Goal: Task Accomplishment & Management: Manage account settings

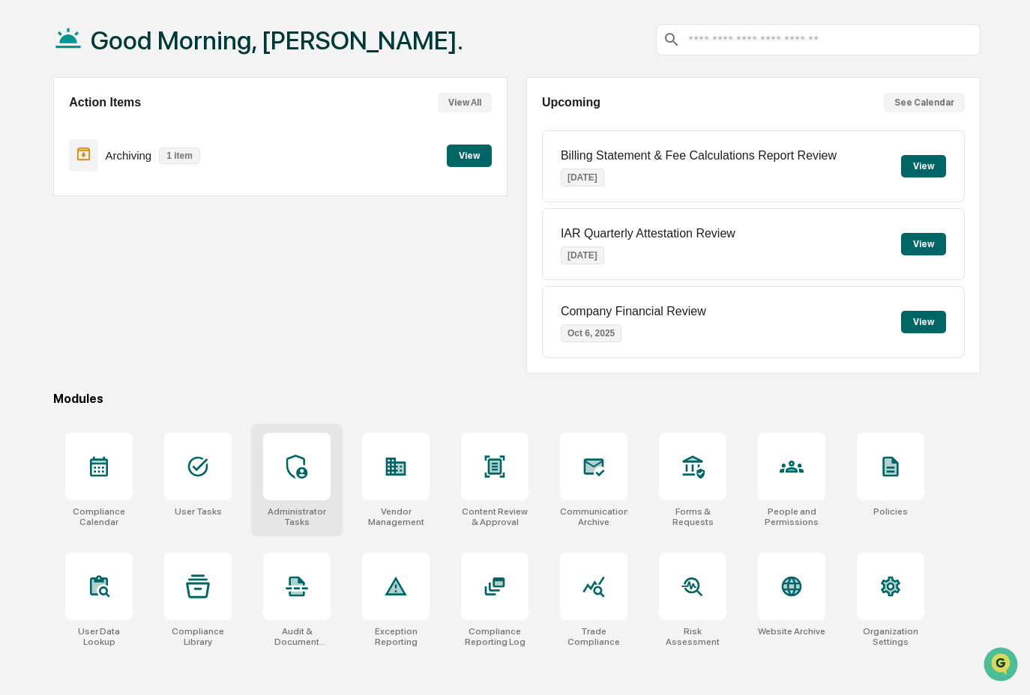
scroll to position [71, 0]
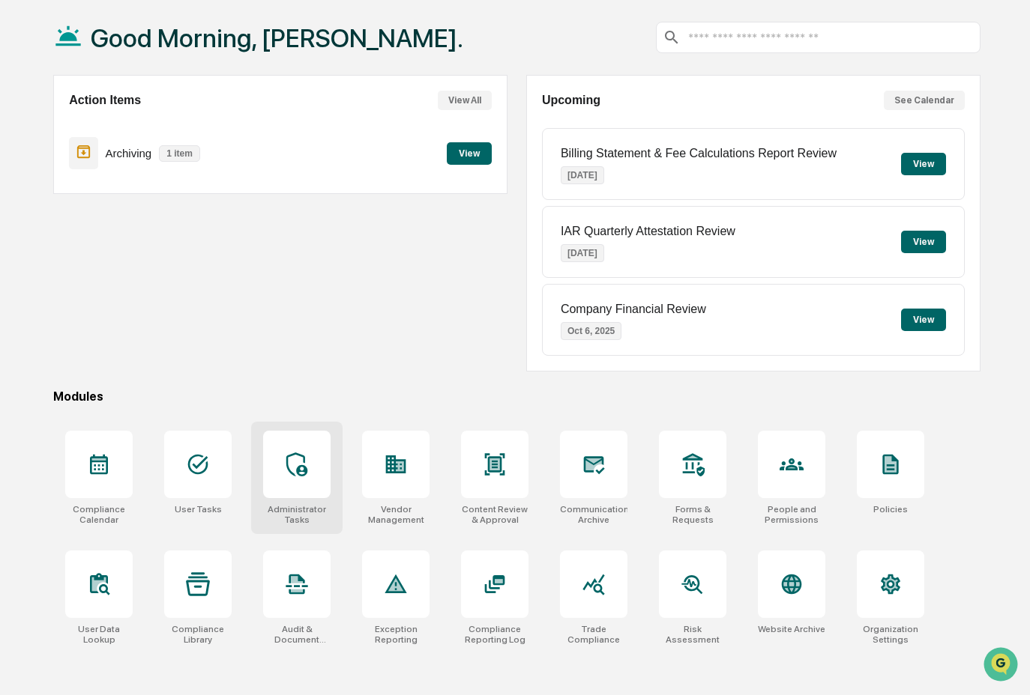
click at [307, 471] on icon at bounding box center [296, 465] width 21 height 24
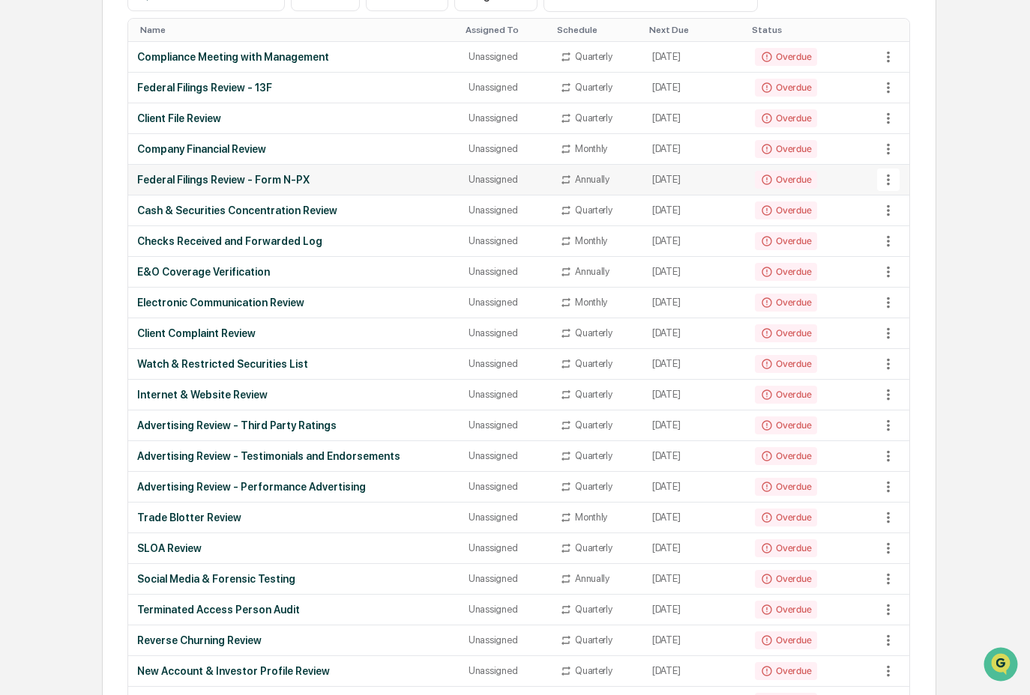
scroll to position [218, 0]
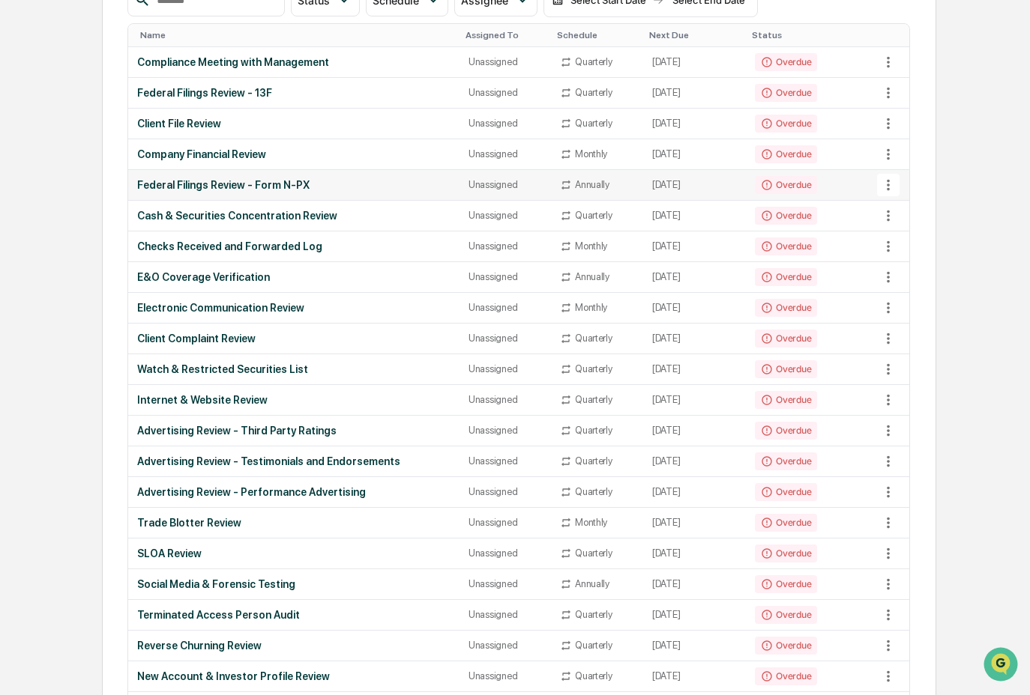
click at [821, 193] on td "Overdue" at bounding box center [812, 185] width 133 height 31
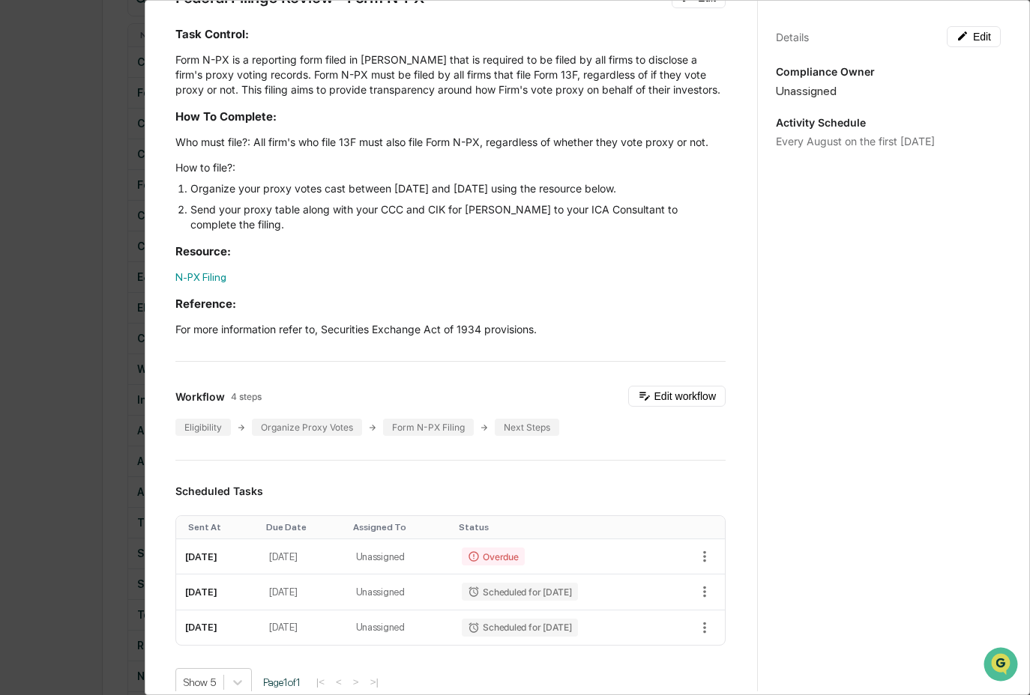
scroll to position [114, 0]
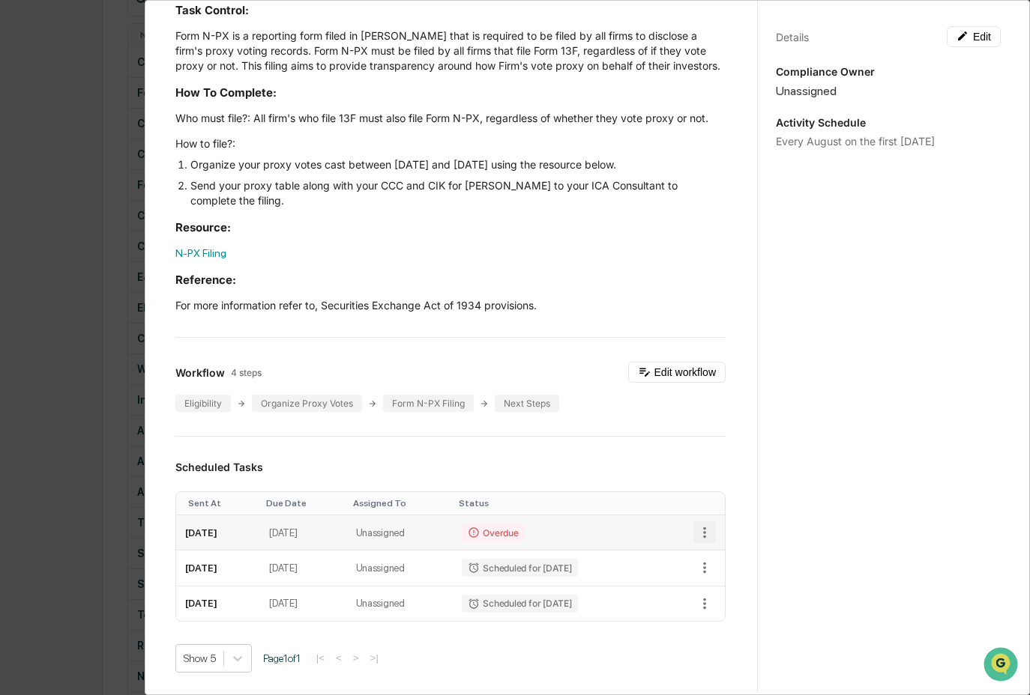
click at [696, 541] on icon "button" at bounding box center [704, 533] width 16 height 16
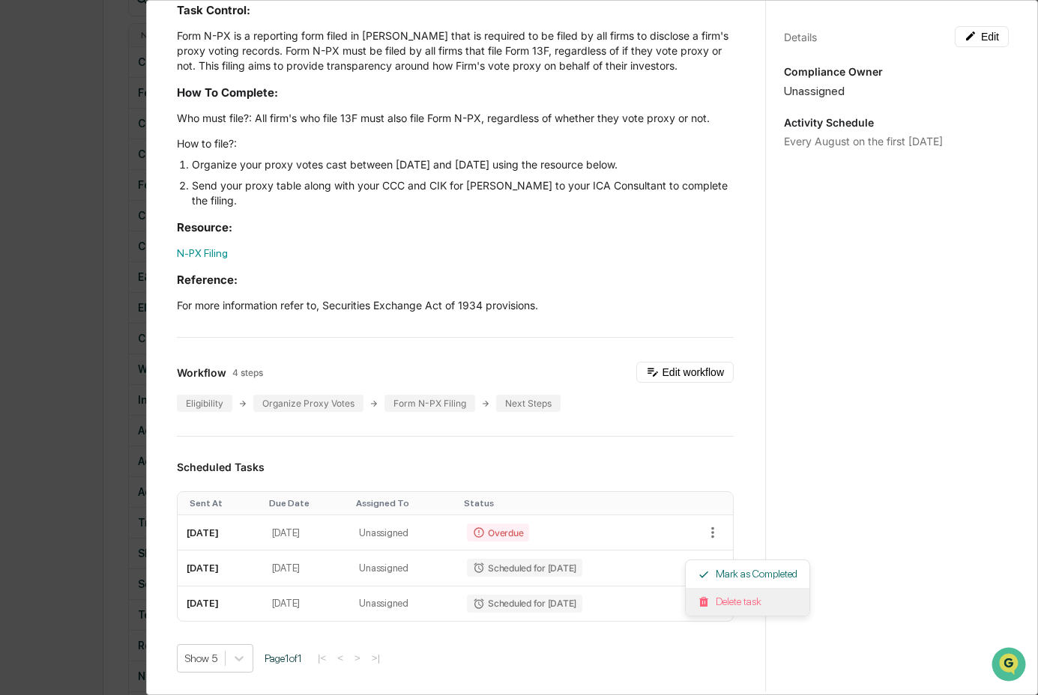
click at [734, 608] on li "Delete task" at bounding box center [748, 602] width 124 height 28
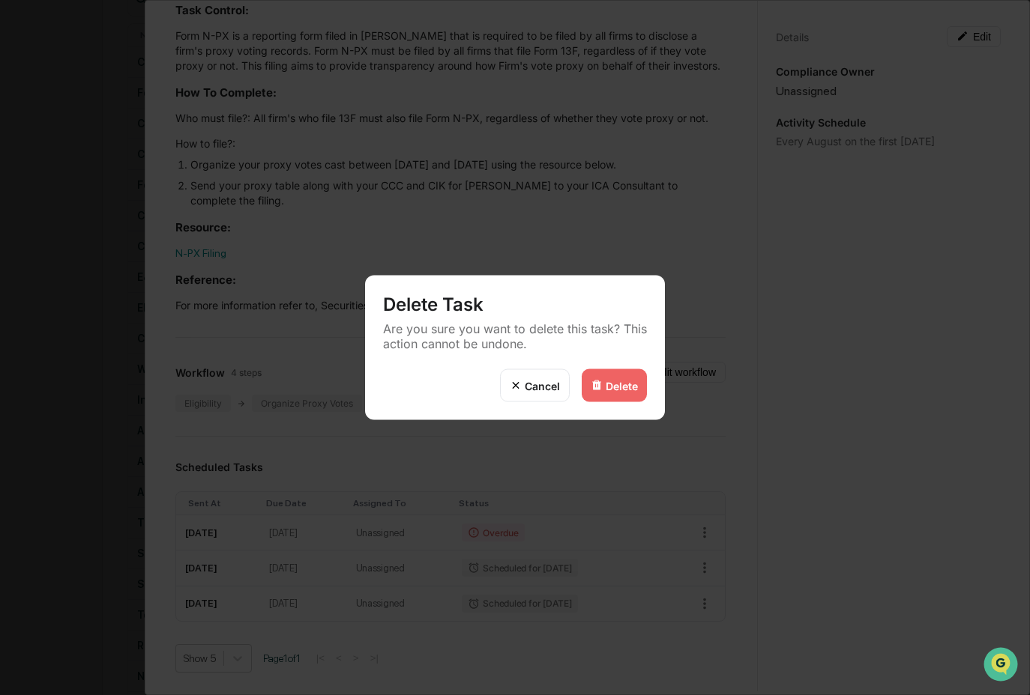
click at [633, 392] on div "Delete" at bounding box center [614, 385] width 65 height 33
click at [609, 387] on div "Delete" at bounding box center [622, 385] width 32 height 13
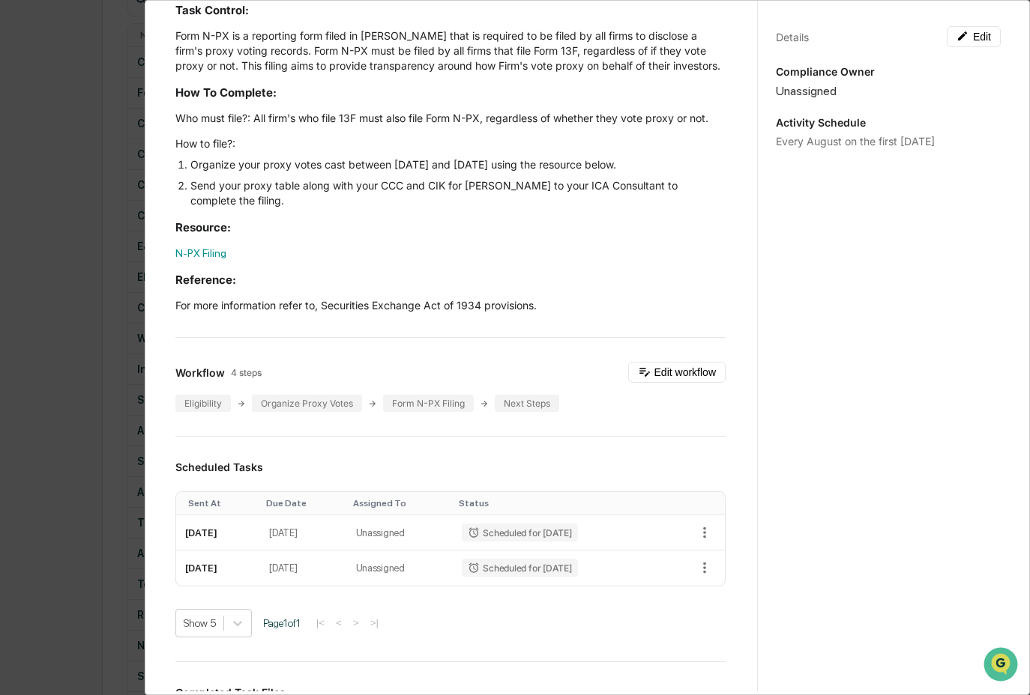
click at [81, 313] on div "Administrator Activity List Federal Filings Review - Form N-PX Start Task Spawn…" at bounding box center [515, 347] width 1030 height 695
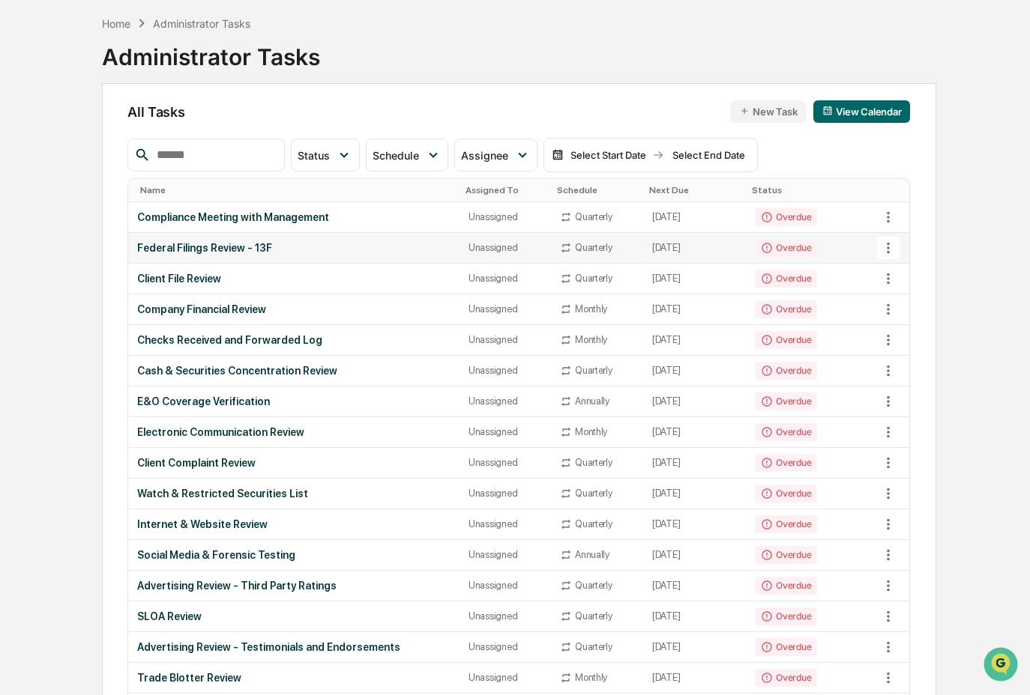
scroll to position [0, 0]
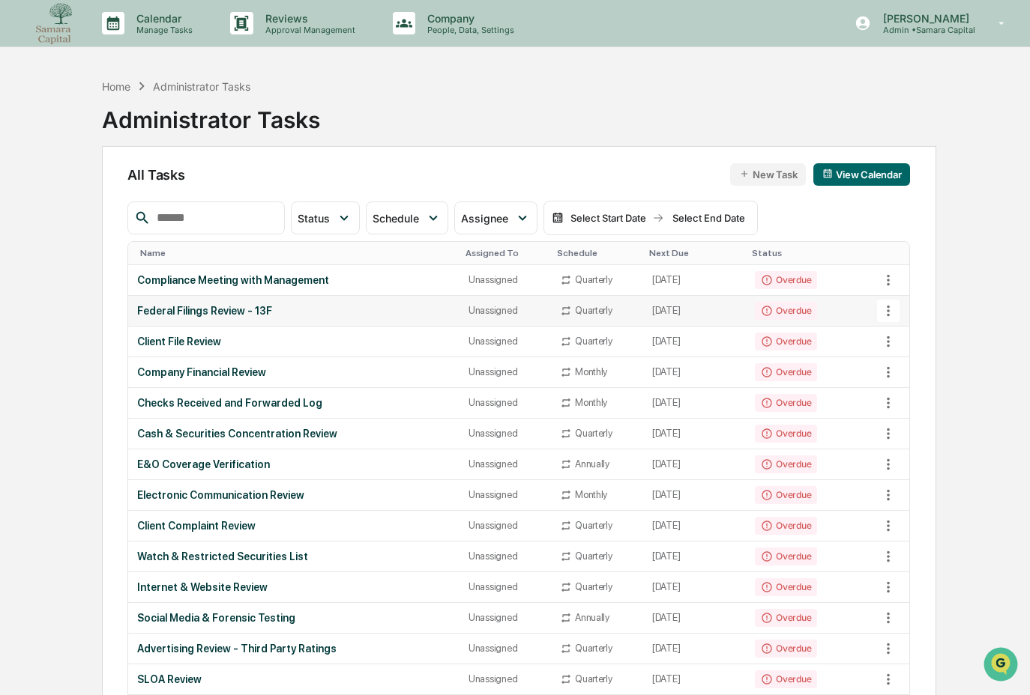
click at [657, 311] on td "July 31, 2025" at bounding box center [694, 311] width 103 height 31
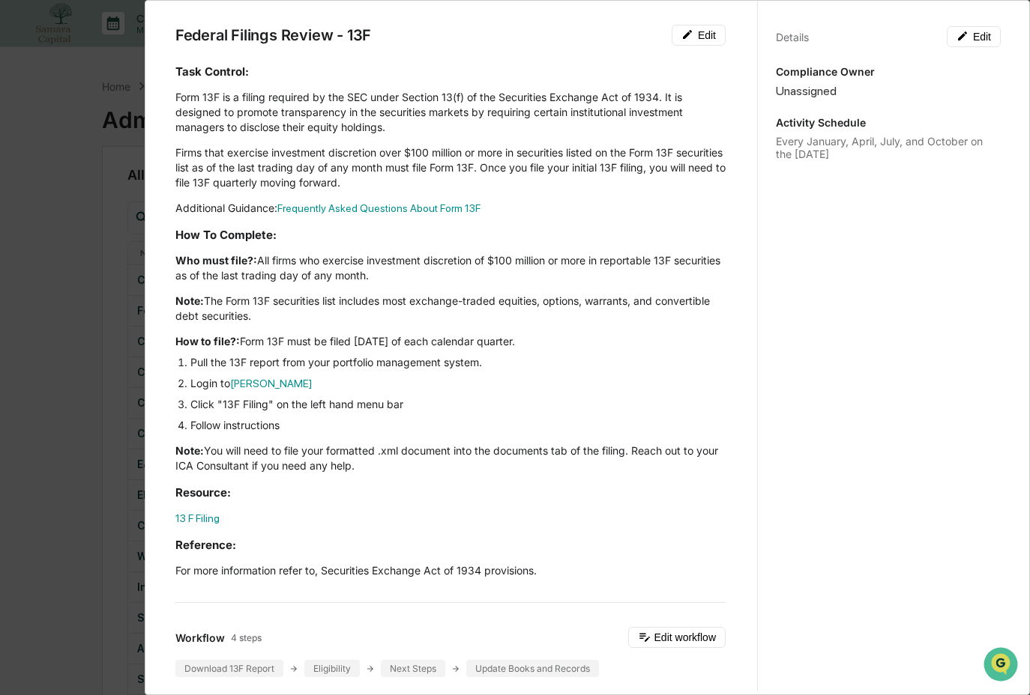
scroll to position [268, 0]
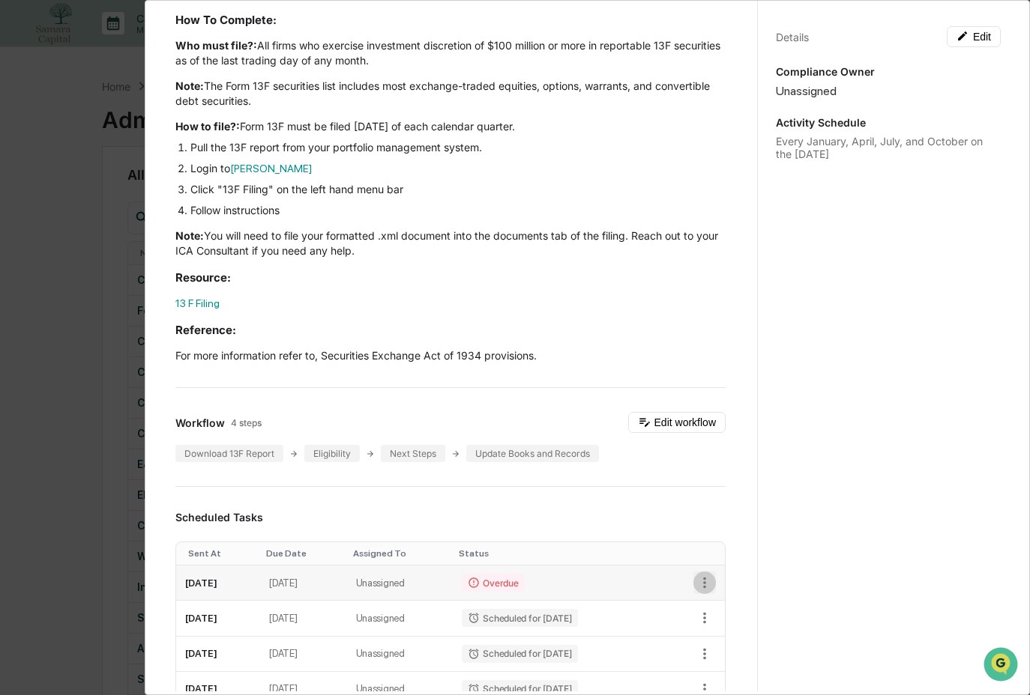
click at [696, 590] on icon "button" at bounding box center [704, 583] width 16 height 16
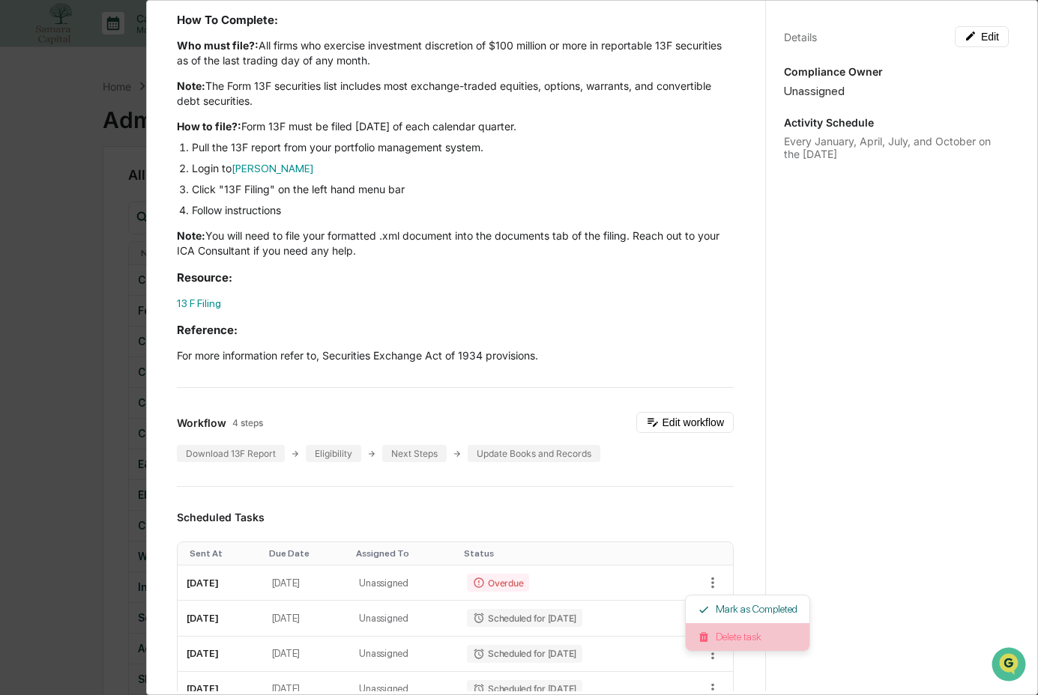
click at [700, 633] on img at bounding box center [704, 638] width 12 height 12
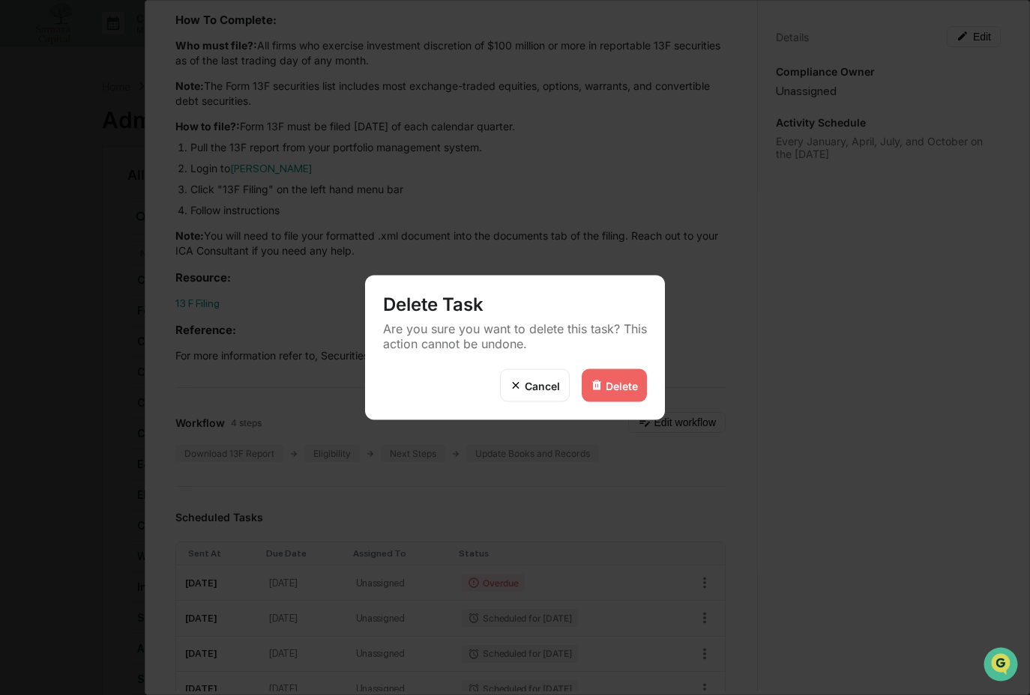
click at [610, 386] on div "Delete" at bounding box center [622, 385] width 32 height 13
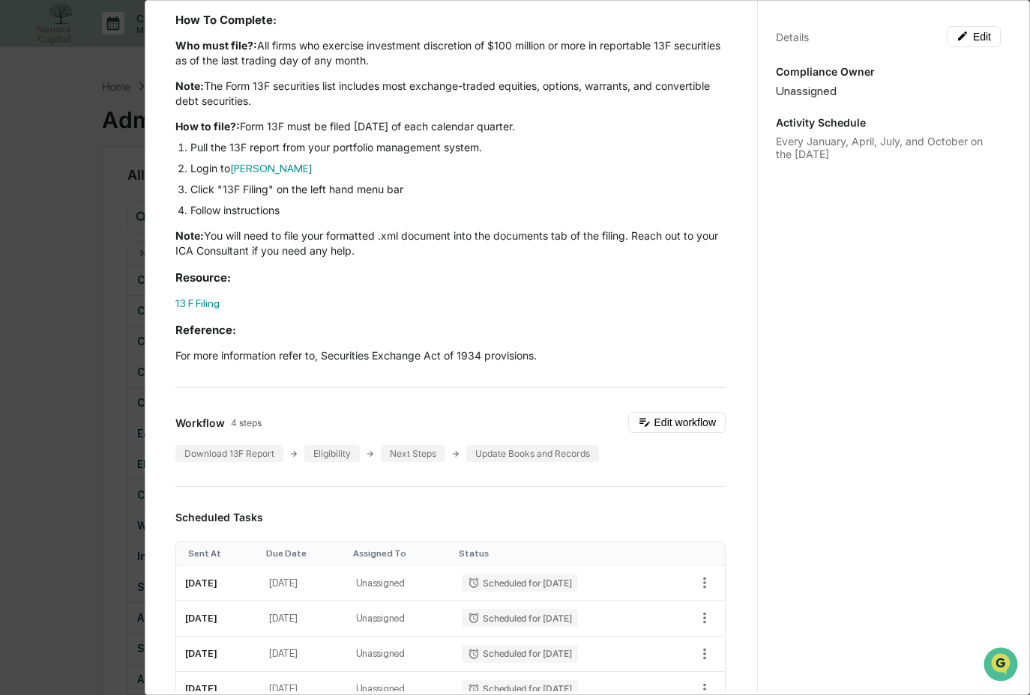
click at [59, 438] on div "Administrator Activity List Federal Filings Review - 13F Start Task Spawn Task …" at bounding box center [515, 347] width 1030 height 695
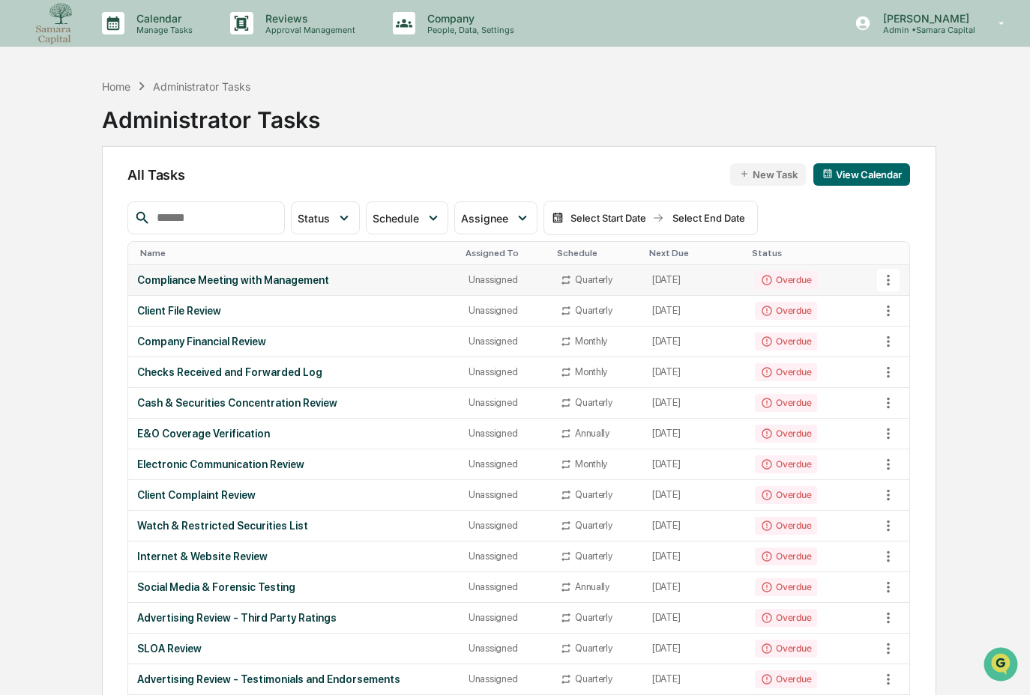
click at [425, 280] on div "Compliance Meeting with Management" at bounding box center [293, 280] width 313 height 12
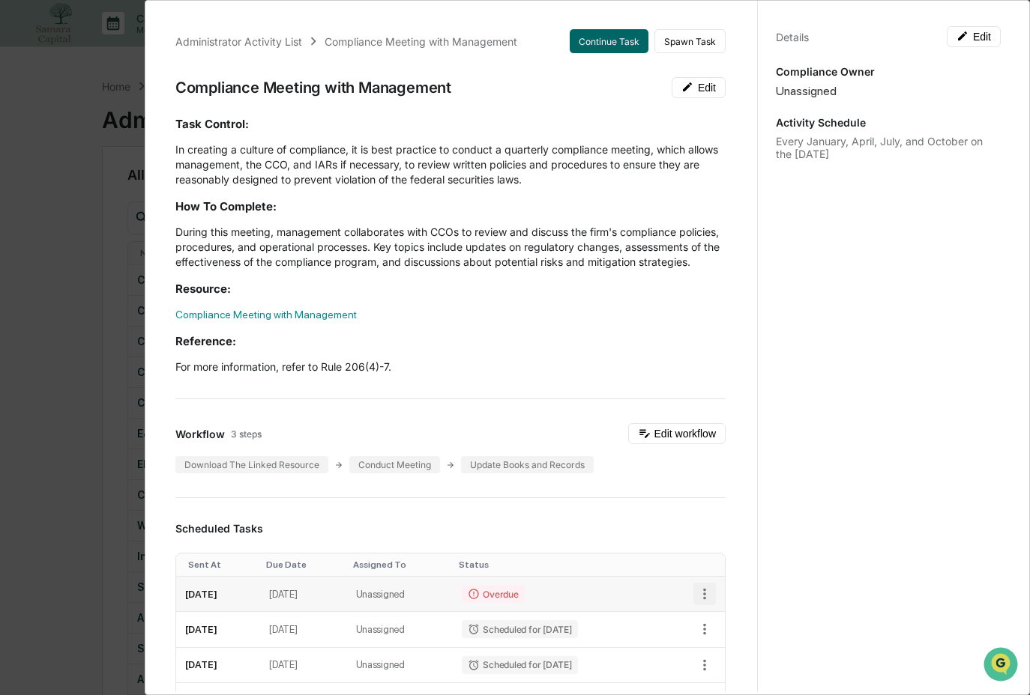
click at [696, 603] on icon "button" at bounding box center [704, 594] width 16 height 16
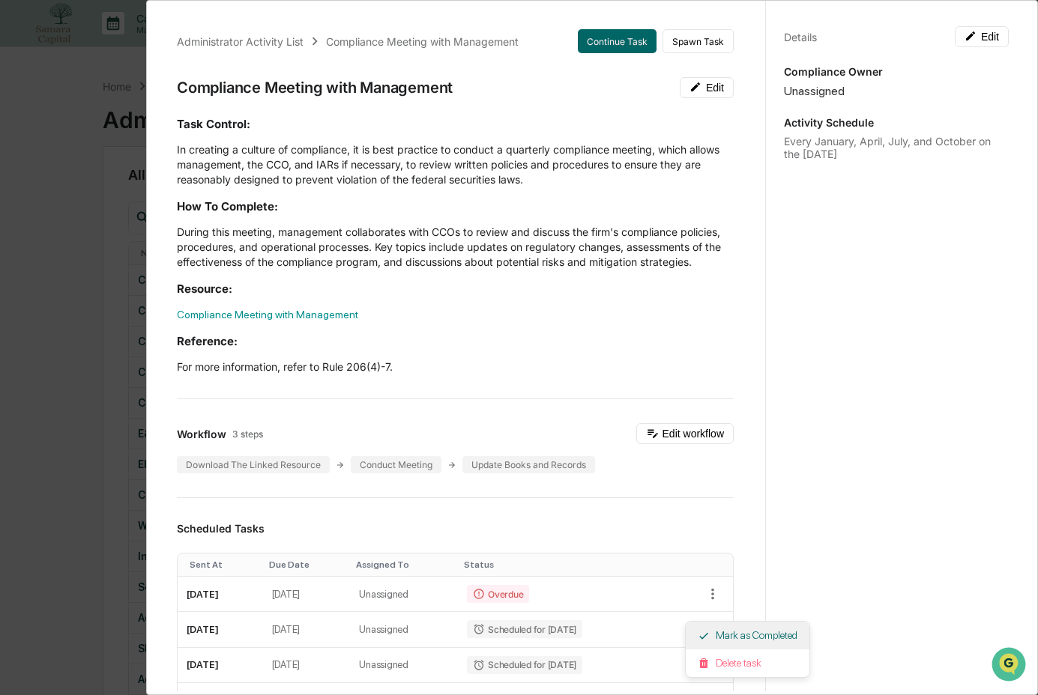
click at [719, 639] on li "Mark as Completed" at bounding box center [748, 636] width 124 height 28
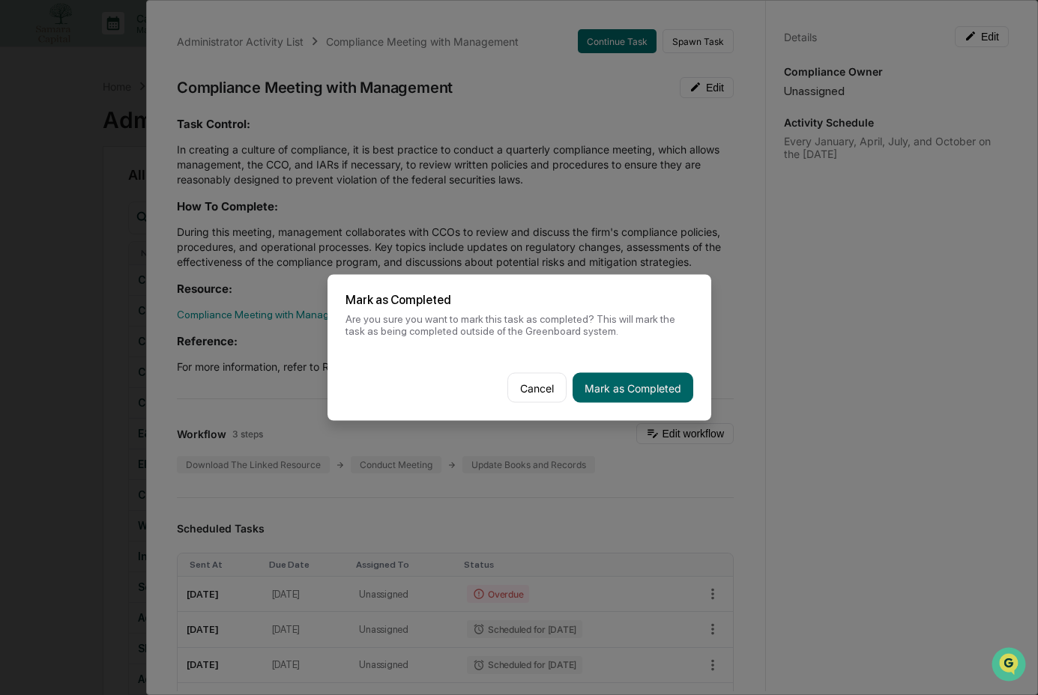
click at [639, 393] on button "Mark as Completed" at bounding box center [633, 388] width 121 height 30
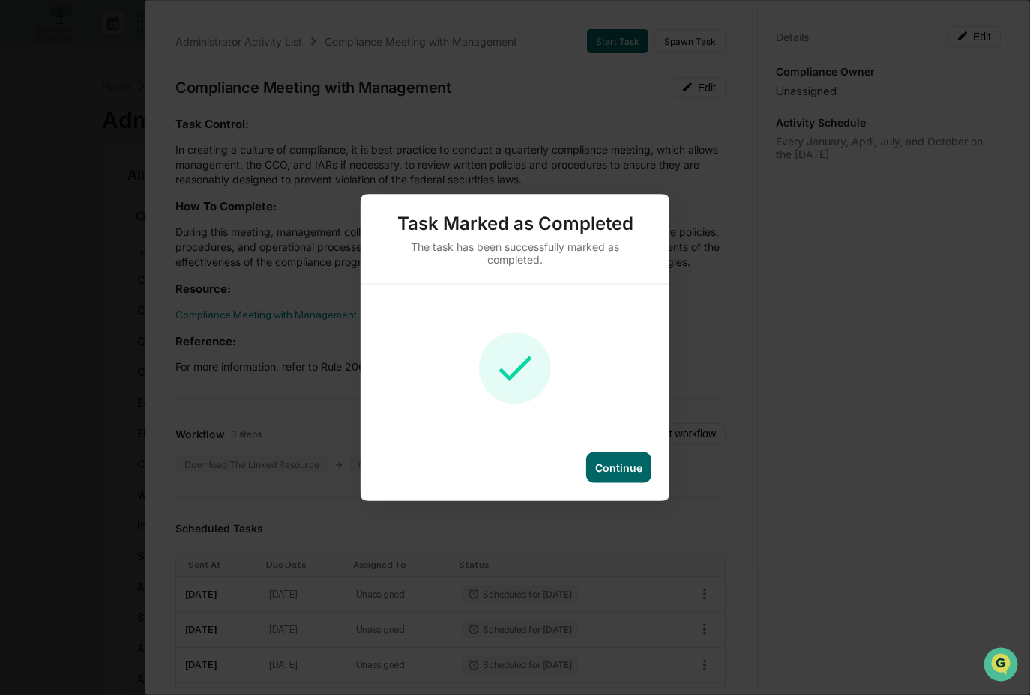
click at [610, 471] on div "Continue" at bounding box center [618, 468] width 47 height 13
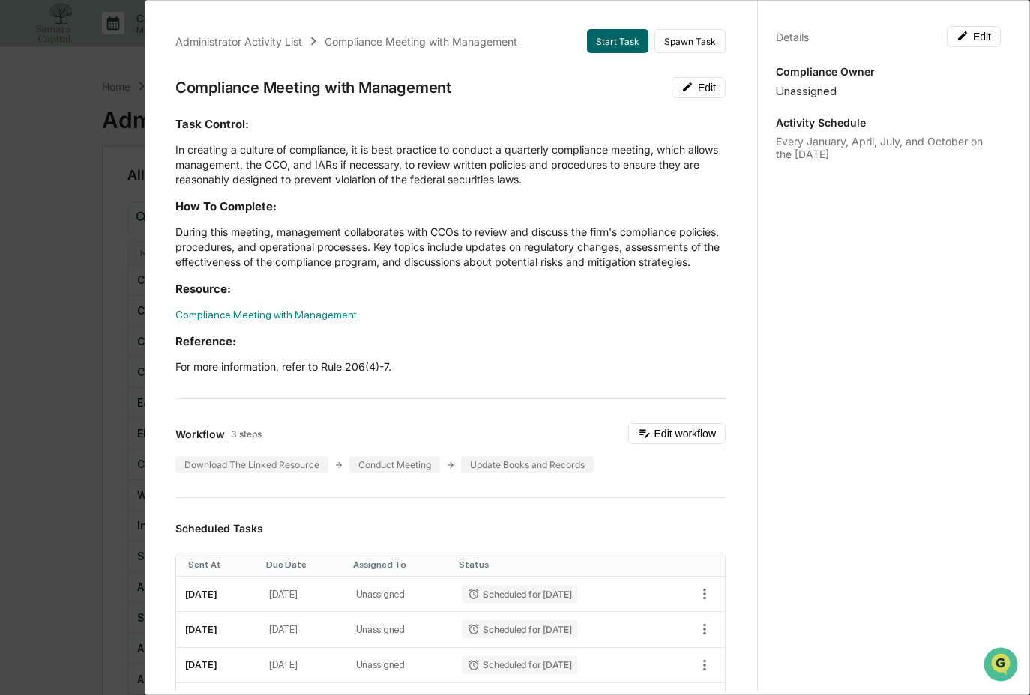
click at [108, 382] on div "Administrator Activity List Compliance Meeting with Management Start Task Spawn…" at bounding box center [515, 347] width 1030 height 695
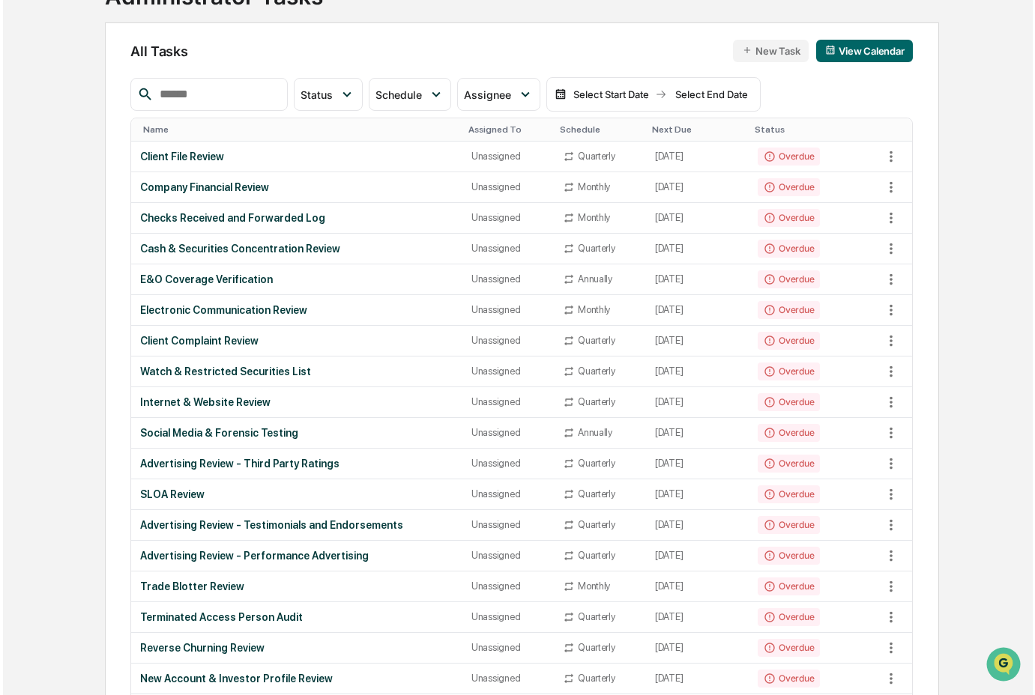
scroll to position [0, 0]
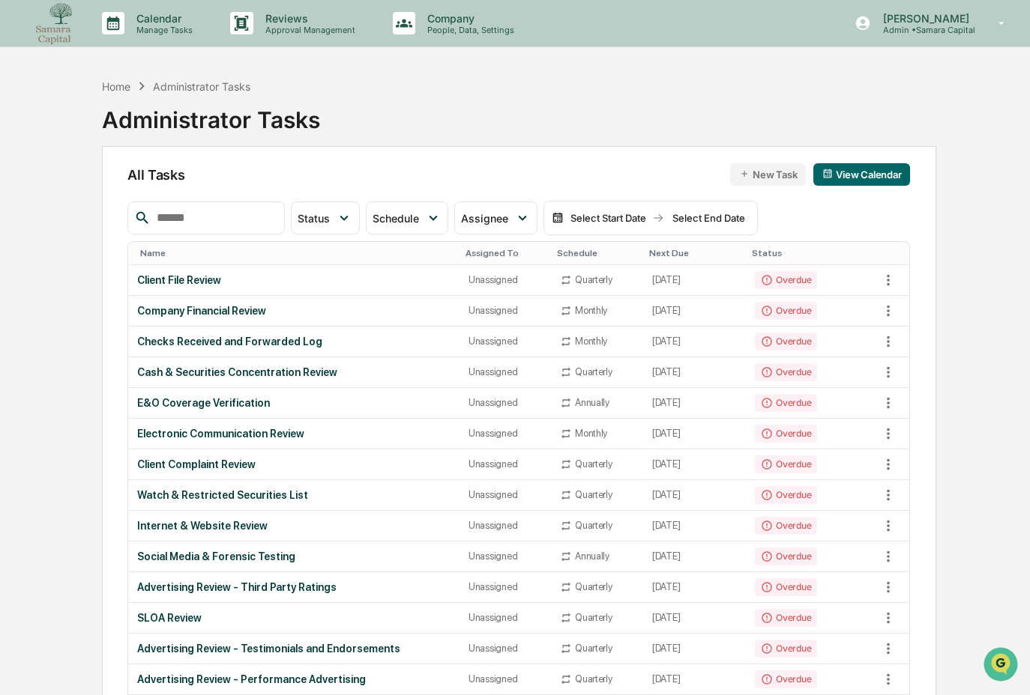
click at [417, 109] on div "Home Administrator Tasks Administrator Tasks" at bounding box center [519, 108] width 834 height 75
click at [868, 28] on icon at bounding box center [862, 23] width 16 height 16
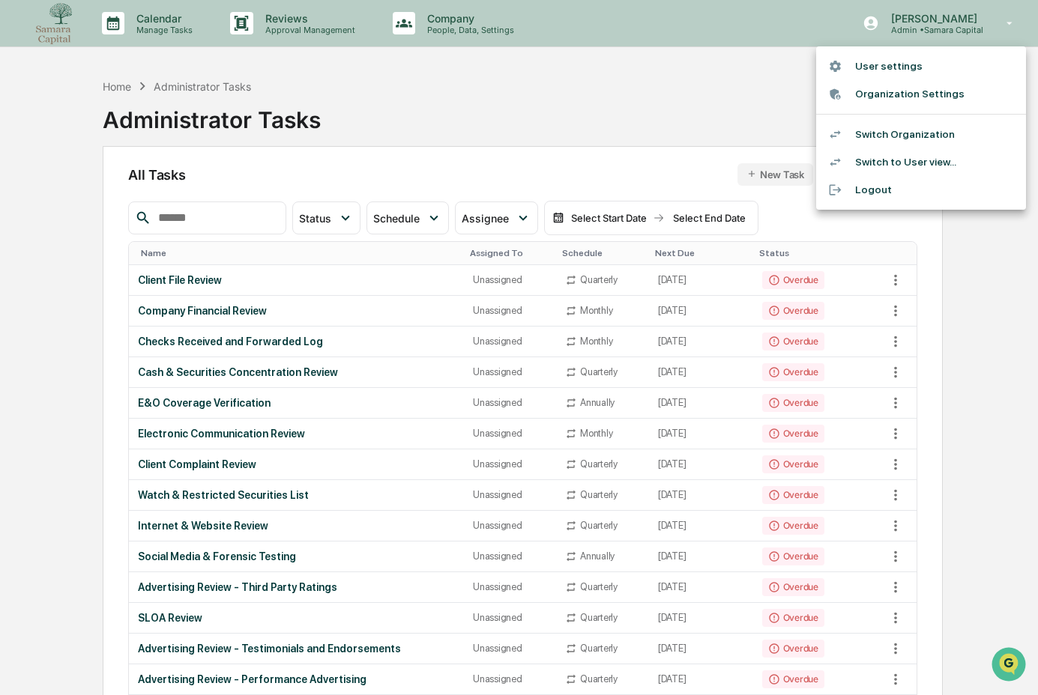
click at [715, 130] on div at bounding box center [519, 347] width 1038 height 695
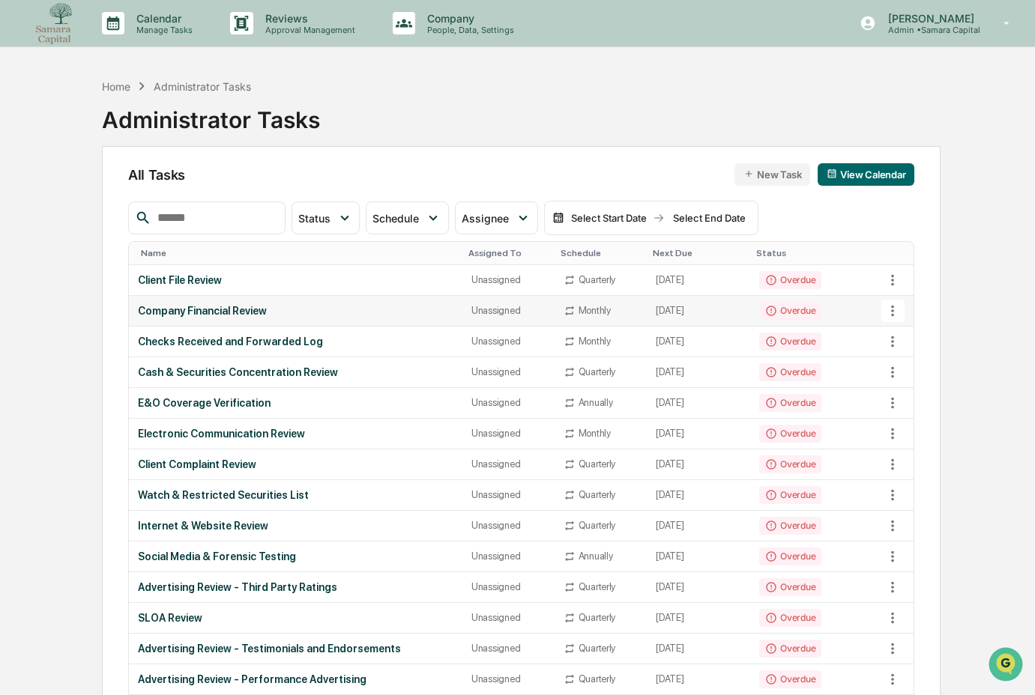
click at [212, 313] on div "Company Financial Review" at bounding box center [296, 311] width 316 height 12
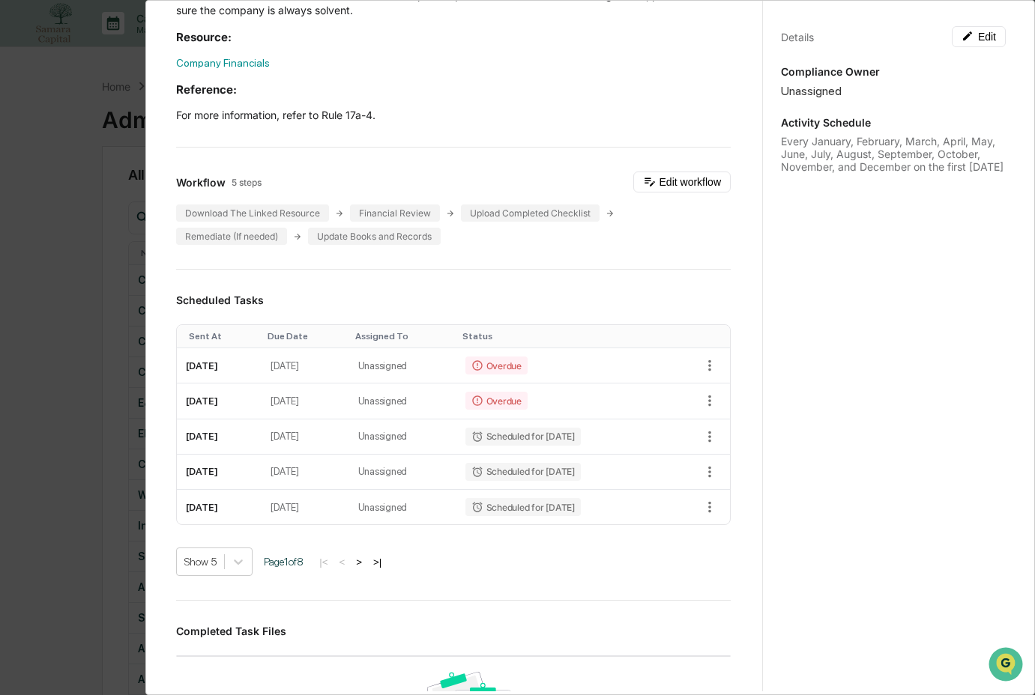
scroll to position [337, 0]
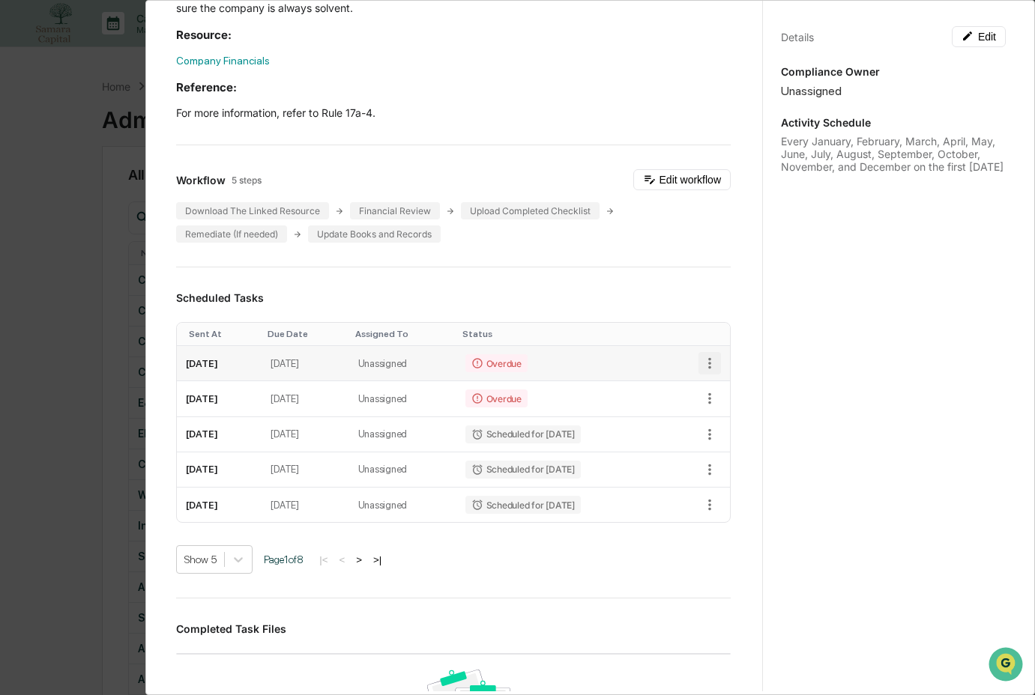
click at [701, 365] on icon "button" at bounding box center [709, 363] width 16 height 16
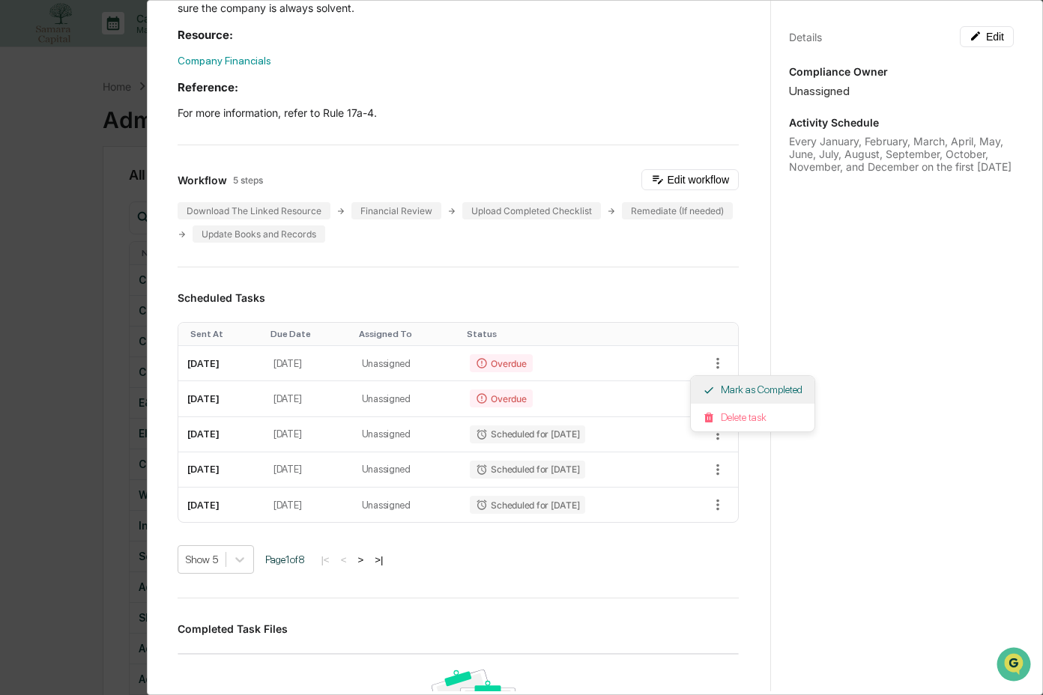
click at [739, 394] on li "Mark as Completed" at bounding box center [753, 390] width 124 height 28
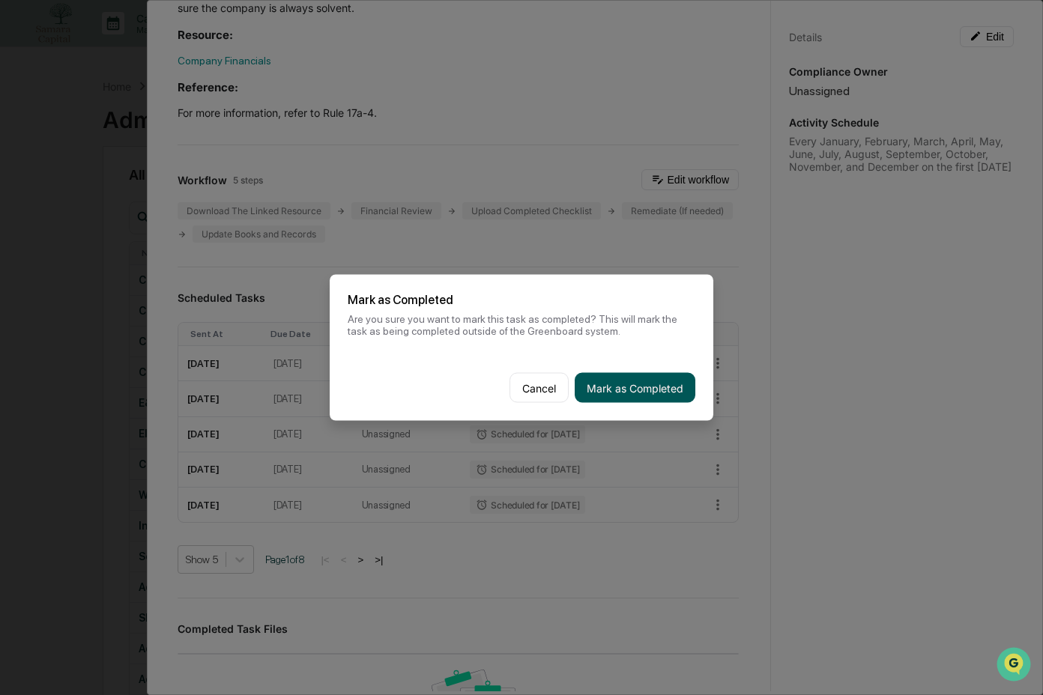
click at [648, 382] on button "Mark as Completed" at bounding box center [635, 388] width 121 height 30
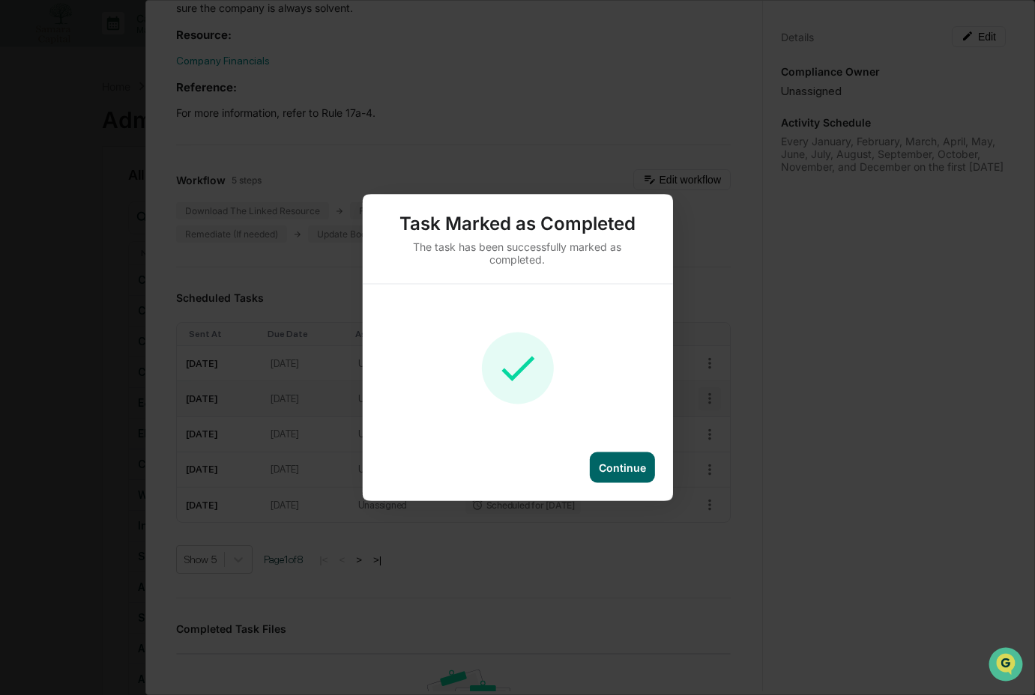
click at [697, 396] on div "Task Marked as Completed The task has been successfully marked as completed. Co…" at bounding box center [517, 347] width 1035 height 695
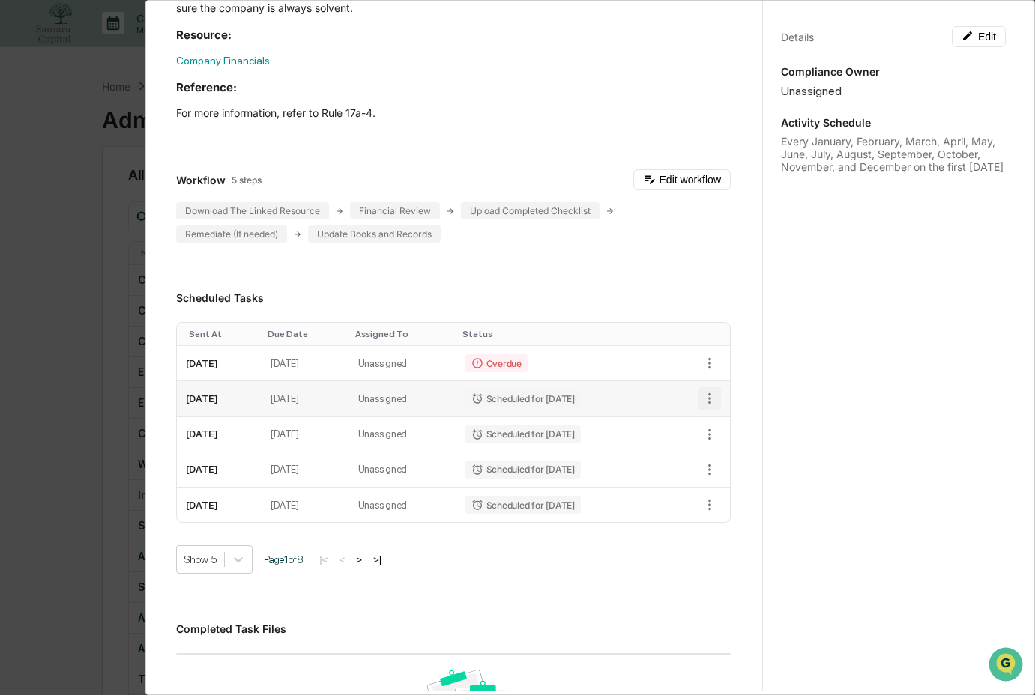
click at [701, 396] on icon "button" at bounding box center [709, 398] width 16 height 16
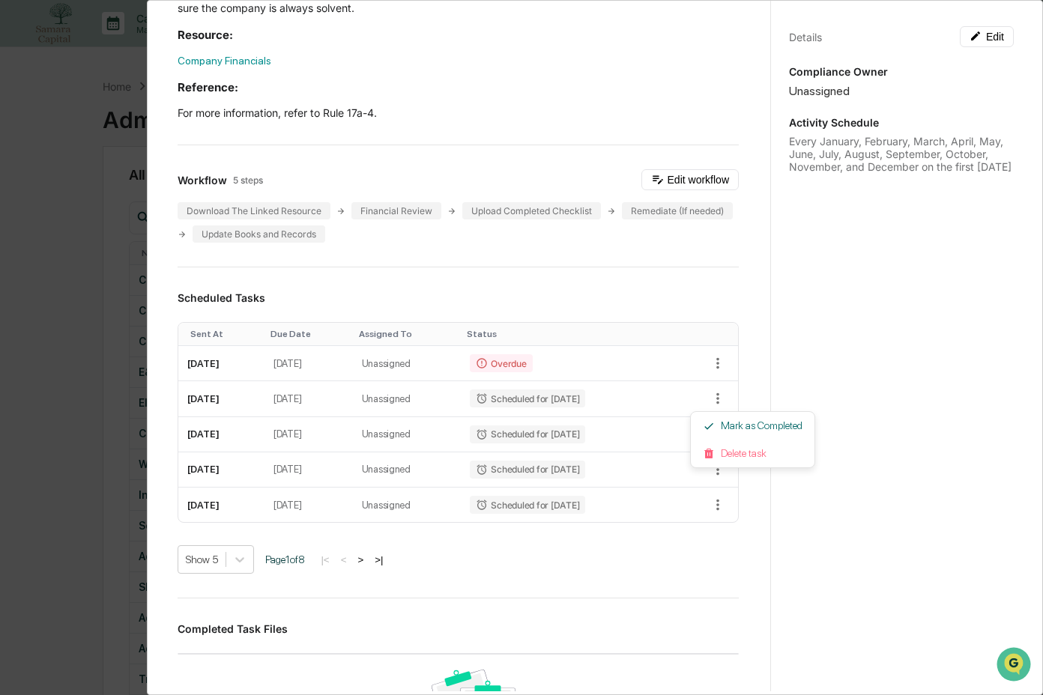
click at [698, 368] on div at bounding box center [521, 347] width 1043 height 695
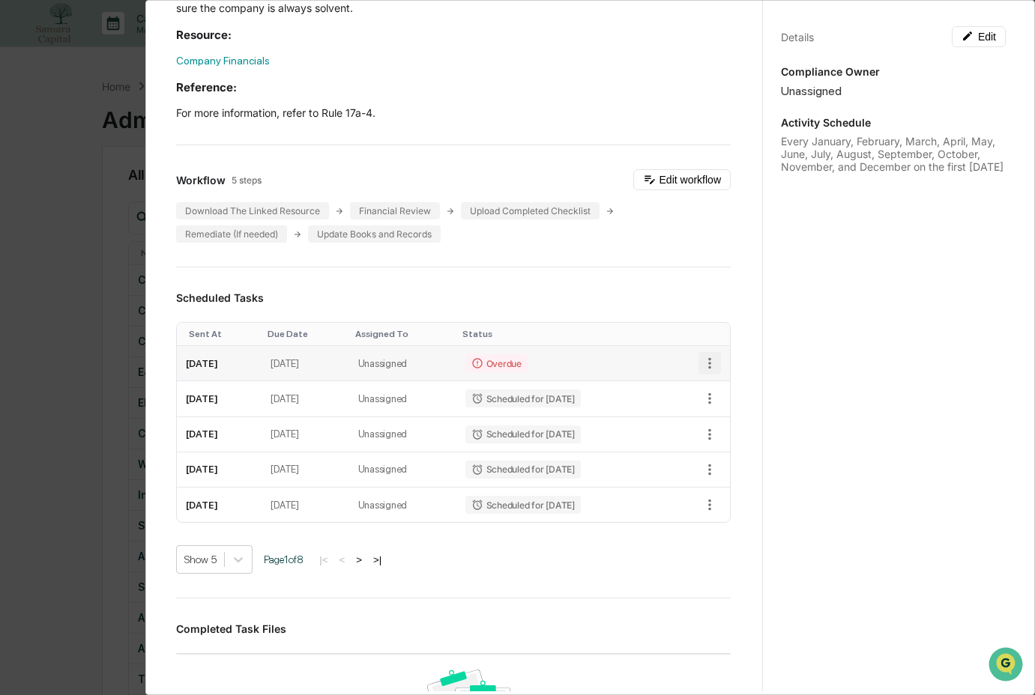
click at [708, 363] on icon "button" at bounding box center [709, 363] width 3 height 11
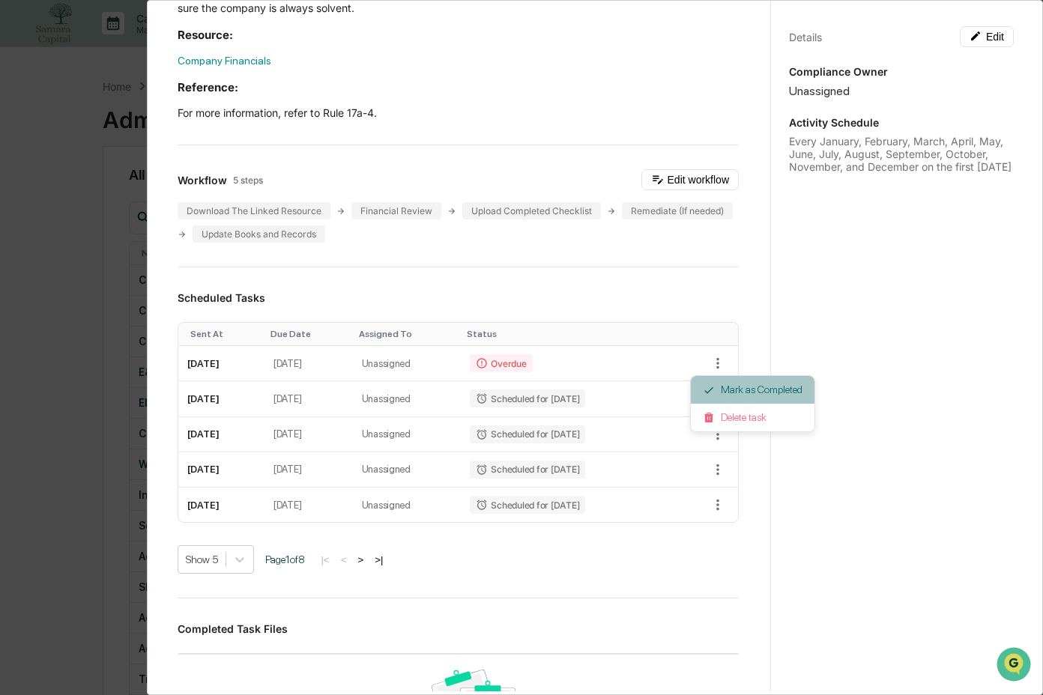
click at [725, 382] on li "Mark as Completed" at bounding box center [753, 390] width 124 height 28
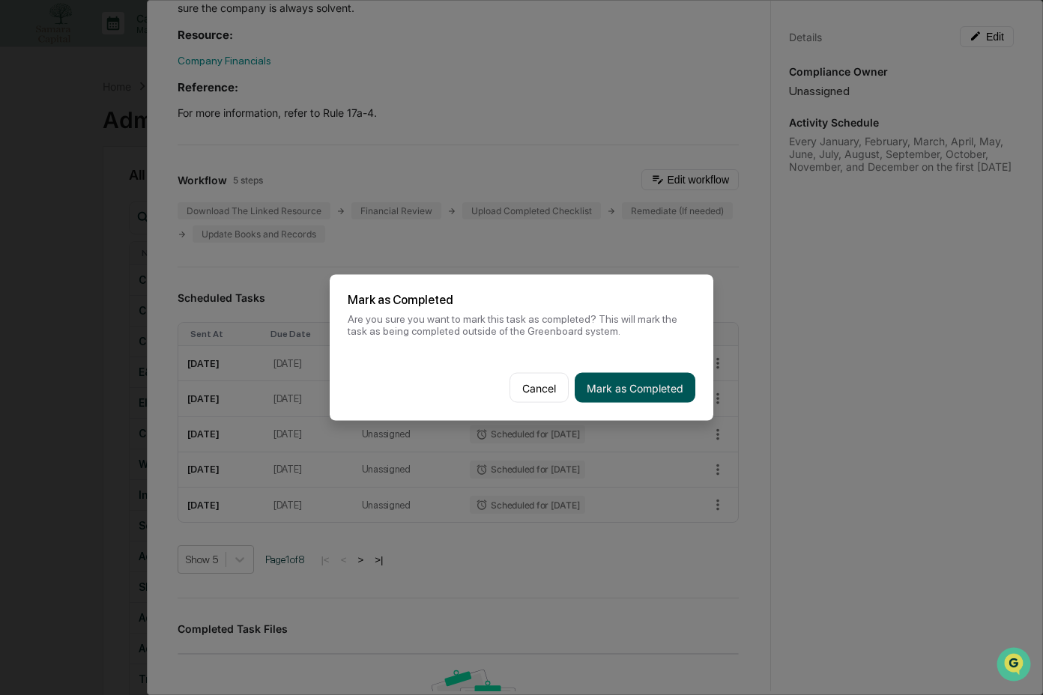
click at [624, 389] on button "Mark as Completed" at bounding box center [635, 388] width 121 height 30
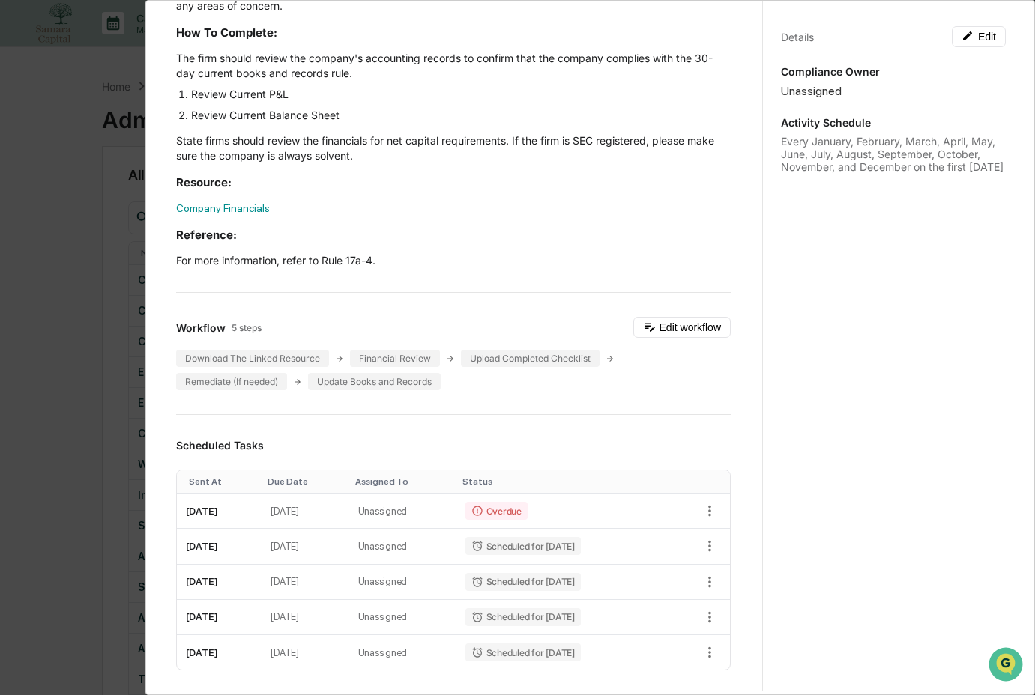
scroll to position [0, 0]
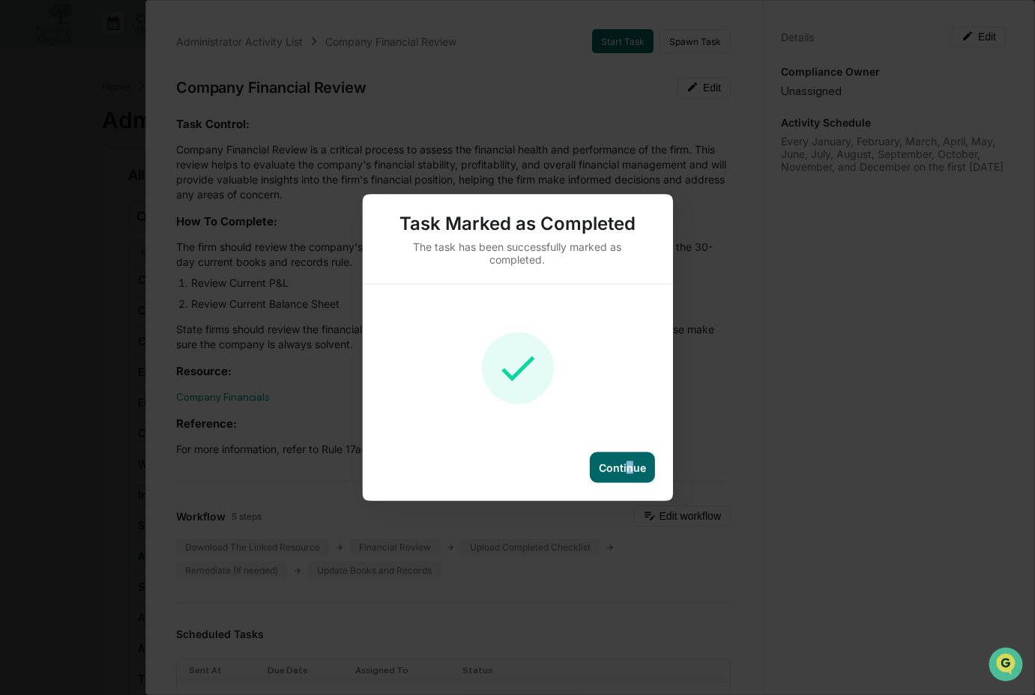
click at [630, 465] on div "Continue" at bounding box center [622, 468] width 47 height 13
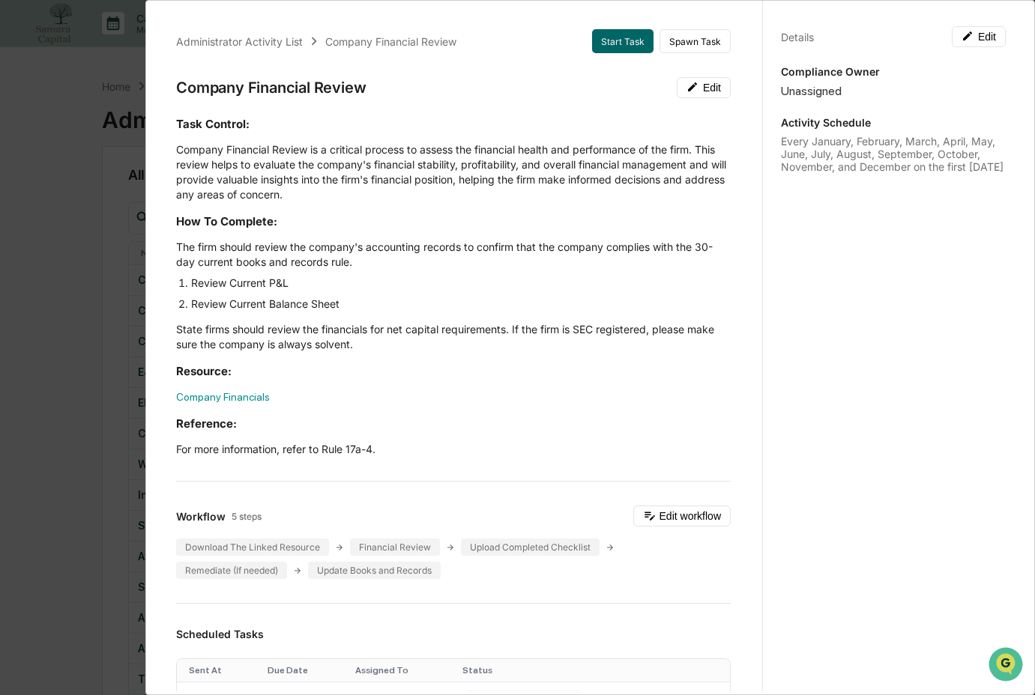
click at [81, 420] on div "Administrator Activity List Company Financial Review Start Task Spawn Task Comp…" at bounding box center [517, 347] width 1035 height 695
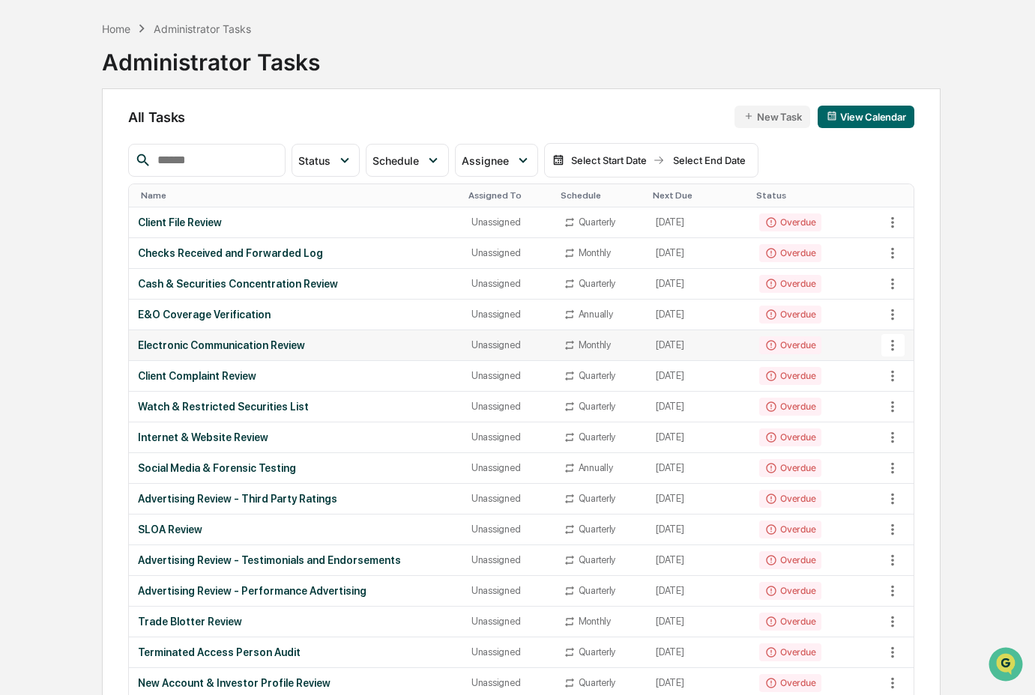
scroll to position [57, 0]
click at [897, 597] on icon at bounding box center [892, 592] width 16 height 16
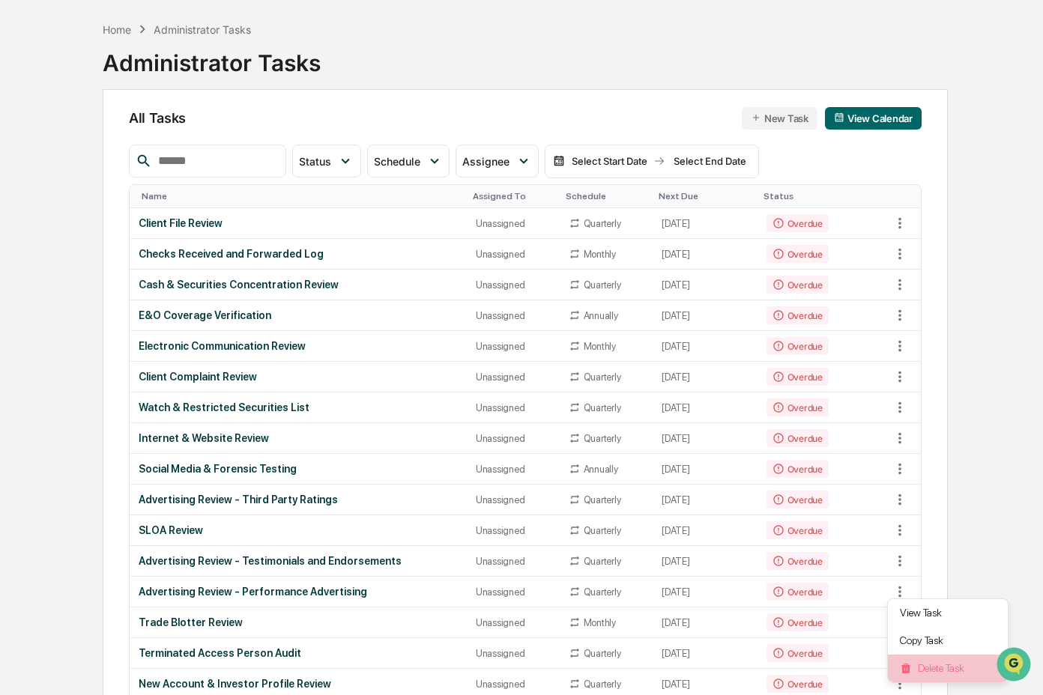
click at [933, 665] on li "Delete Task" at bounding box center [948, 669] width 120 height 28
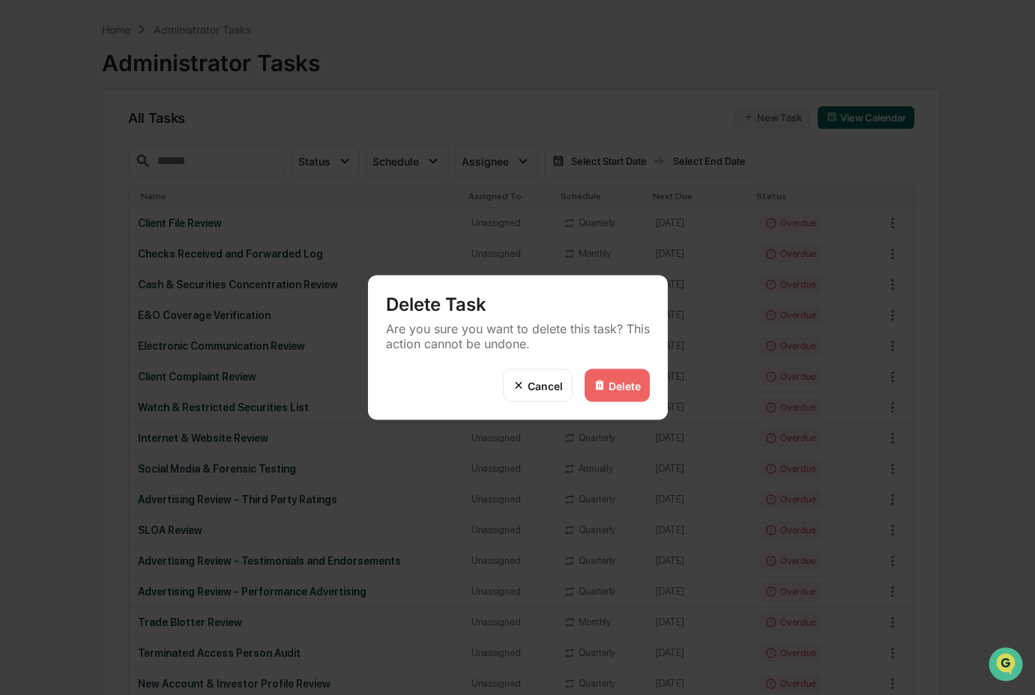
click at [619, 392] on div "Delete" at bounding box center [617, 385] width 65 height 33
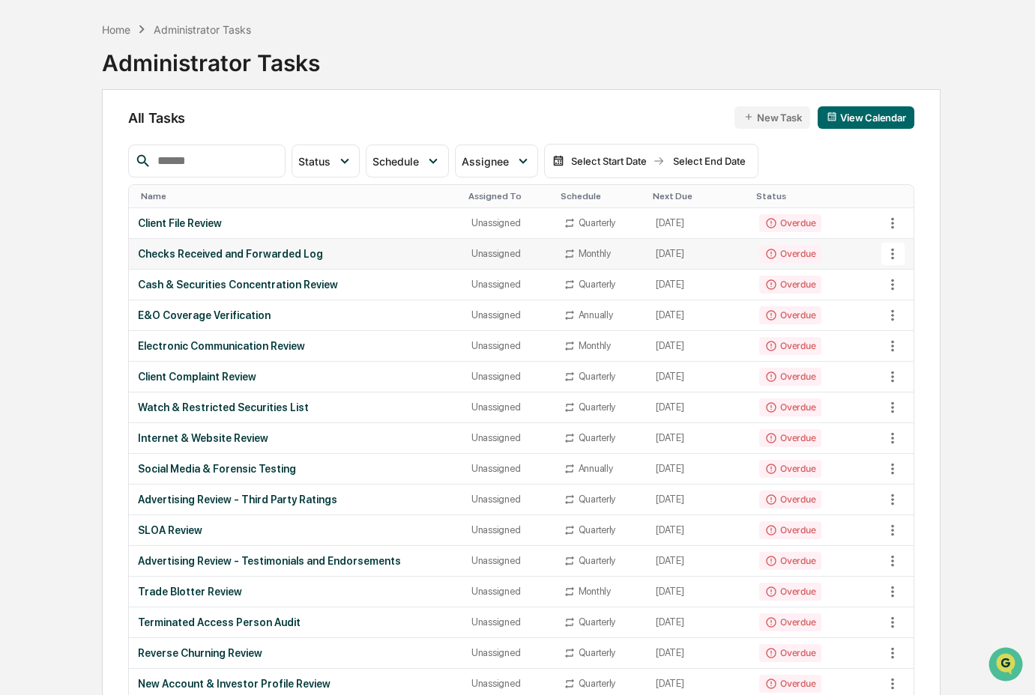
click at [332, 268] on td "Checks Received and Forwarded Log" at bounding box center [296, 254] width 334 height 31
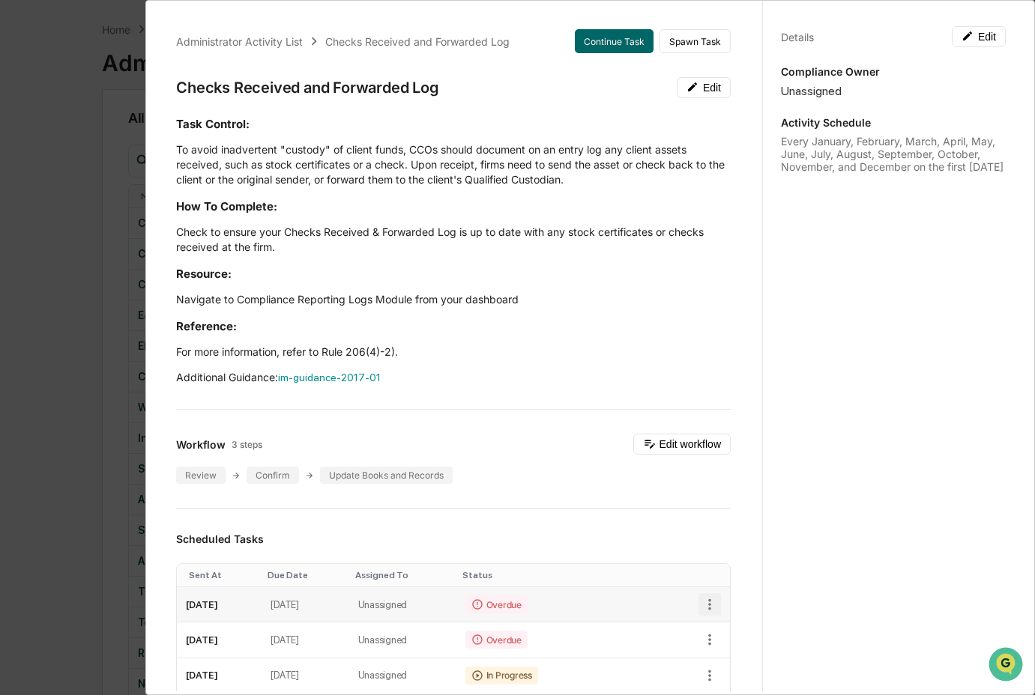
click at [700, 595] on button "button" at bounding box center [709, 605] width 22 height 22
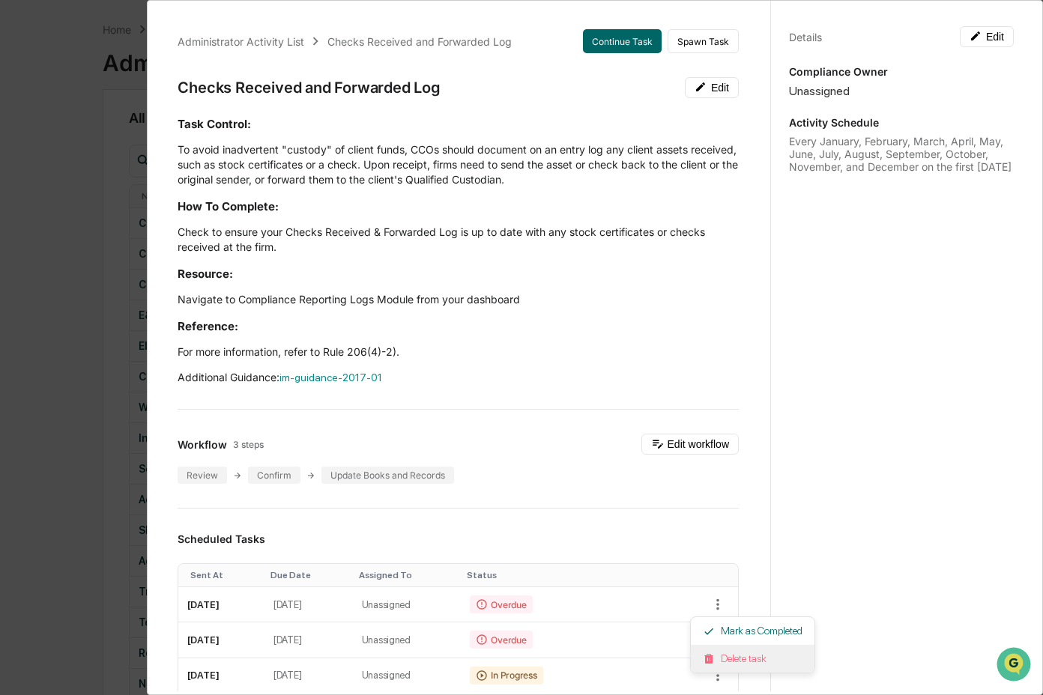
click at [719, 654] on li "Delete task" at bounding box center [753, 659] width 124 height 28
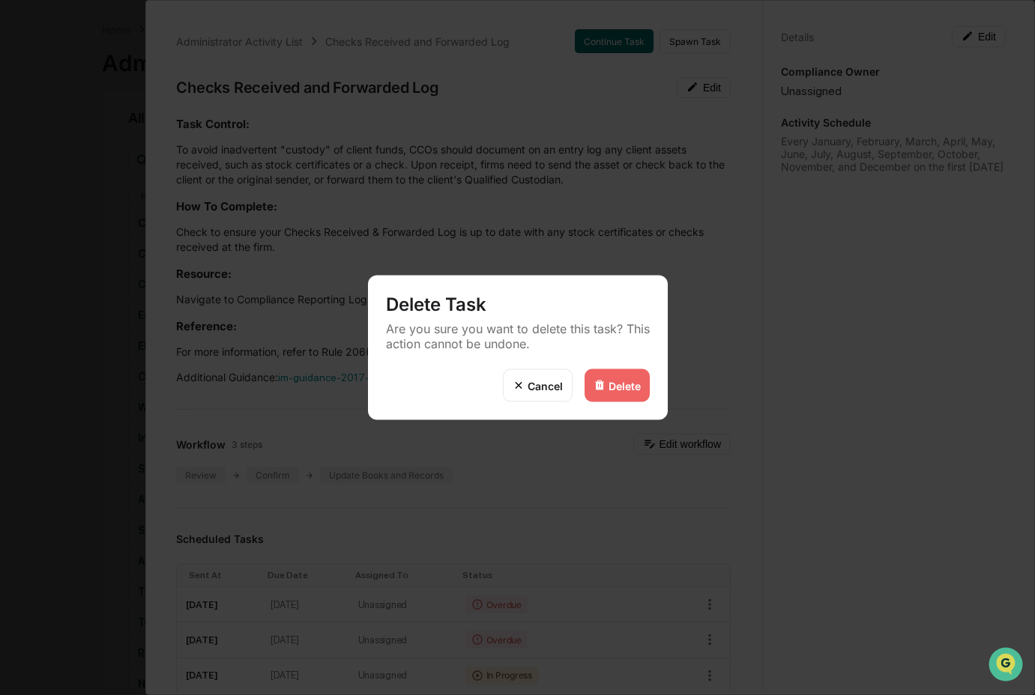
click at [610, 382] on div "Delete" at bounding box center [625, 385] width 32 height 13
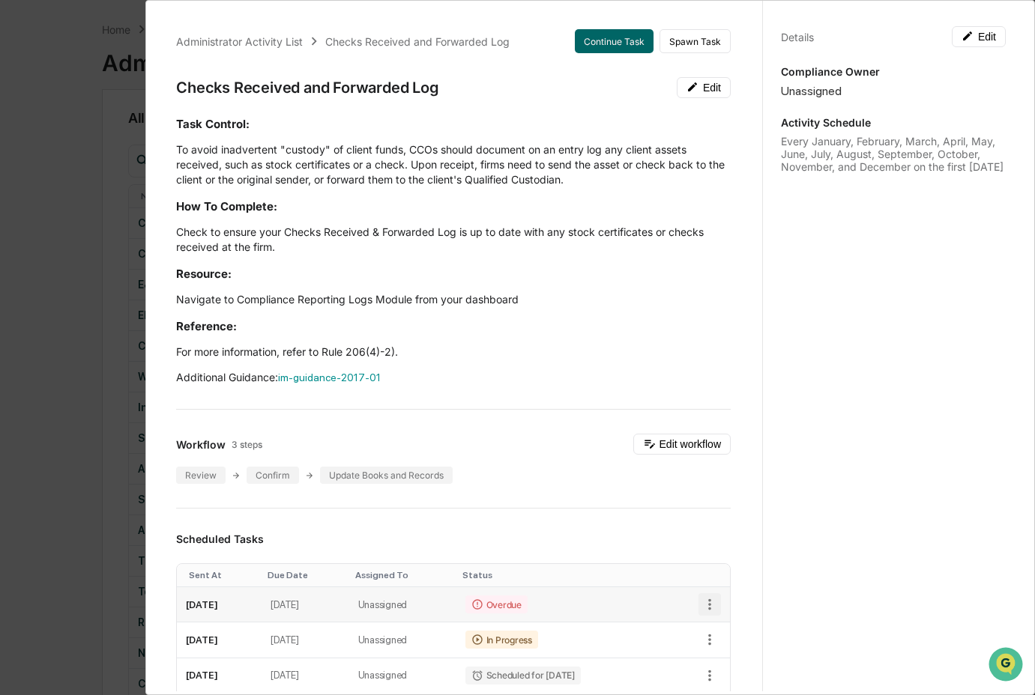
click at [708, 609] on icon "button" at bounding box center [709, 605] width 3 height 11
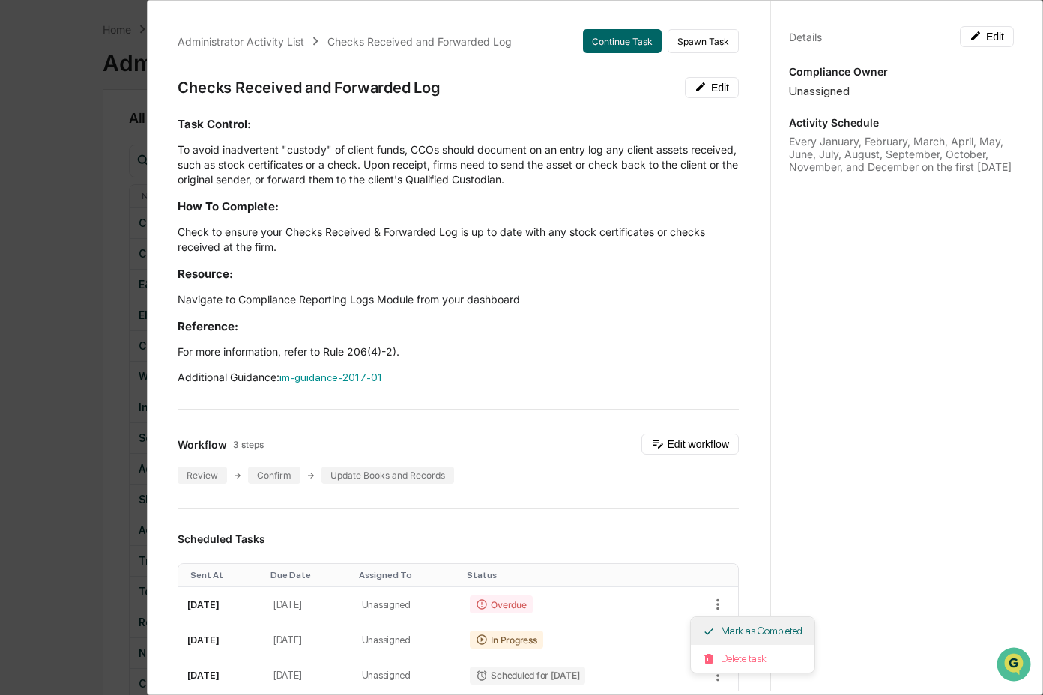
click at [724, 630] on li "Mark as Completed" at bounding box center [753, 632] width 124 height 28
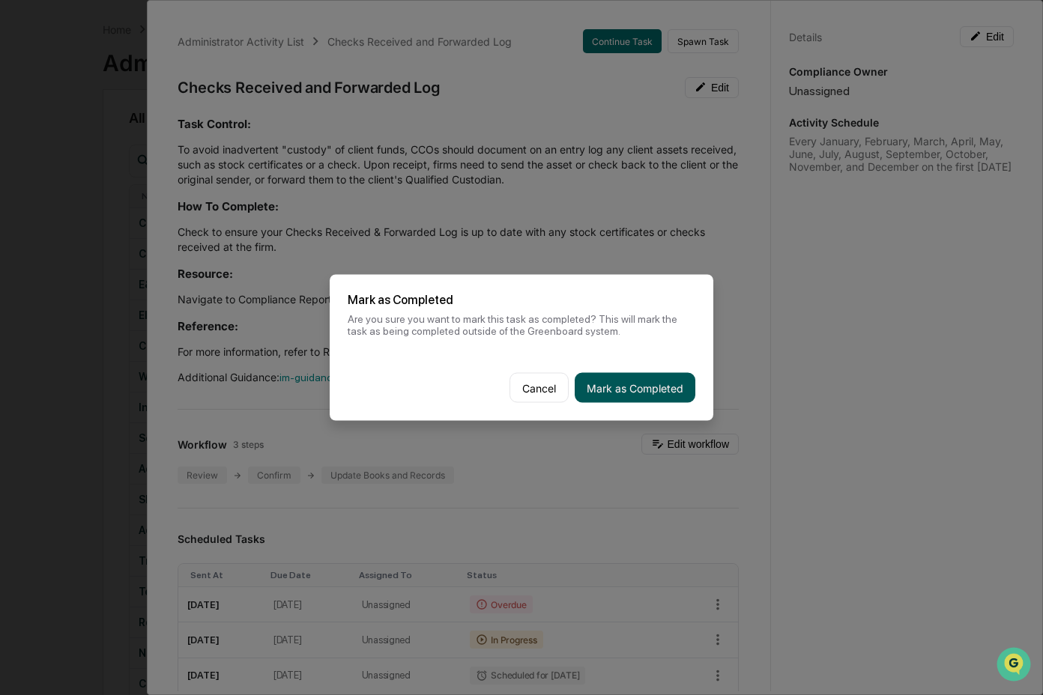
click at [663, 384] on button "Mark as Completed" at bounding box center [635, 388] width 121 height 30
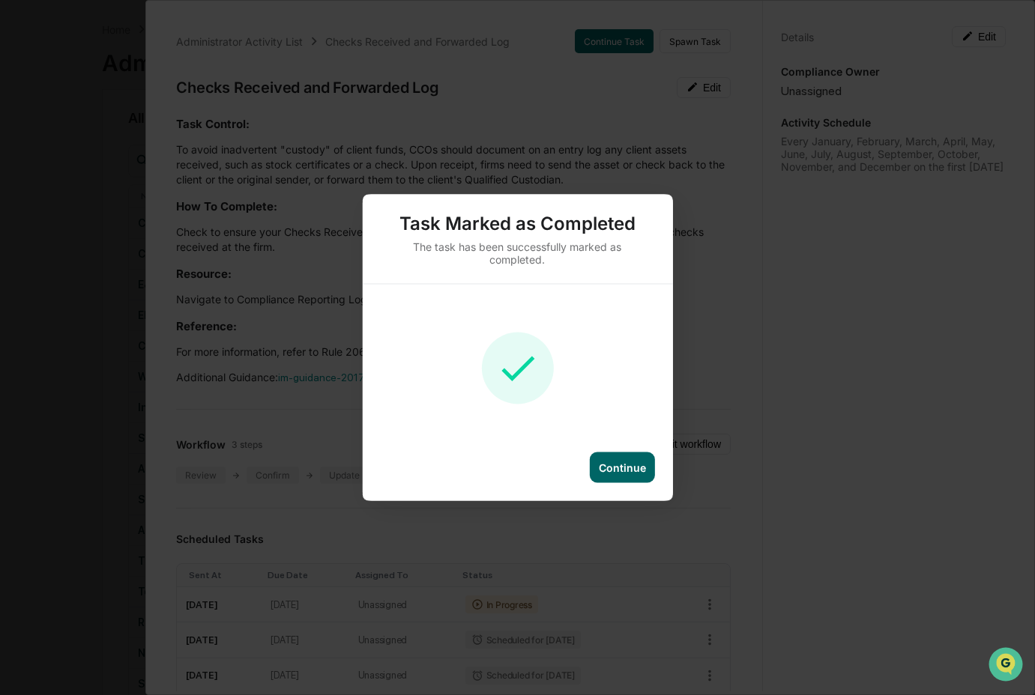
click at [648, 465] on div "Continue" at bounding box center [622, 468] width 65 height 31
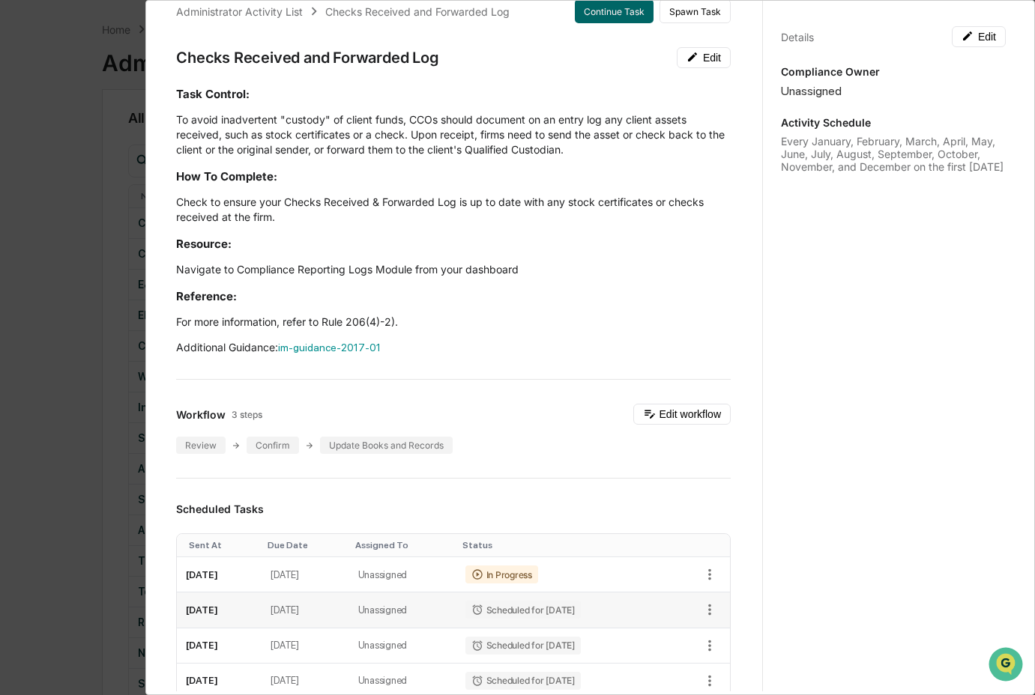
scroll to position [31, 0]
click at [701, 582] on icon "button" at bounding box center [709, 574] width 16 height 16
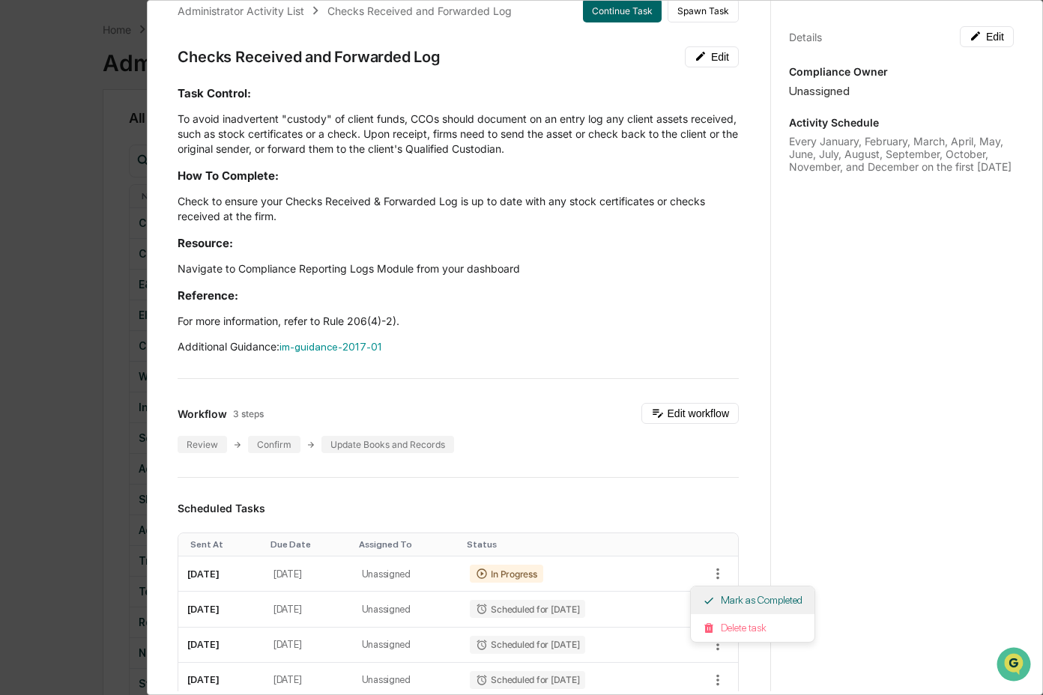
click at [717, 605] on li "Mark as Completed" at bounding box center [753, 601] width 124 height 28
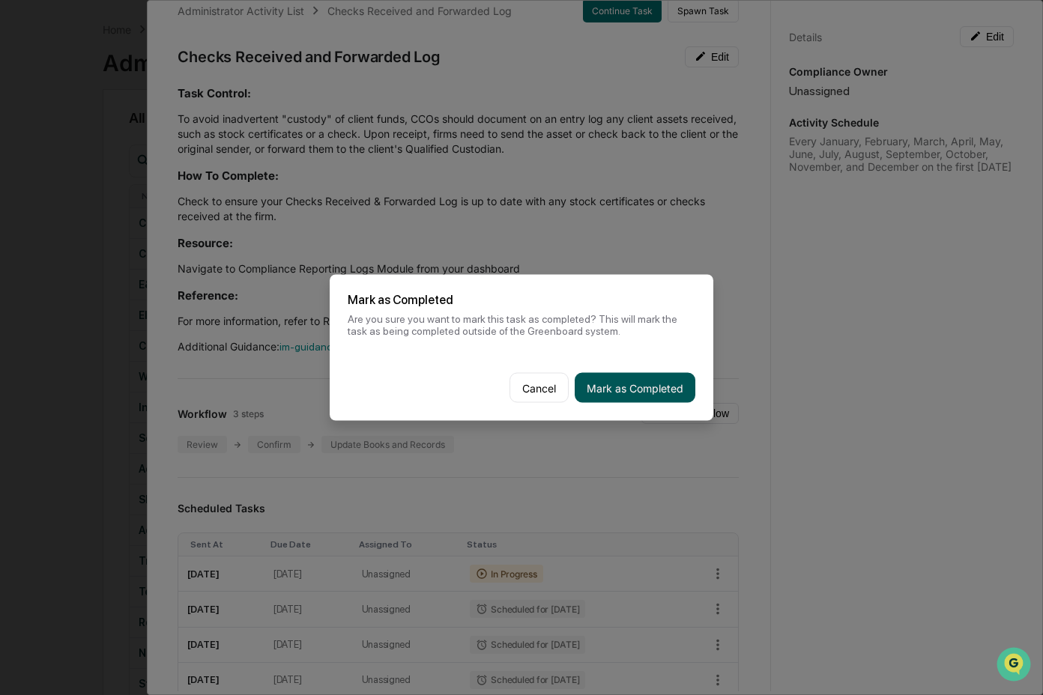
click at [597, 382] on button "Mark as Completed" at bounding box center [635, 388] width 121 height 30
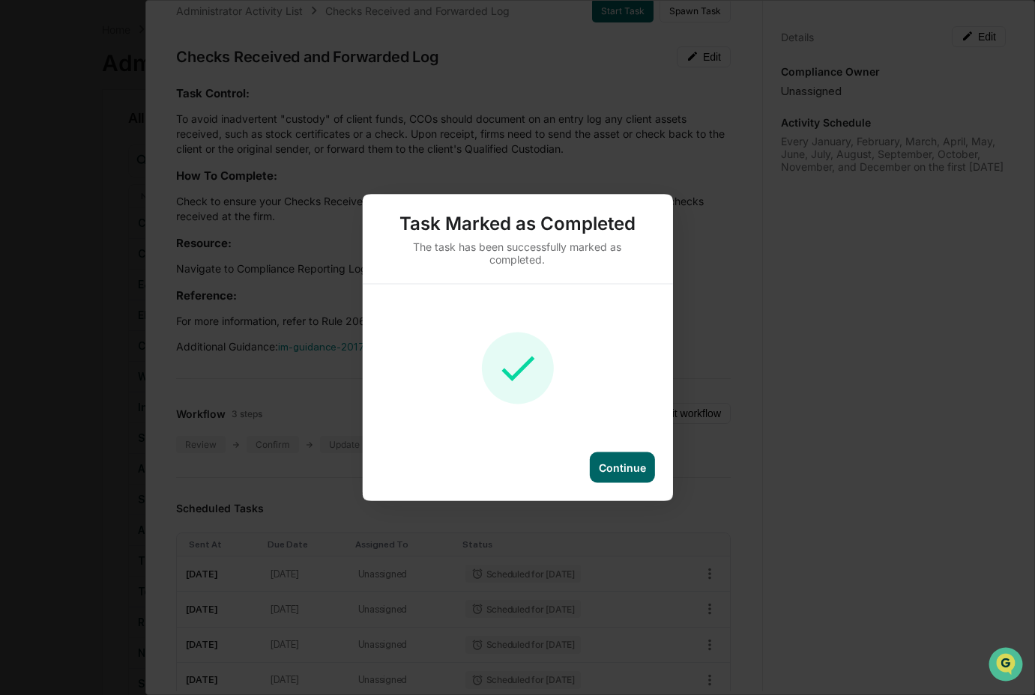
click at [592, 469] on div "Continue" at bounding box center [622, 468] width 65 height 31
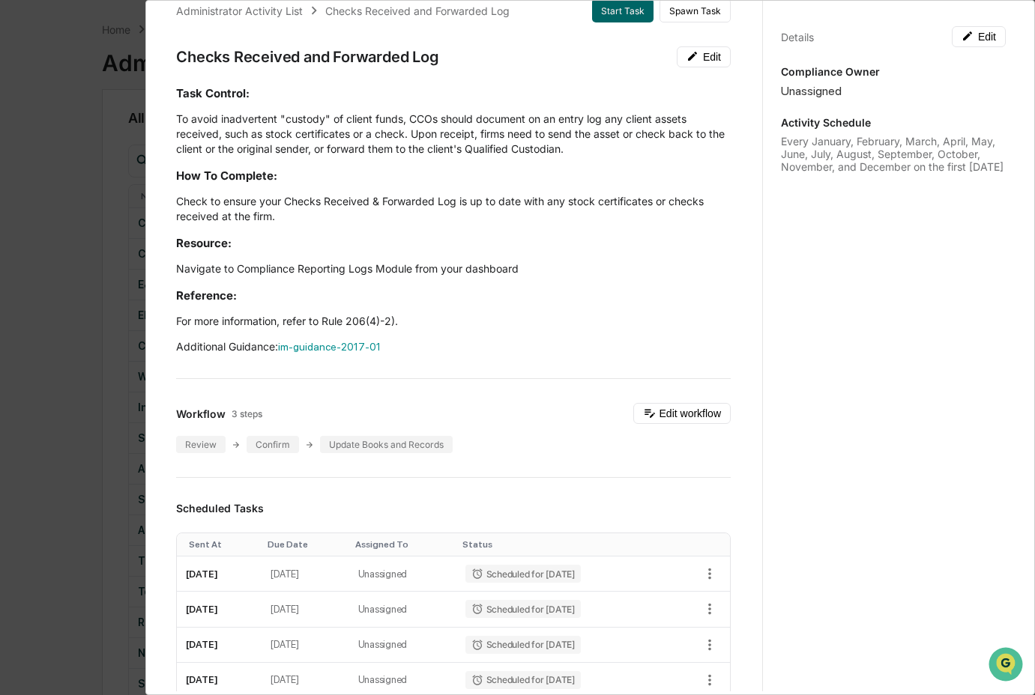
click at [132, 501] on div "Administrator Activity List Checks Received and Forwarded Log Start Task Spawn …" at bounding box center [517, 347] width 1035 height 695
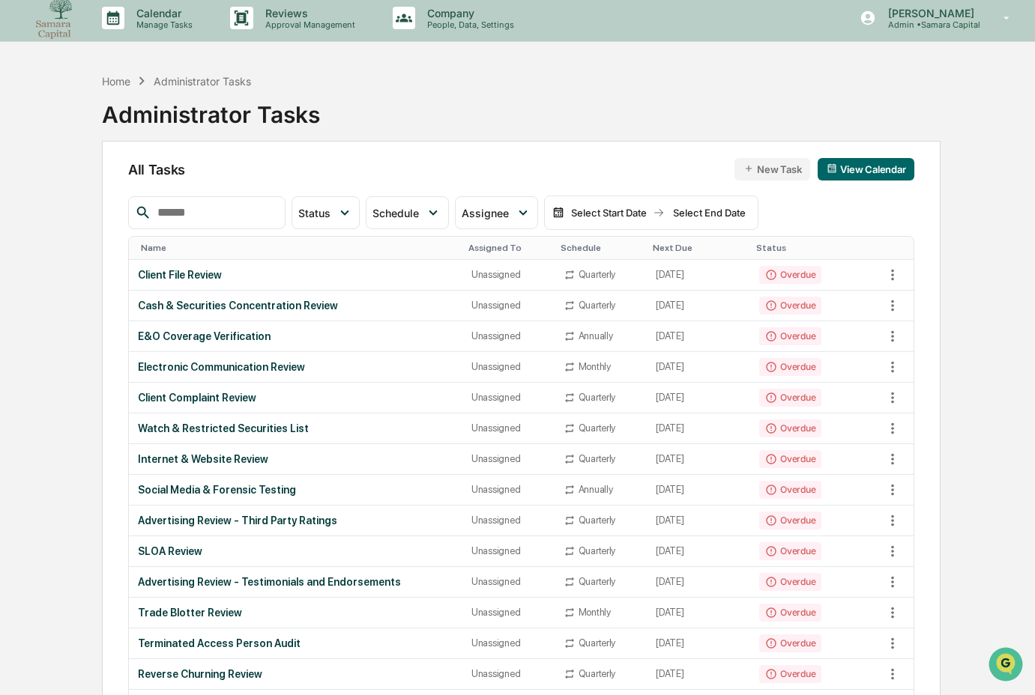
scroll to position [0, 0]
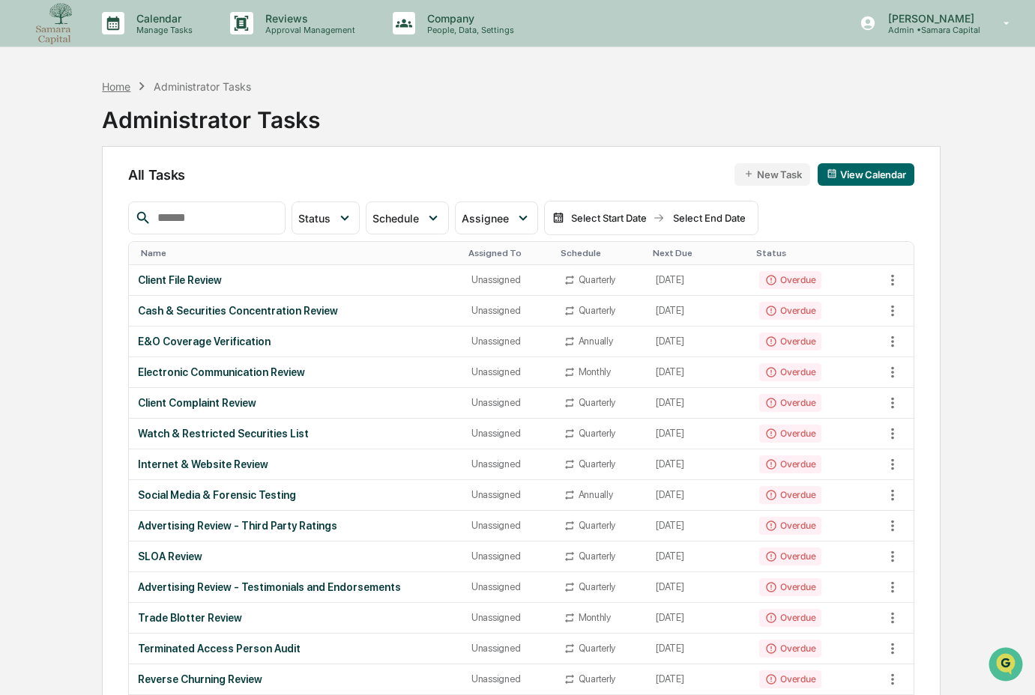
click at [118, 85] on div "Home" at bounding box center [116, 86] width 28 height 13
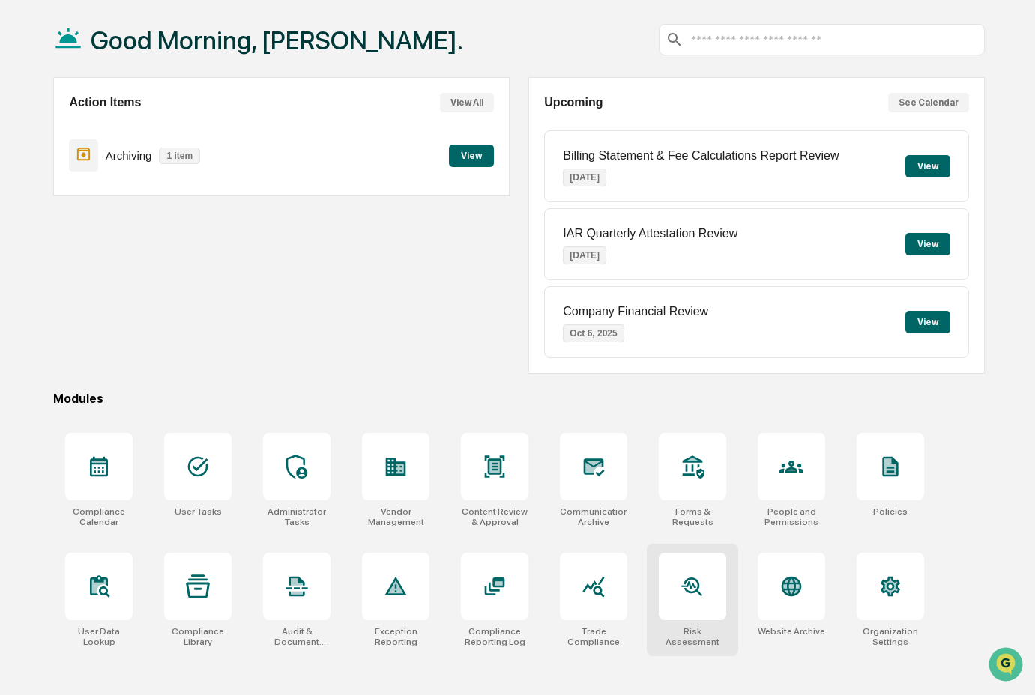
scroll to position [71, 0]
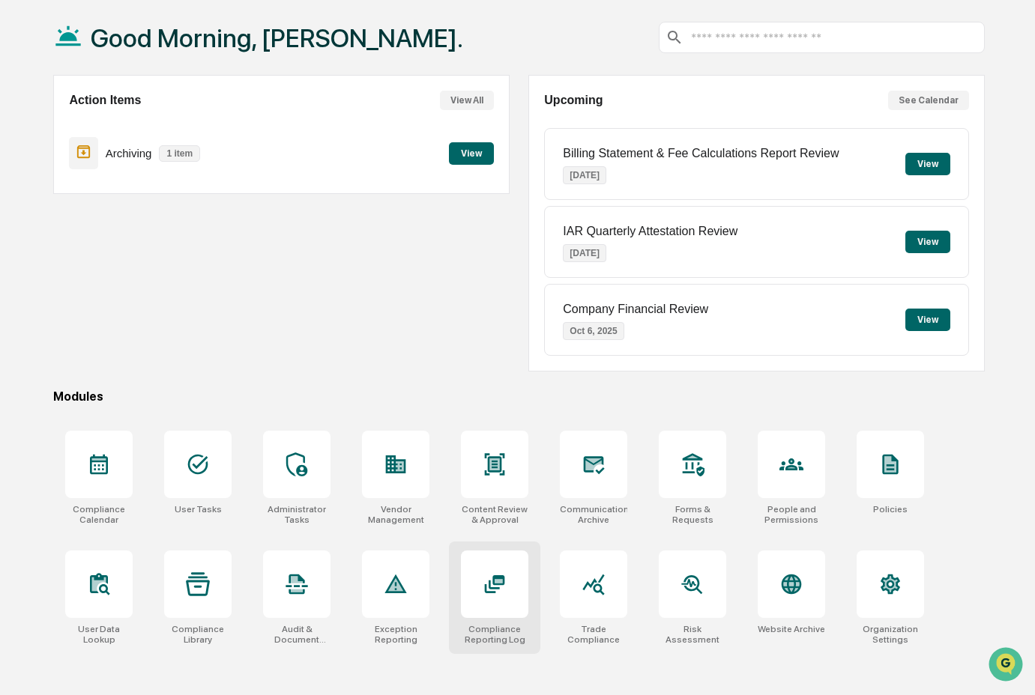
click at [526, 613] on div at bounding box center [494, 584] width 67 height 67
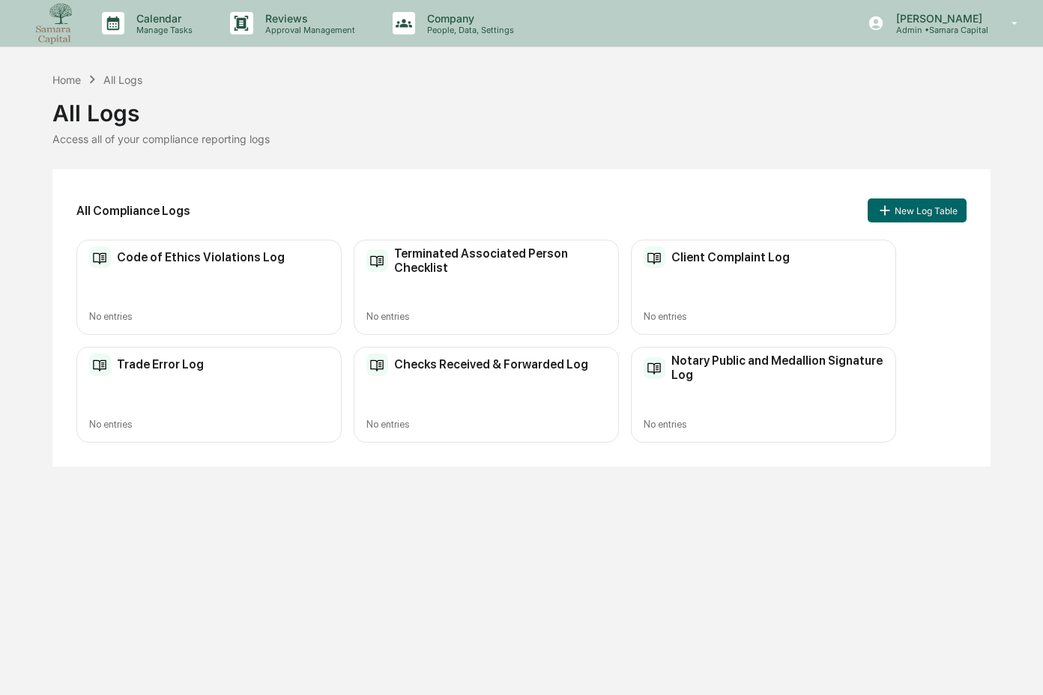
click at [489, 408] on div "Checks Received & Forwarded Log No entries" at bounding box center [486, 394] width 265 height 95
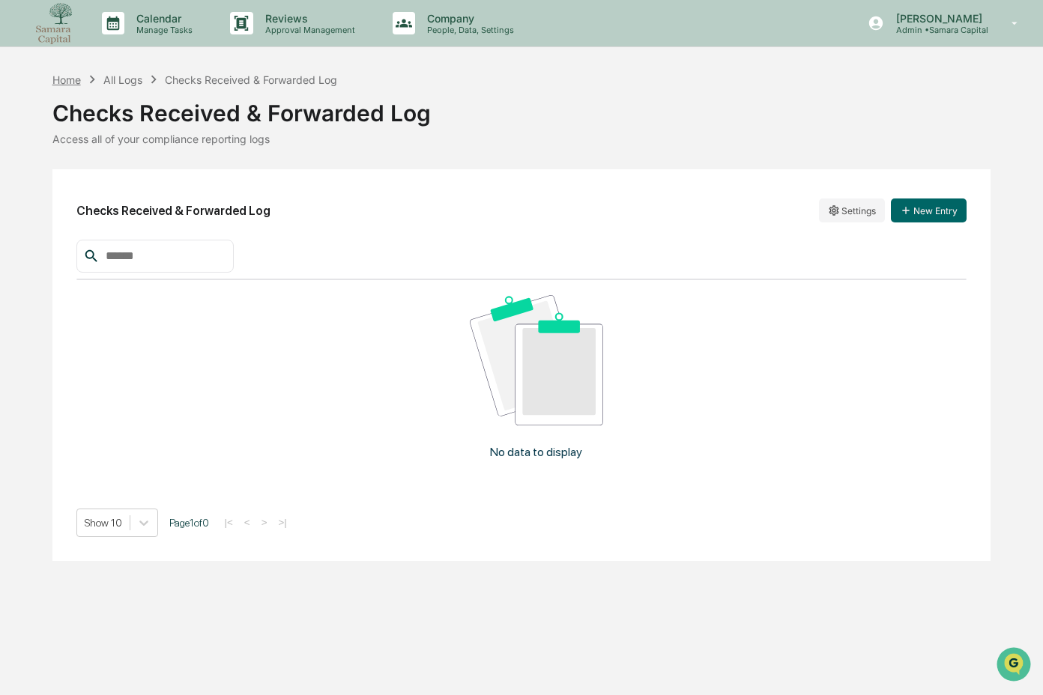
click at [69, 82] on div "Home" at bounding box center [66, 79] width 28 height 13
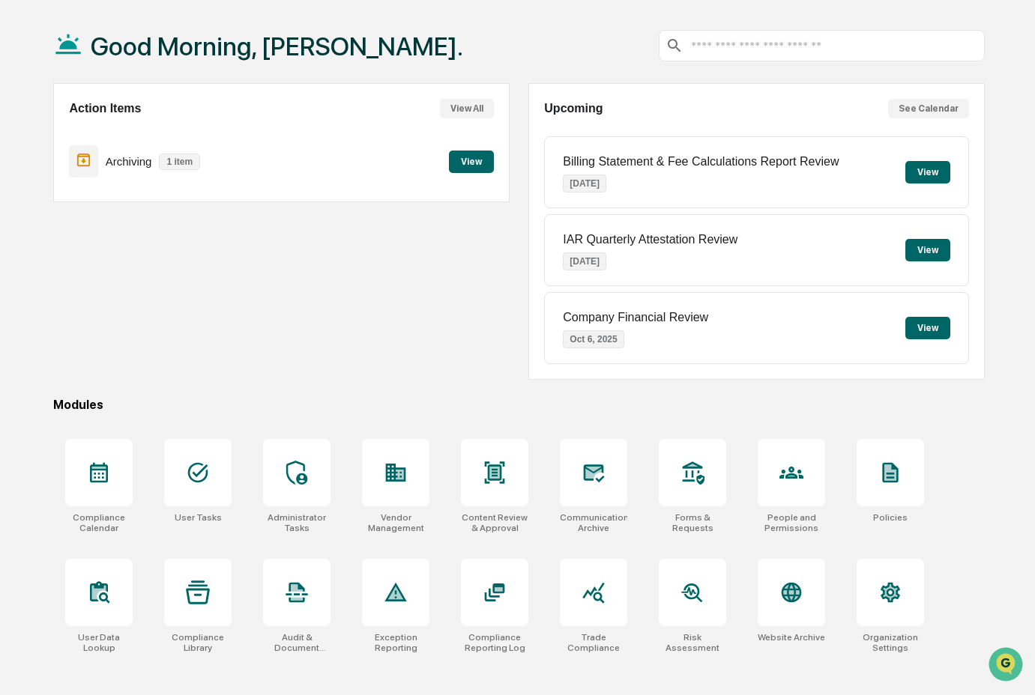
scroll to position [71, 0]
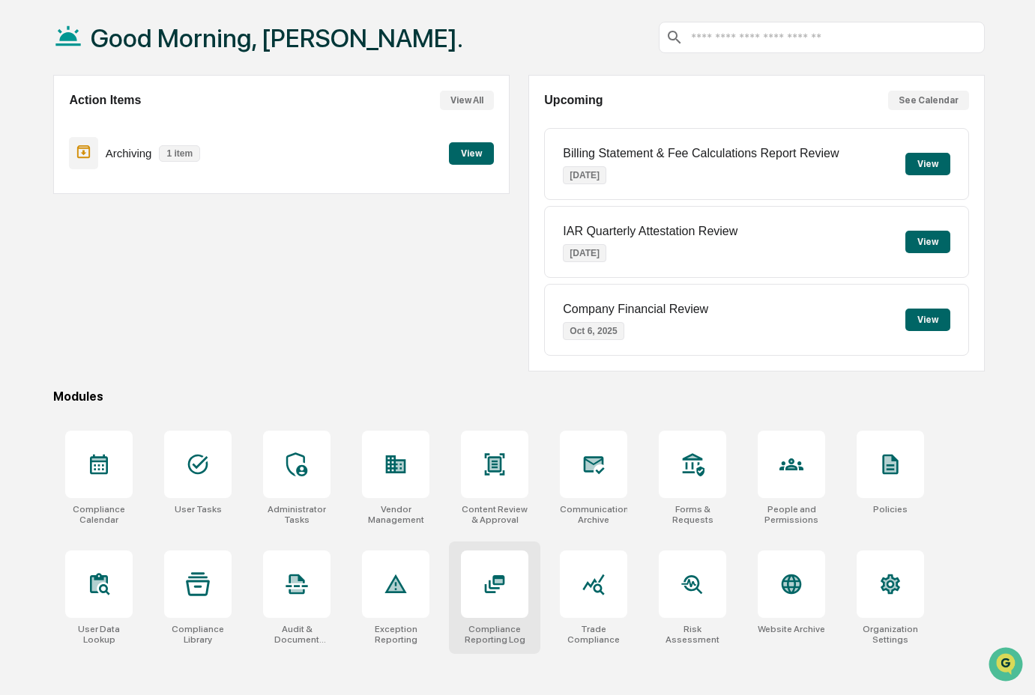
click at [496, 618] on div at bounding box center [494, 584] width 67 height 67
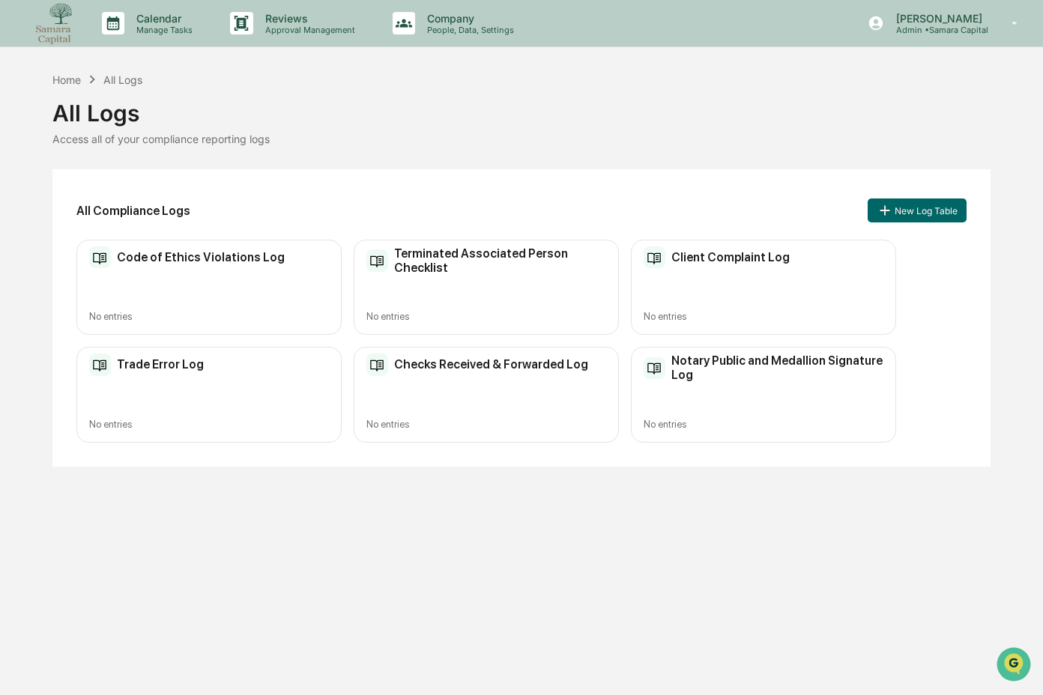
click at [525, 384] on div "Checks Received & Forwarded Log No entries" at bounding box center [486, 394] width 265 height 95
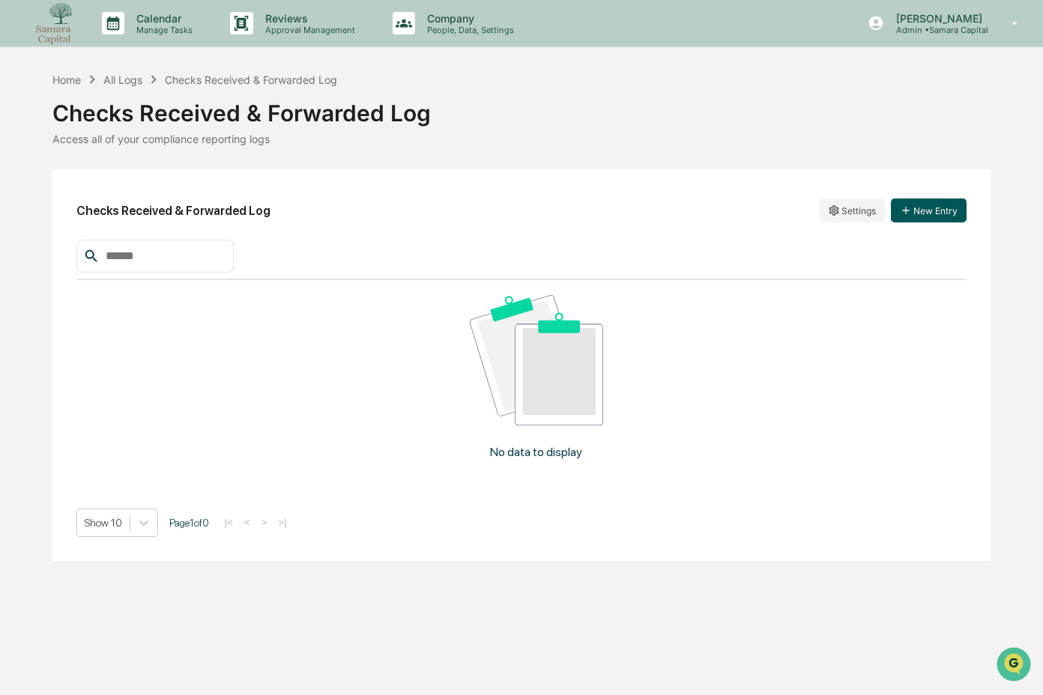
click at [934, 214] on button "New Entry" at bounding box center [929, 211] width 76 height 24
click at [67, 85] on div "Home" at bounding box center [66, 79] width 28 height 13
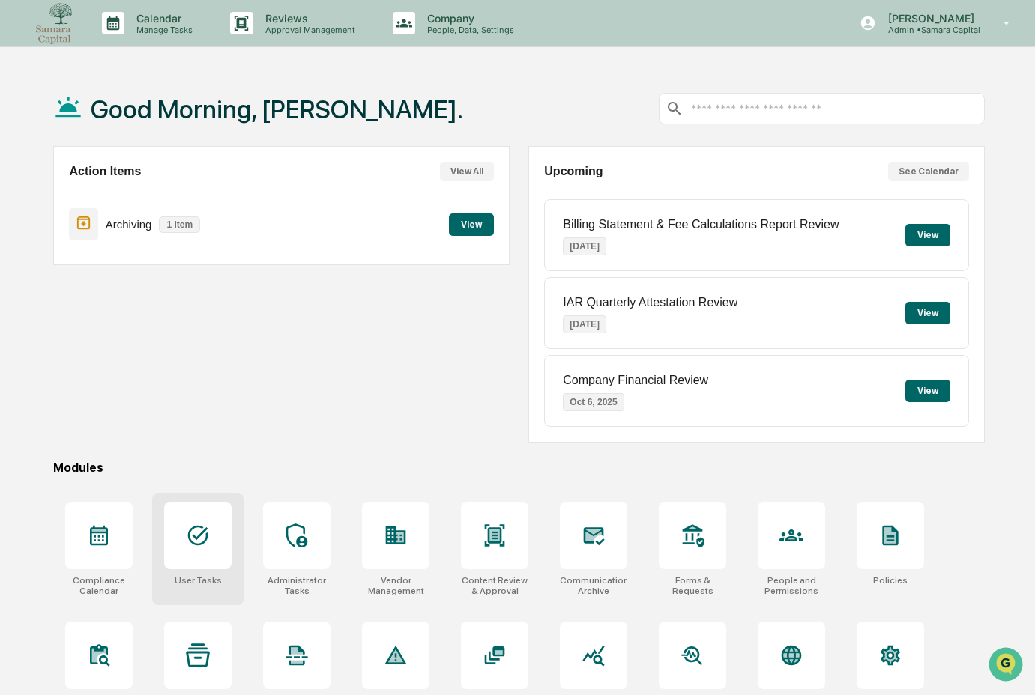
click at [180, 572] on div "User Tasks" at bounding box center [197, 549] width 91 height 112
click at [276, 522] on div at bounding box center [296, 535] width 67 height 67
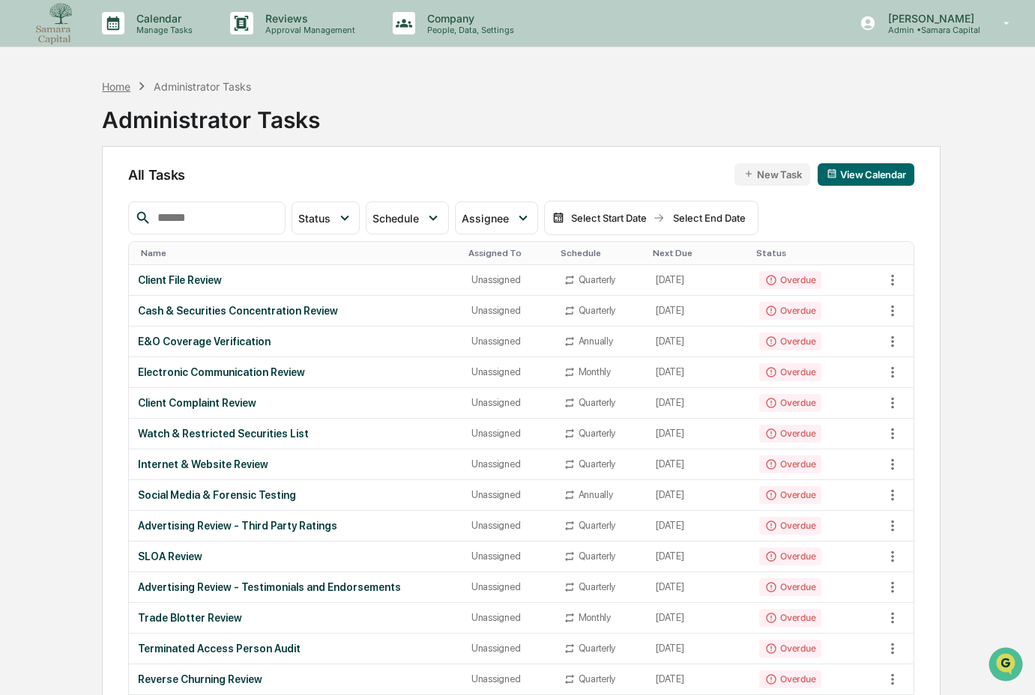
click at [104, 85] on div "Home" at bounding box center [116, 86] width 28 height 13
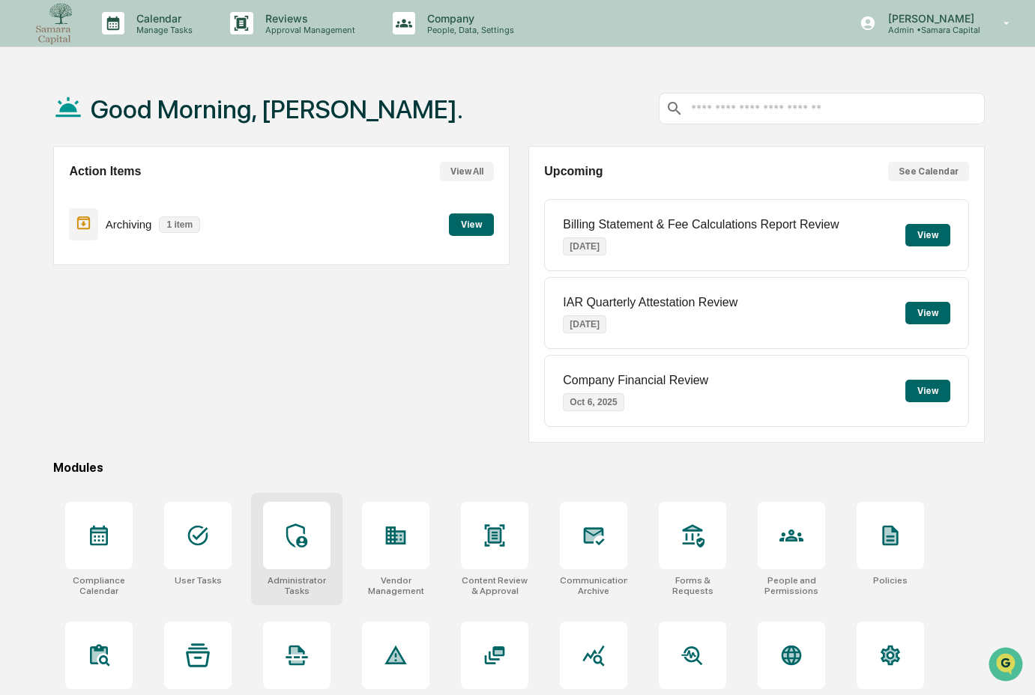
click at [295, 568] on div at bounding box center [296, 535] width 67 height 67
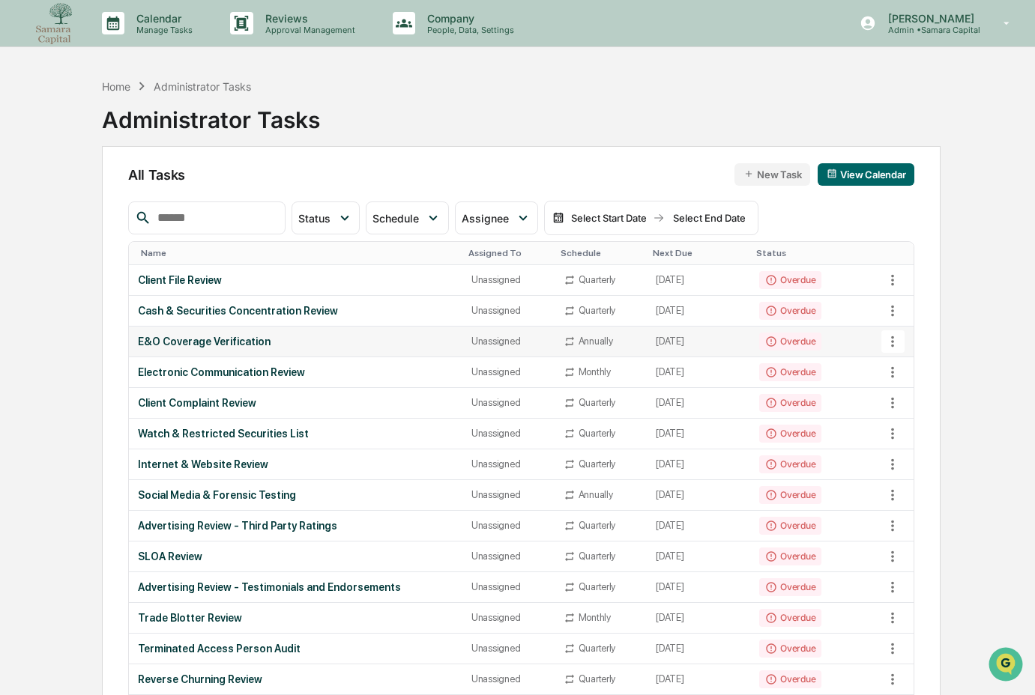
click at [390, 340] on div "E&O Coverage Verification" at bounding box center [296, 342] width 316 height 12
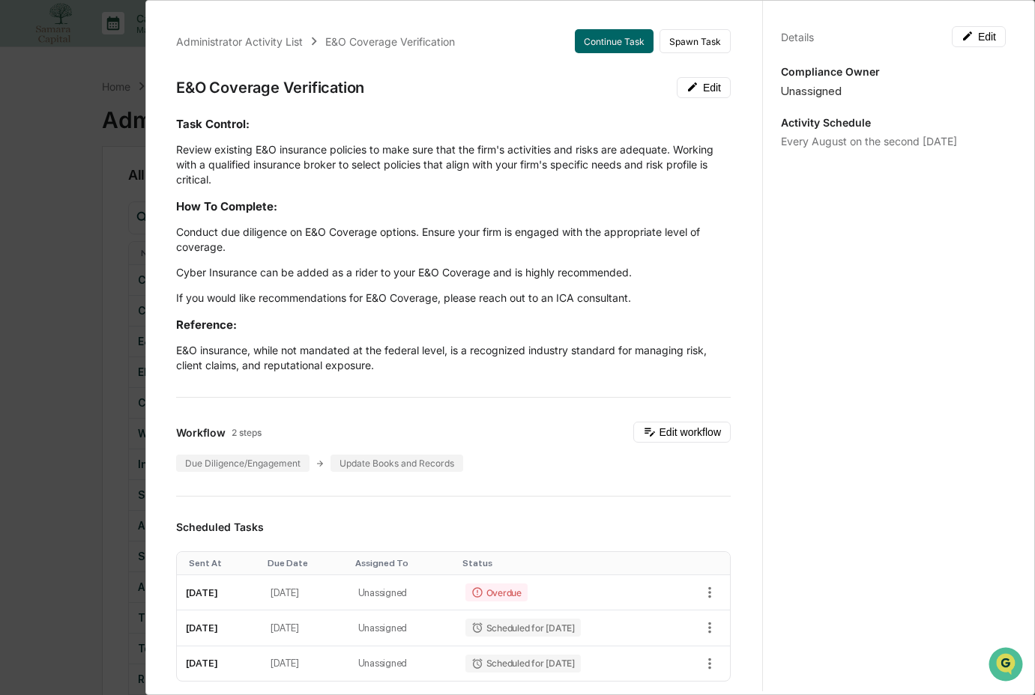
click at [118, 229] on div "Administrator Activity List E&O Coverage Verification Continue Task Spawn Task …" at bounding box center [517, 347] width 1035 height 695
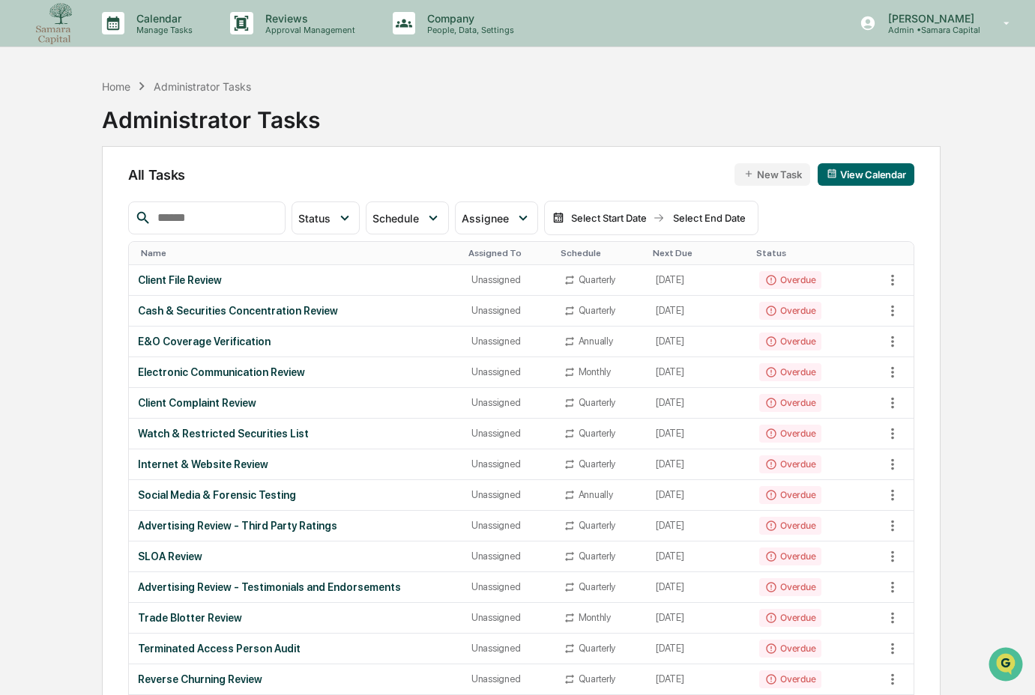
click at [190, 214] on input "text" at bounding box center [214, 217] width 127 height 19
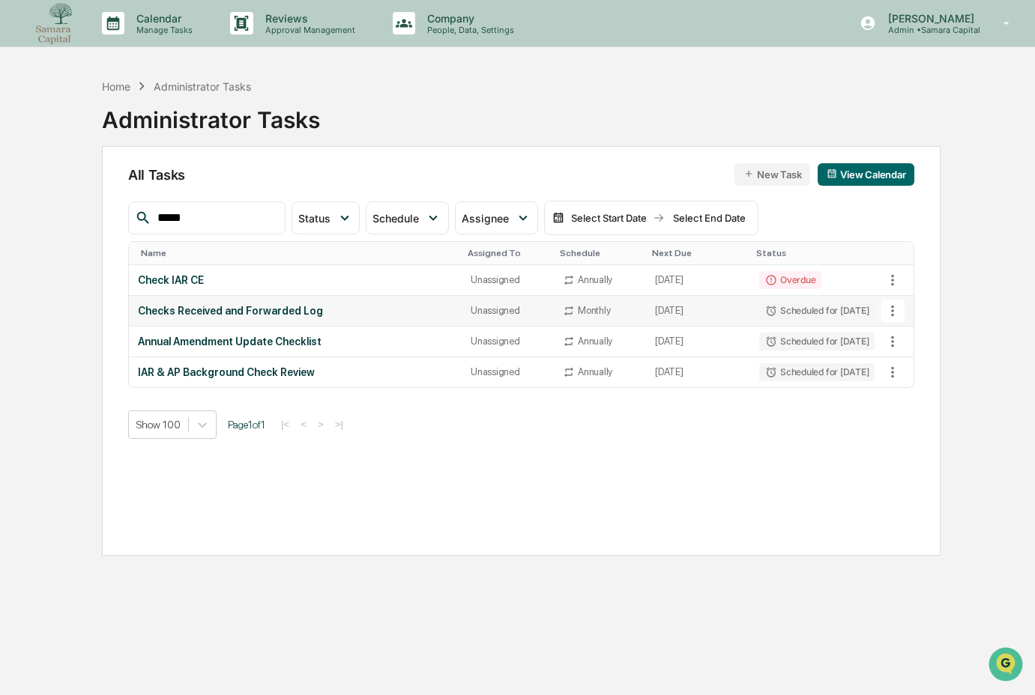
type input "*****"
click at [247, 311] on div "Checks Received and Forwarded Log" at bounding box center [295, 311] width 315 height 12
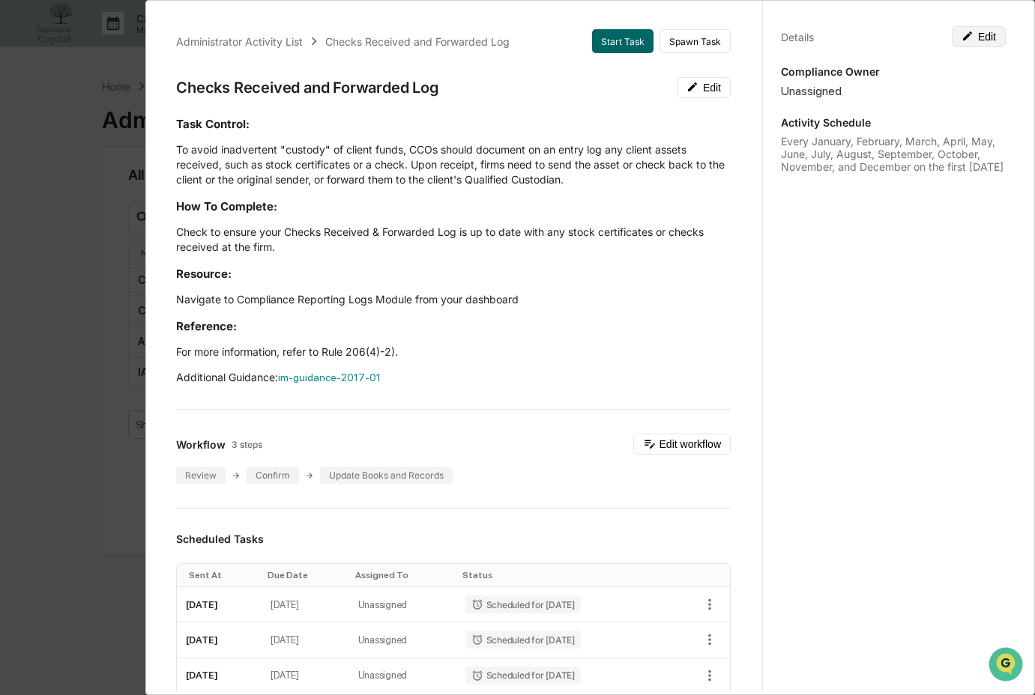
click at [976, 37] on button "Edit" at bounding box center [979, 36] width 54 height 21
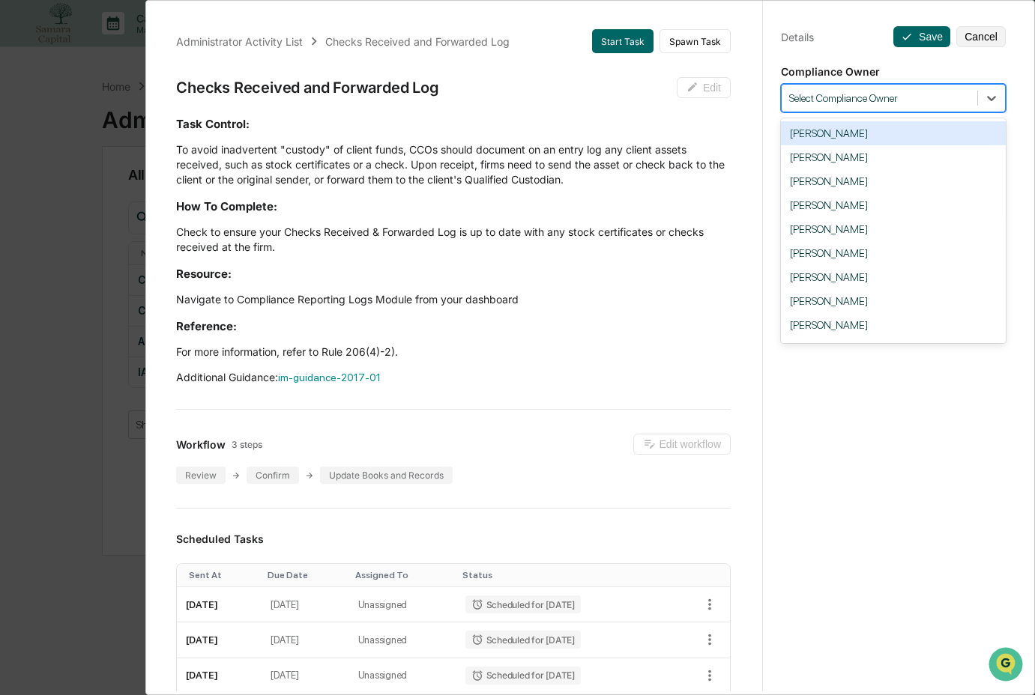
click at [938, 96] on div at bounding box center [879, 98] width 181 height 14
type input "***"
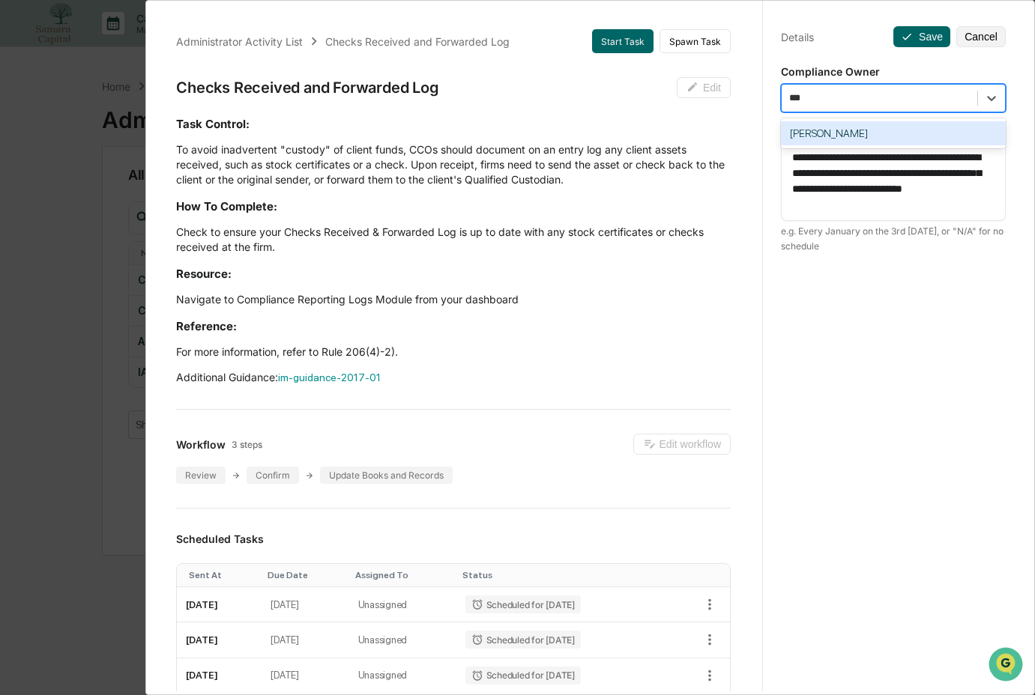
click at [920, 123] on div "Andrew Mauss" at bounding box center [893, 133] width 225 height 24
click at [921, 40] on button "Save" at bounding box center [921, 36] width 57 height 21
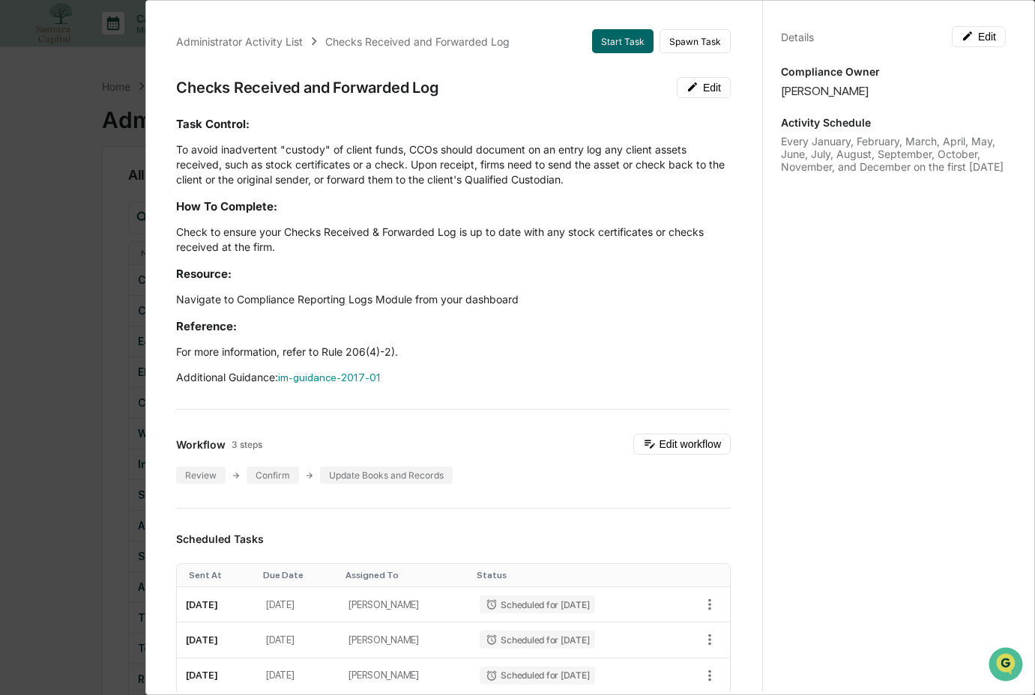
click at [101, 306] on div "Administrator Activity List Checks Received and Forwarded Log Start Task Spawn …" at bounding box center [517, 347] width 1035 height 695
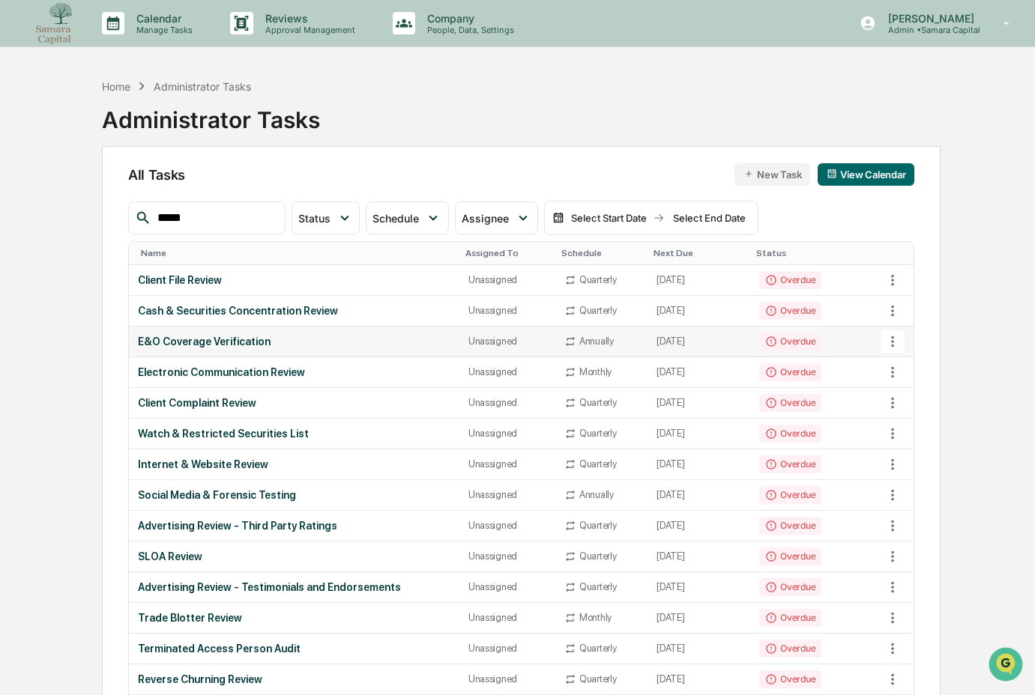
click at [347, 334] on td "E&O Coverage Verification" at bounding box center [294, 342] width 331 height 31
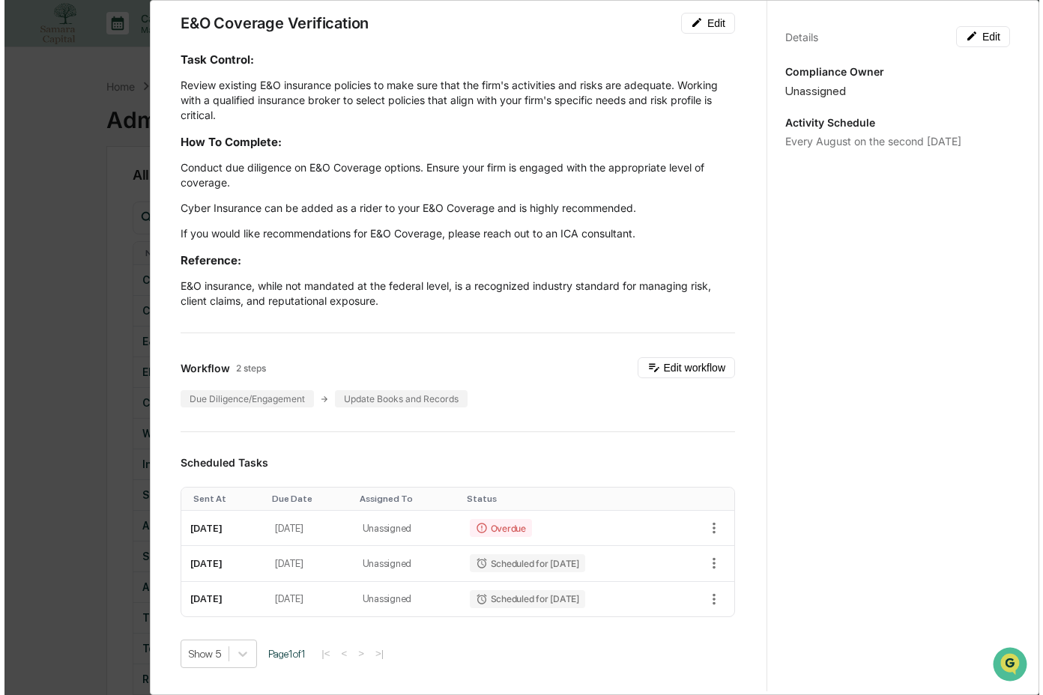
scroll to position [99, 0]
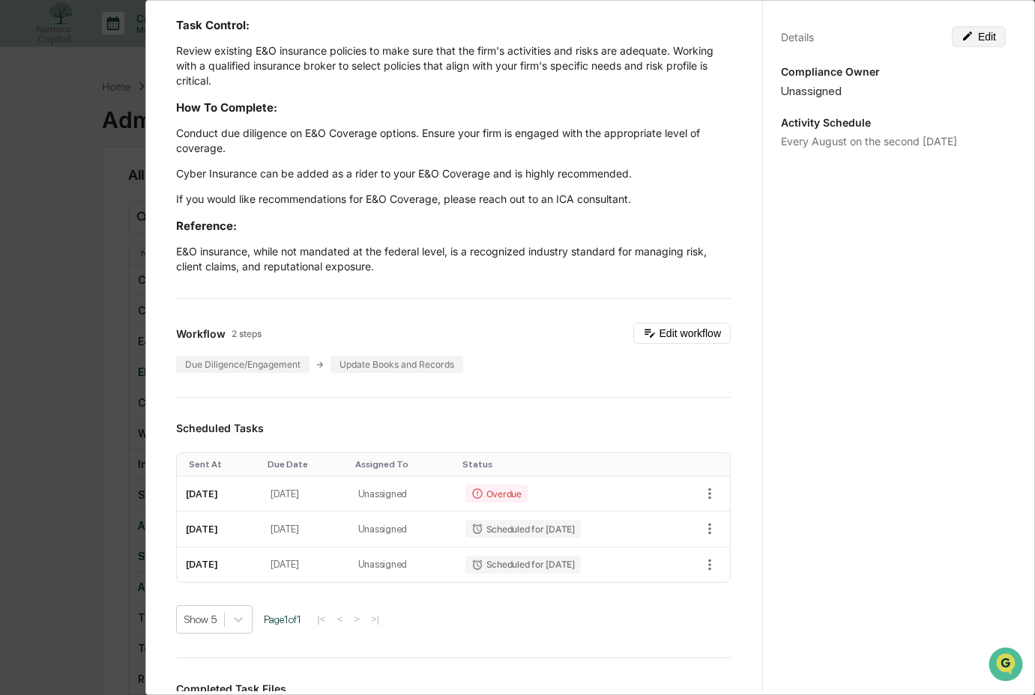
click at [983, 40] on button "Edit" at bounding box center [979, 36] width 54 height 21
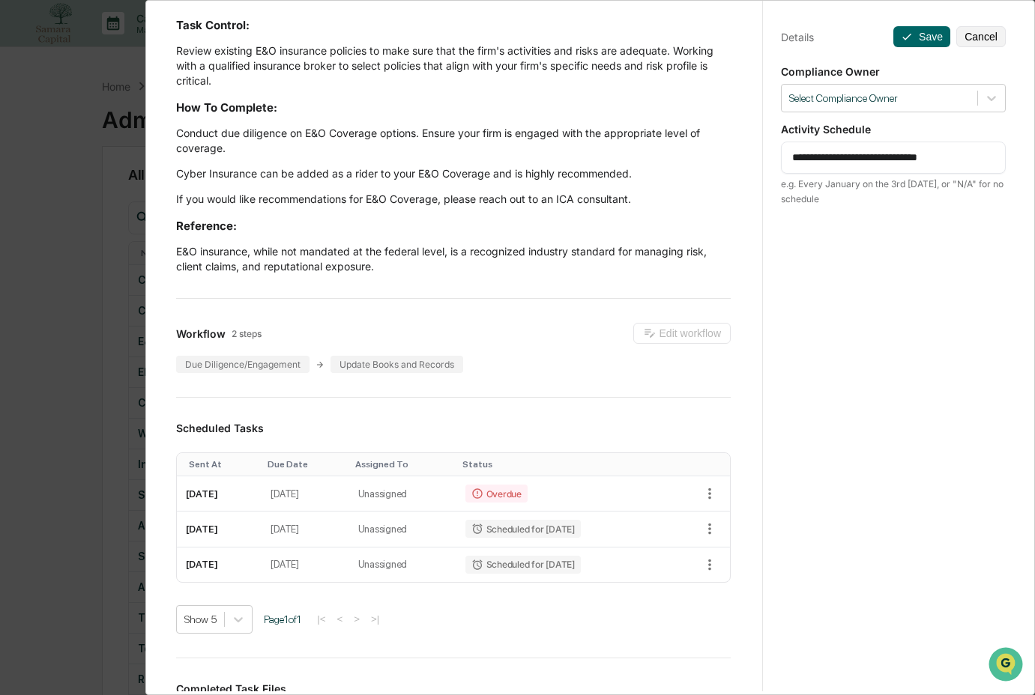
click at [907, 161] on textarea "**********" at bounding box center [893, 158] width 202 height 16
click at [832, 154] on textarea "**********" at bounding box center [893, 158] width 202 height 16
click at [833, 154] on textarea "**********" at bounding box center [893, 158] width 202 height 16
type textarea "**********"
click at [846, 97] on div at bounding box center [879, 98] width 181 height 14
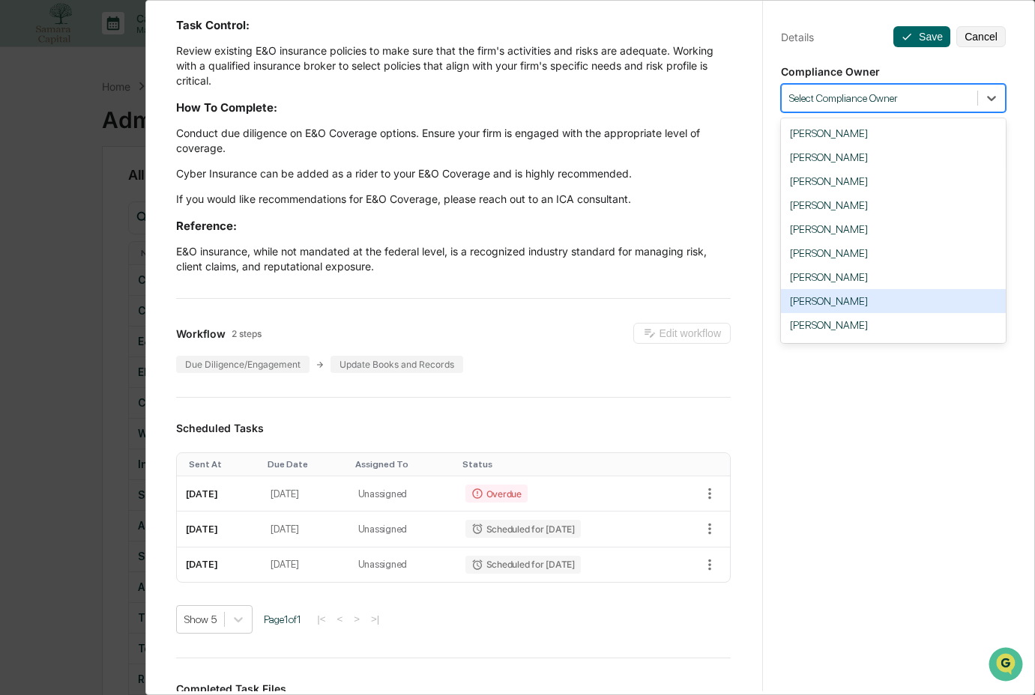
click at [813, 307] on div "Andrew Mauss" at bounding box center [893, 301] width 225 height 24
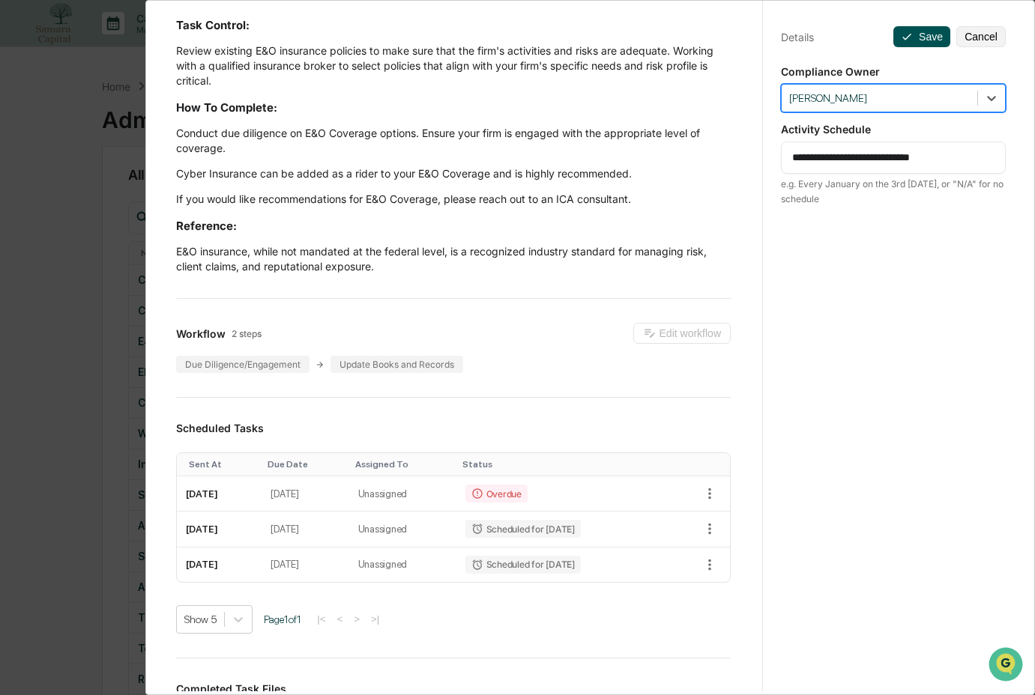
click at [919, 35] on button "Save" at bounding box center [921, 36] width 57 height 21
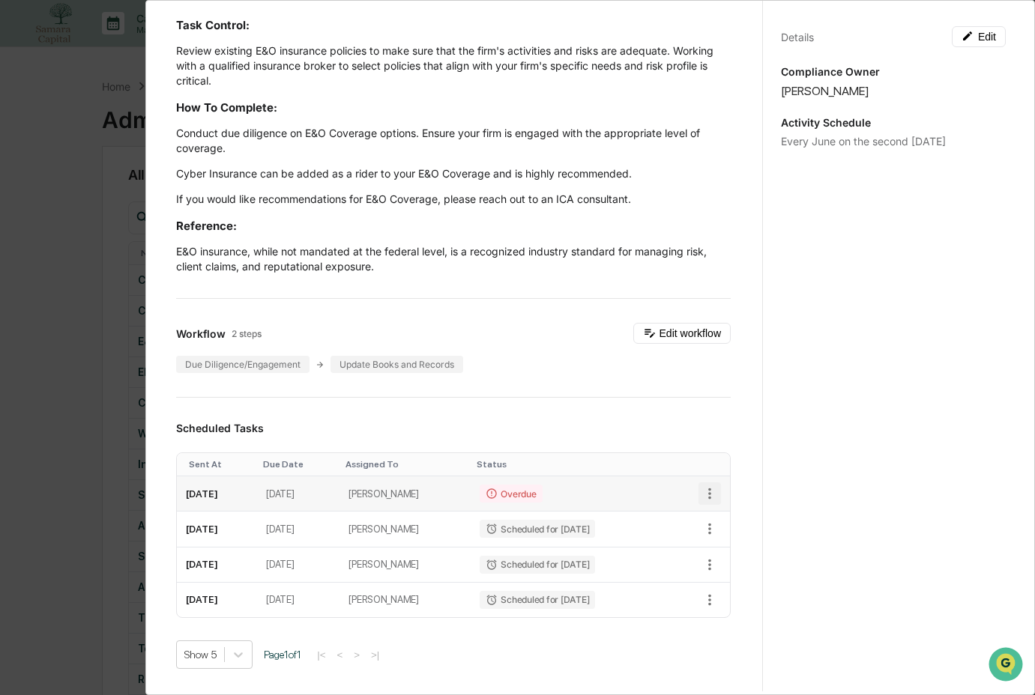
click at [708, 498] on icon "button" at bounding box center [709, 494] width 3 height 11
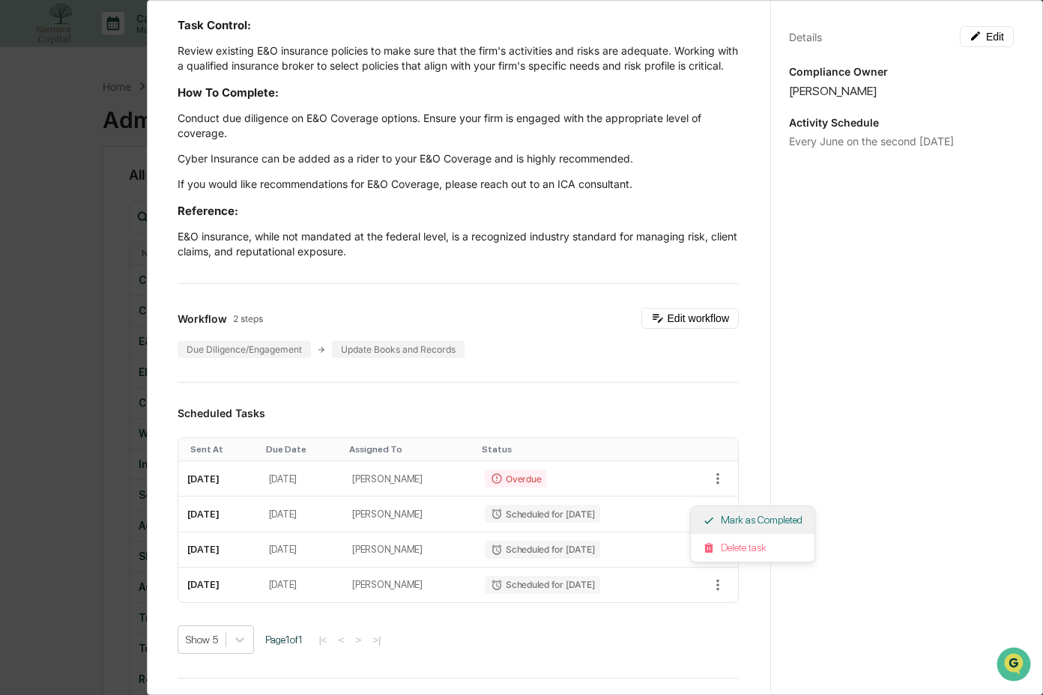
click at [723, 523] on li "Mark as Completed" at bounding box center [753, 521] width 124 height 28
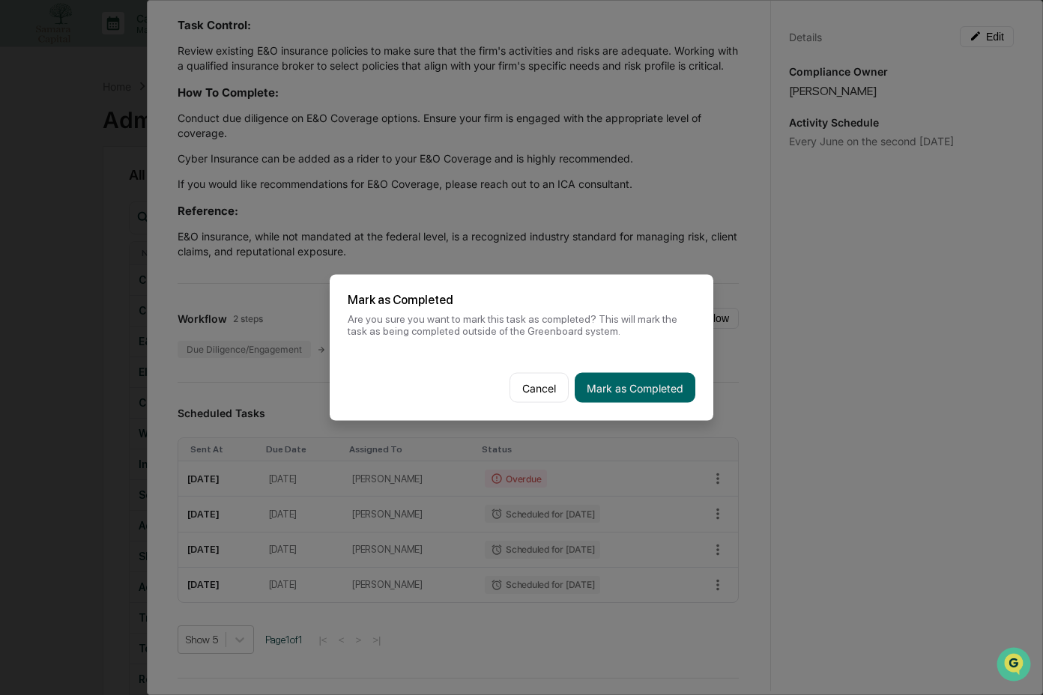
click at [603, 391] on button "Mark as Completed" at bounding box center [635, 388] width 121 height 30
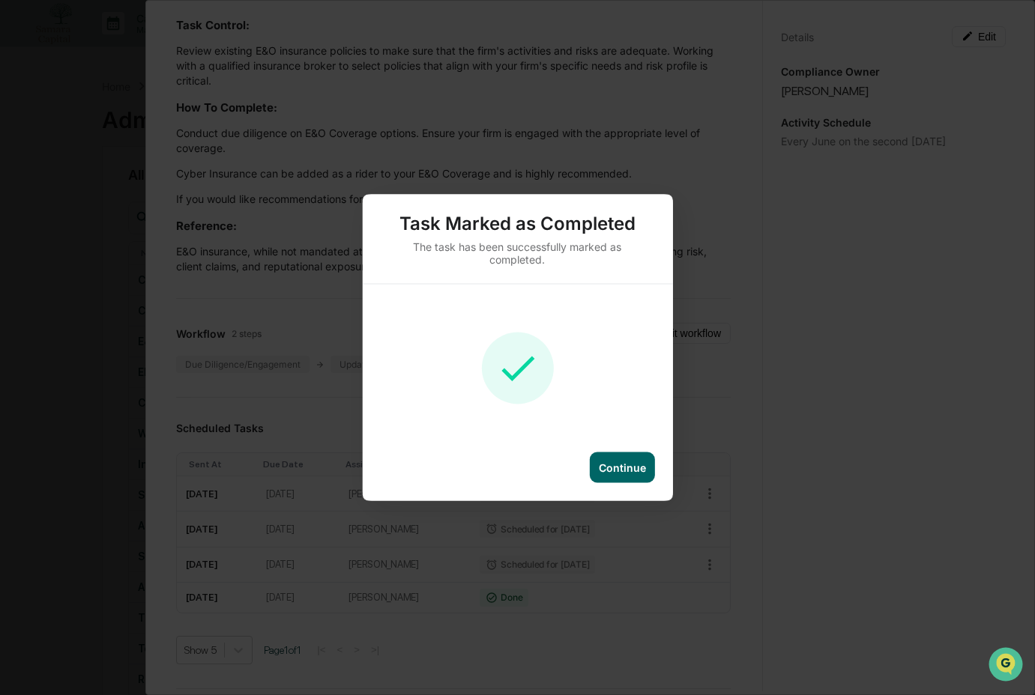
click at [618, 468] on div "Continue" at bounding box center [622, 468] width 47 height 13
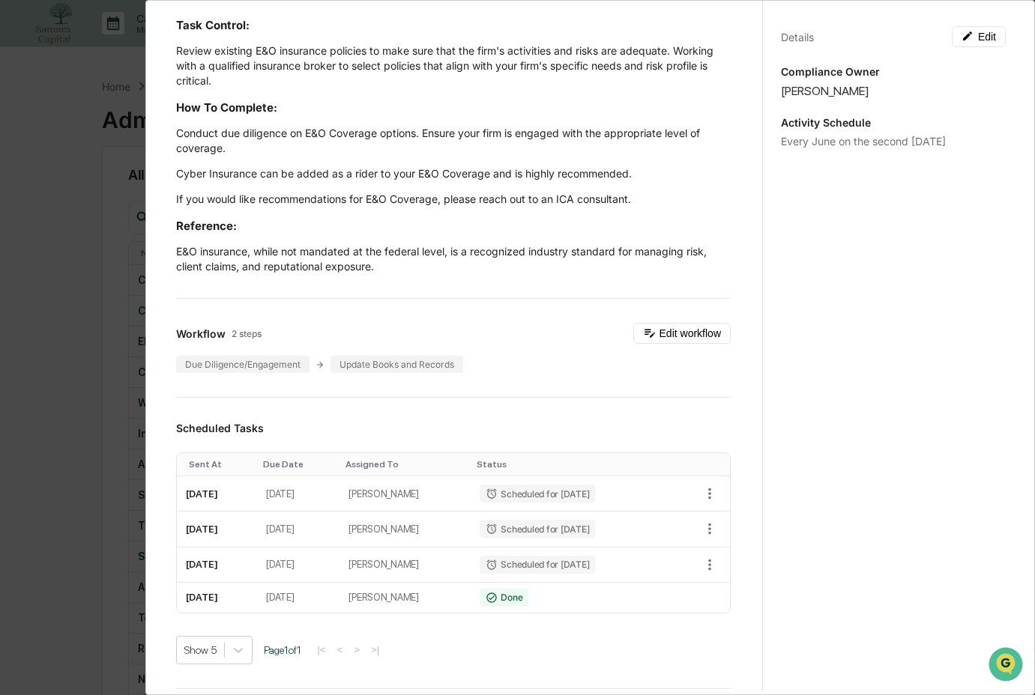
click at [118, 465] on div "Administrator Activity List E&O Coverage Verification Start Task Spawn Task E&O…" at bounding box center [517, 347] width 1035 height 695
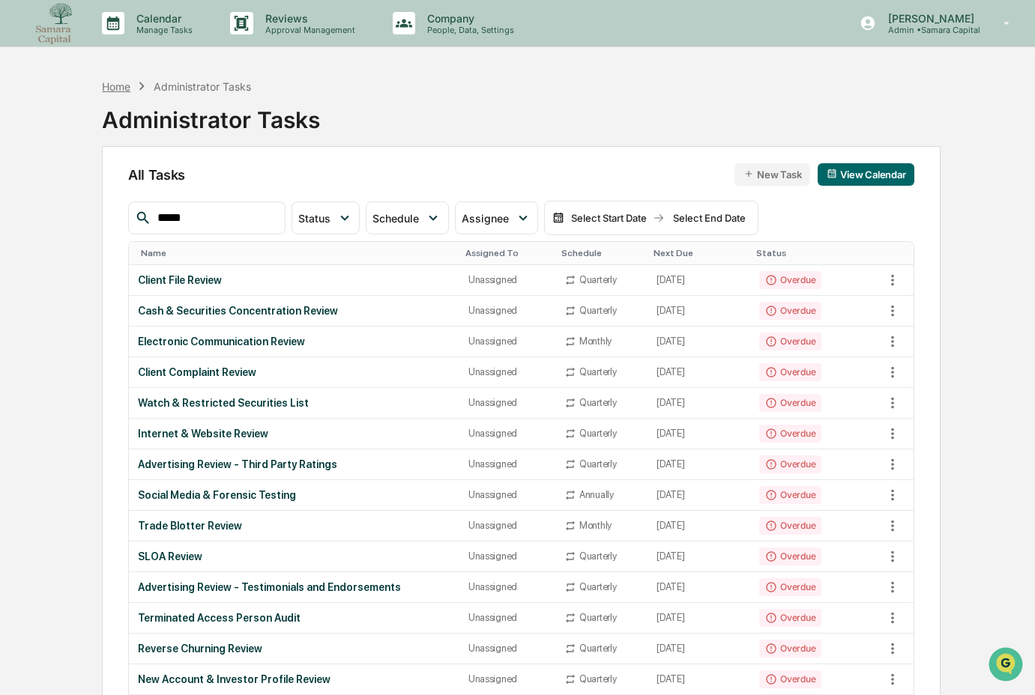
click at [115, 91] on div "Home" at bounding box center [116, 86] width 28 height 13
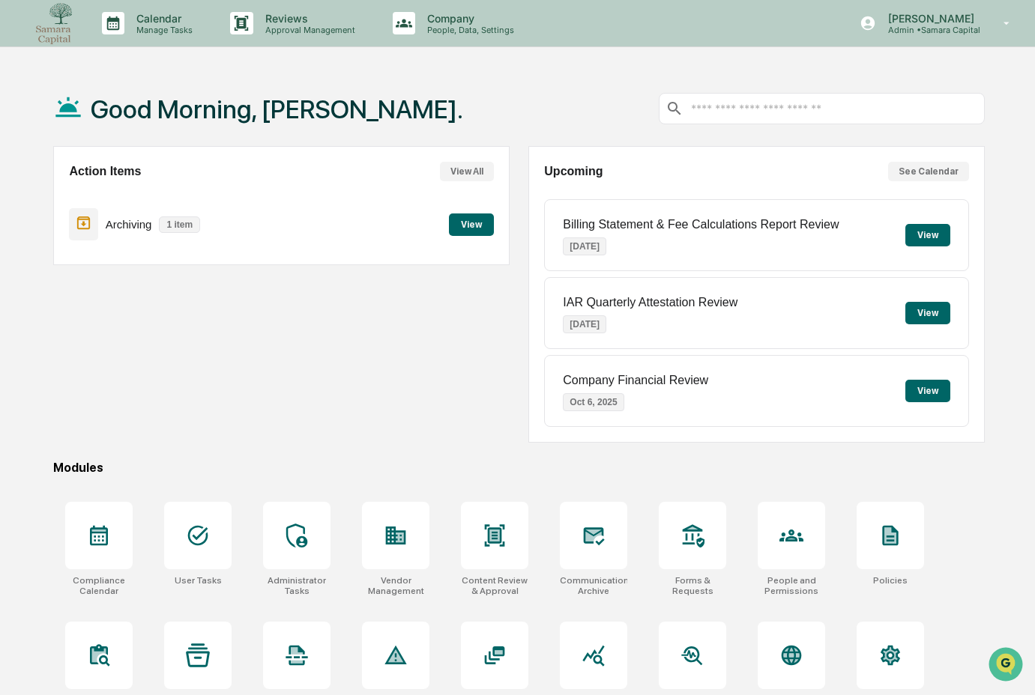
click at [461, 238] on div "Archiving 1 item View" at bounding box center [281, 224] width 425 height 50
click at [462, 225] on button "View" at bounding box center [471, 225] width 45 height 22
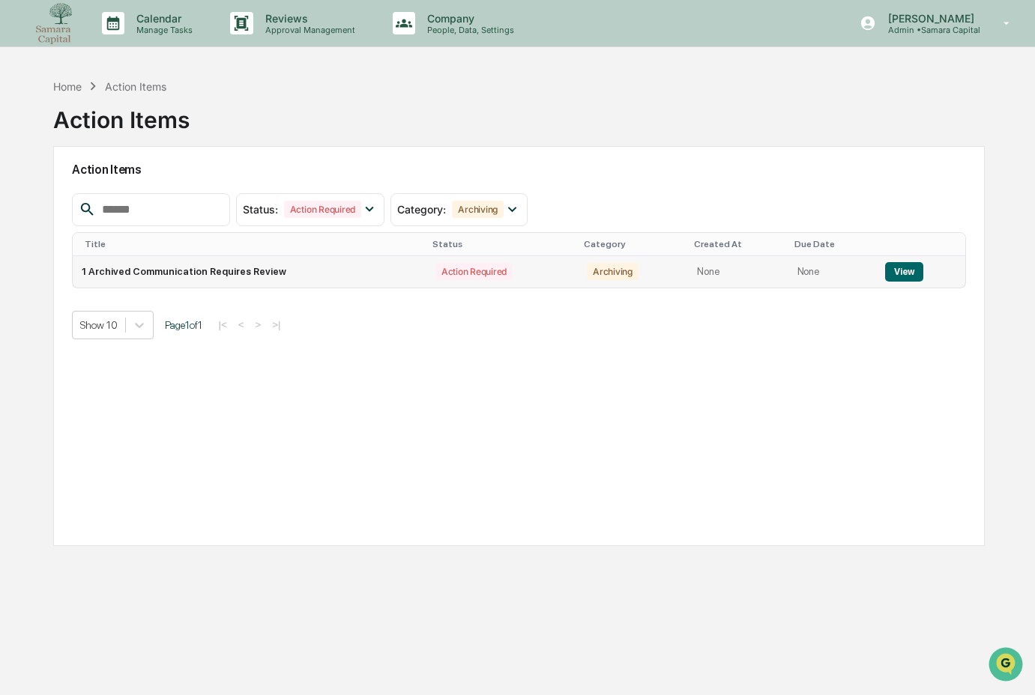
click at [908, 270] on button "View" at bounding box center [904, 271] width 38 height 19
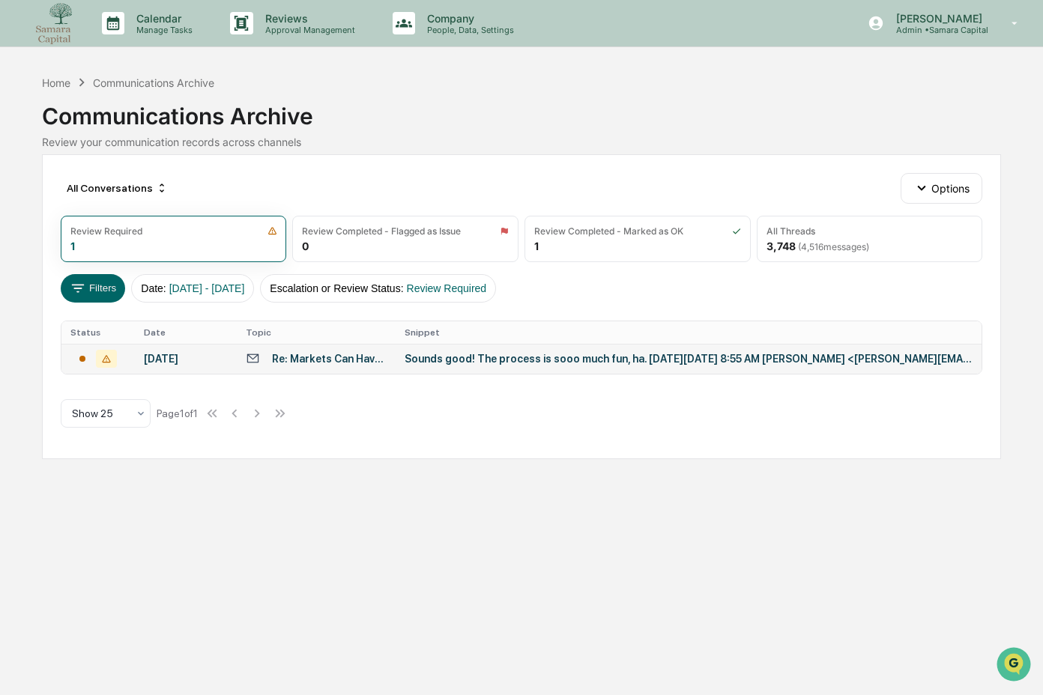
click at [218, 365] on div "September 9, 2025" at bounding box center [186, 359] width 84 height 12
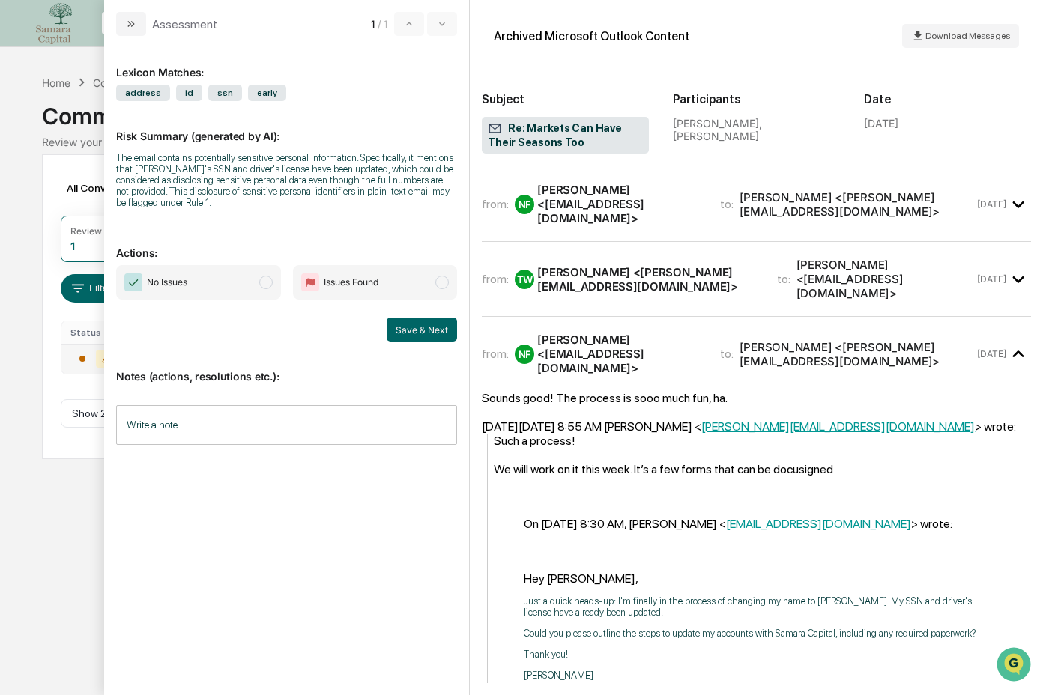
click at [595, 205] on div "Nina Di Francisco <ninadifran@gmail.com>" at bounding box center [619, 204] width 164 height 43
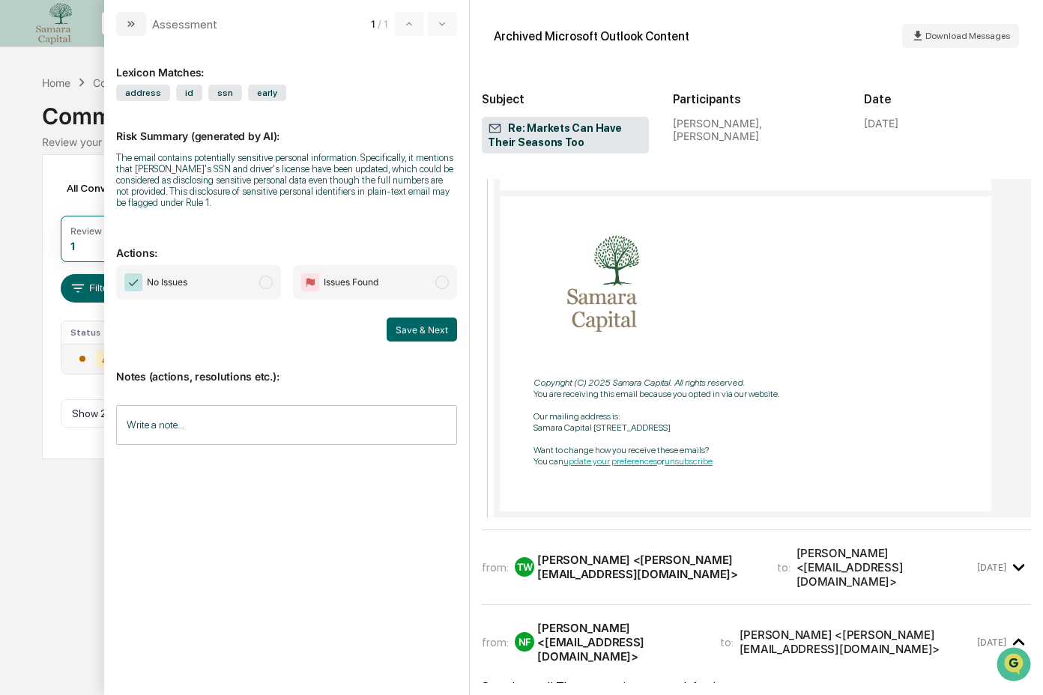
scroll to position [4394, 0]
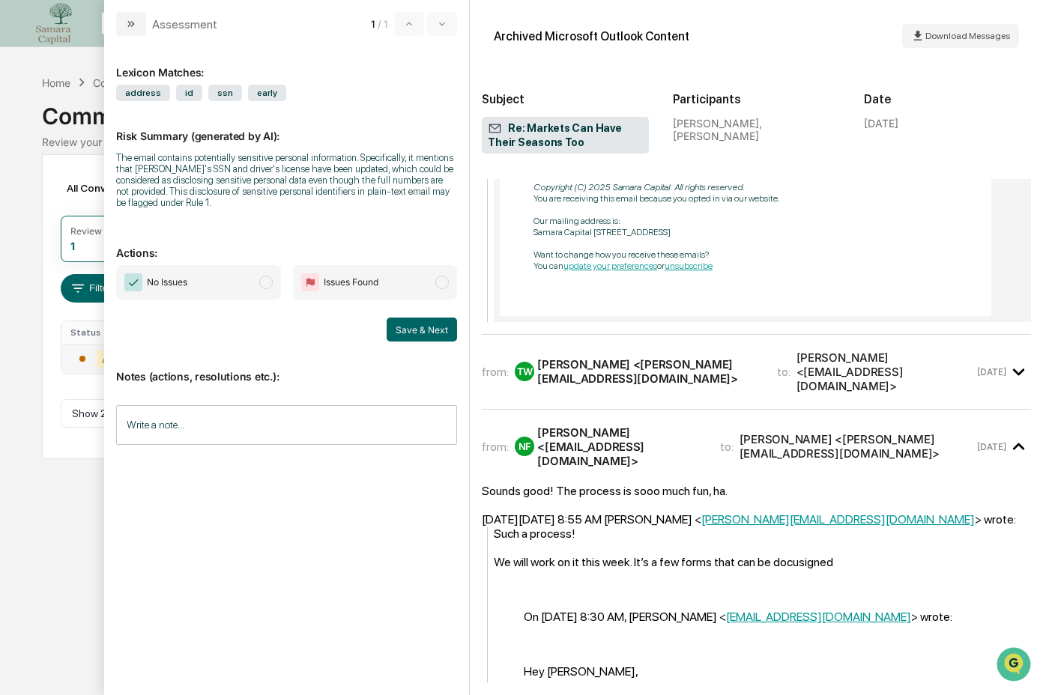
click at [660, 381] on div "from: TW Tasha Winkler <tasha@samara-capital.com> to: Nina Di Francisco <ninadi…" at bounding box center [756, 372] width 549 height 50
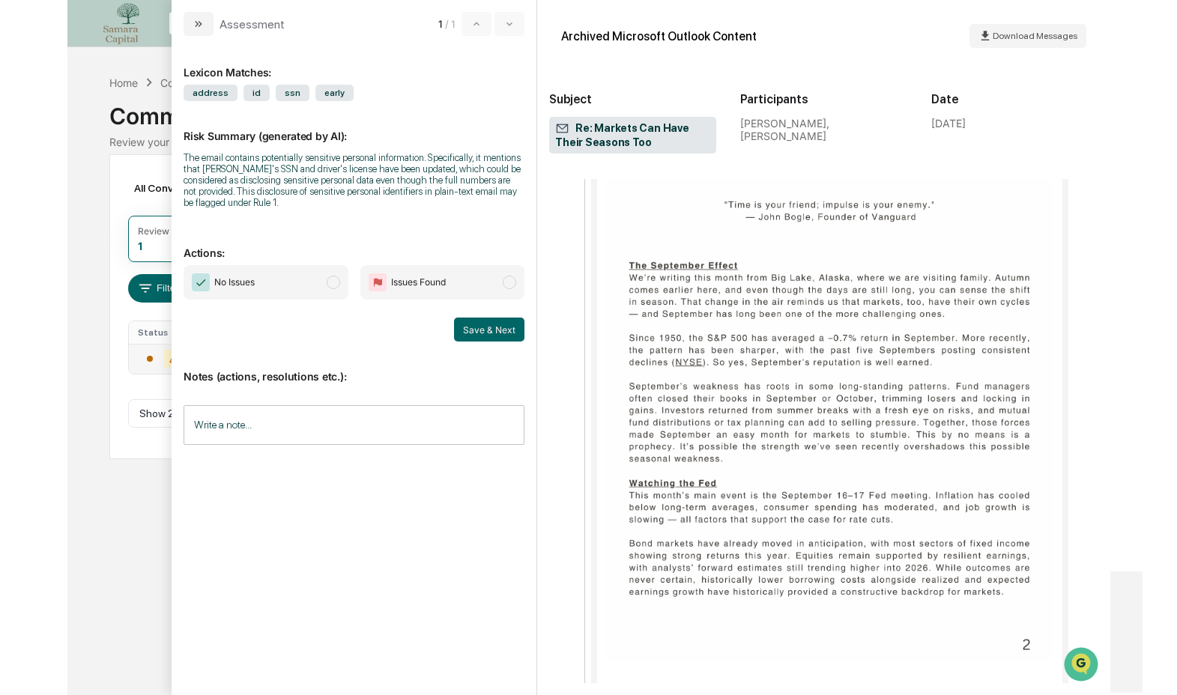
scroll to position [6301, 0]
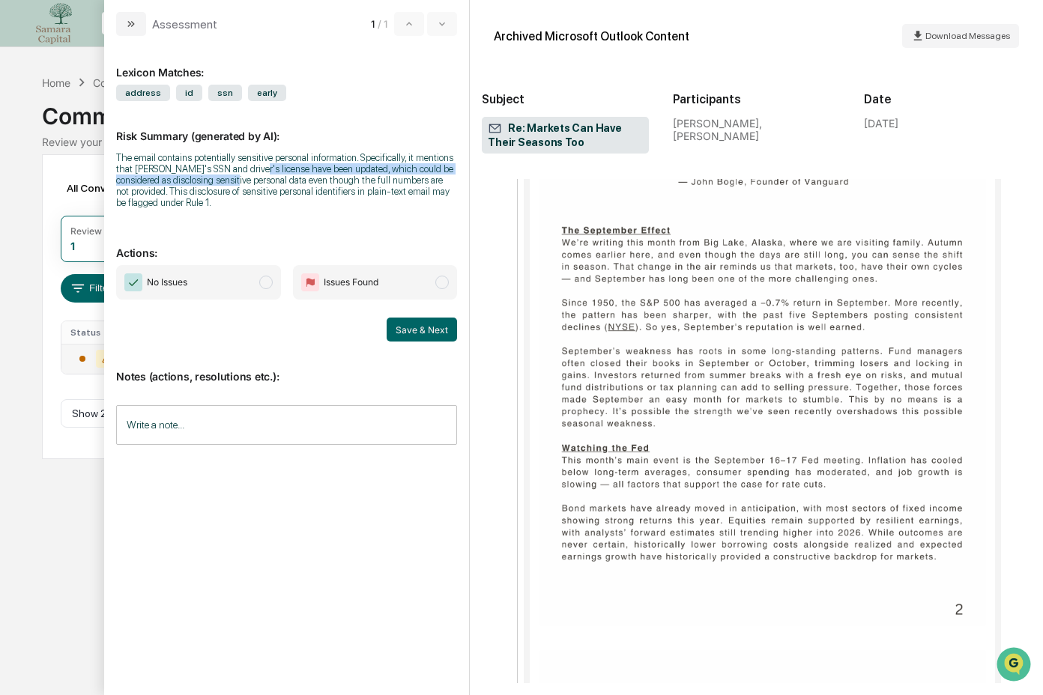
drag, startPoint x: 307, startPoint y: 164, endPoint x: 348, endPoint y: 180, distance: 44.1
click at [341, 180] on div "The email contains potentially sensitive personal information. Specifically, it…" at bounding box center [286, 180] width 341 height 56
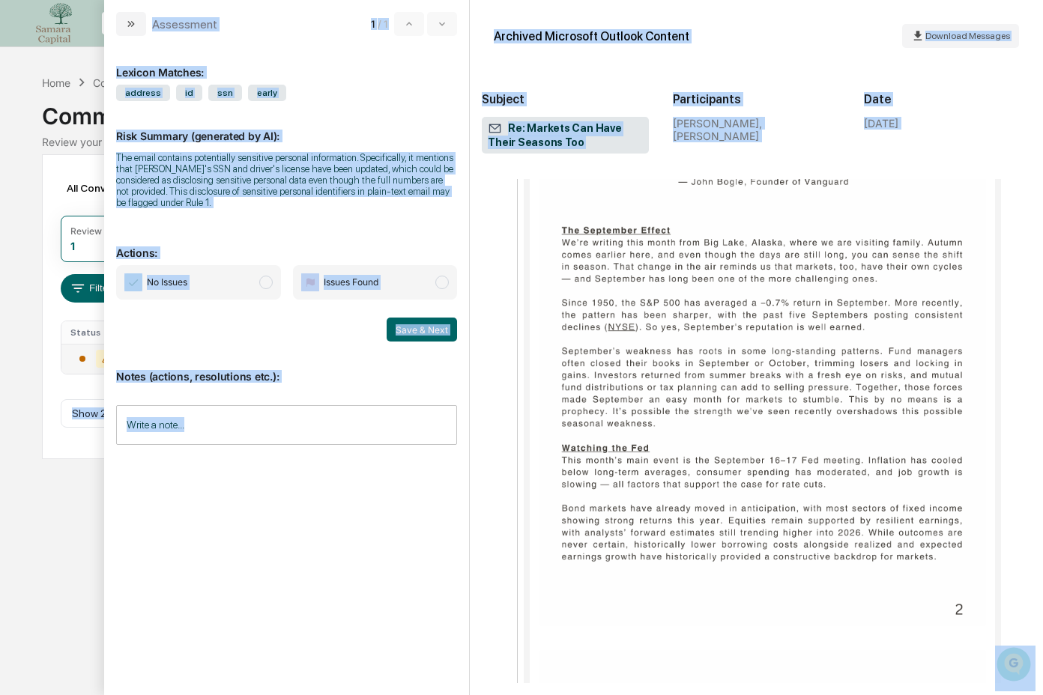
drag, startPoint x: 1040, startPoint y: 351, endPoint x: 1198, endPoint y: 360, distance: 157.6
click at [1042, 360] on html "Calendar Manage Tasks Reviews Approval Management Company People, Data, Setting…" at bounding box center [521, 347] width 1043 height 695
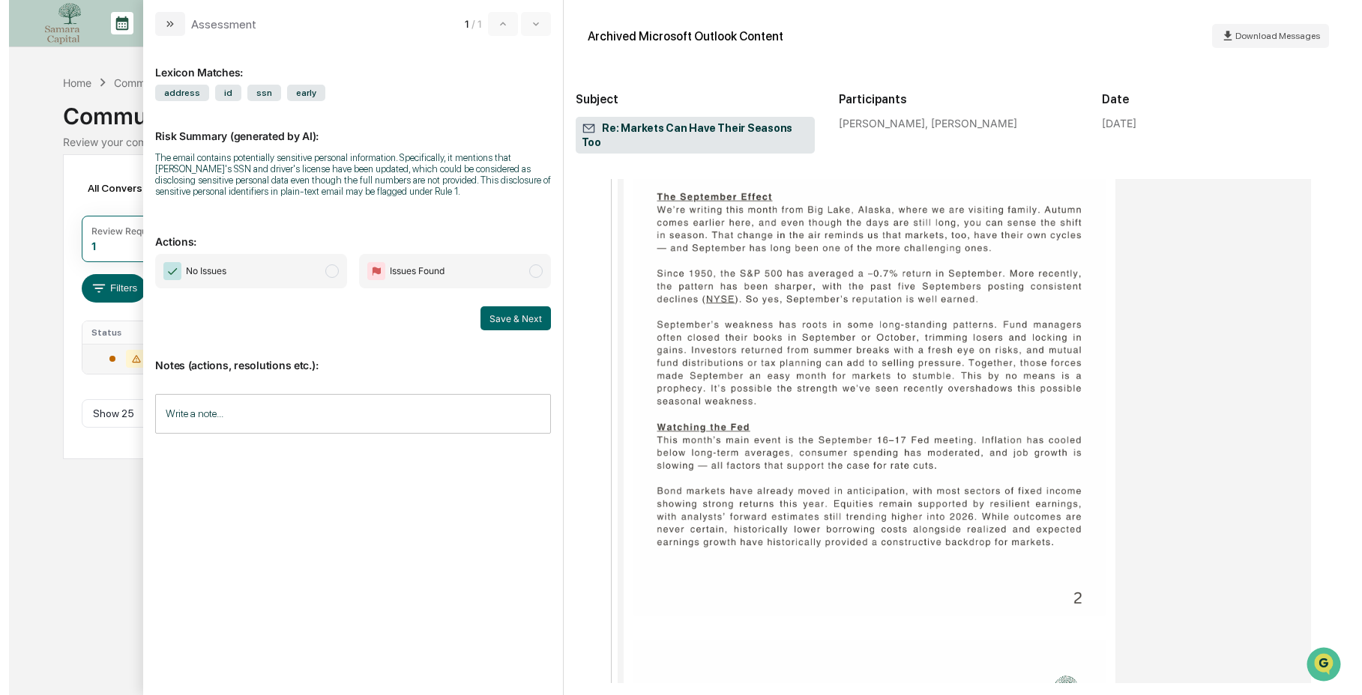
scroll to position [6289, 0]
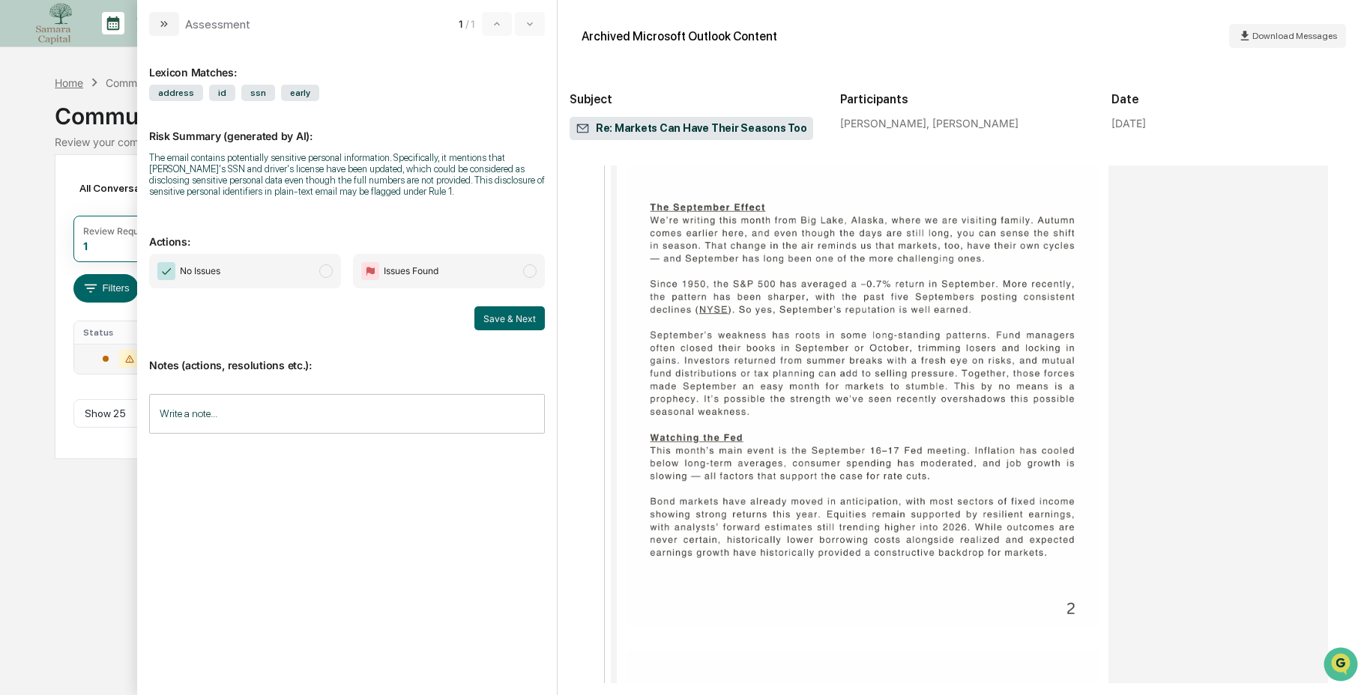
click at [67, 82] on div "Home" at bounding box center [69, 82] width 28 height 13
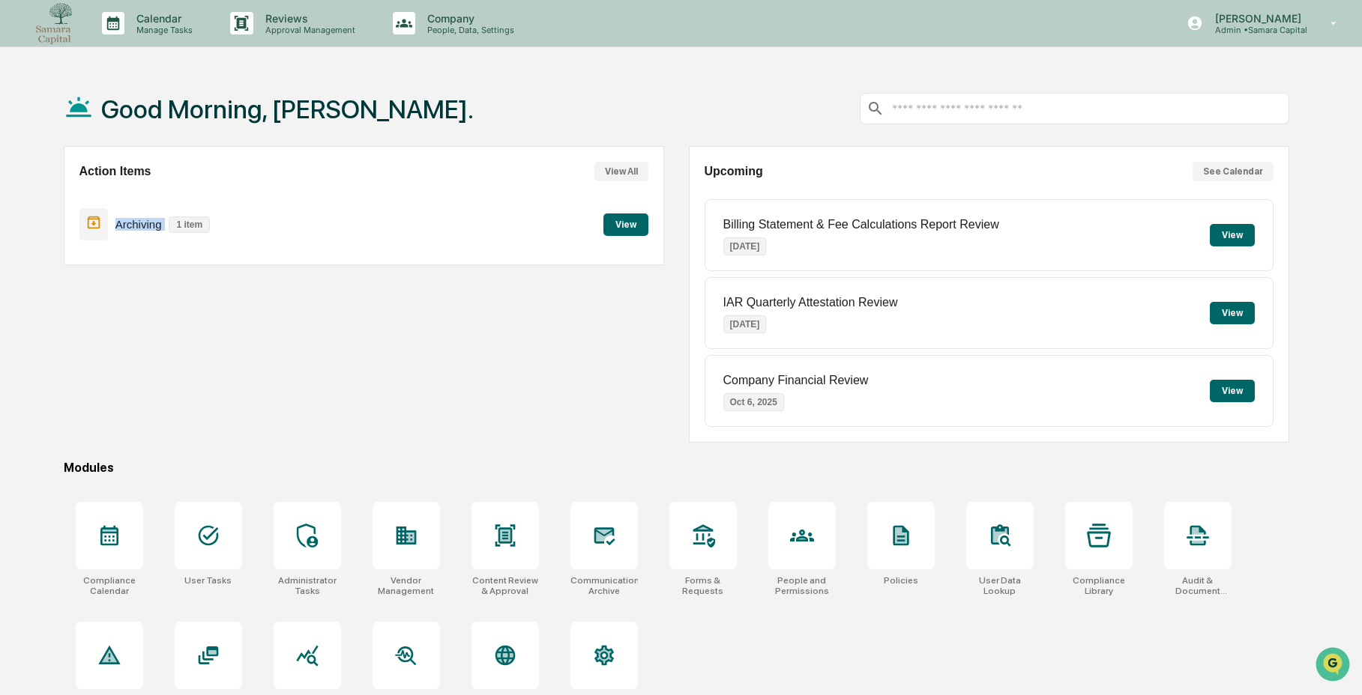
drag, startPoint x: 108, startPoint y: 226, endPoint x: 174, endPoint y: 226, distance: 66.0
click at [174, 226] on div "Archiving 1 item" at bounding box center [148, 224] width 139 height 35
click at [606, 227] on button "View" at bounding box center [625, 225] width 45 height 22
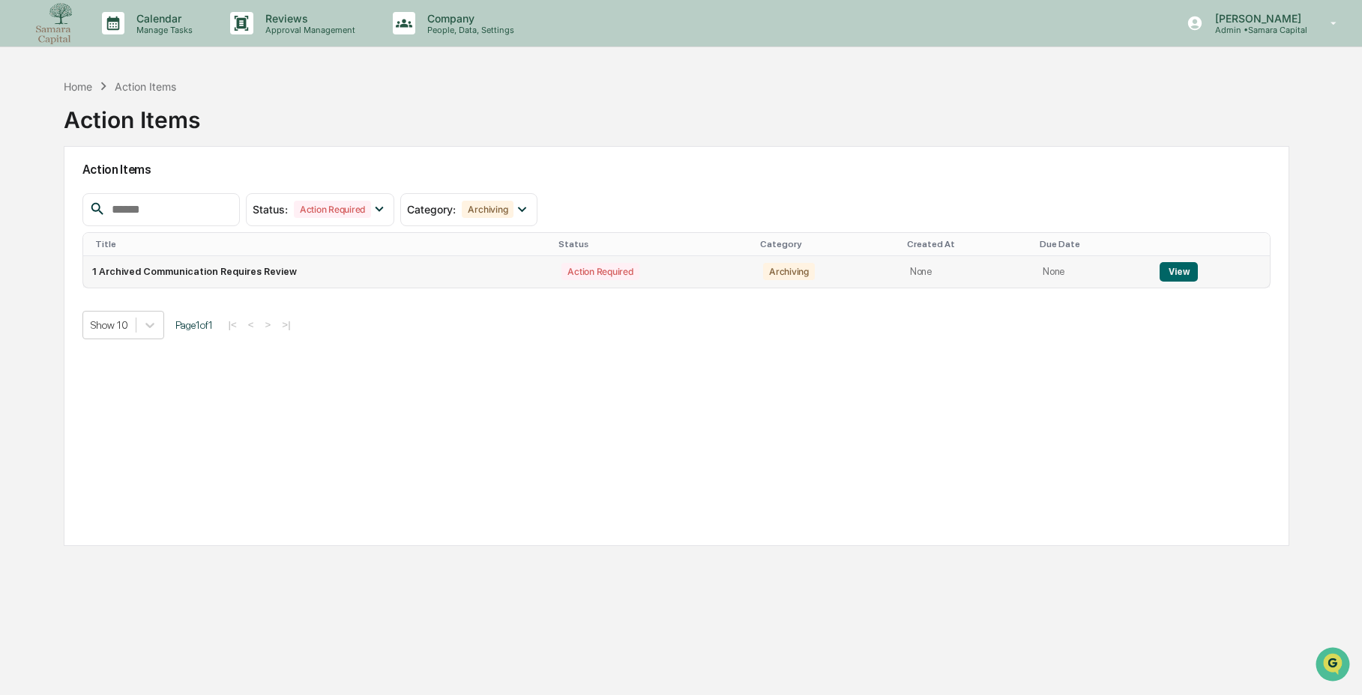
click at [1042, 274] on button "View" at bounding box center [1178, 271] width 38 height 19
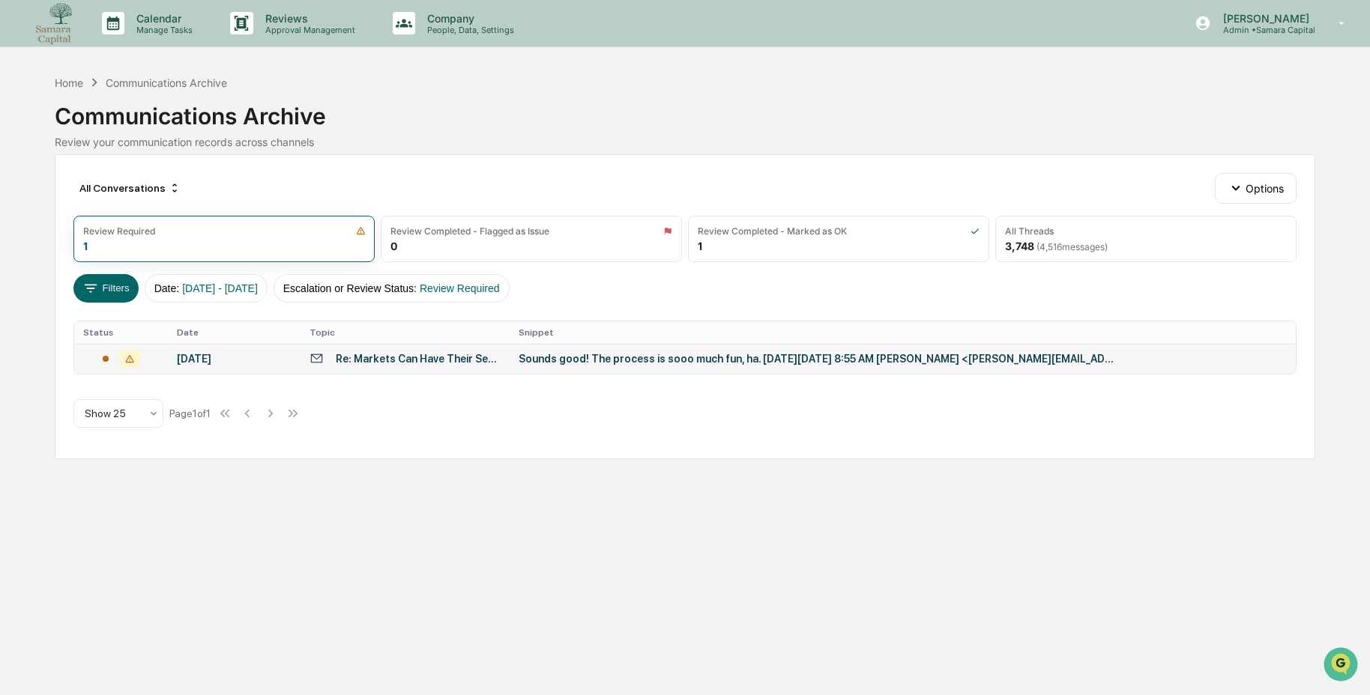
click at [438, 359] on div "Re: Markets Can Have Their Seasons Too" at bounding box center [418, 359] width 165 height 12
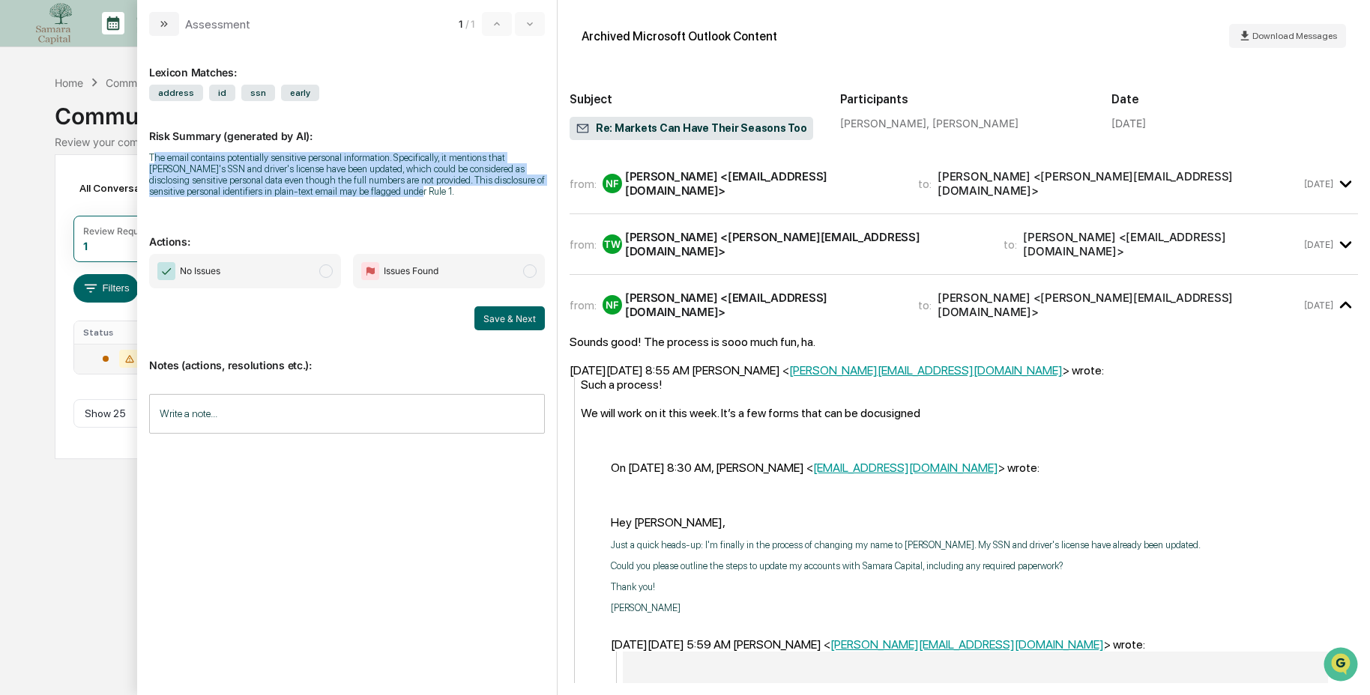
drag, startPoint x: 152, startPoint y: 154, endPoint x: 253, endPoint y: 215, distance: 118.4
click at [253, 207] on div "Risk Summary (generated by AI): The email contains potentially sensitive person…" at bounding box center [347, 154] width 396 height 106
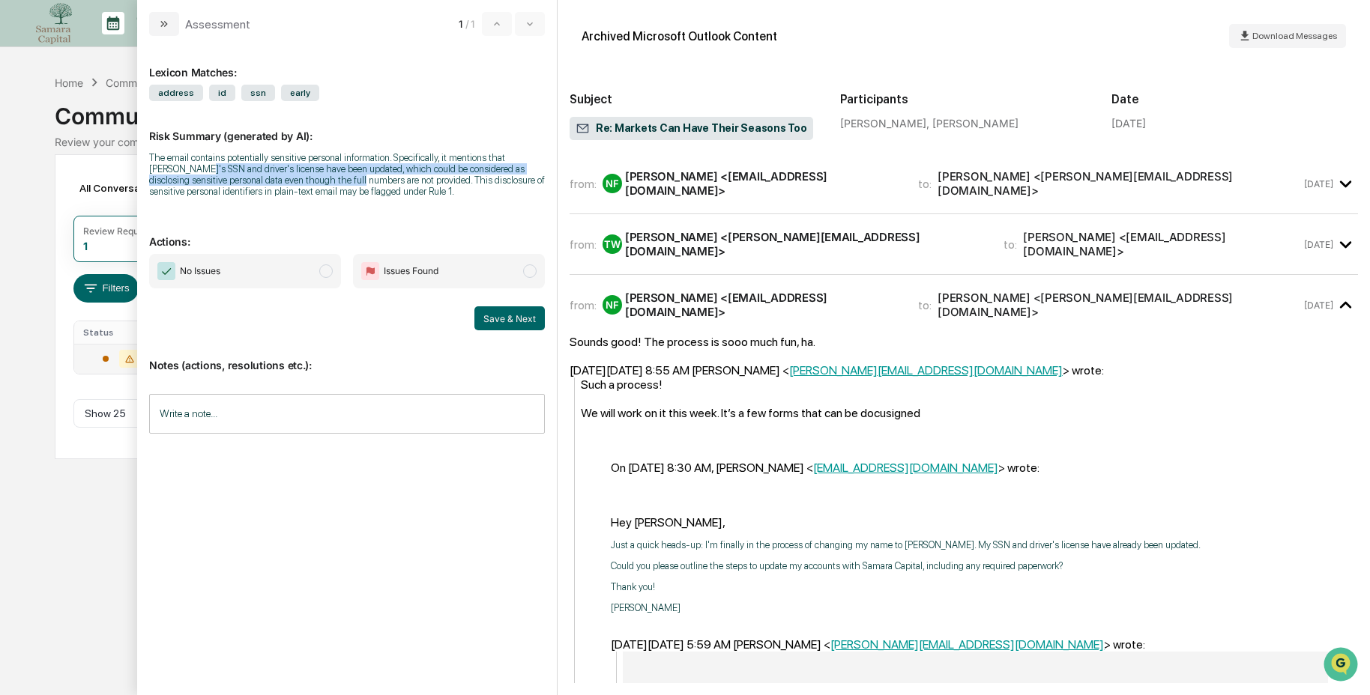
drag, startPoint x: 229, startPoint y: 168, endPoint x: 438, endPoint y: 184, distance: 210.4
click at [438, 184] on div "The email contains potentially sensitive personal information. Specifically, it…" at bounding box center [347, 174] width 396 height 45
click at [719, 197] on div "from: NF Nina Di Francisco <ninadifran@gmail.com> to: Tasha Winkler <tasha@sama…" at bounding box center [964, 190] width 788 height 49
click at [709, 188] on div "NF Nina Di Francisco <ninadifran@gmail.com>" at bounding box center [752, 183] width 298 height 28
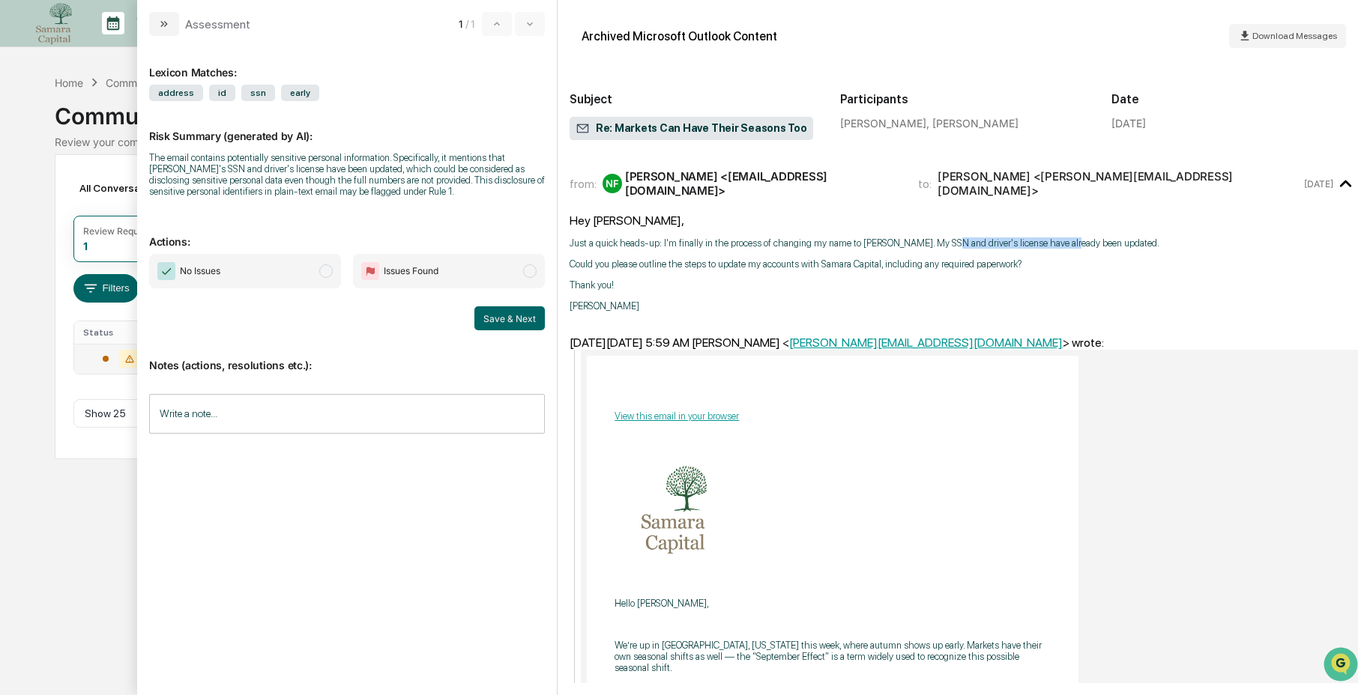
drag, startPoint x: 987, startPoint y: 237, endPoint x: 1126, endPoint y: 241, distance: 138.7
click at [1042, 241] on p "Just a quick heads-up: I'm finally in the process of changing my name to Krysti…" at bounding box center [964, 243] width 788 height 11
click at [301, 284] on span "No Issues" at bounding box center [245, 271] width 192 height 34
click at [523, 331] on button "Save & Next" at bounding box center [509, 319] width 70 height 24
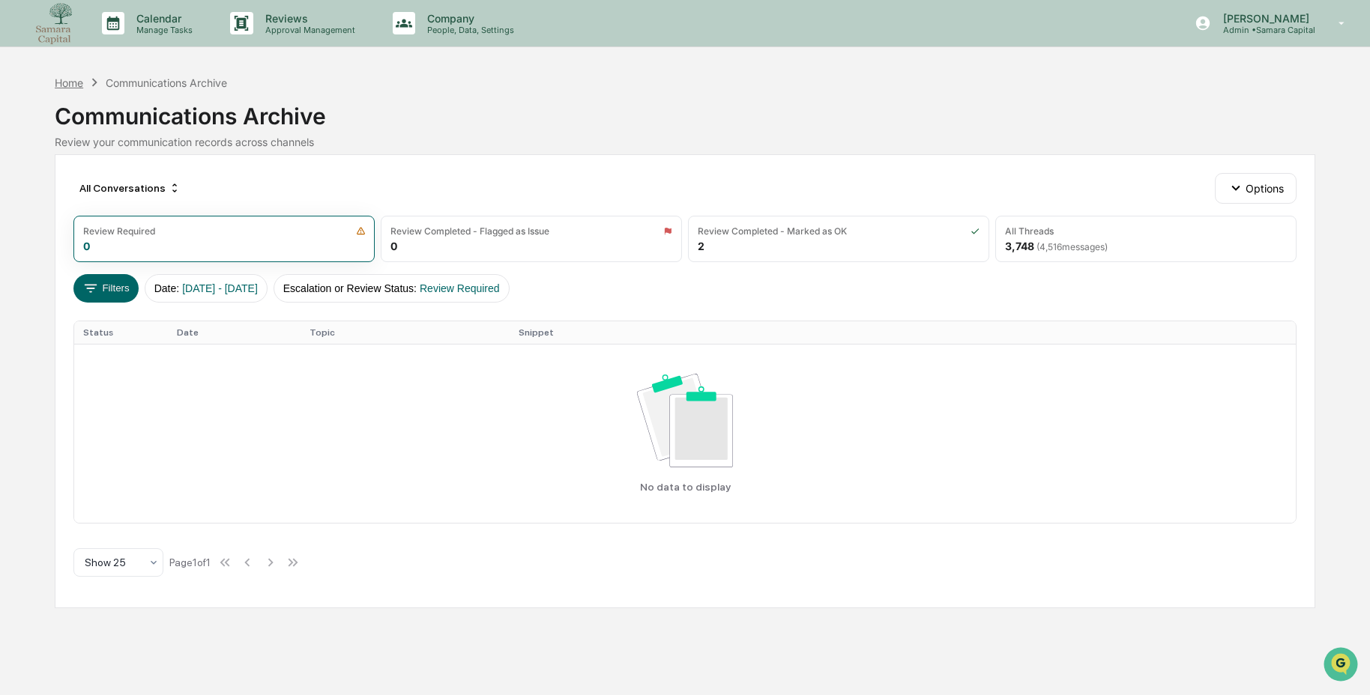
click at [55, 85] on div "Home" at bounding box center [69, 82] width 28 height 13
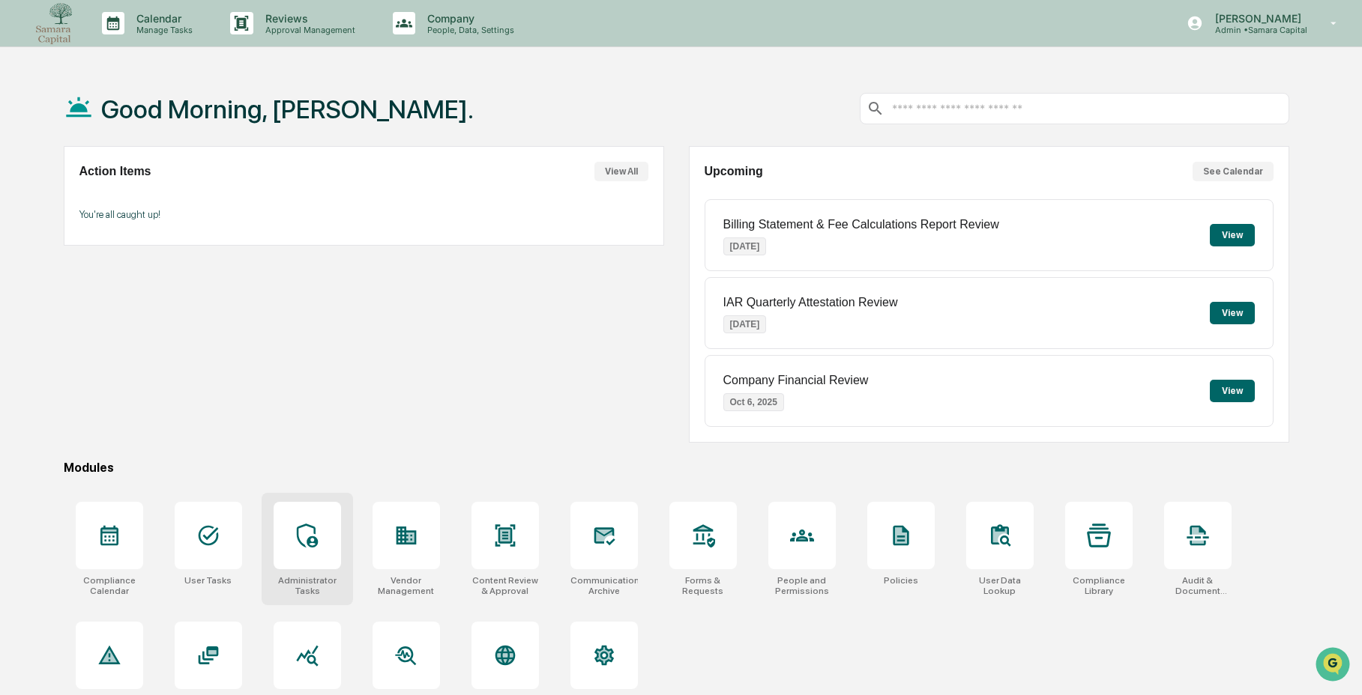
drag, startPoint x: 313, startPoint y: 557, endPoint x: 312, endPoint y: 564, distance: 7.5
click at [312, 564] on div at bounding box center [307, 535] width 67 height 67
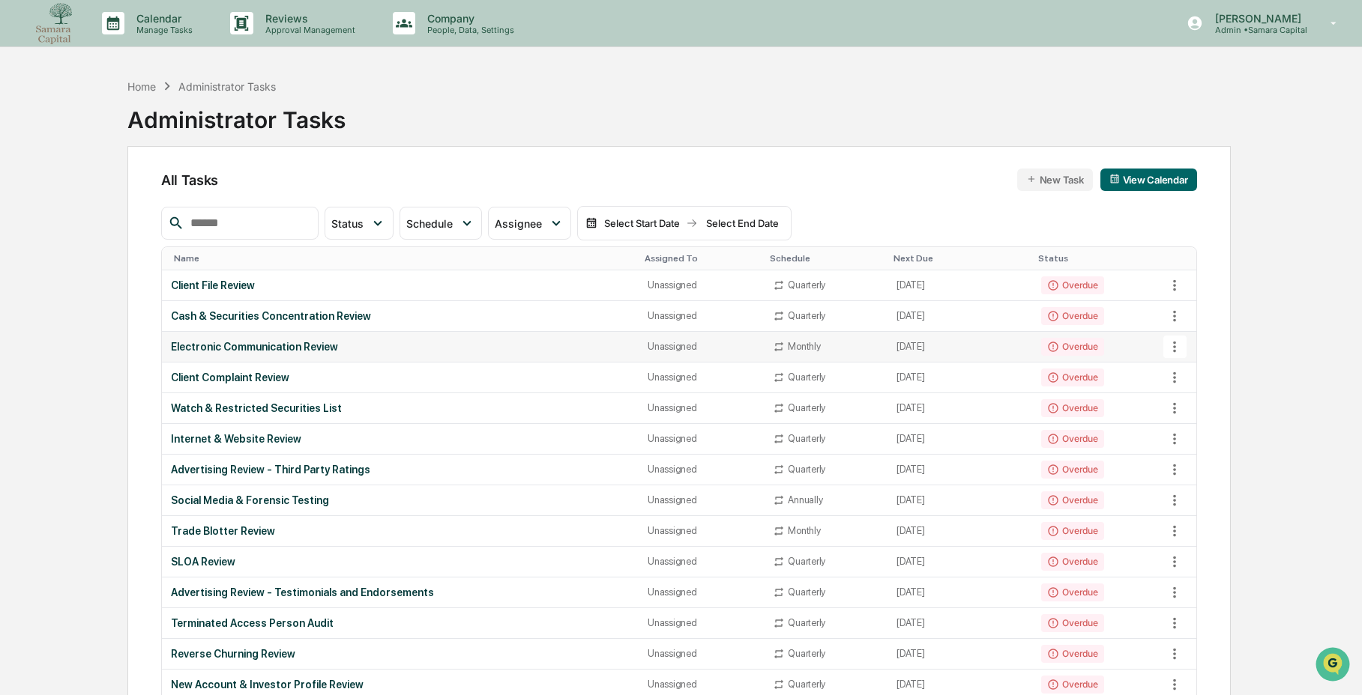
click at [339, 348] on div "Electronic Communication Review" at bounding box center [400, 347] width 459 height 12
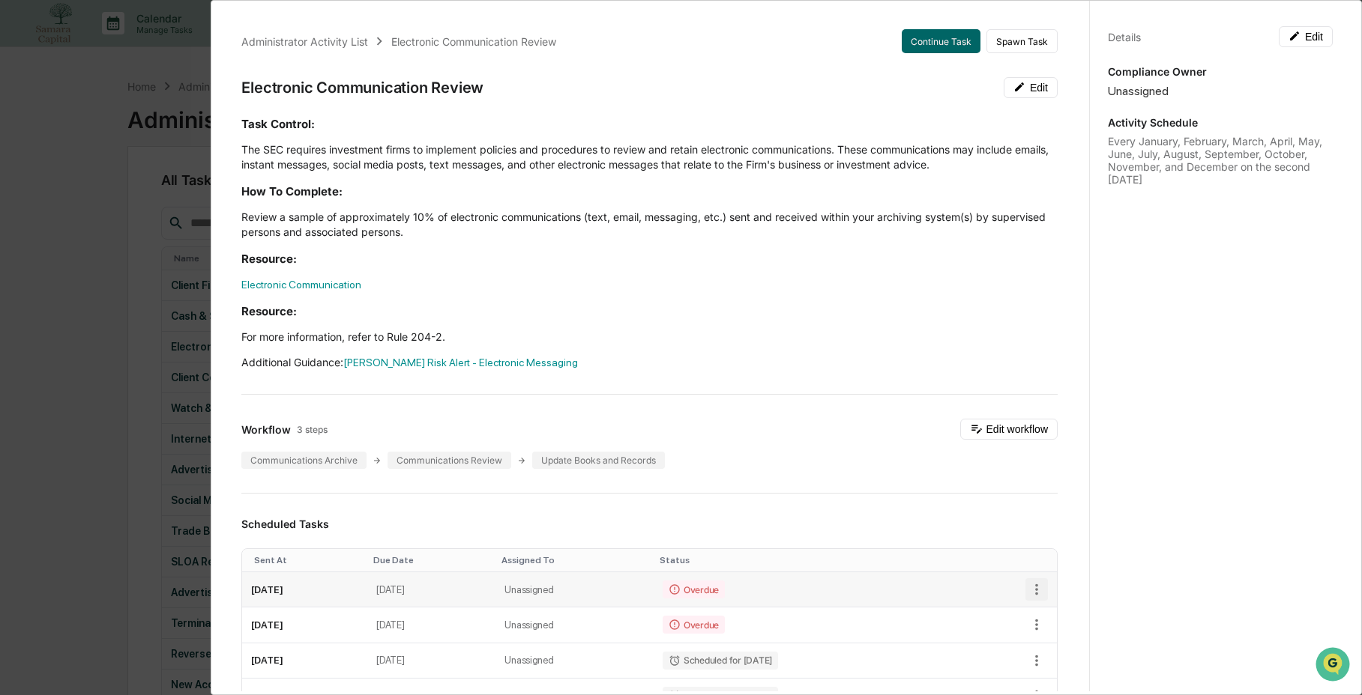
click at [1028, 597] on icon "button" at bounding box center [1036, 590] width 16 height 16
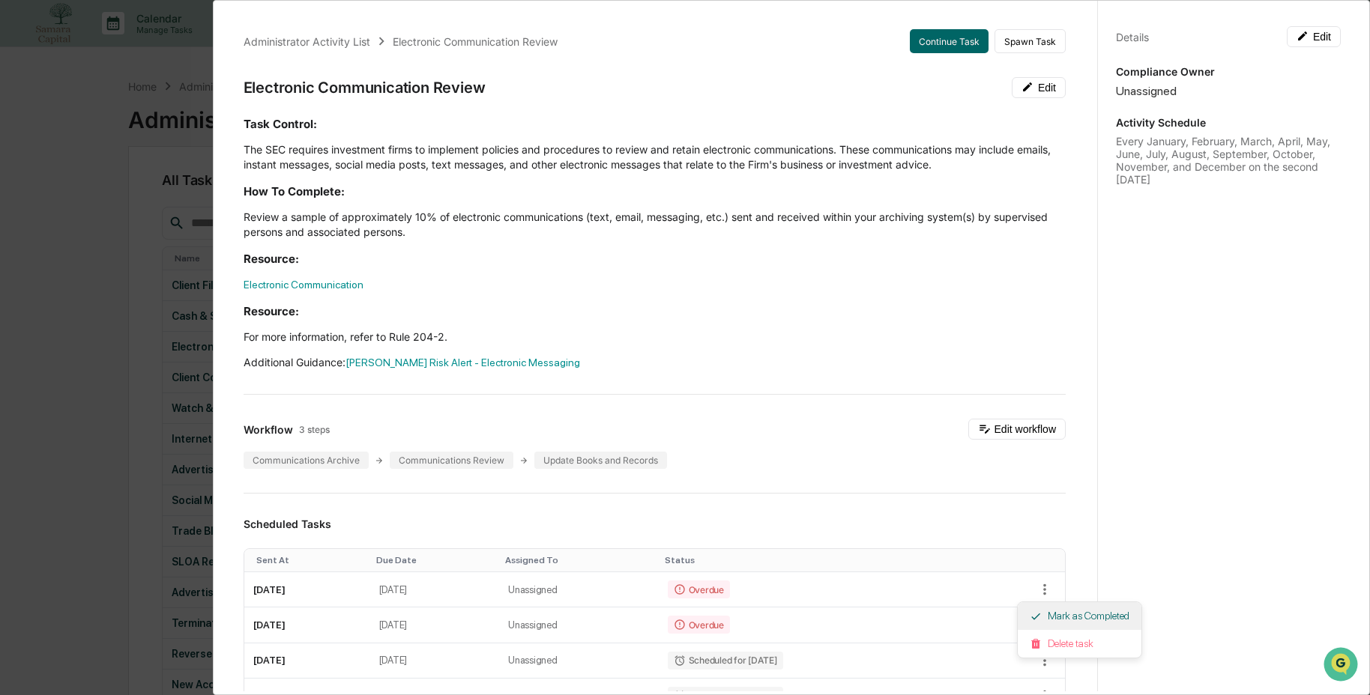
click at [1048, 625] on li "Mark as Completed" at bounding box center [1080, 617] width 124 height 28
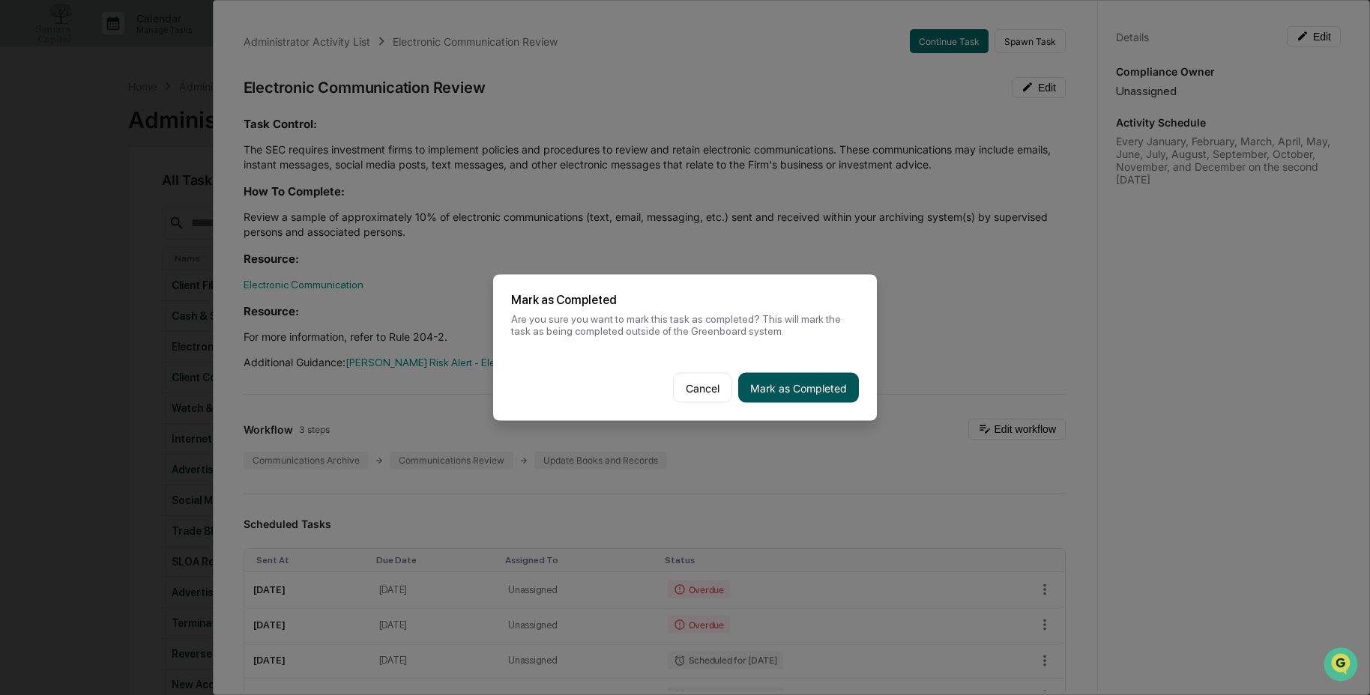
click at [781, 387] on button "Mark as Completed" at bounding box center [798, 388] width 121 height 30
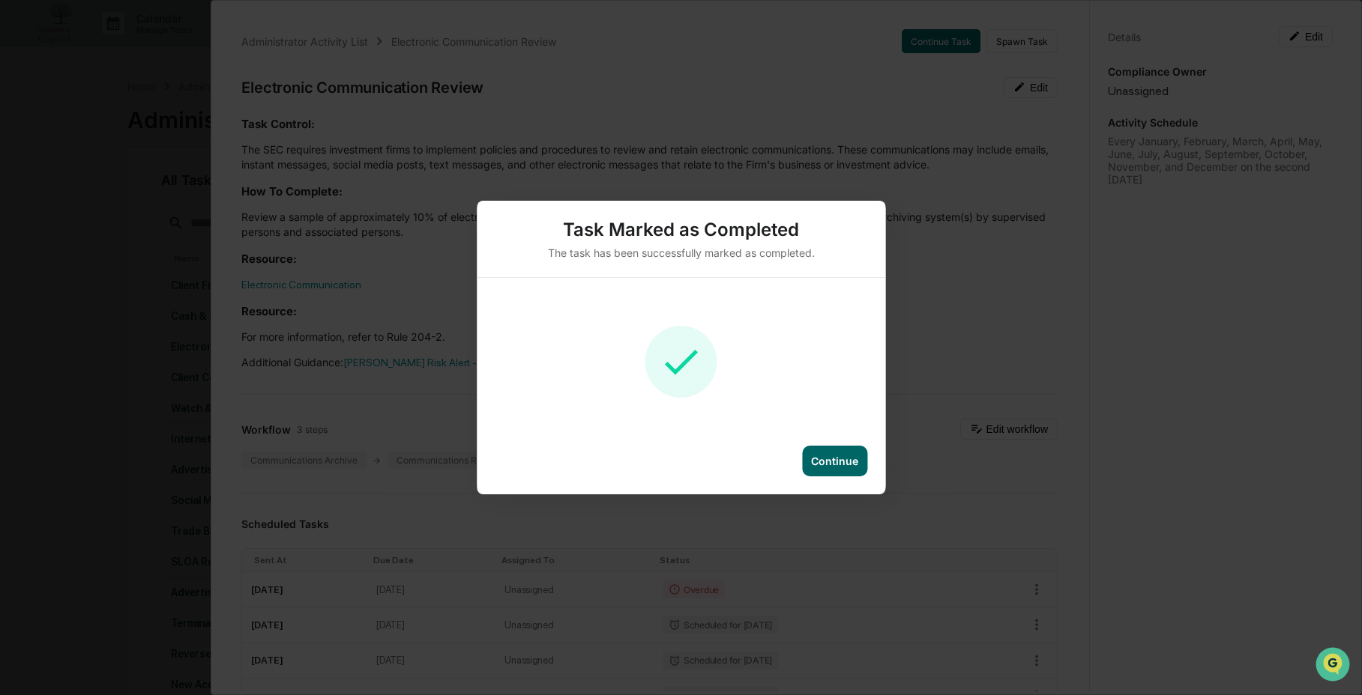
click at [857, 459] on div "Continue" at bounding box center [834, 461] width 47 height 13
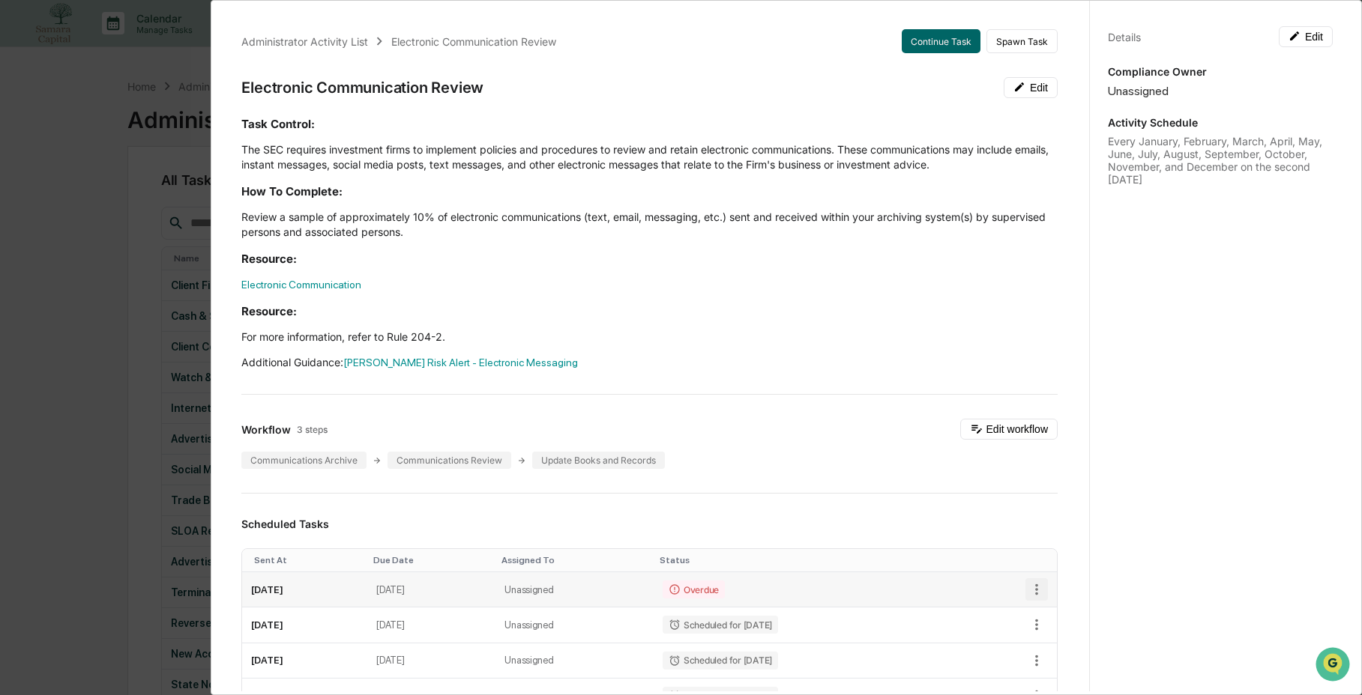
click at [1028, 586] on icon "button" at bounding box center [1036, 590] width 16 height 16
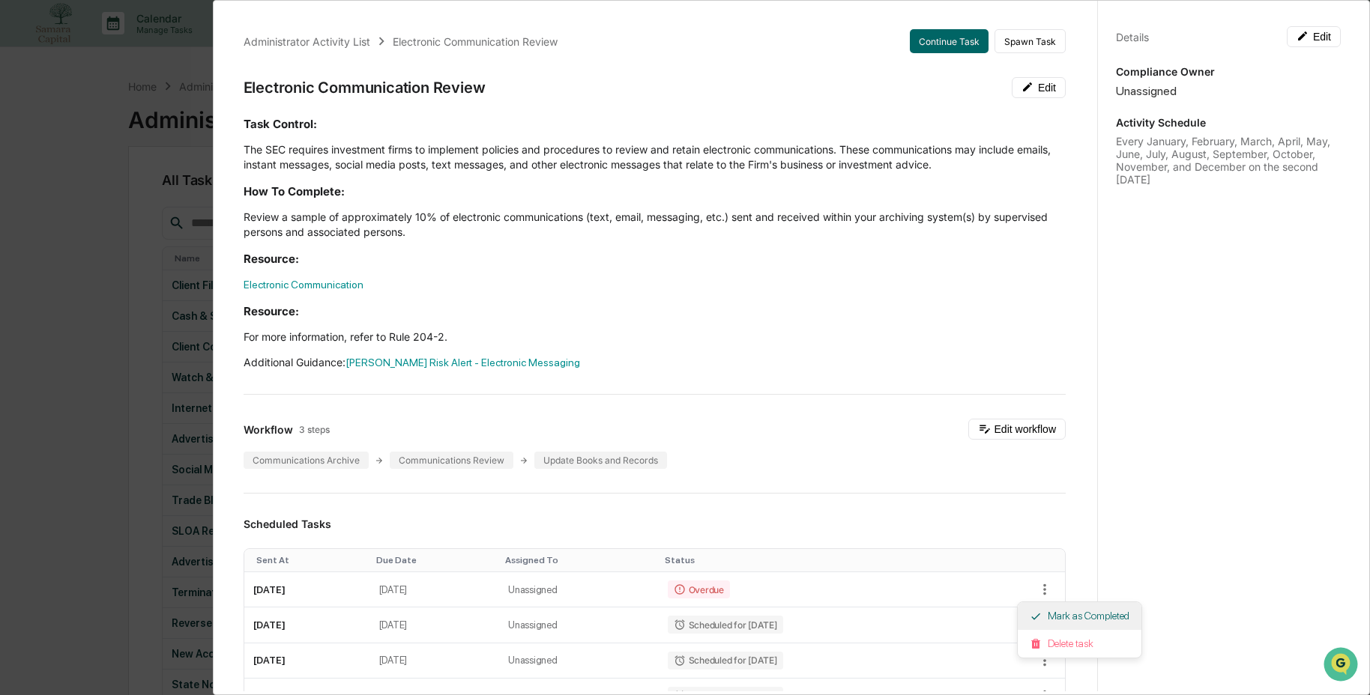
click at [1042, 624] on li "Mark as Completed" at bounding box center [1080, 617] width 124 height 28
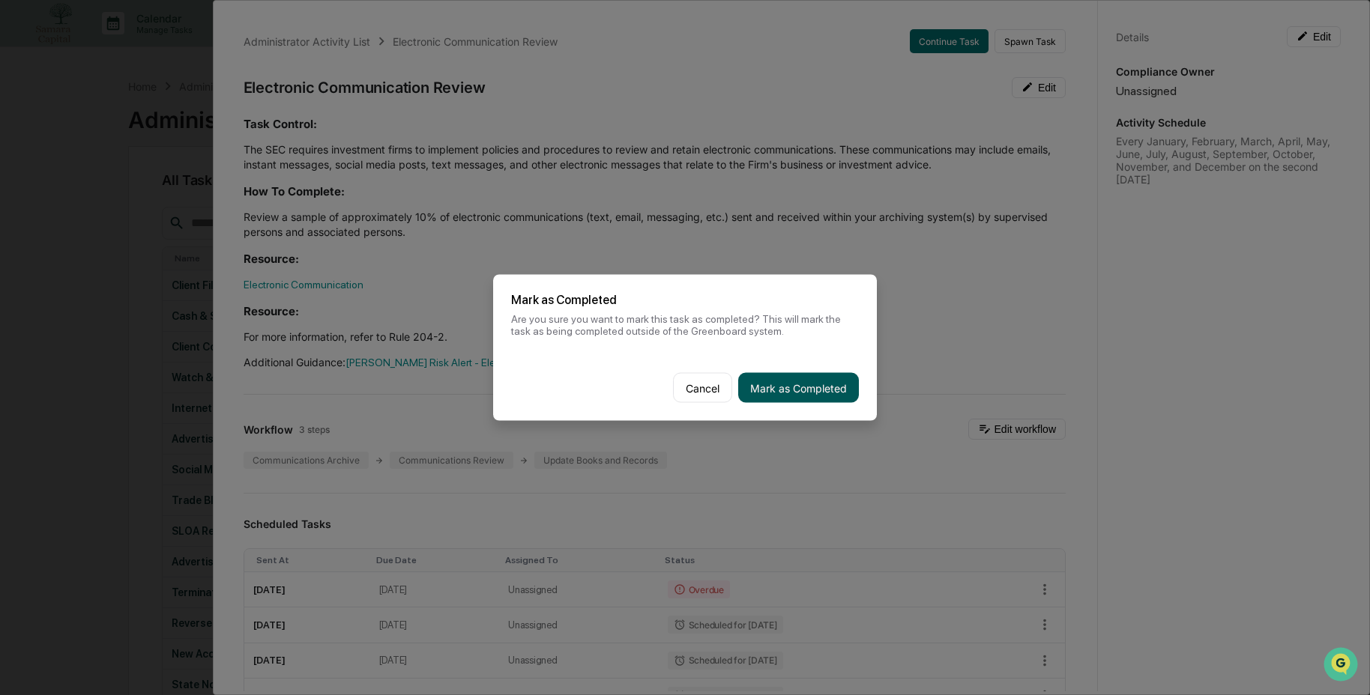
click at [809, 386] on button "Mark as Completed" at bounding box center [798, 388] width 121 height 30
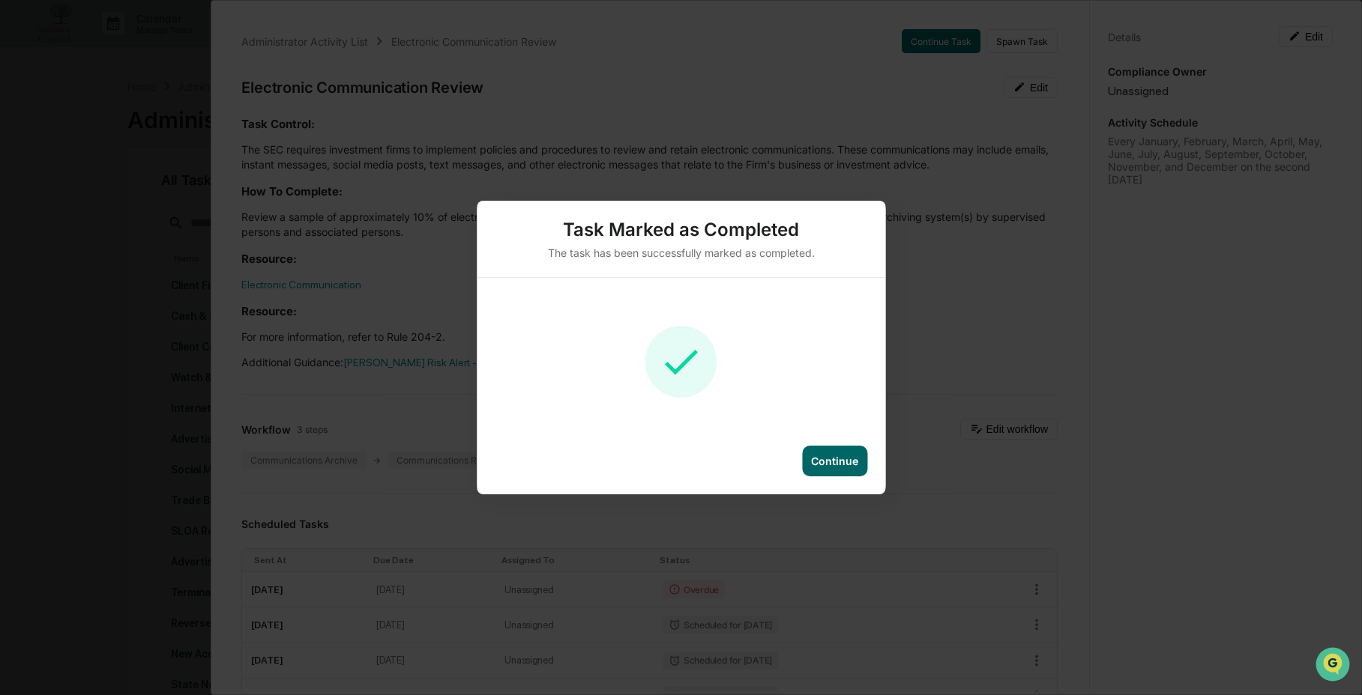
click at [1295, 43] on div "Task Marked as Completed The task has been successfully marked as completed. Co…" at bounding box center [681, 347] width 1362 height 695
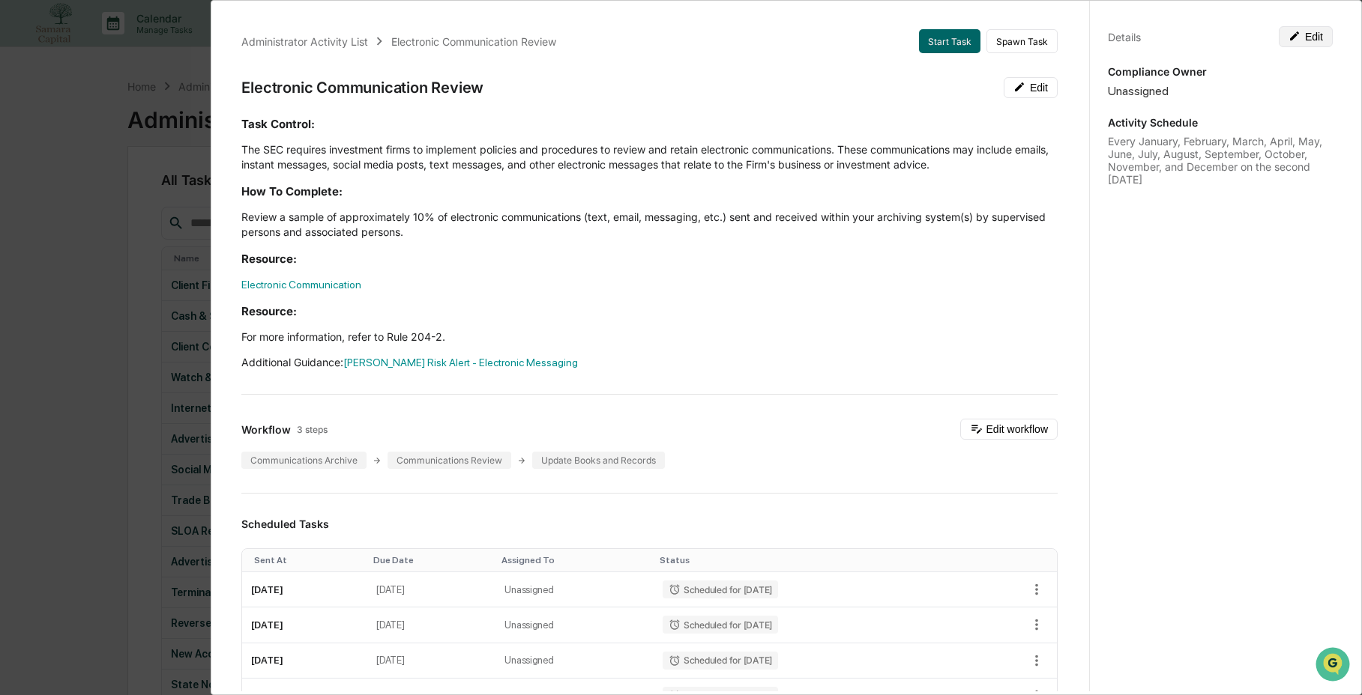
click at [1313, 40] on button "Edit" at bounding box center [1306, 36] width 54 height 21
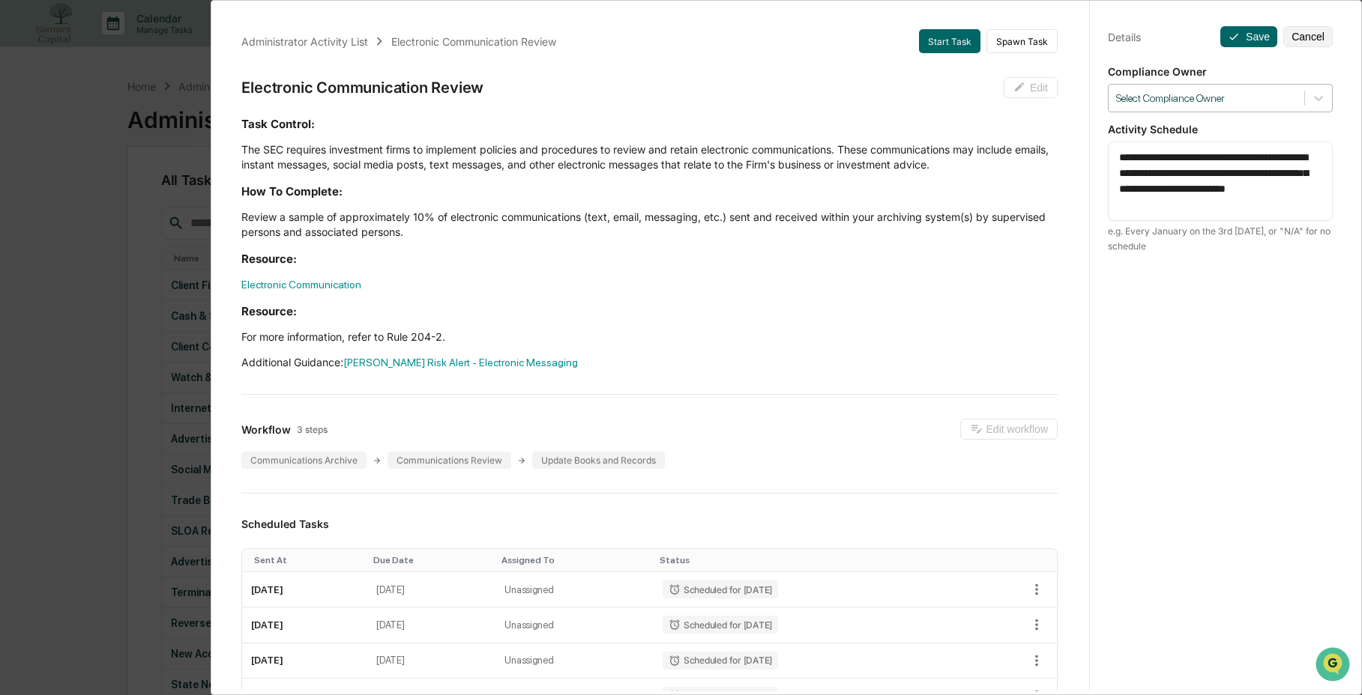
click at [1226, 97] on div at bounding box center [1206, 98] width 181 height 14
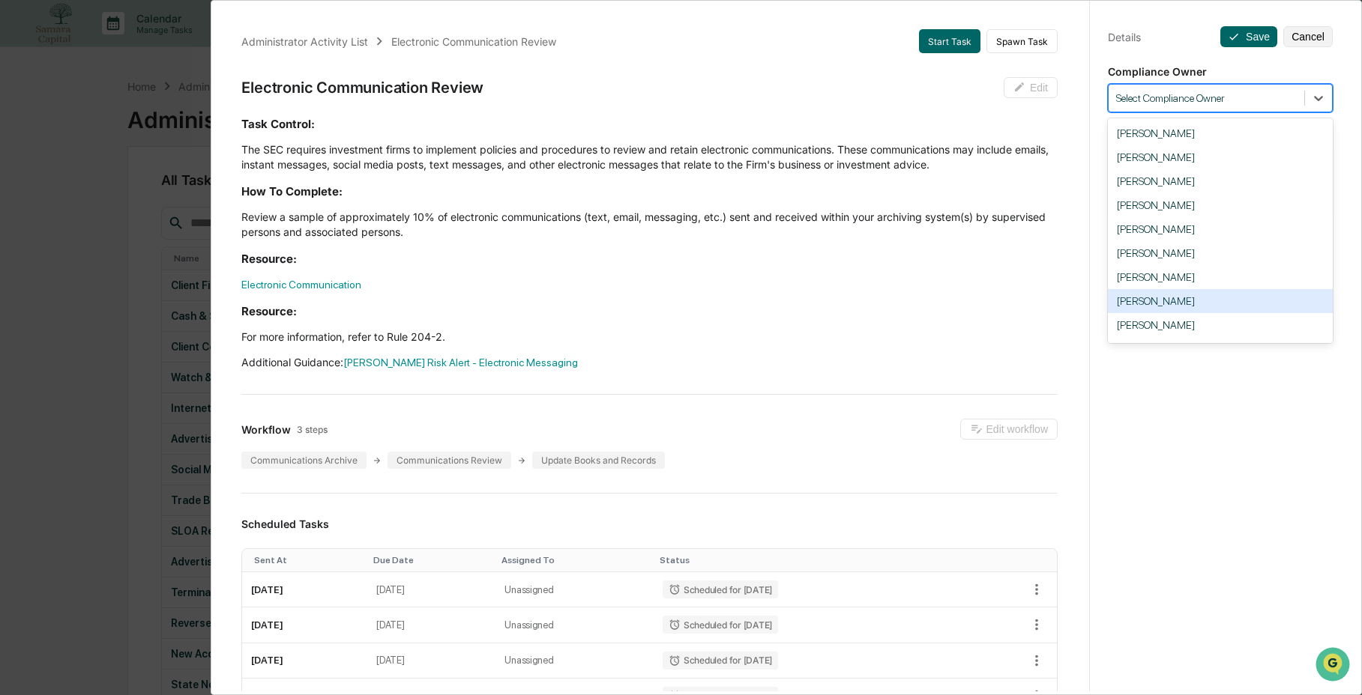
click at [1228, 309] on div "Andrew Mauss" at bounding box center [1220, 301] width 225 height 24
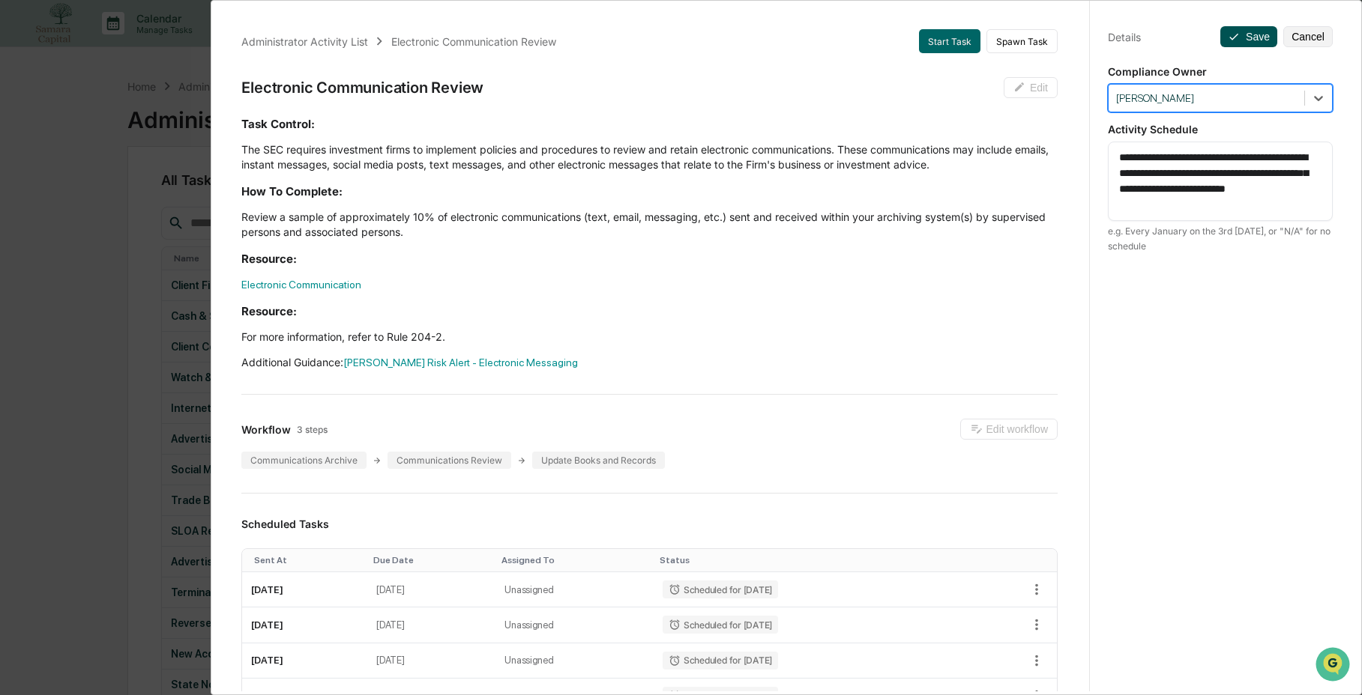
click at [1237, 36] on button "Save" at bounding box center [1248, 36] width 57 height 21
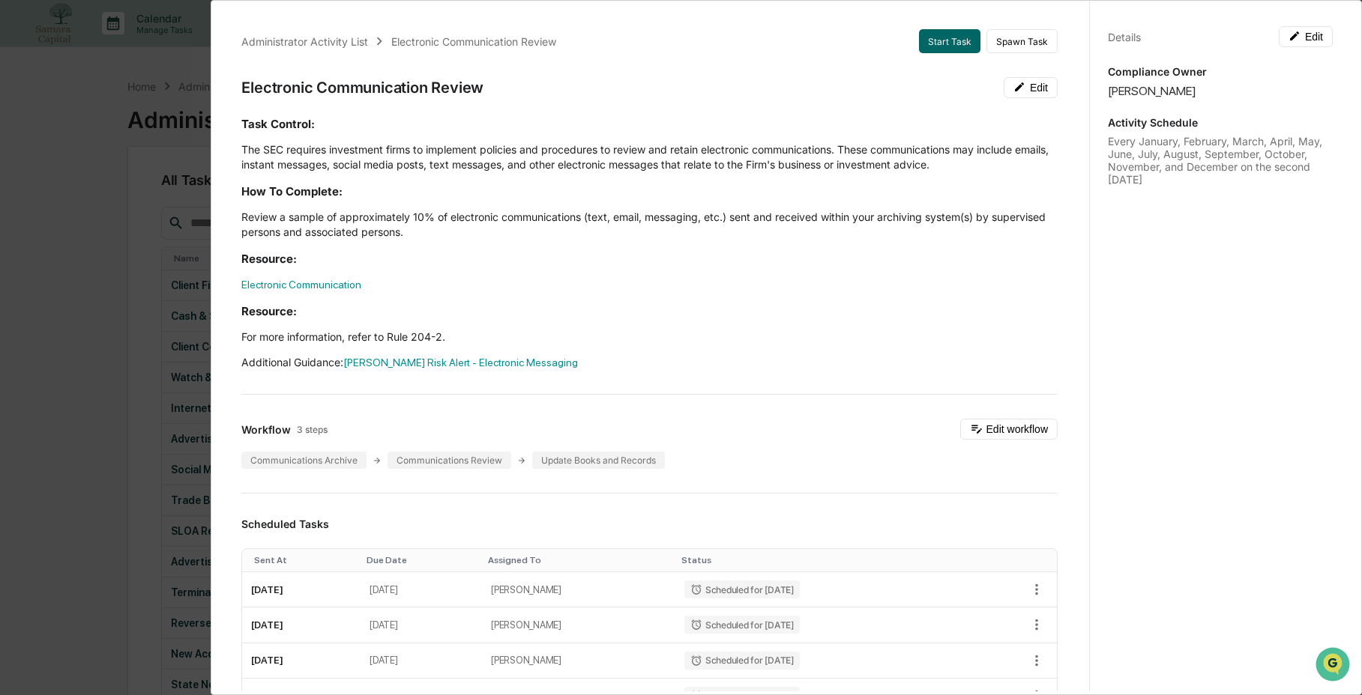
click at [148, 400] on div "Administrator Activity List Electronic Communication Review Start Task Spawn Ta…" at bounding box center [681, 347] width 1362 height 695
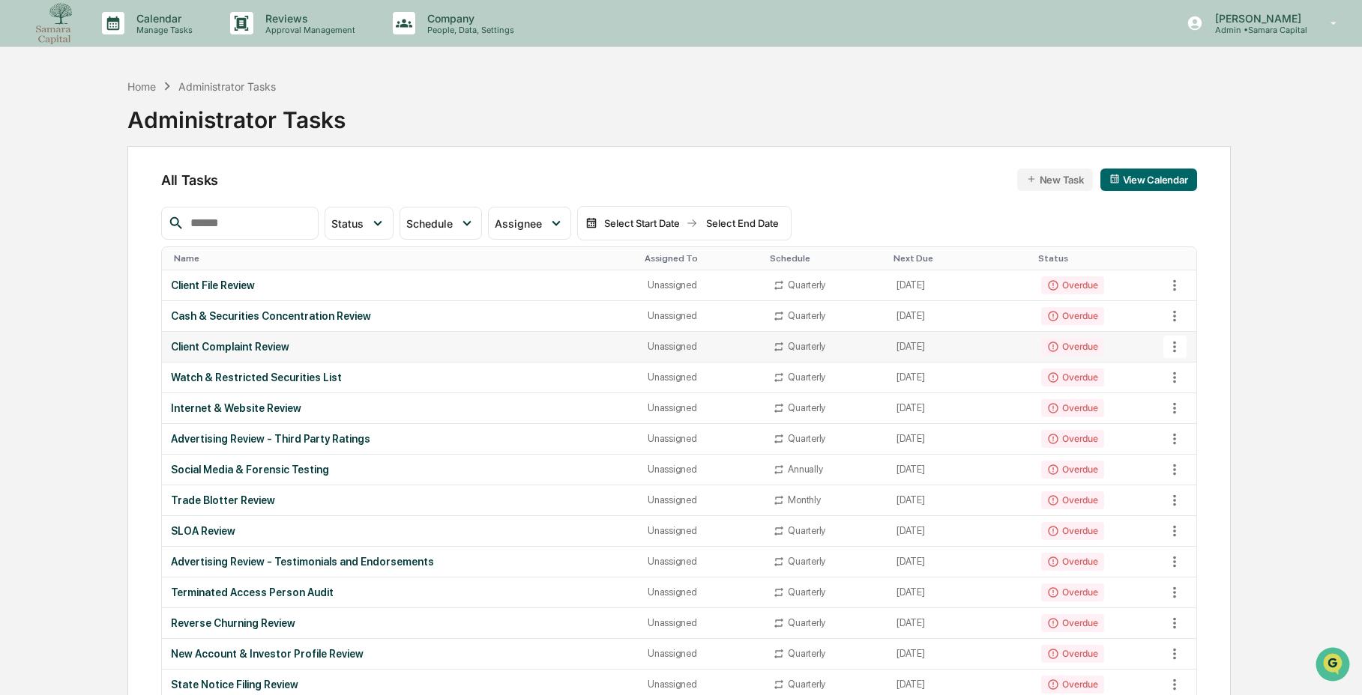
click at [306, 352] on div "Client Complaint Review" at bounding box center [400, 347] width 459 height 12
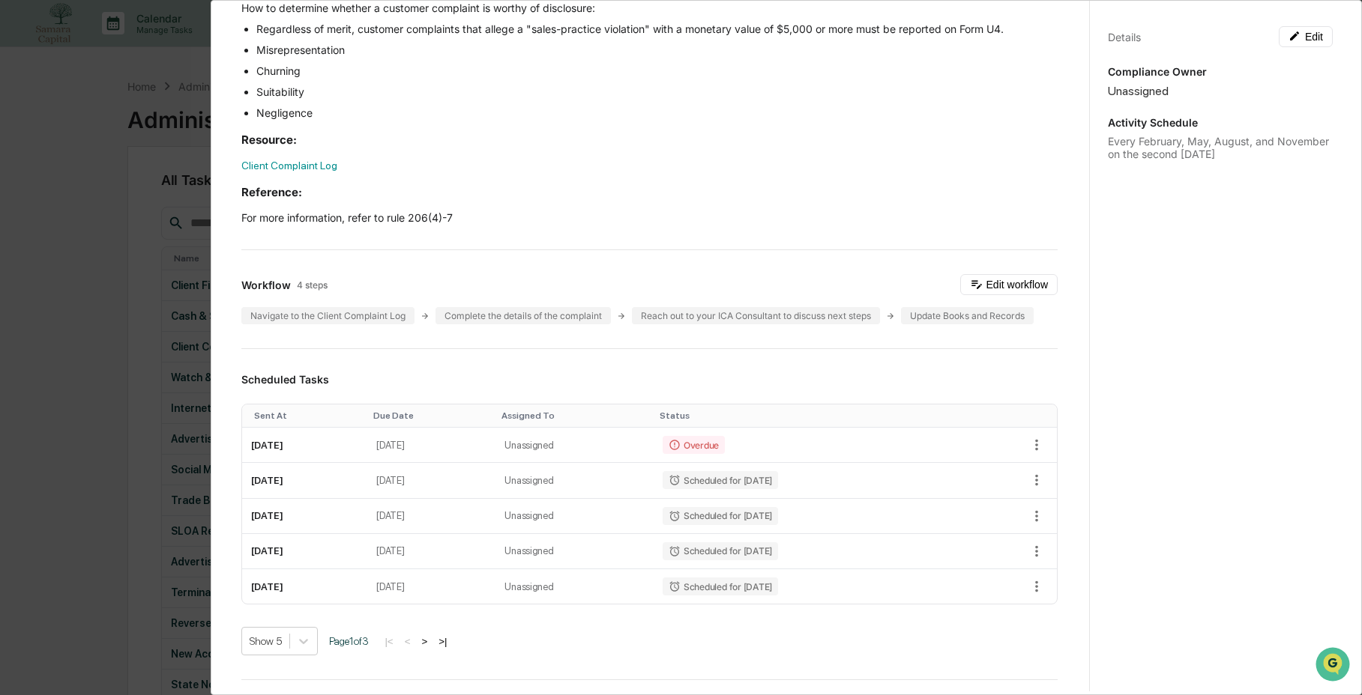
scroll to position [495, 0]
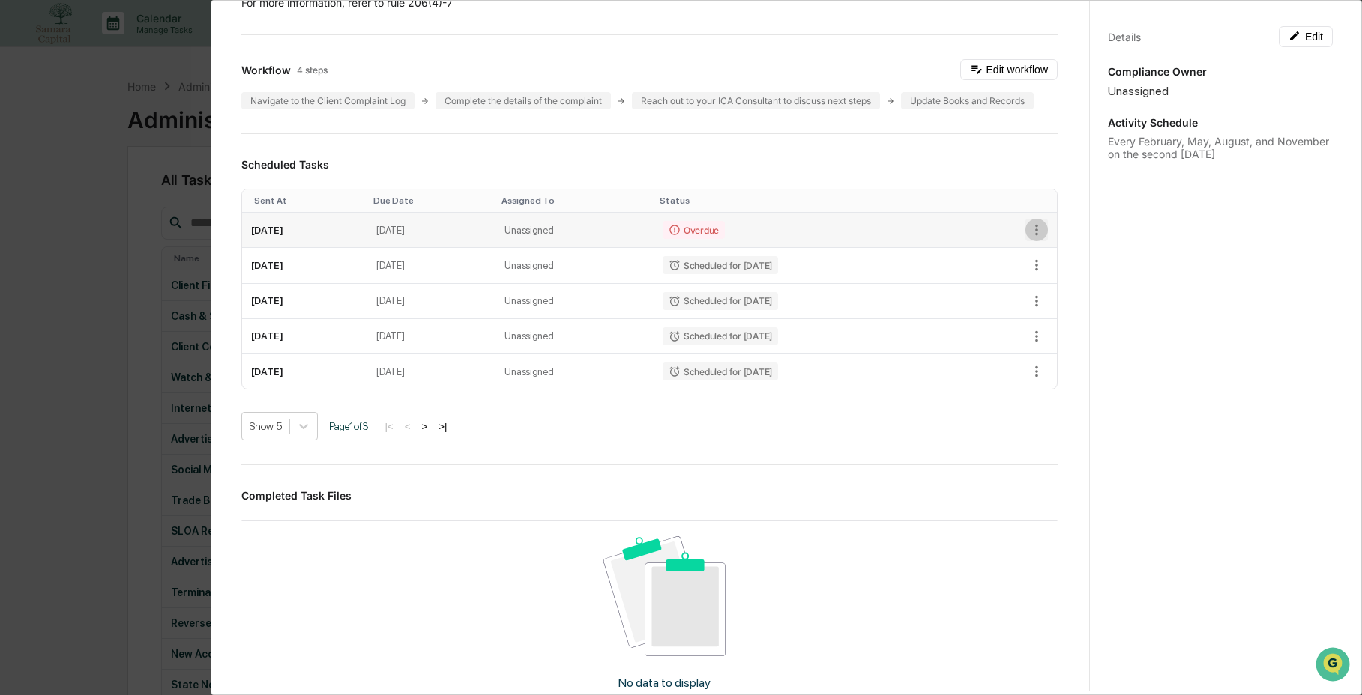
click at [1028, 230] on icon "button" at bounding box center [1036, 230] width 16 height 16
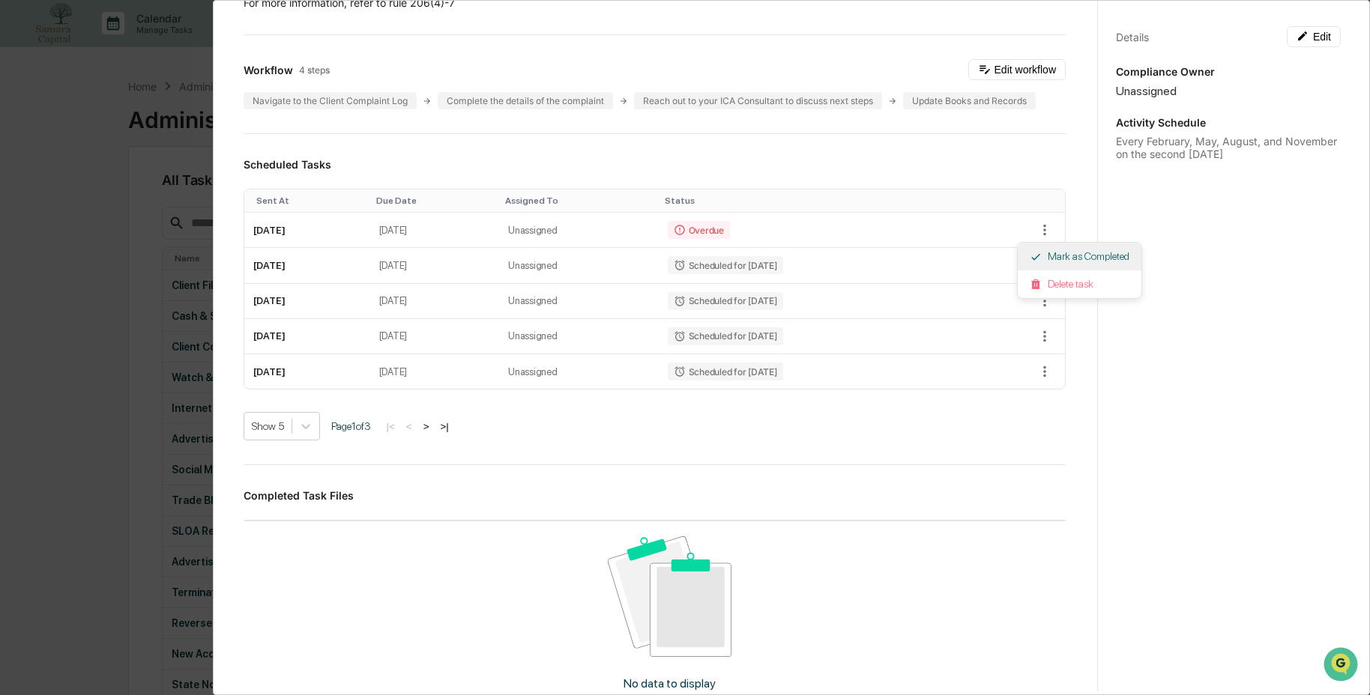
click at [1036, 250] on li "Mark as Completed" at bounding box center [1080, 257] width 124 height 28
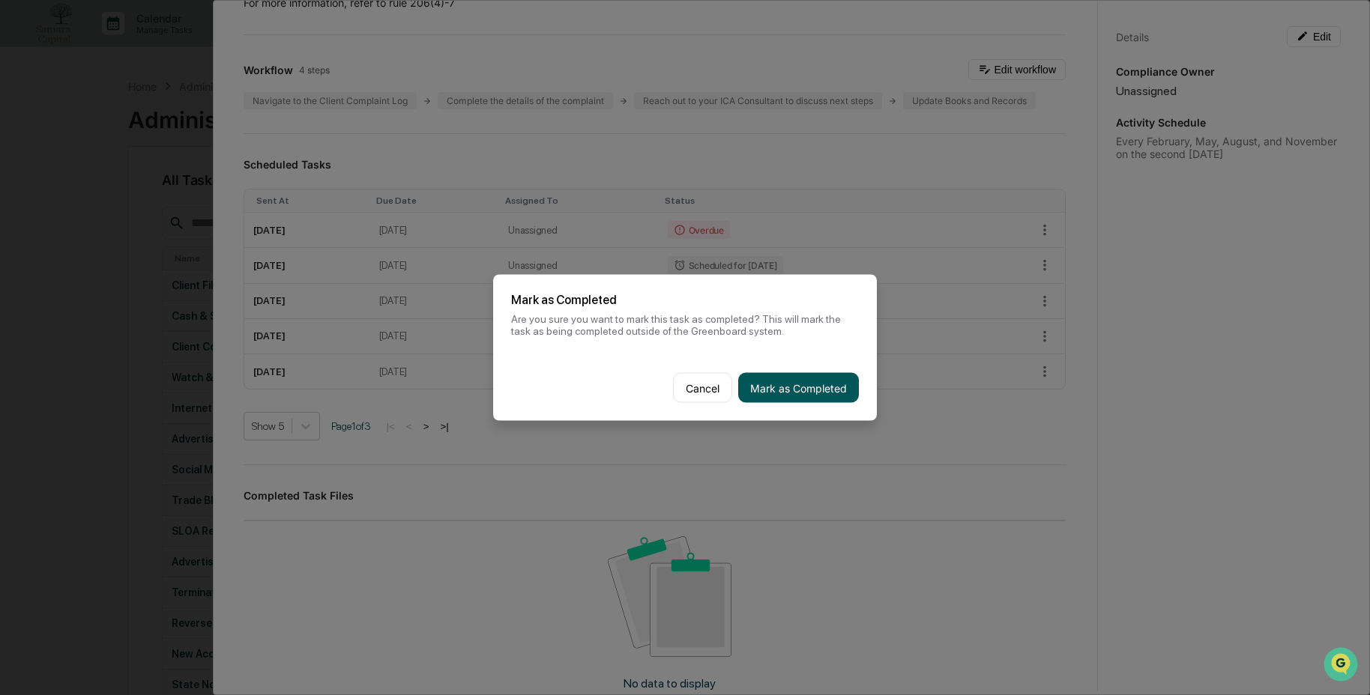
click at [834, 389] on button "Mark as Completed" at bounding box center [798, 388] width 121 height 30
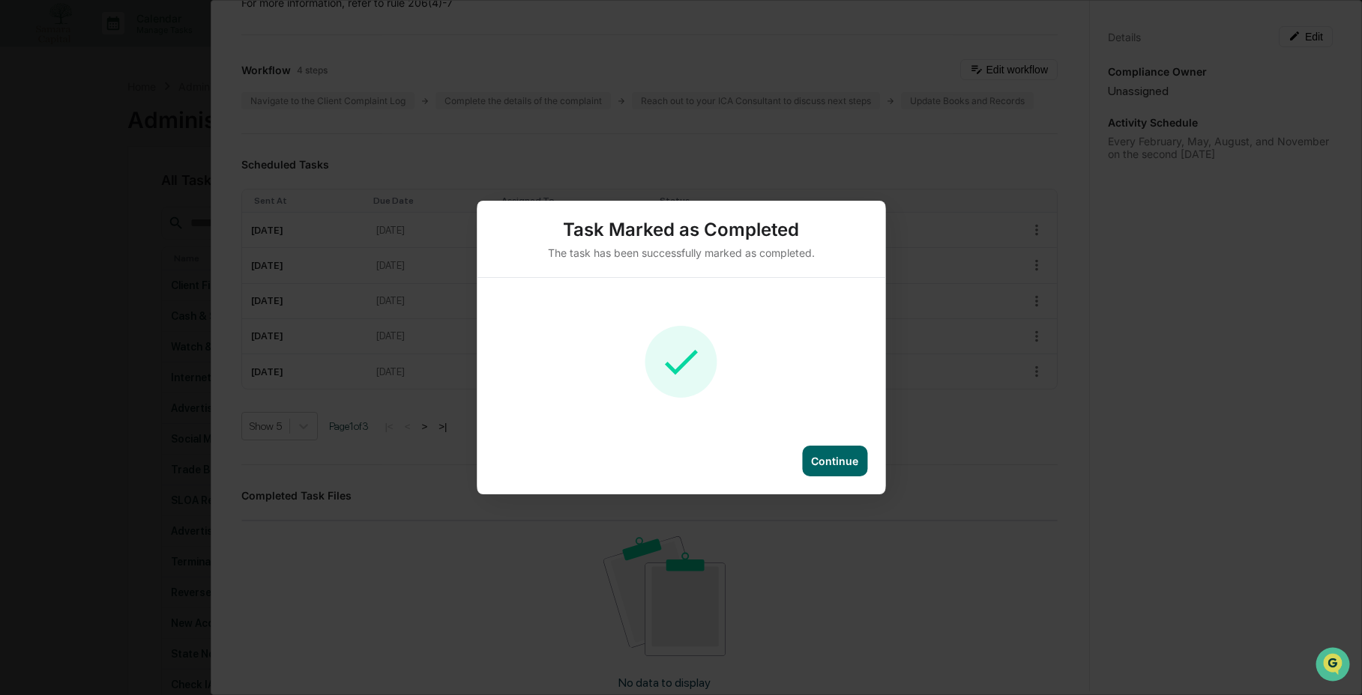
click at [833, 469] on div "Continue" at bounding box center [834, 461] width 65 height 31
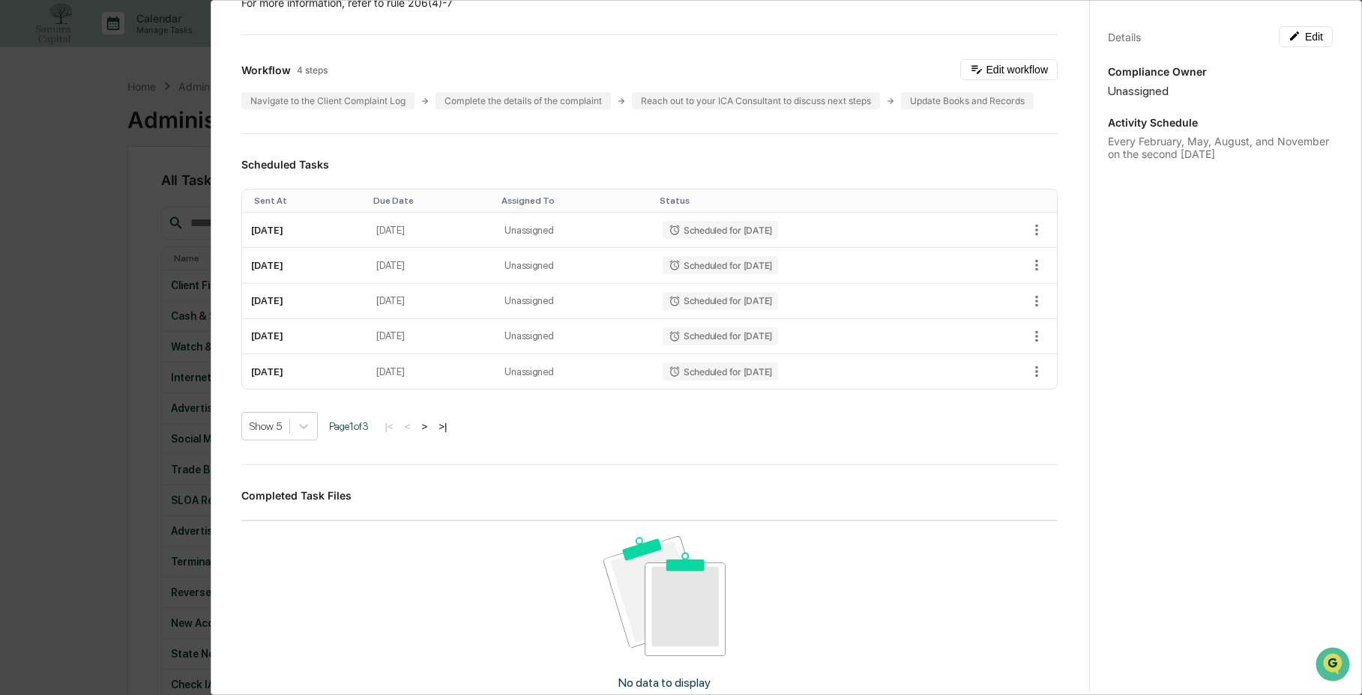
click at [125, 361] on div "Administrator Activity List Client Complaint Review Start Task Spawn Task Clien…" at bounding box center [681, 347] width 1362 height 695
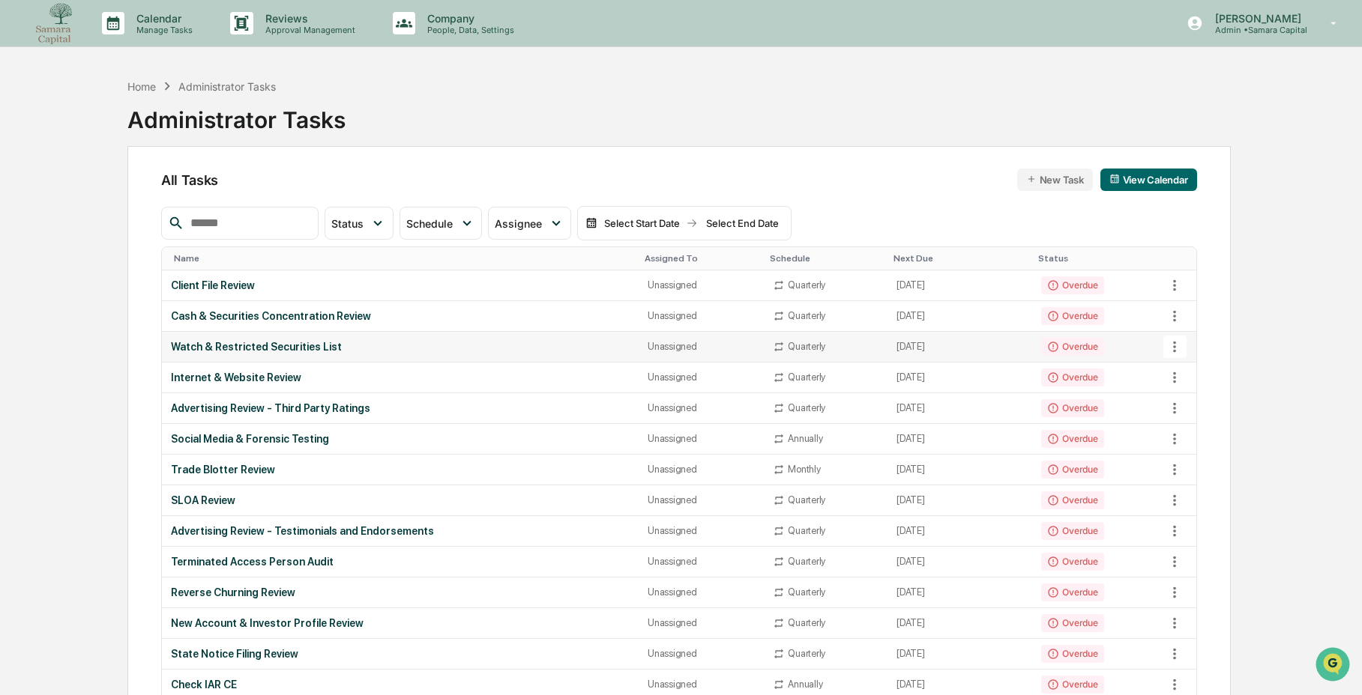
click at [360, 355] on td "Watch & Restricted Securities List" at bounding box center [400, 347] width 477 height 31
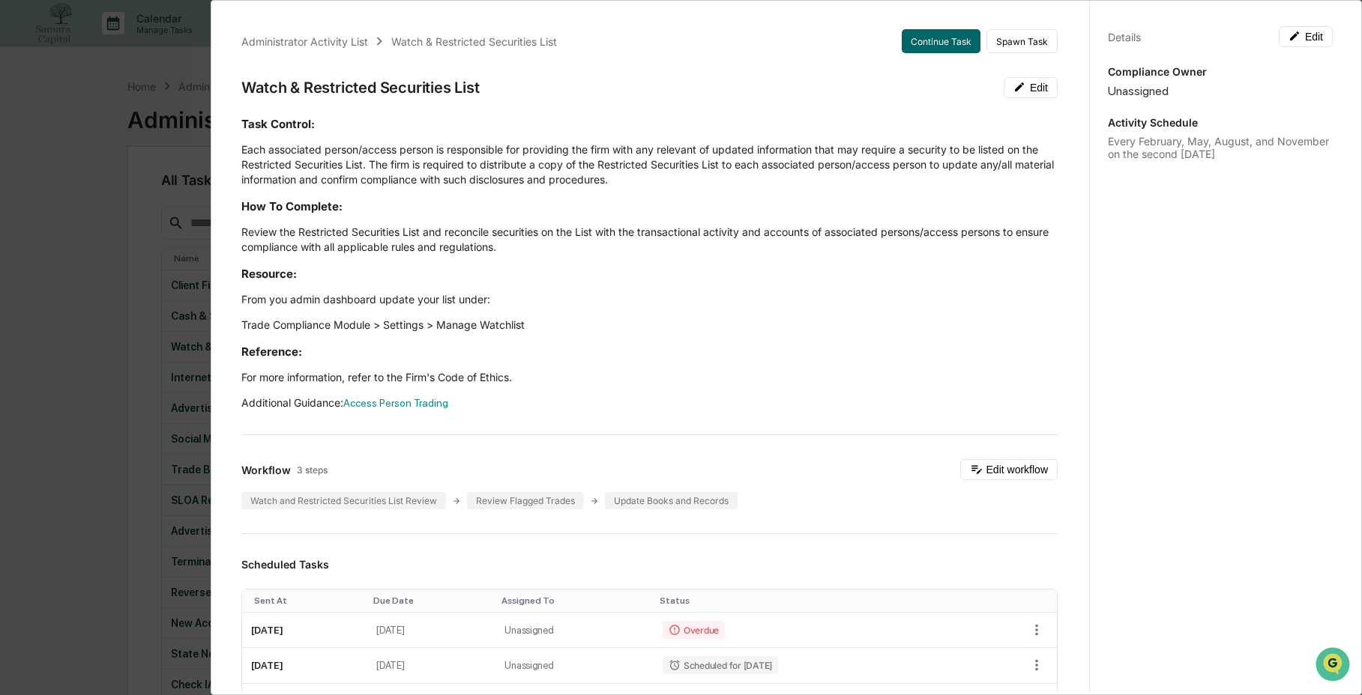
scroll to position [3, 0]
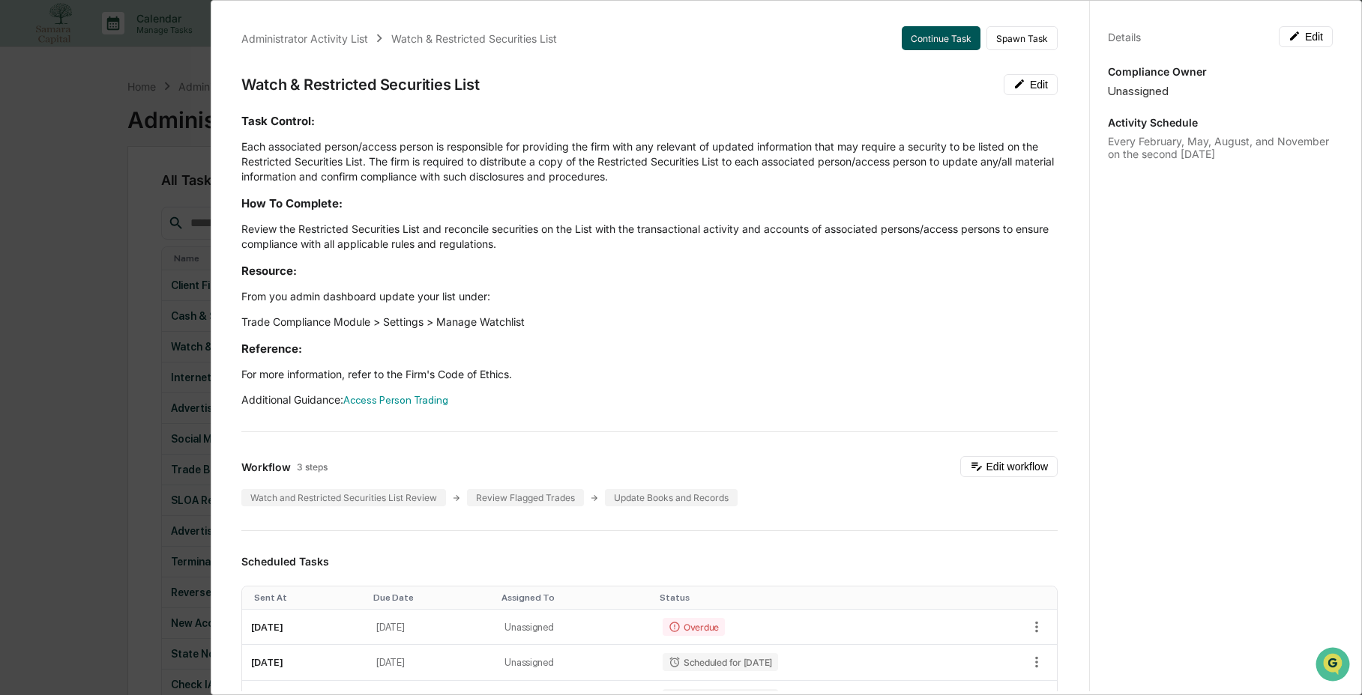
click at [953, 45] on button "Continue Task" at bounding box center [941, 38] width 79 height 24
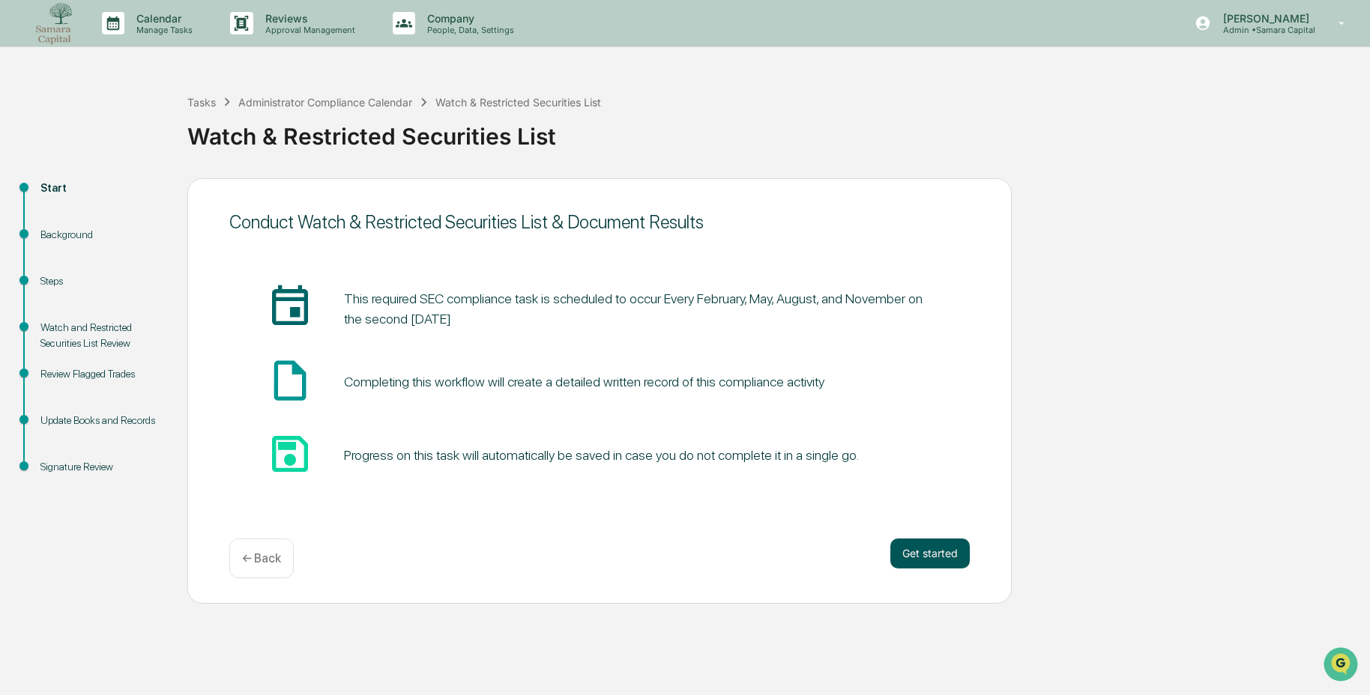
click at [945, 561] on button "Get started" at bounding box center [929, 554] width 79 height 30
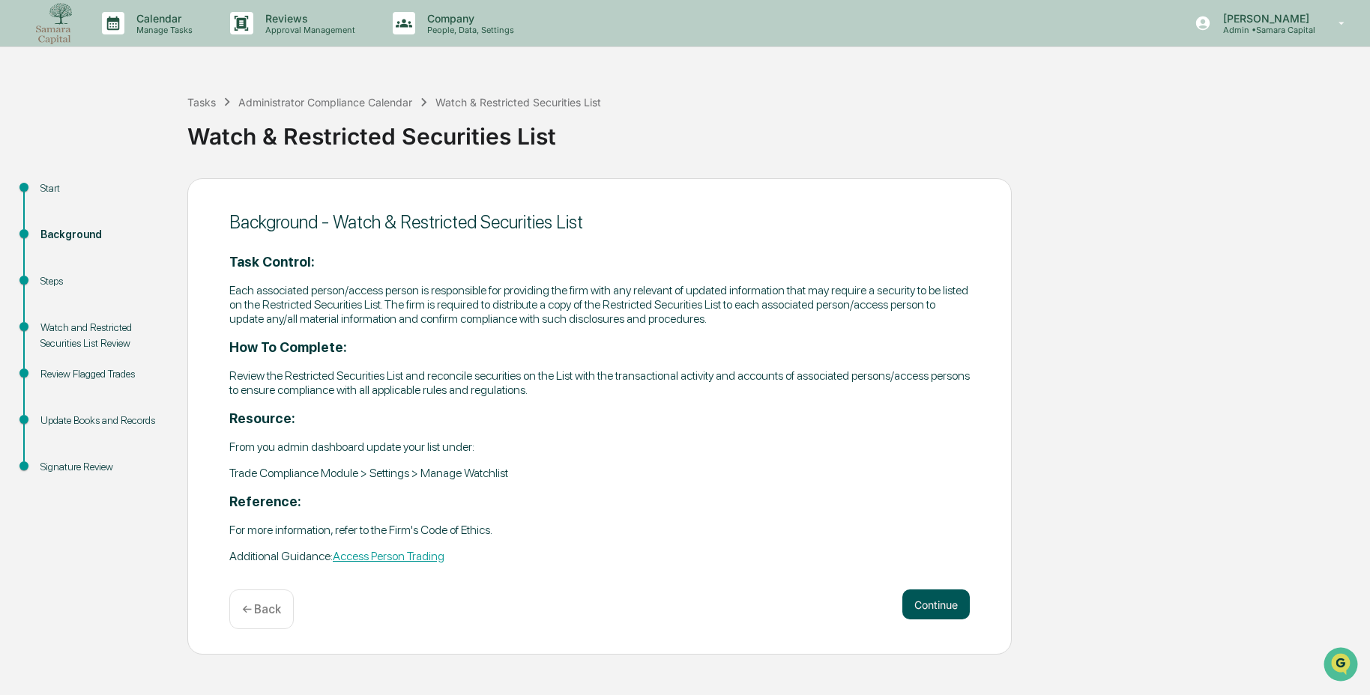
click at [916, 594] on button "Continue" at bounding box center [935, 605] width 67 height 30
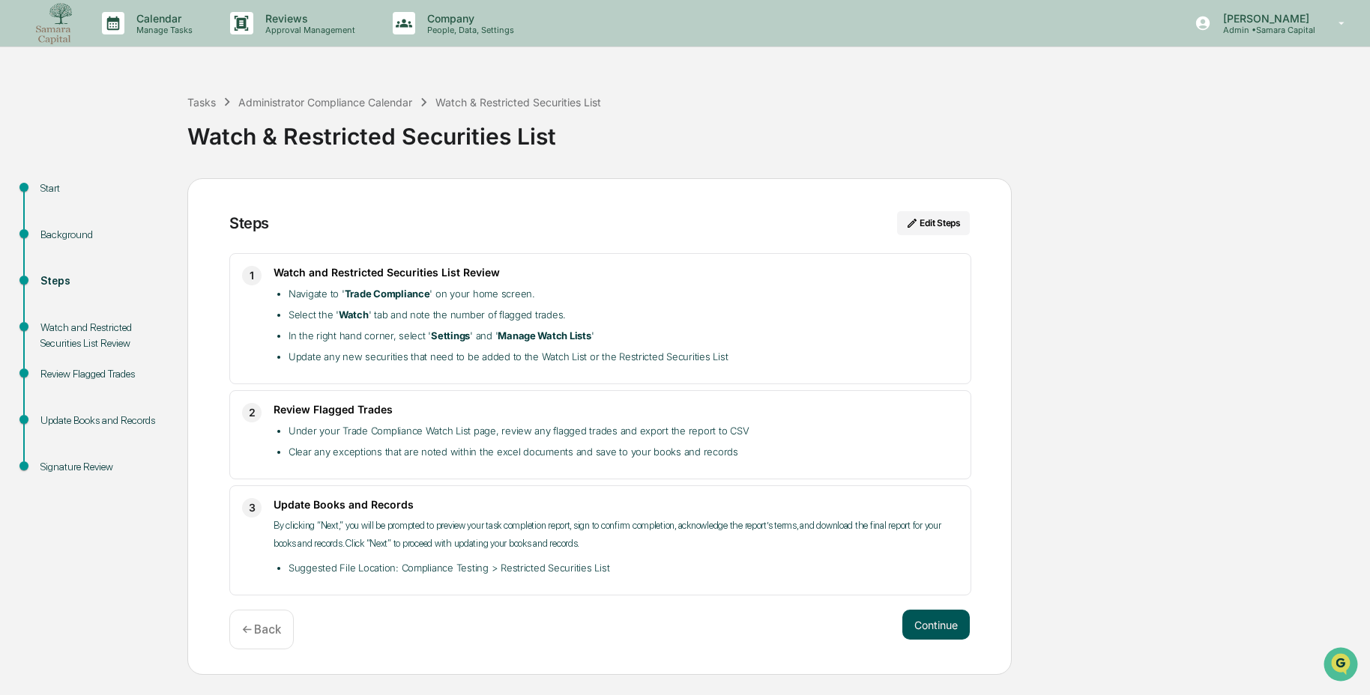
click at [910, 618] on button "Continue" at bounding box center [935, 625] width 67 height 30
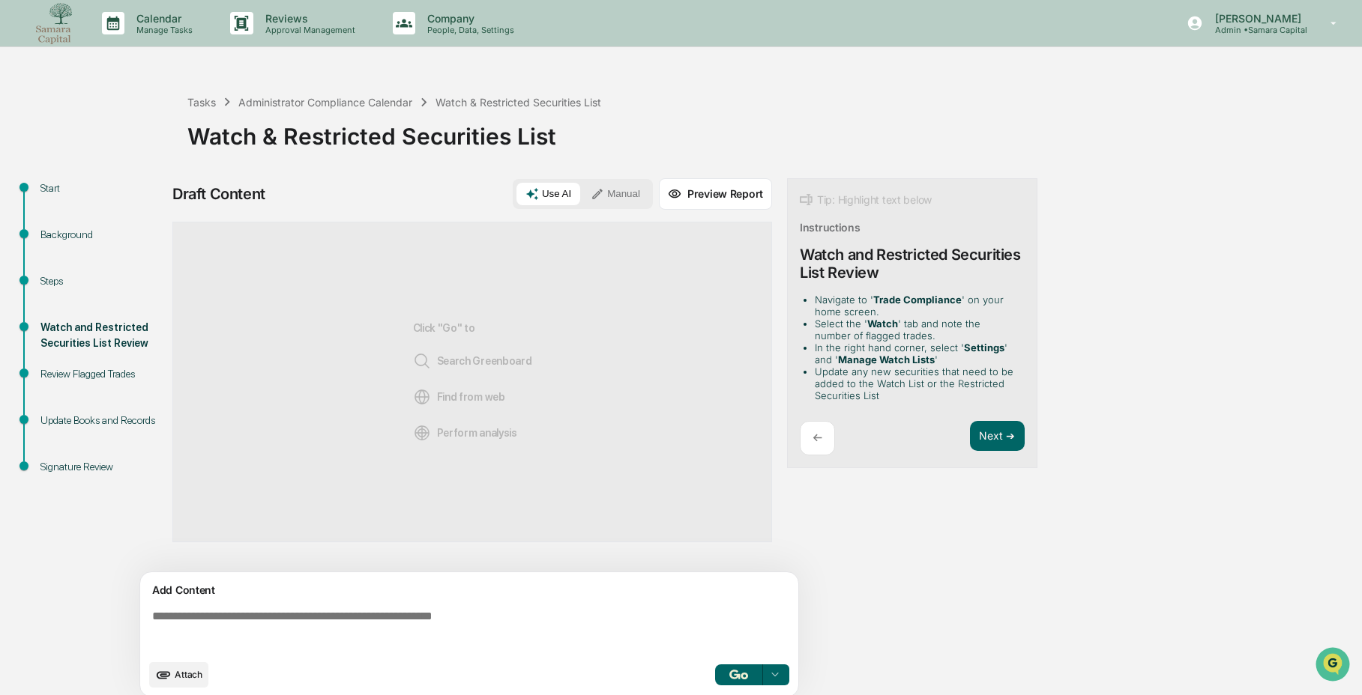
click at [531, 639] on textarea at bounding box center [472, 631] width 652 height 54
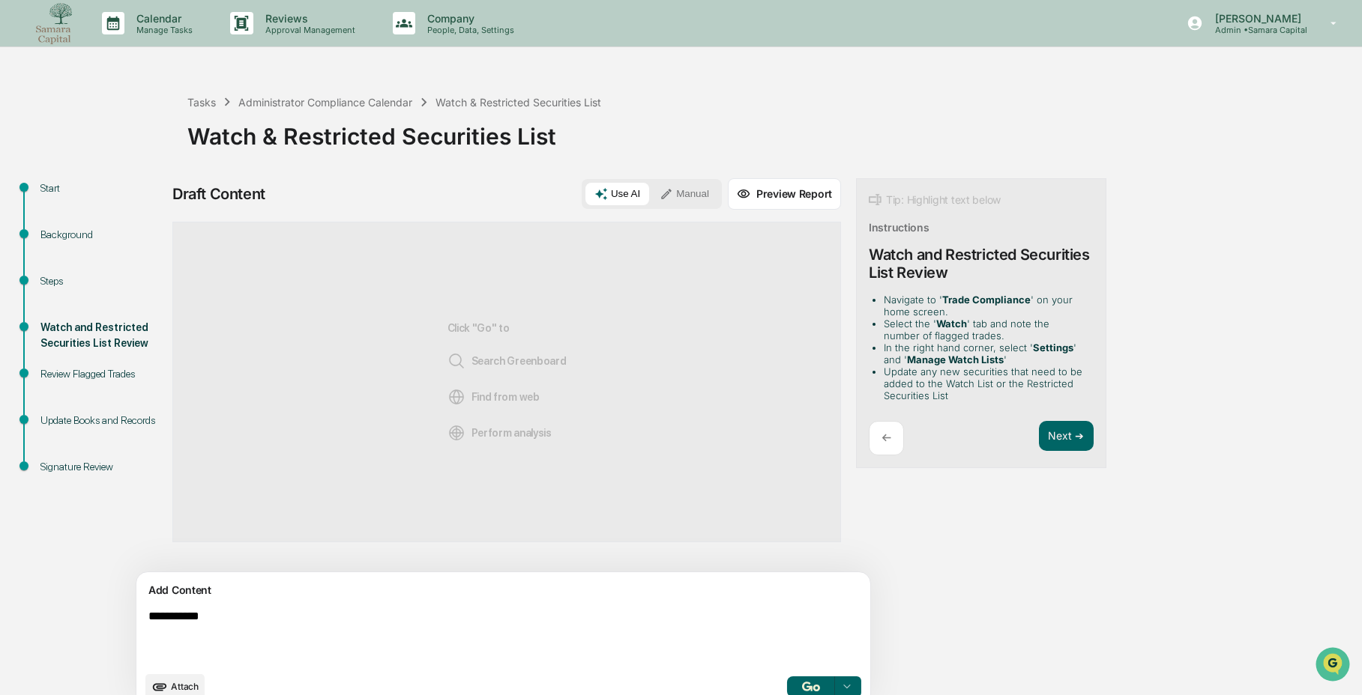
type textarea "**********"
click at [651, 193] on button "Manual" at bounding box center [684, 194] width 67 height 22
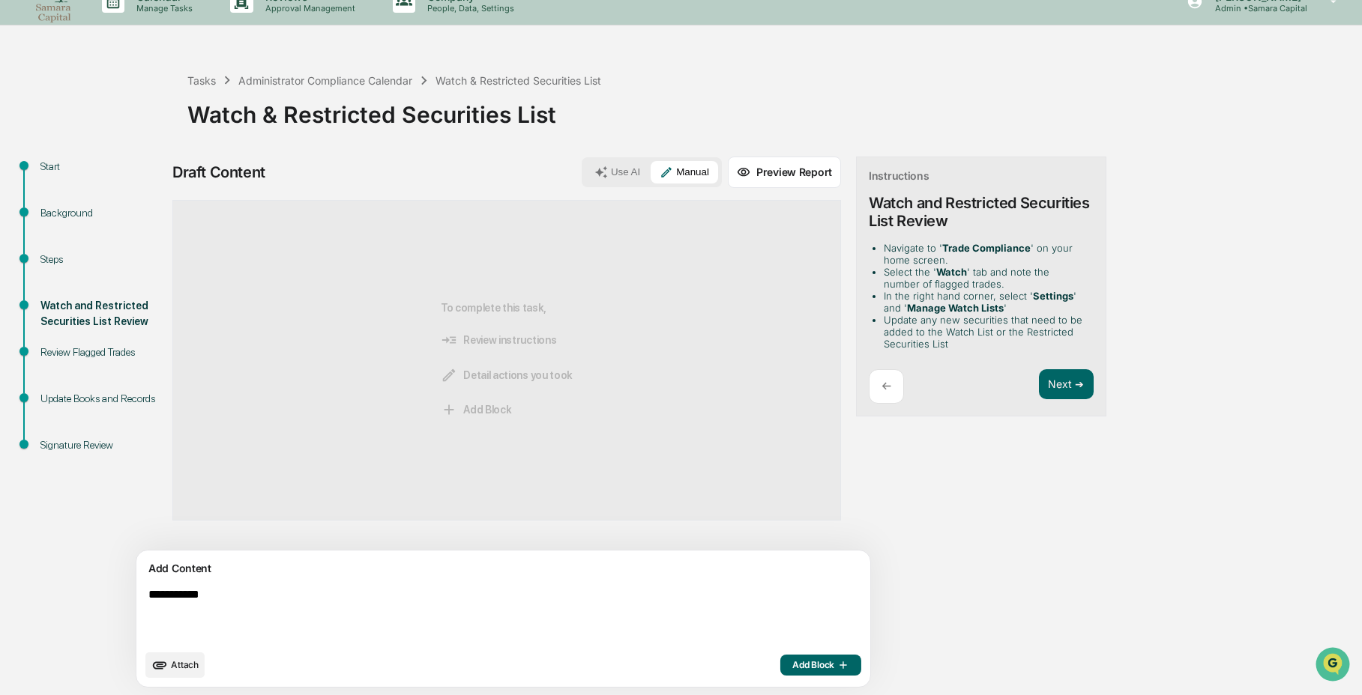
scroll to position [23, 0]
click at [780, 669] on button "Add Block" at bounding box center [820, 664] width 81 height 21
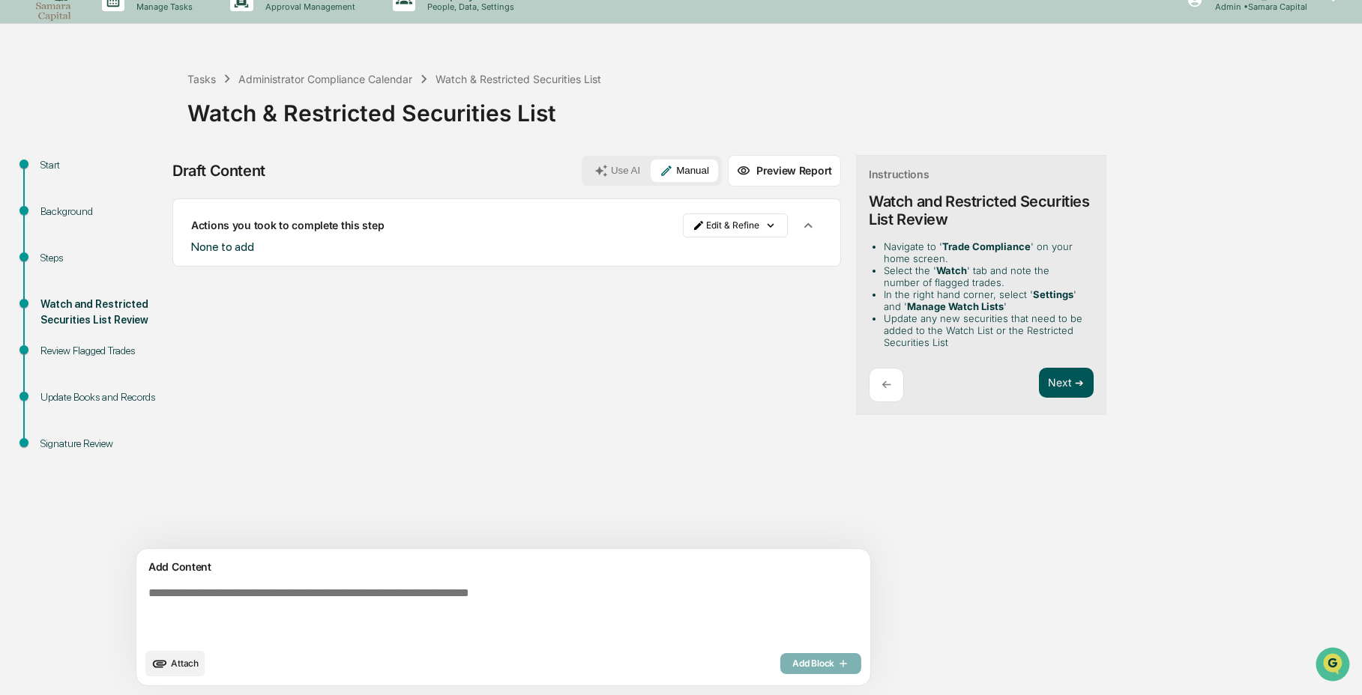
click at [1039, 382] on button "Next ➔" at bounding box center [1066, 383] width 55 height 31
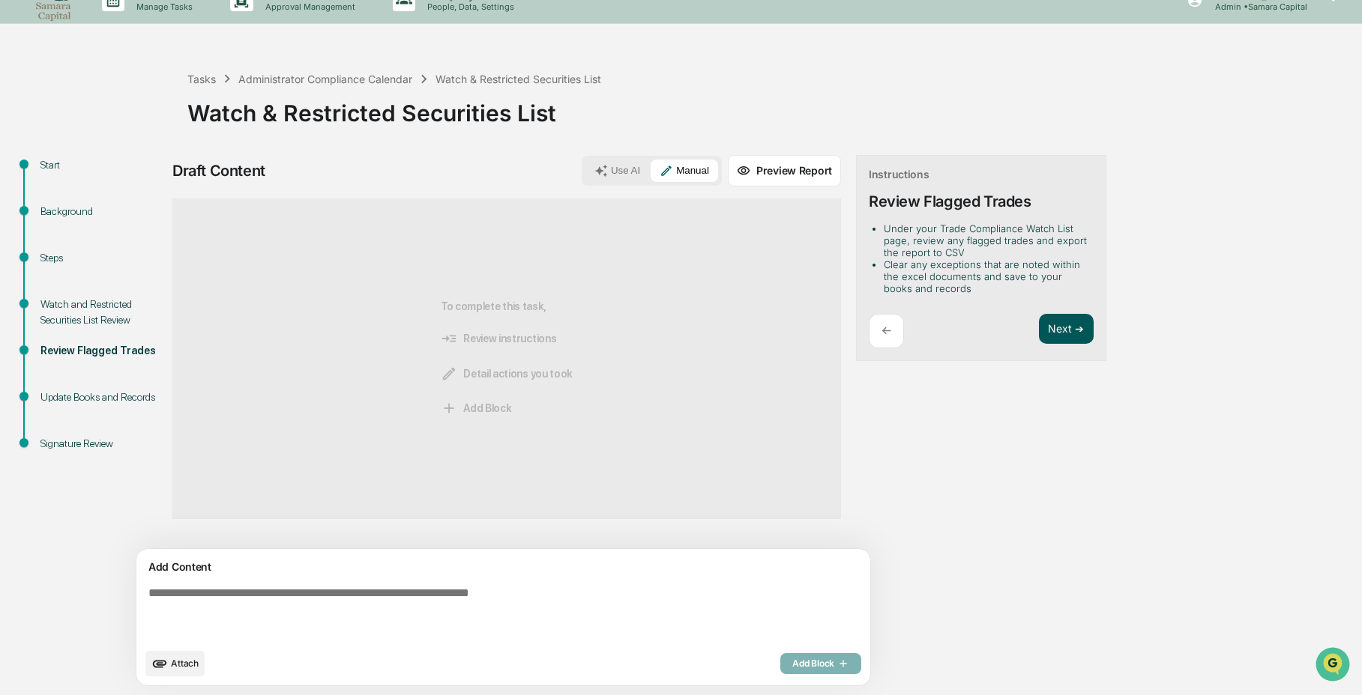
click at [1039, 332] on button "Next ➔" at bounding box center [1066, 329] width 55 height 31
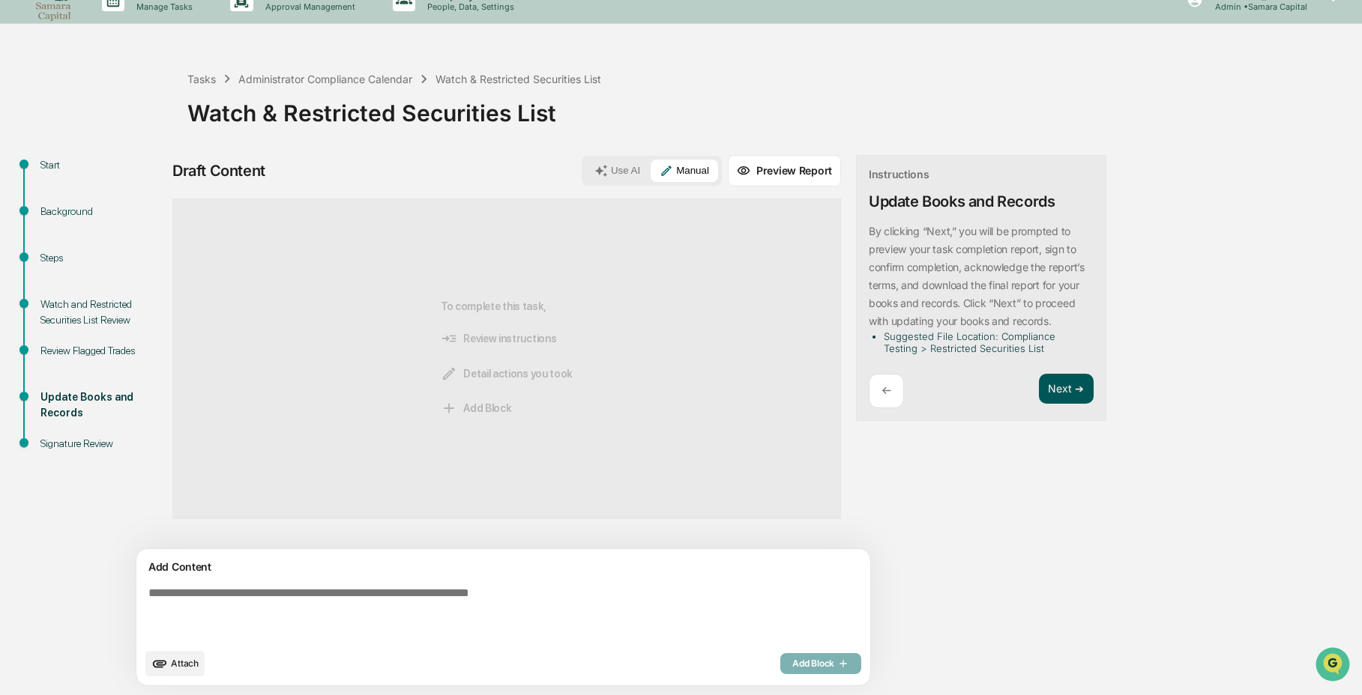
click at [1039, 387] on button "Next ➔" at bounding box center [1066, 389] width 55 height 31
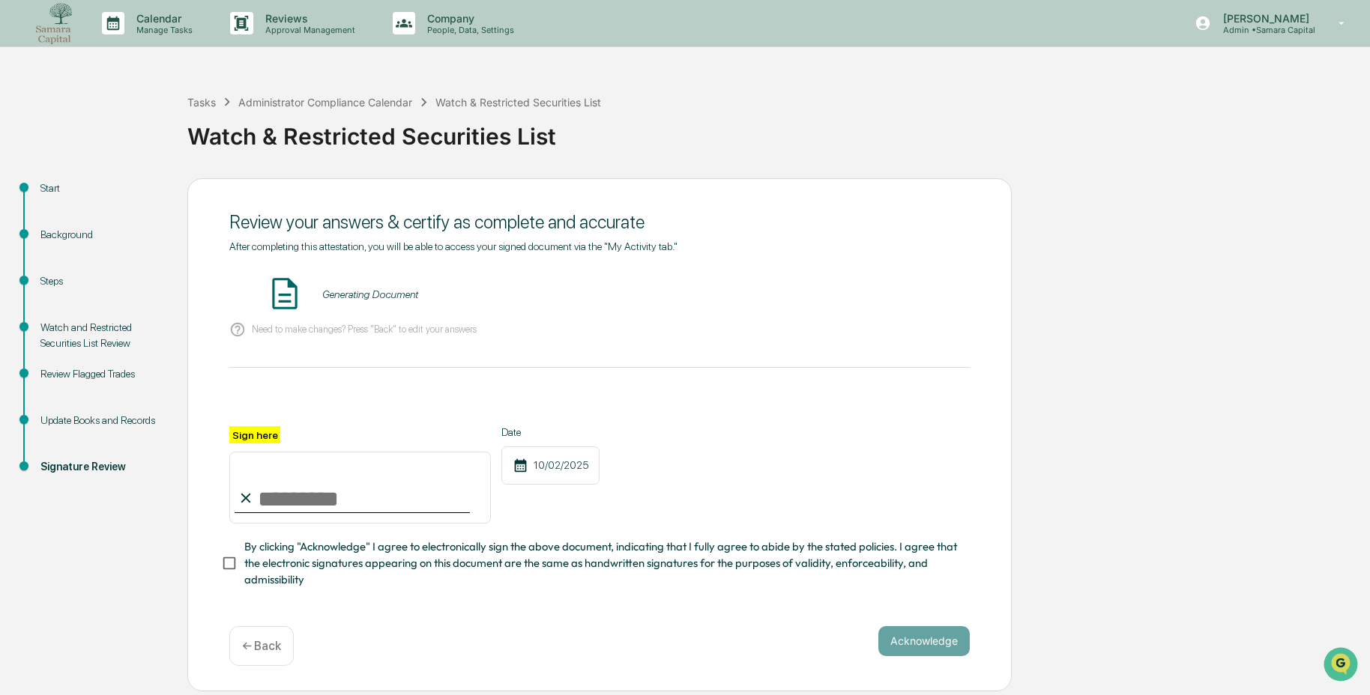
click at [337, 489] on input "Sign here" at bounding box center [360, 488] width 262 height 72
type input "**********"
click at [328, 560] on span "By clicking "Acknowledge" I agree to electronically sign the above document, in…" at bounding box center [600, 564] width 713 height 50
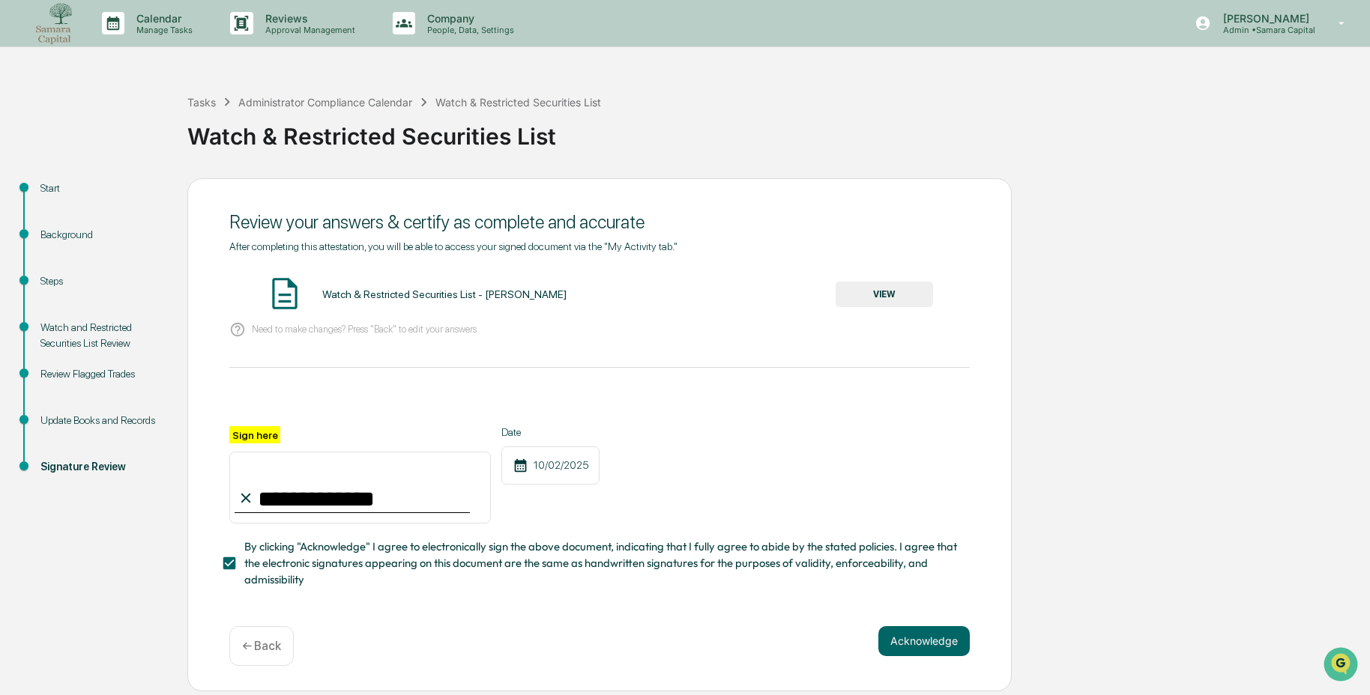
click at [896, 290] on button "VIEW" at bounding box center [884, 294] width 97 height 25
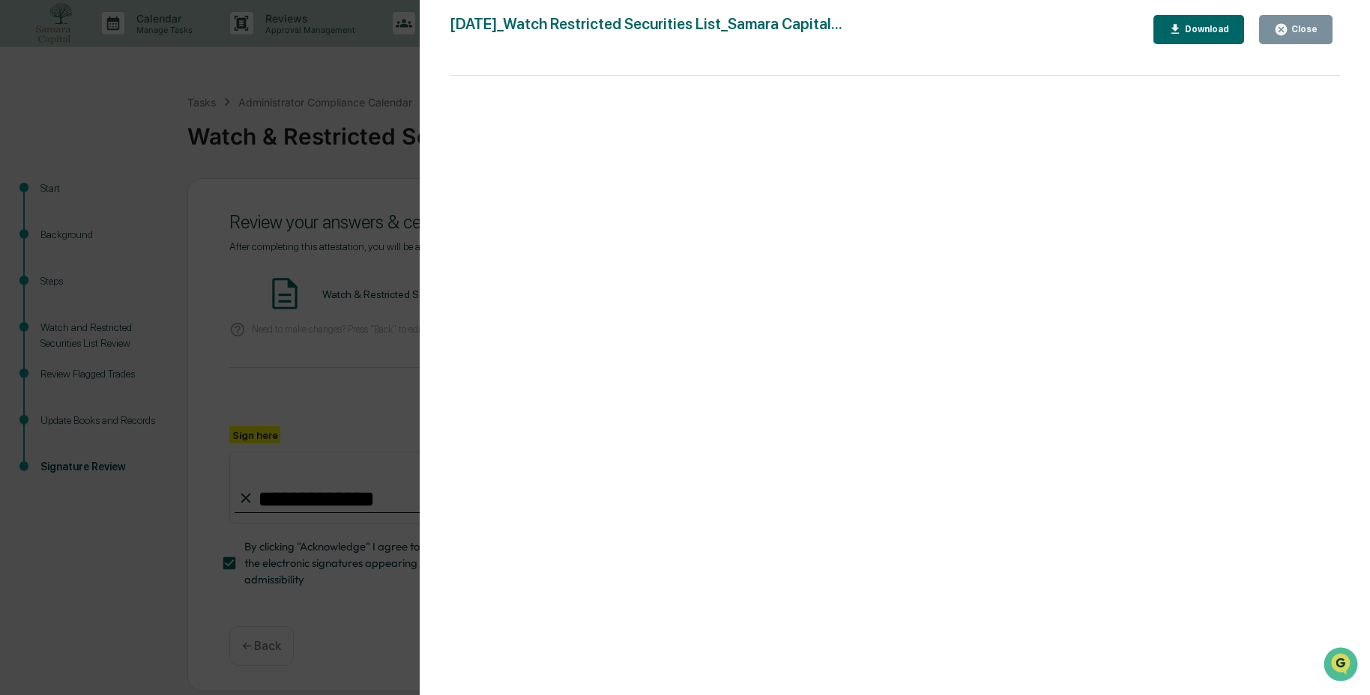
click at [1309, 22] on div "Close" at bounding box center [1295, 29] width 43 height 14
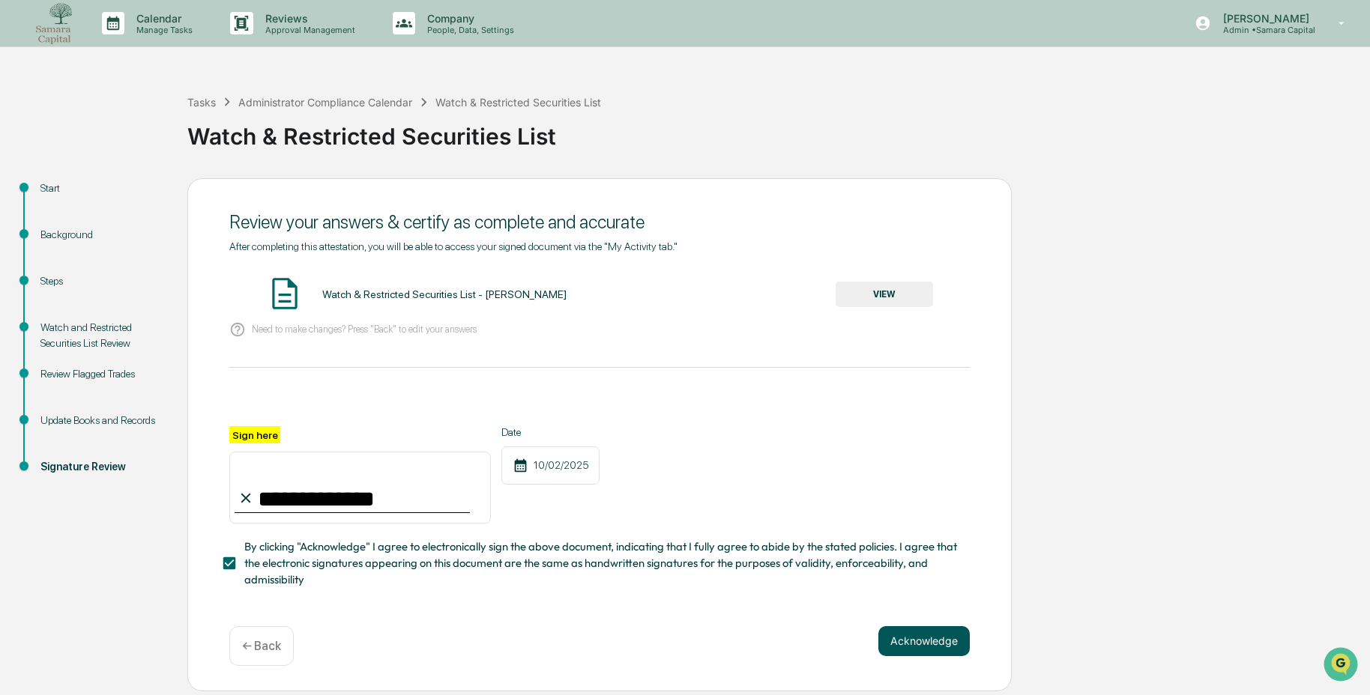
click at [954, 642] on button "Acknowledge" at bounding box center [923, 642] width 91 height 30
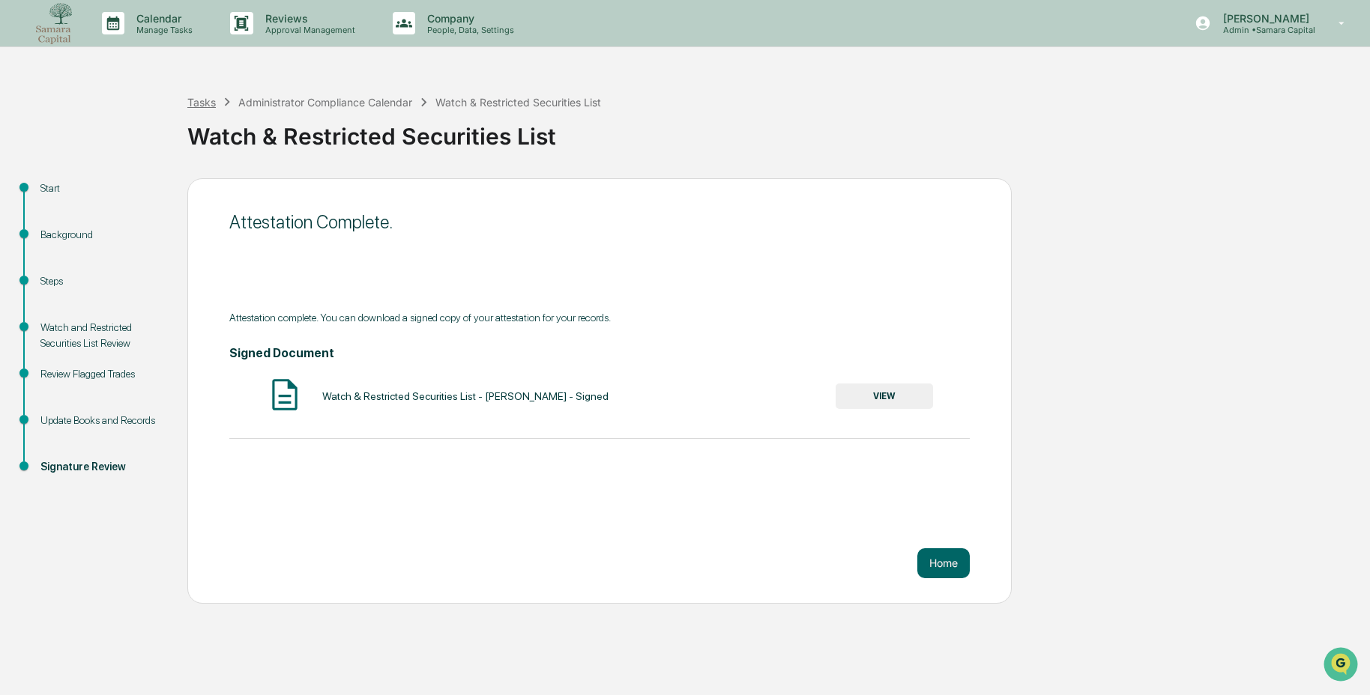
click at [193, 101] on div "Tasks" at bounding box center [201, 102] width 28 height 13
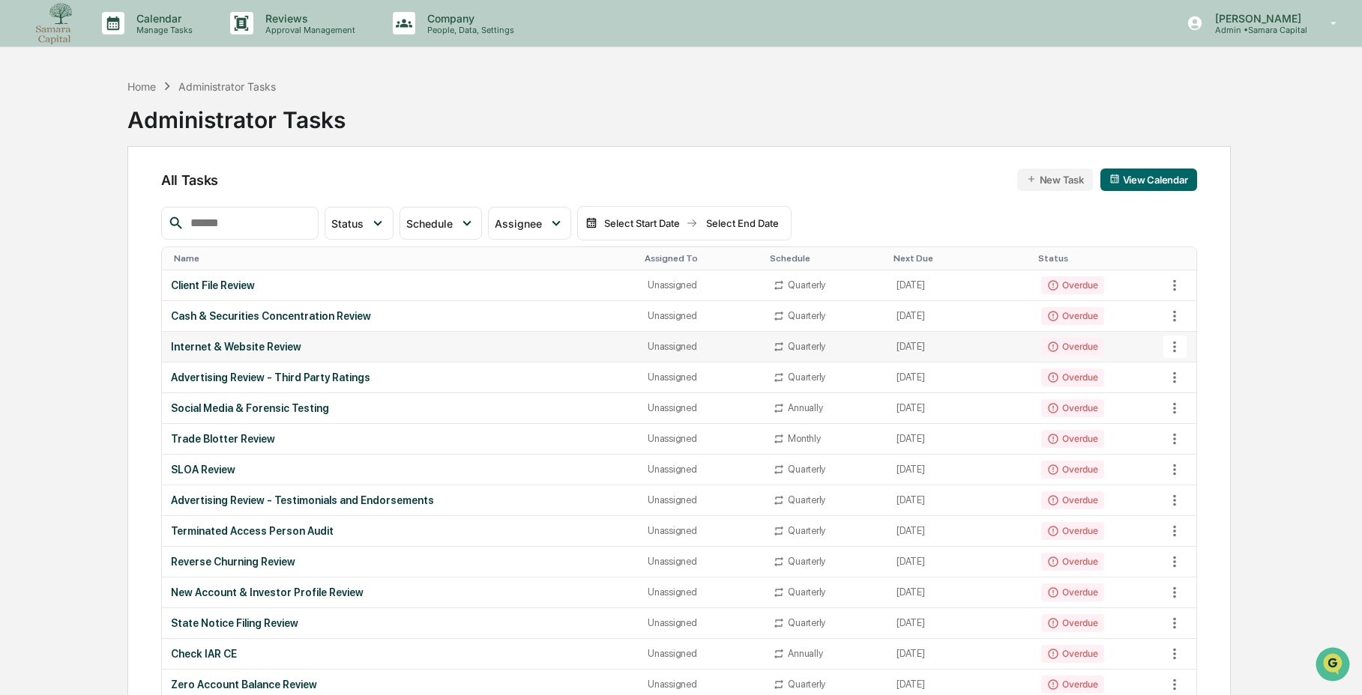
click at [216, 354] on td "Internet & Website Review" at bounding box center [400, 347] width 477 height 31
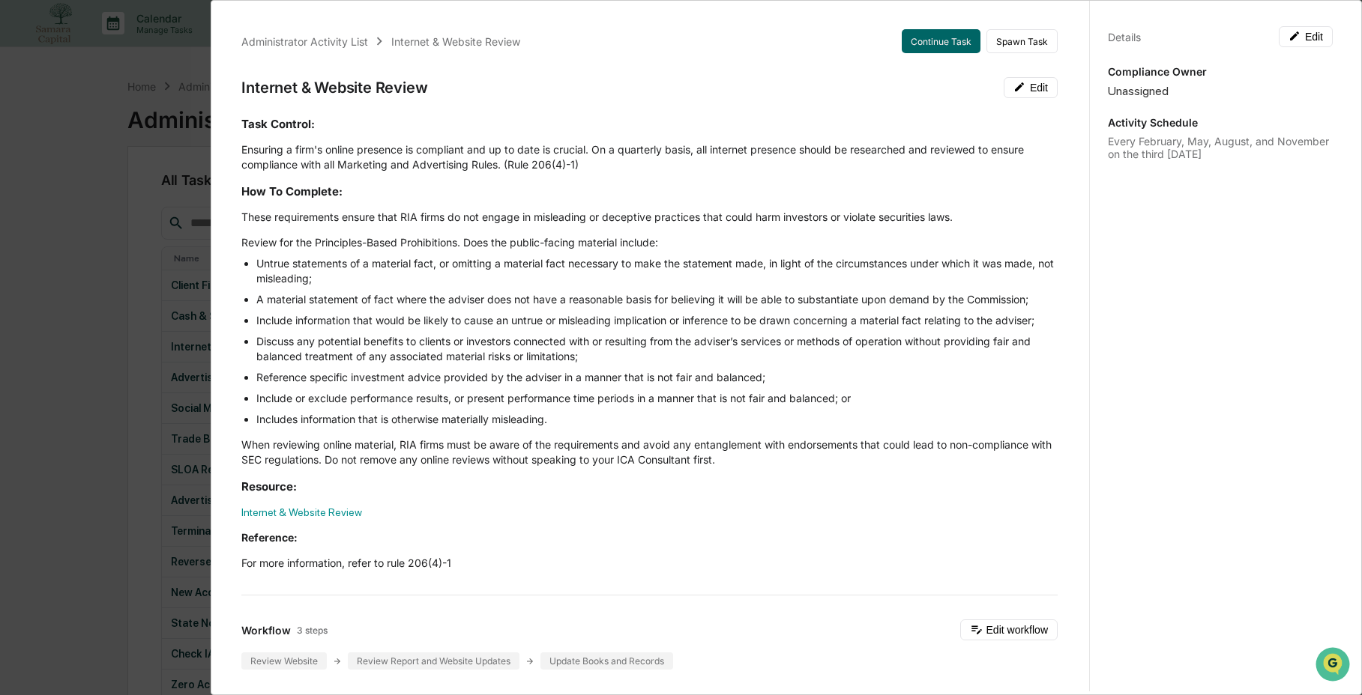
click at [75, 301] on div "Administrator Activity List Internet & Website Review Continue Task Spawn Task …" at bounding box center [681, 347] width 1362 height 695
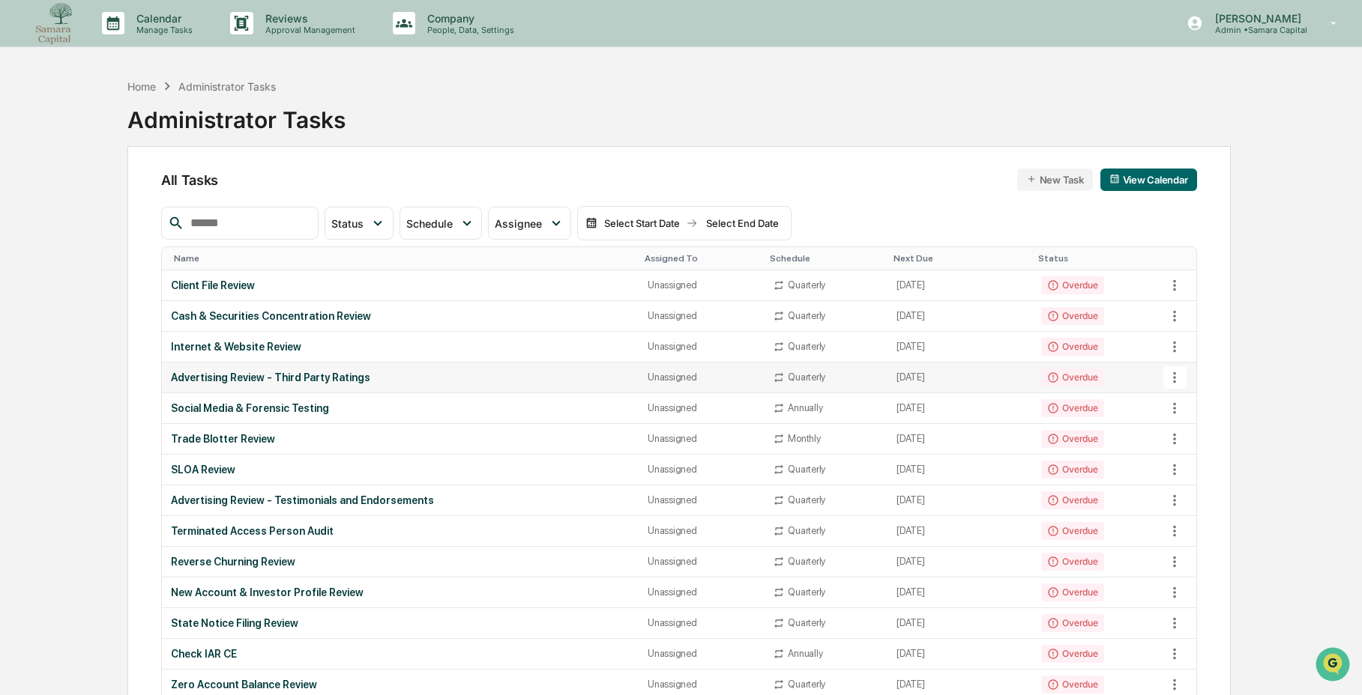
click at [1173, 378] on icon at bounding box center [1174, 377] width 16 height 16
click at [1198, 459] on li "Delete Task" at bounding box center [1231, 460] width 120 height 28
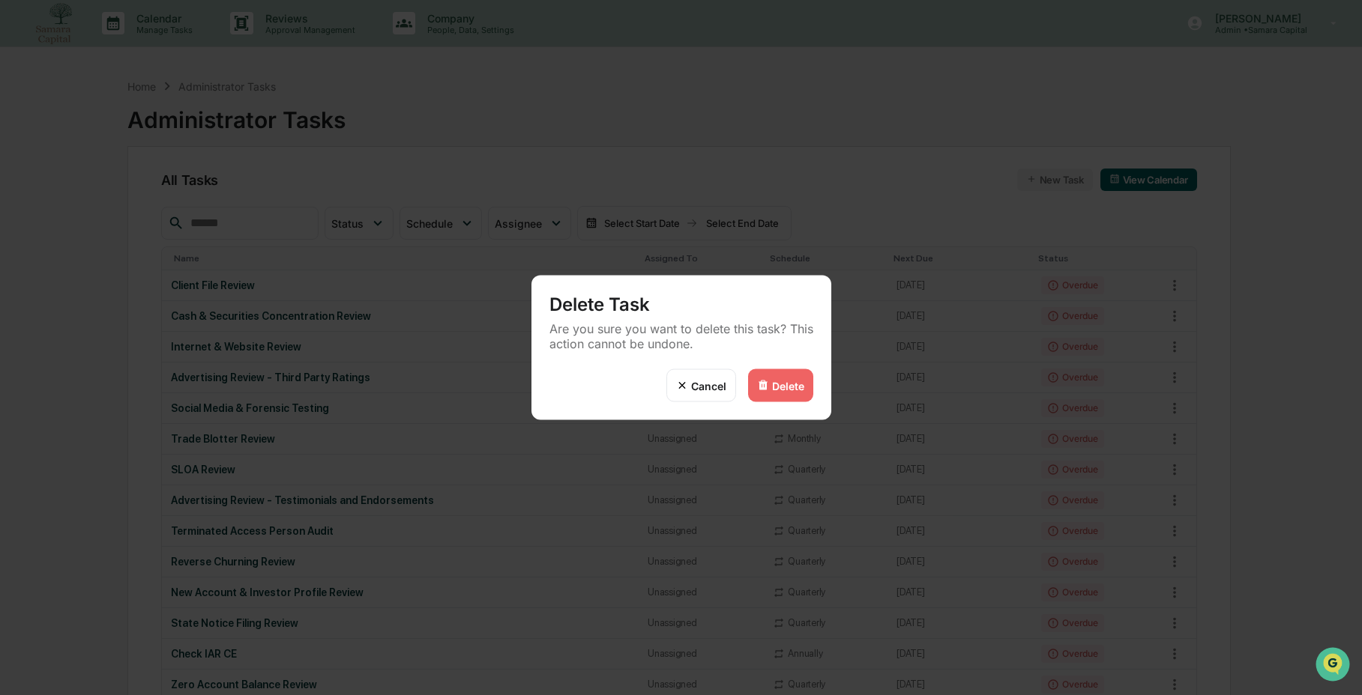
click at [794, 387] on div "Delete" at bounding box center [788, 385] width 32 height 13
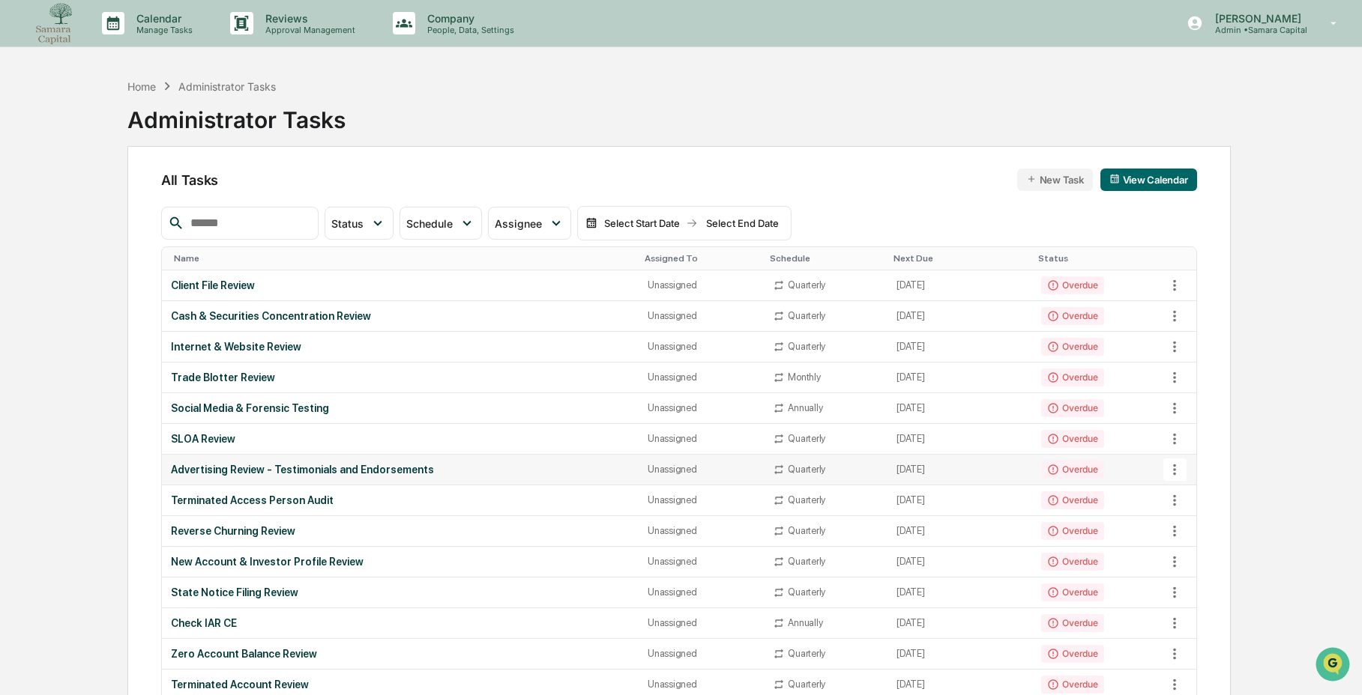
click at [1174, 471] on icon at bounding box center [1175, 469] width 3 height 11
click at [1222, 552] on li "Delete Task" at bounding box center [1231, 552] width 120 height 28
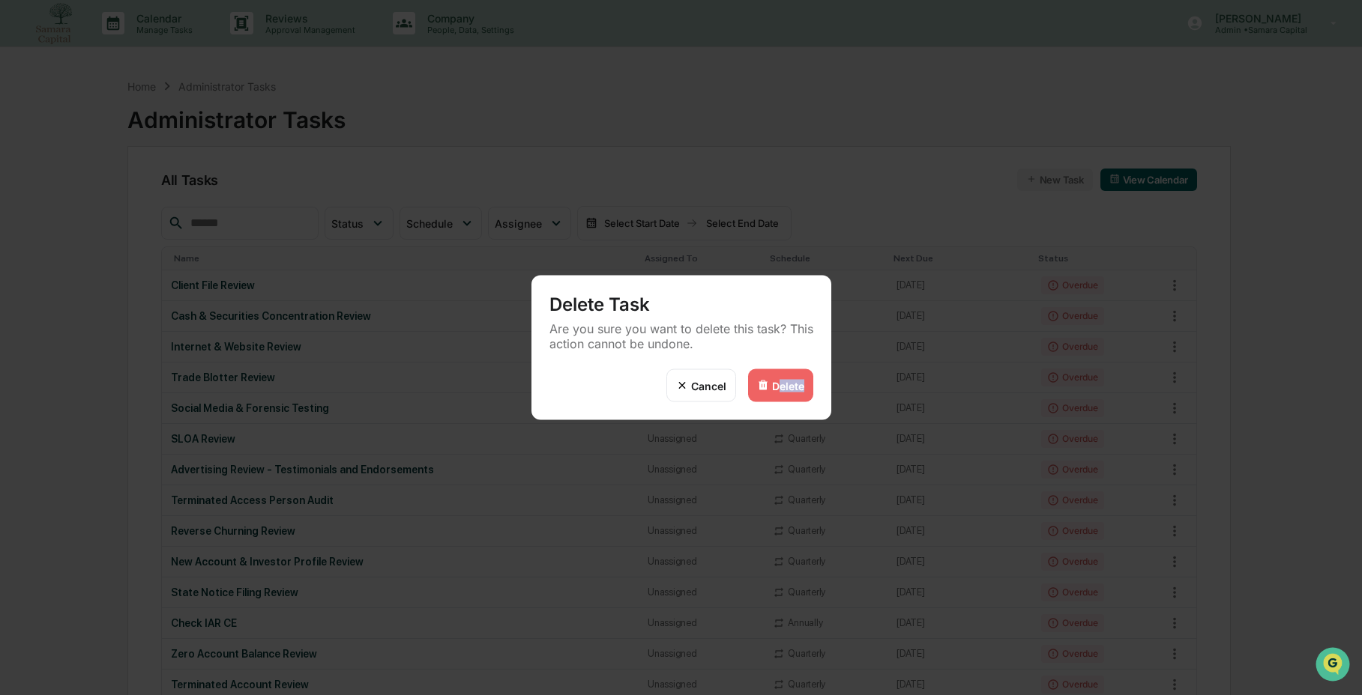
click at [784, 399] on div "Delete" at bounding box center [780, 385] width 65 height 33
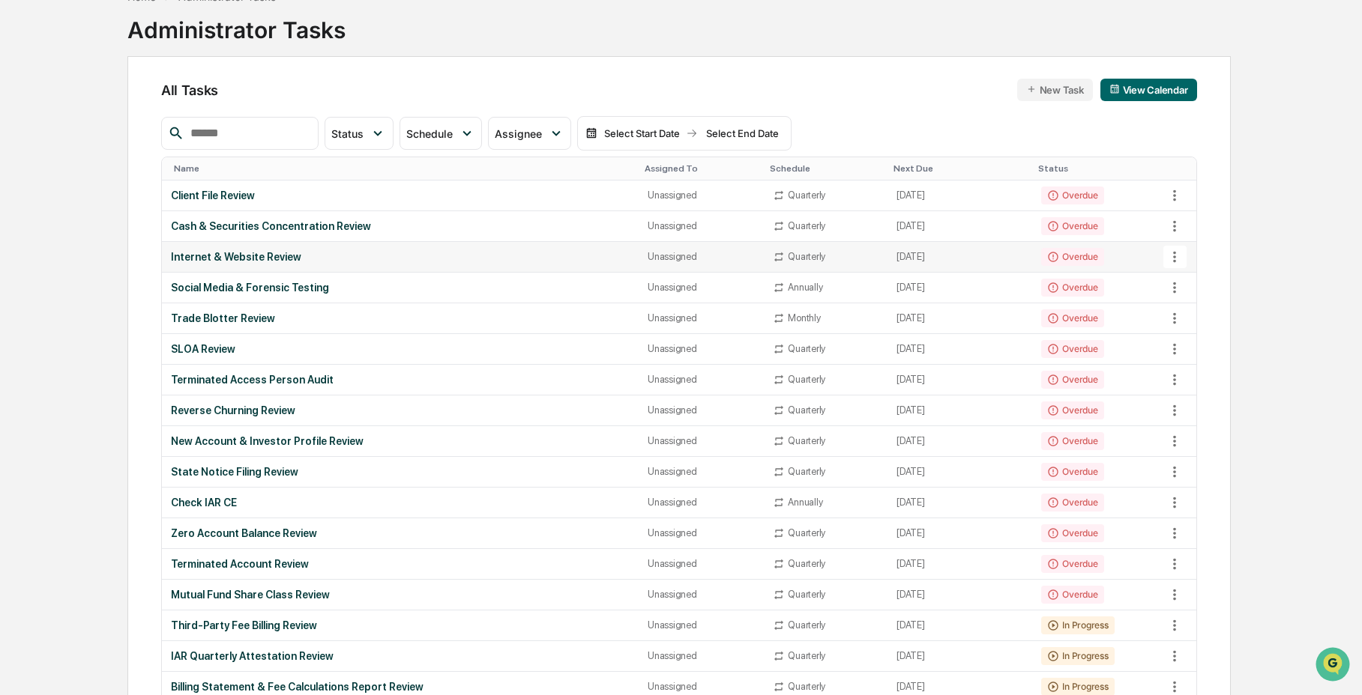
scroll to position [28, 0]
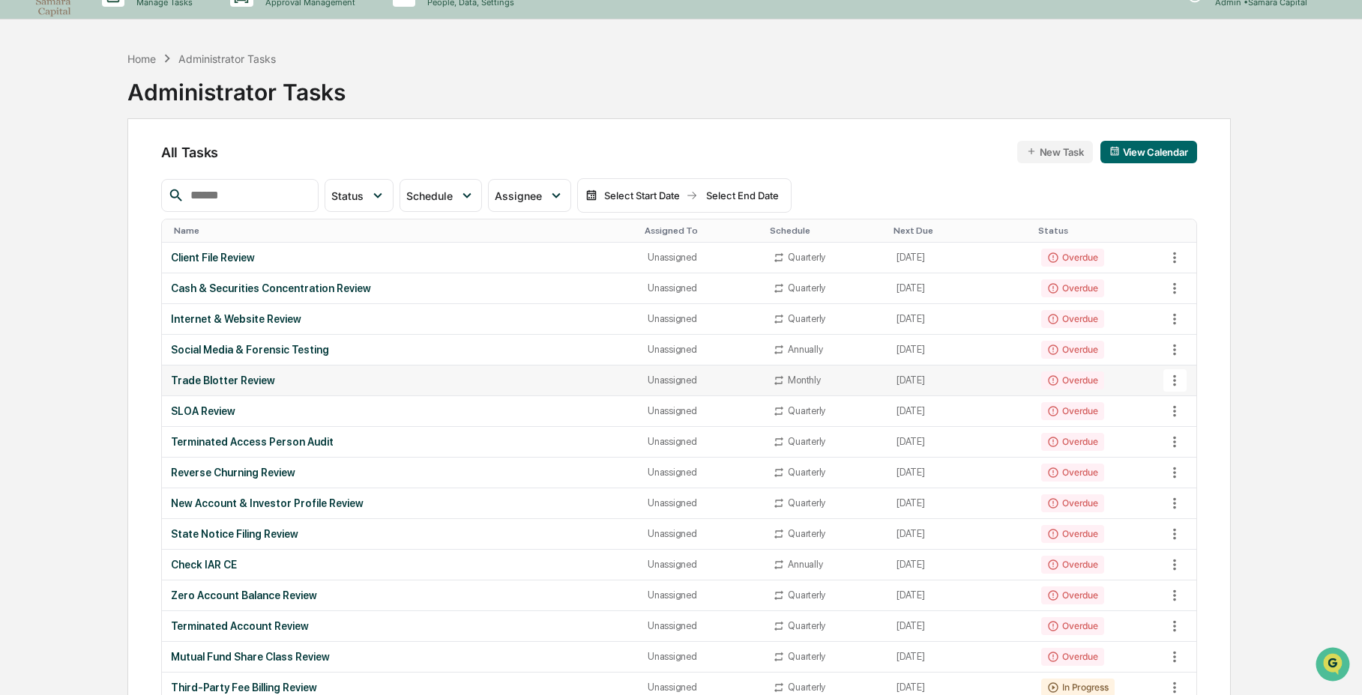
click at [450, 374] on td "Trade Blotter Review" at bounding box center [400, 381] width 477 height 31
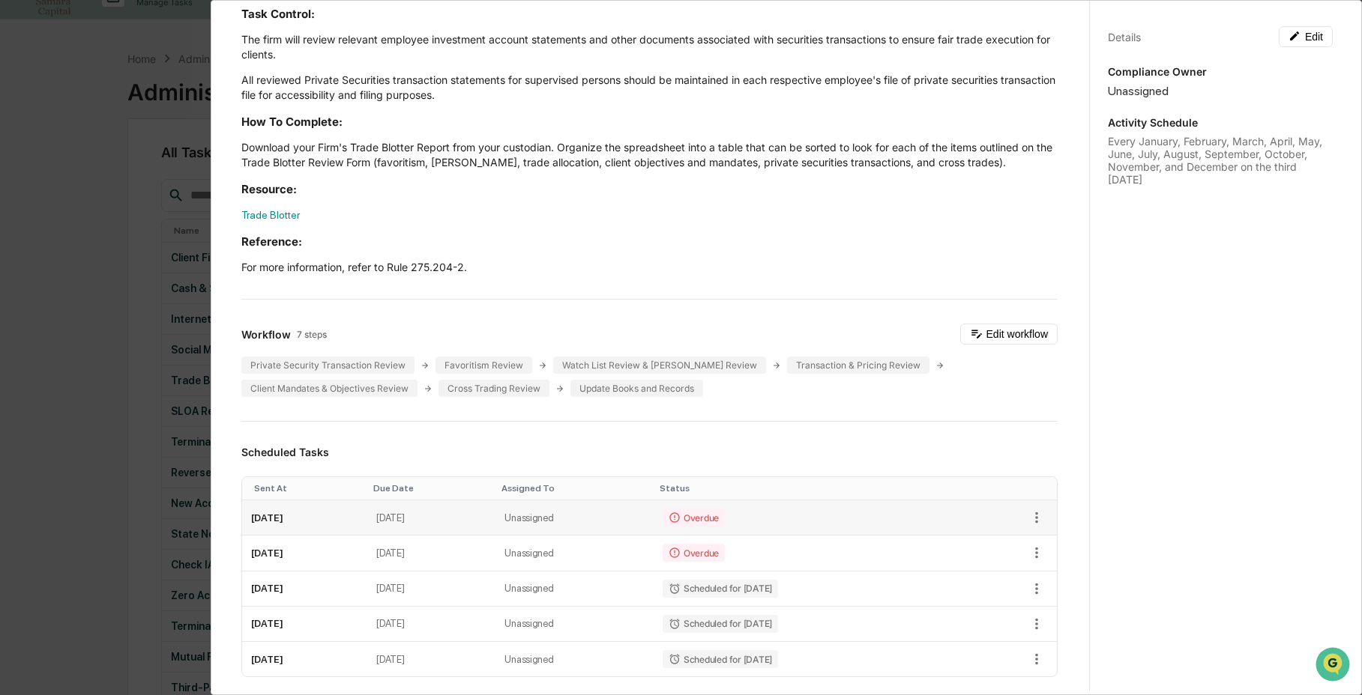
scroll to position [133, 0]
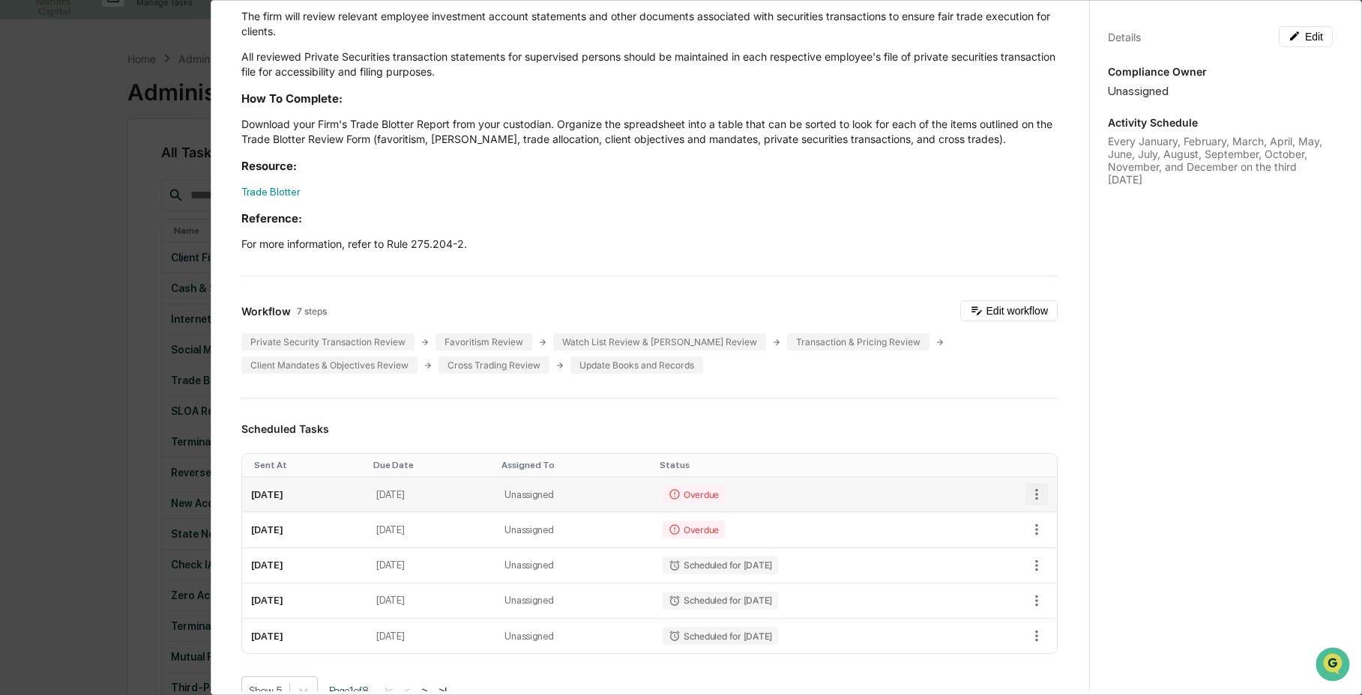
click at [1028, 498] on icon "button" at bounding box center [1036, 494] width 16 height 16
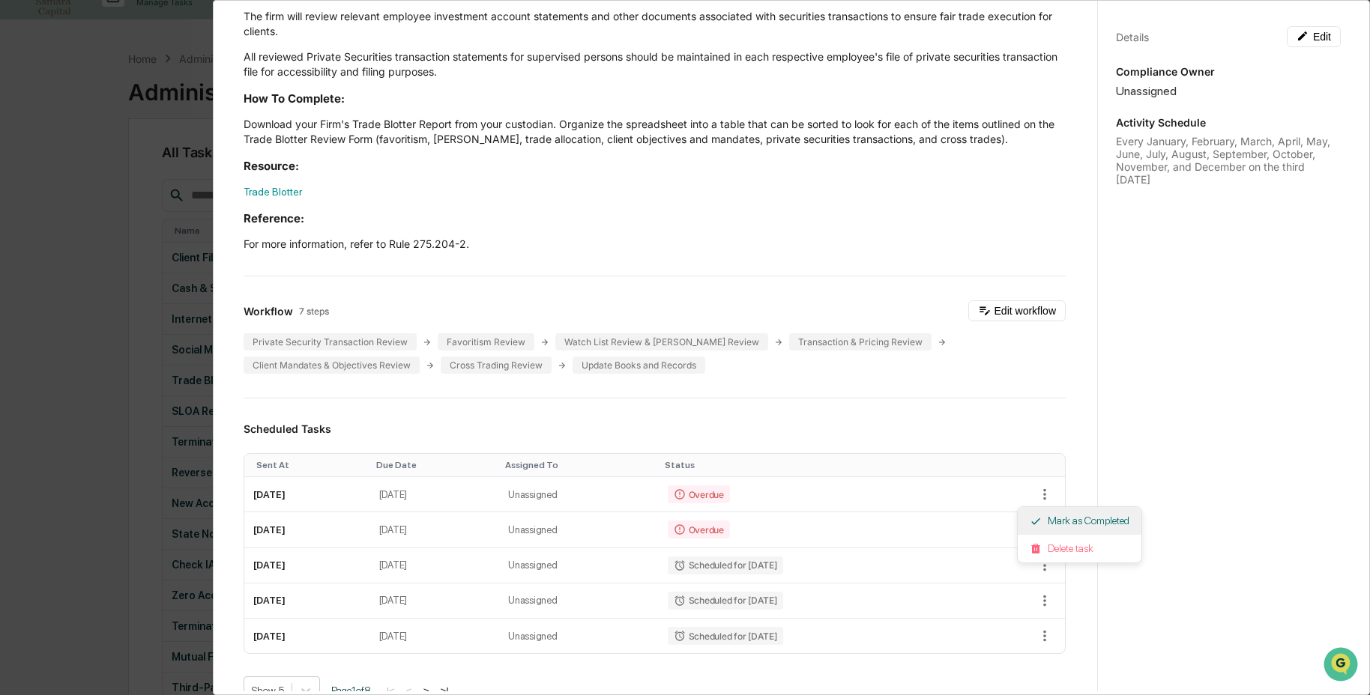
click at [1048, 522] on li "Mark as Completed" at bounding box center [1080, 521] width 124 height 28
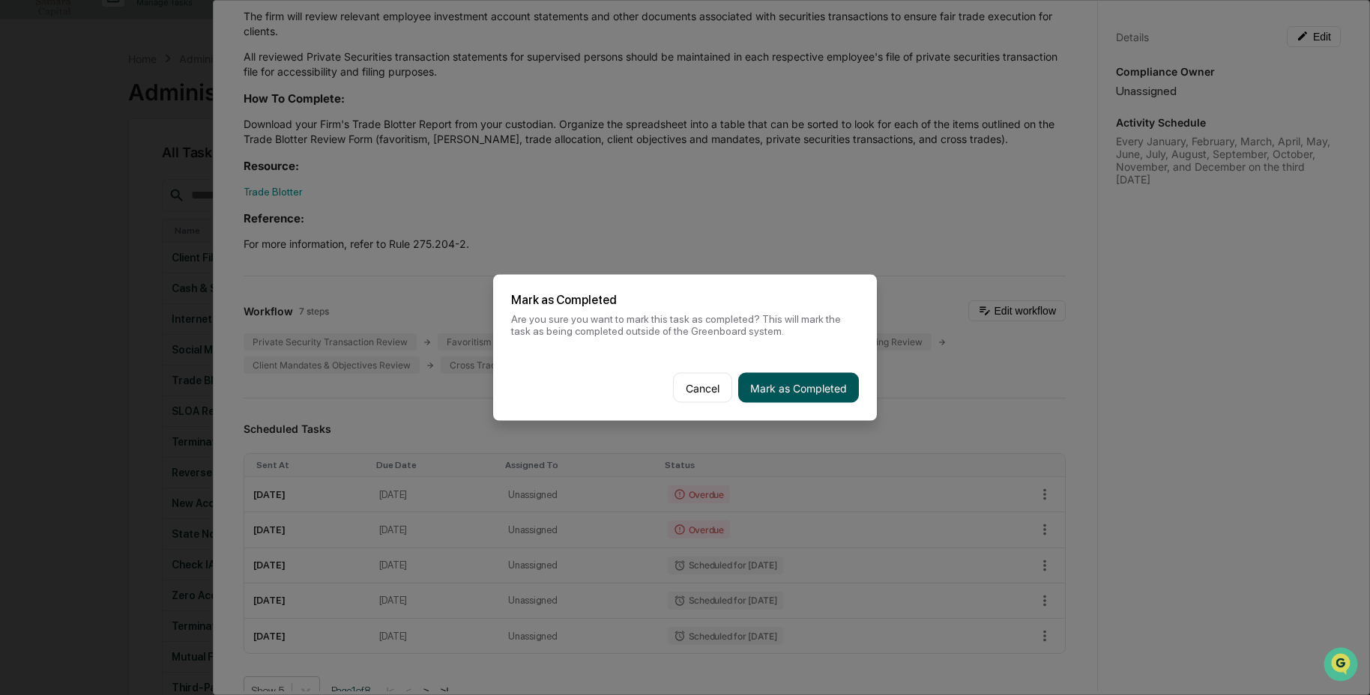
click at [776, 393] on button "Mark as Completed" at bounding box center [798, 388] width 121 height 30
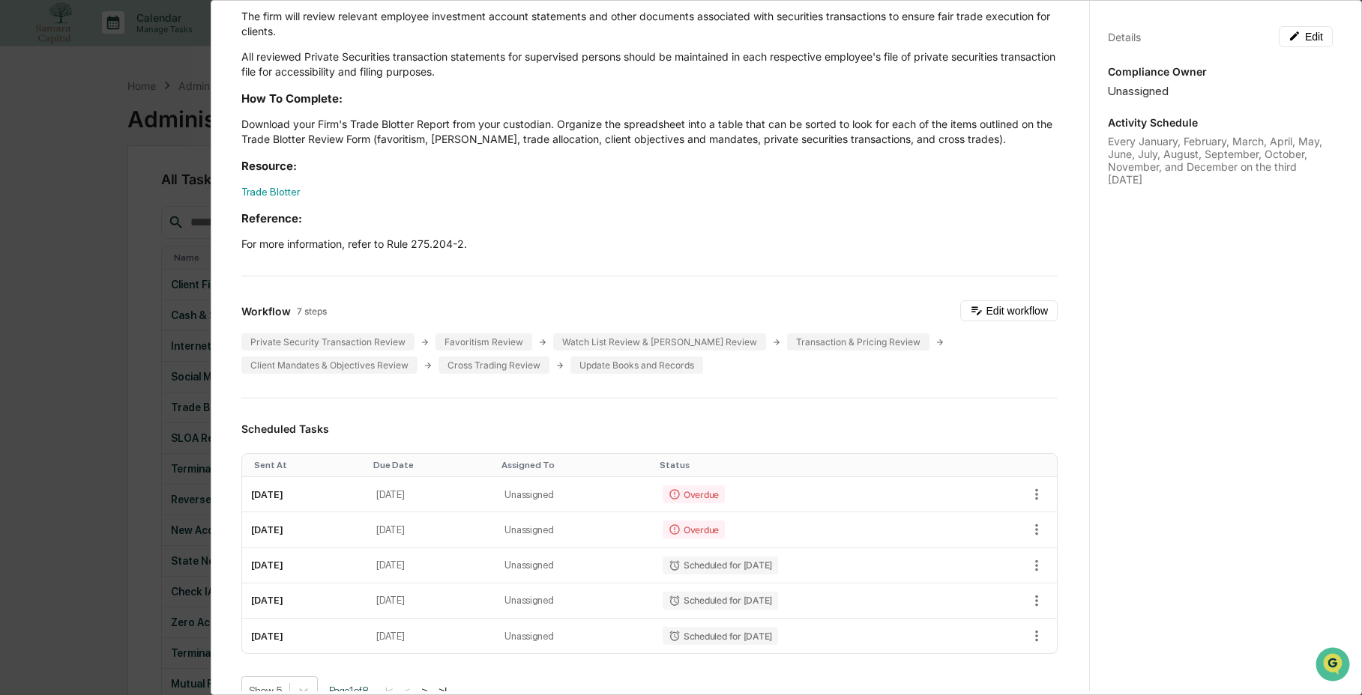
scroll to position [0, 0]
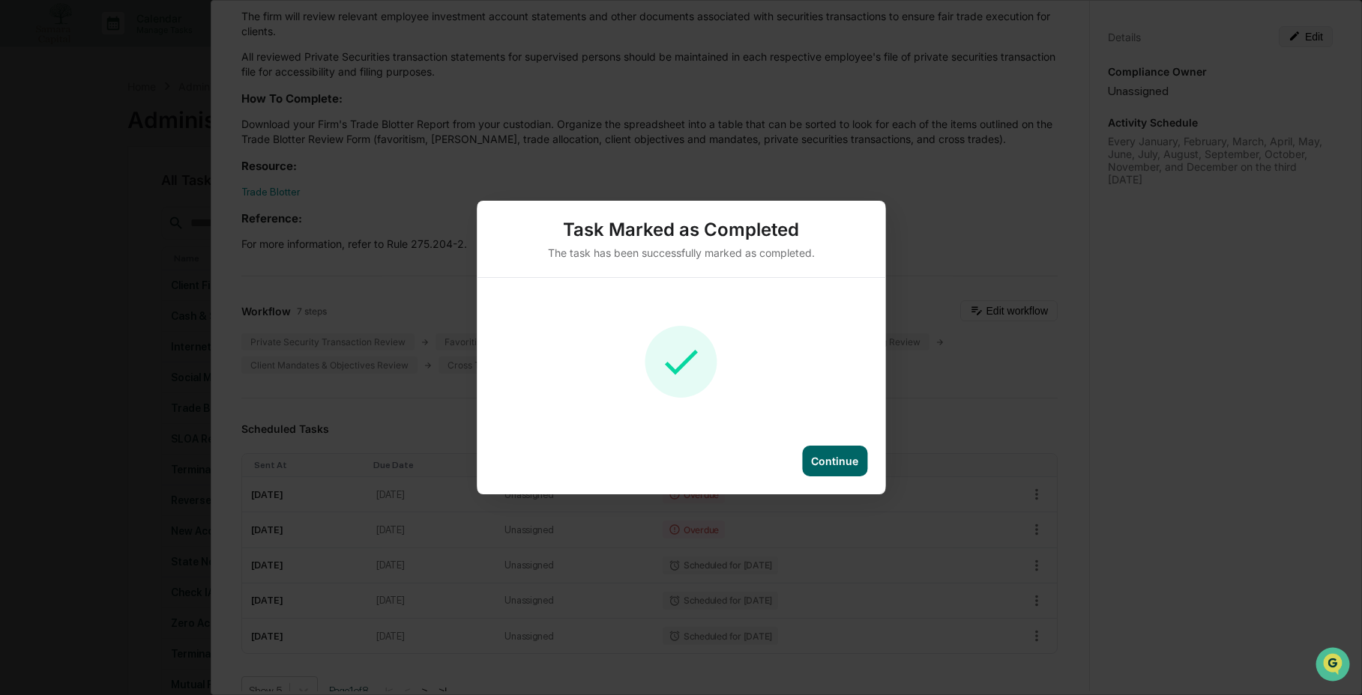
click at [1307, 36] on div "Task Marked as Completed The task has been successfully marked as completed. Co…" at bounding box center [681, 347] width 1362 height 695
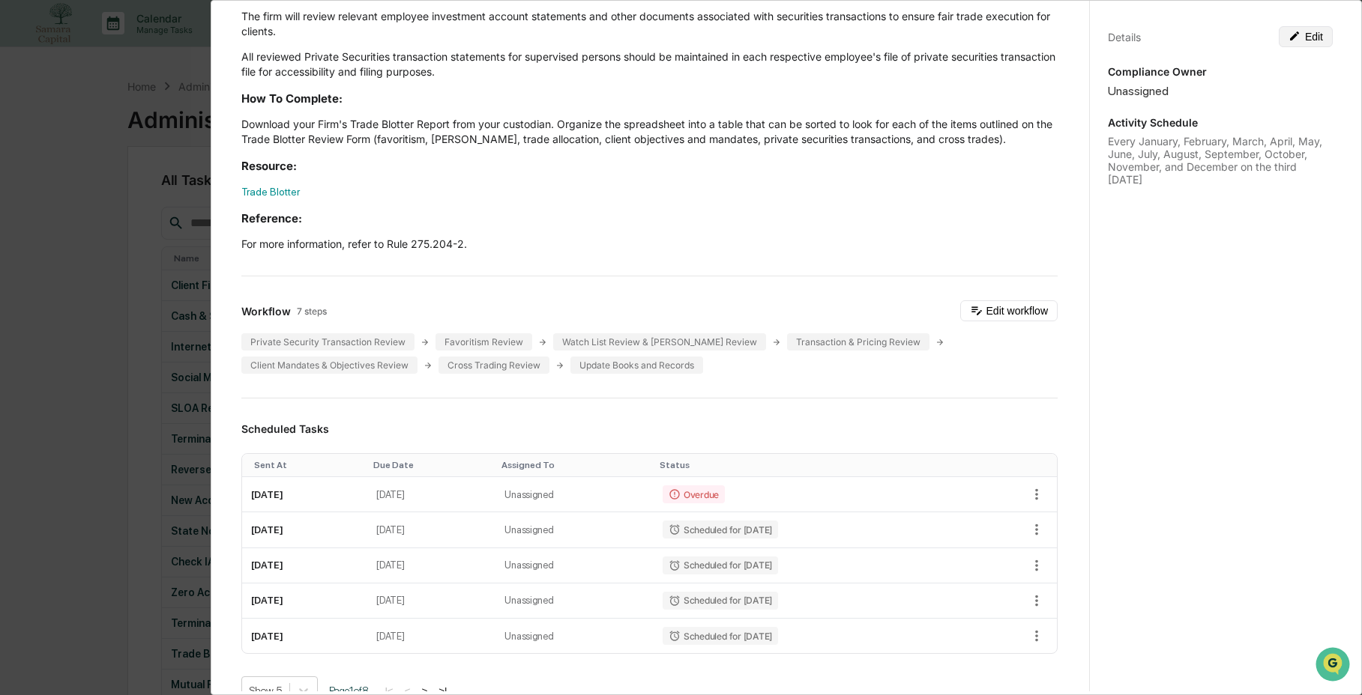
click at [1309, 37] on button "Edit" at bounding box center [1306, 36] width 54 height 21
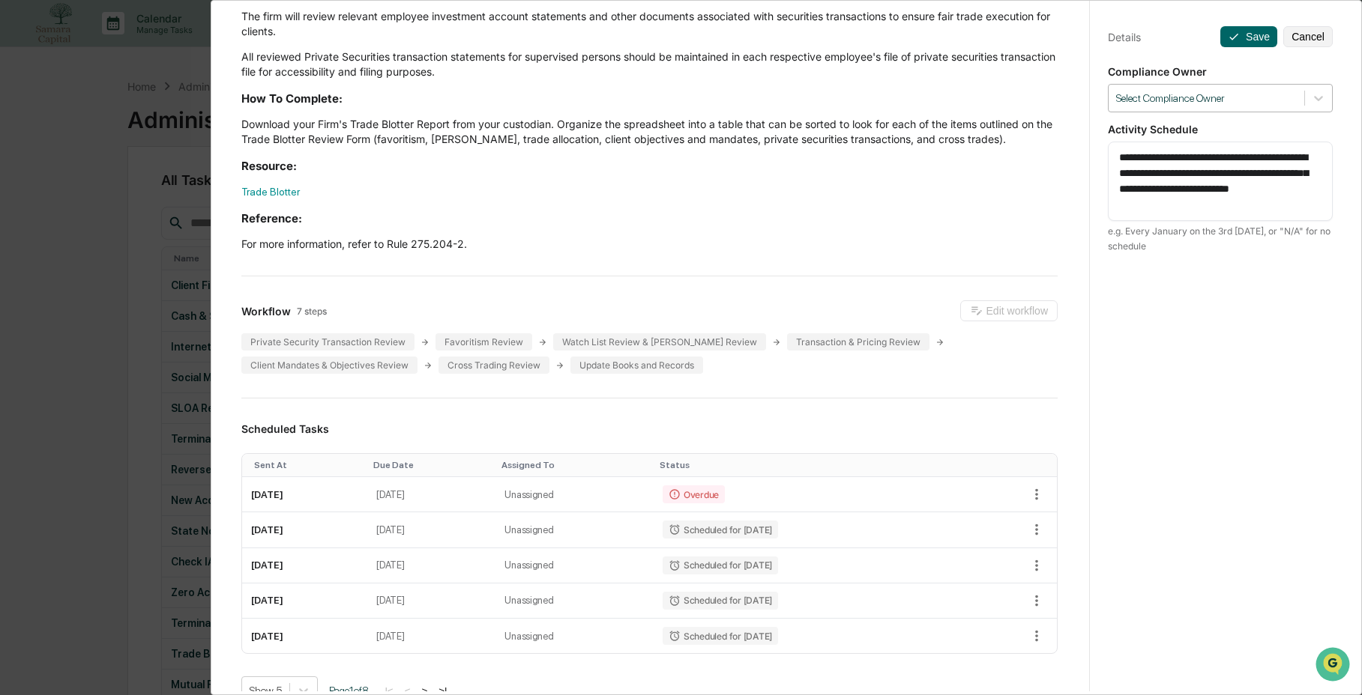
click at [1237, 100] on div at bounding box center [1206, 98] width 181 height 14
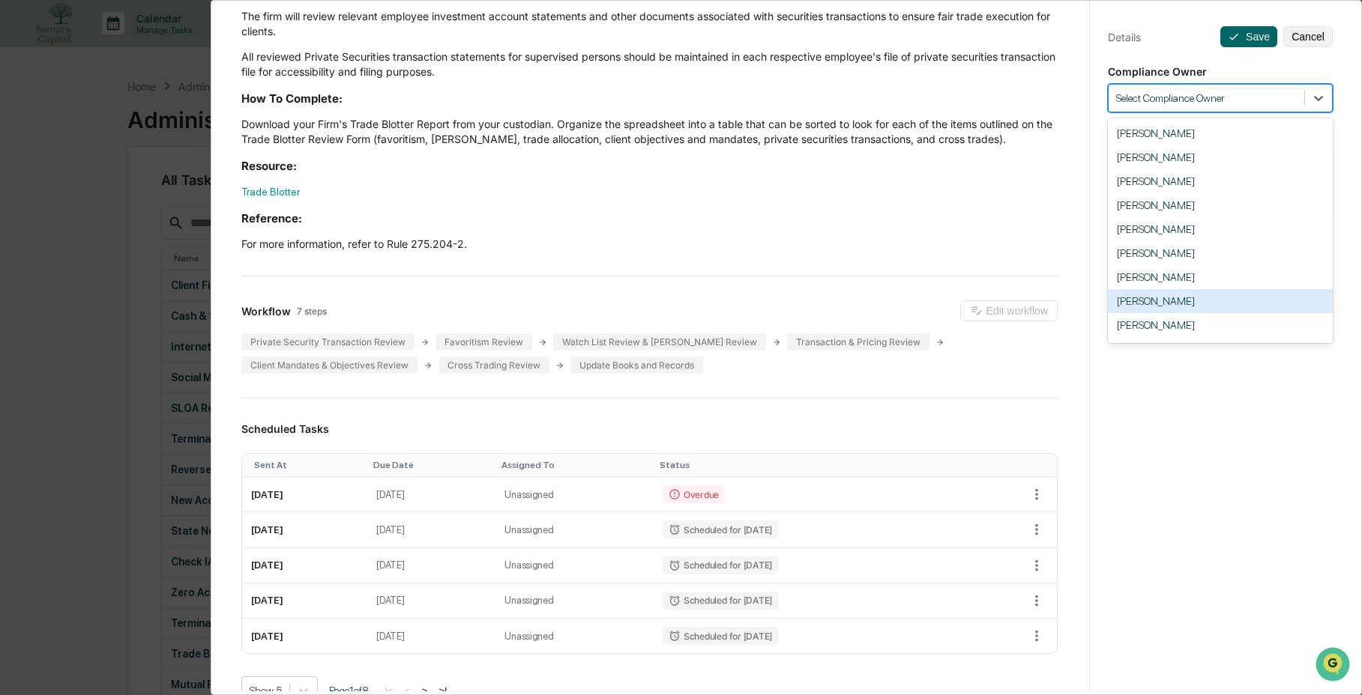
click at [1228, 307] on div "[PERSON_NAME]" at bounding box center [1220, 301] width 225 height 24
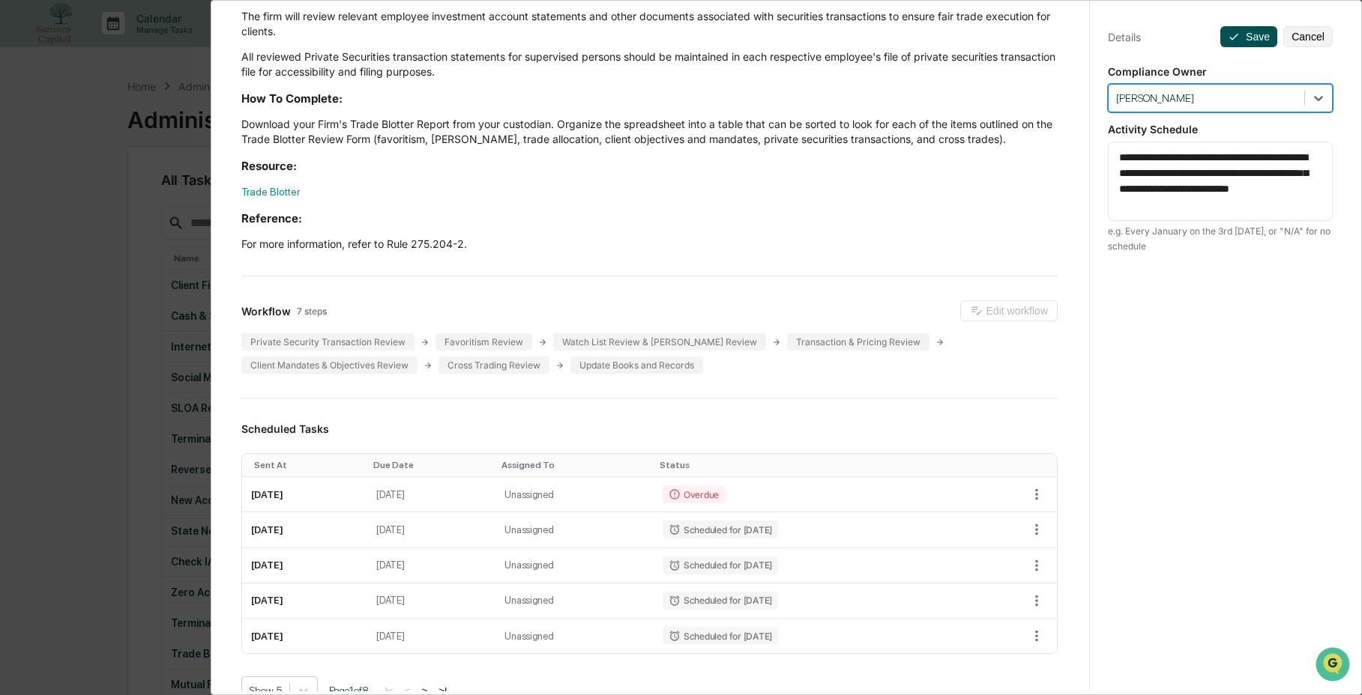
click at [1246, 28] on button "Save" at bounding box center [1248, 36] width 57 height 21
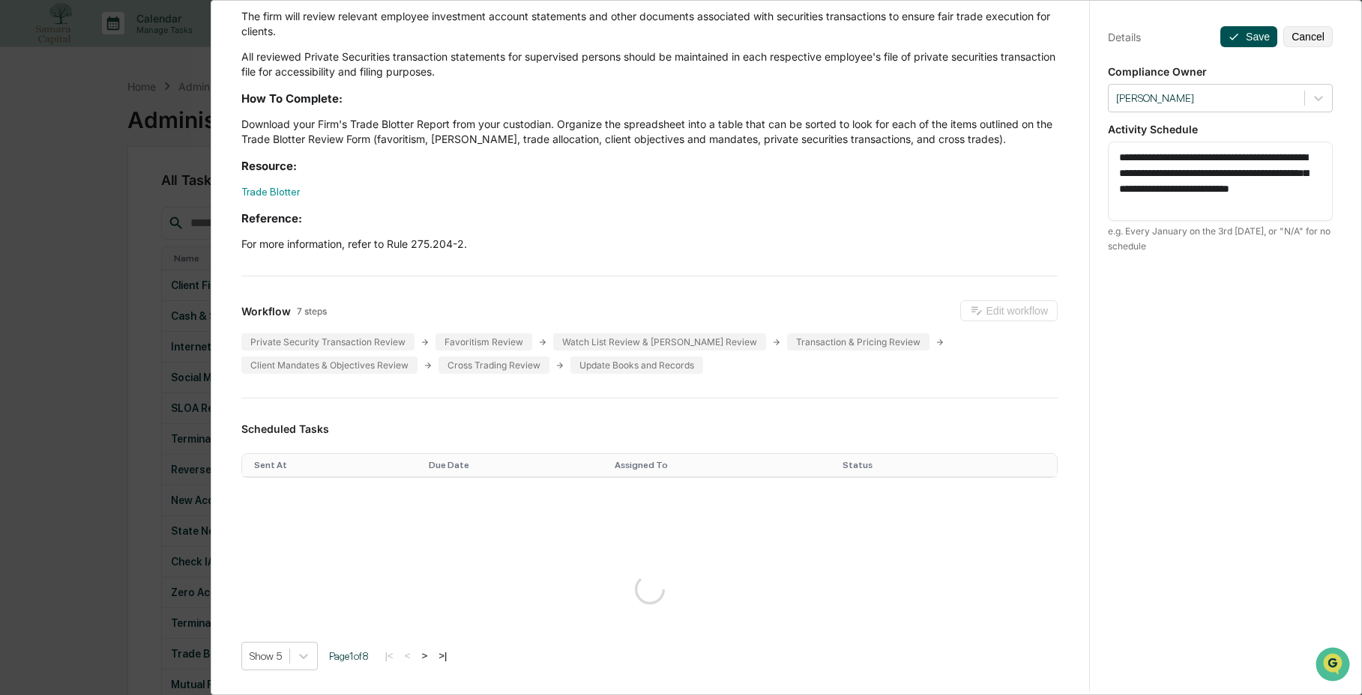
click at [1238, 39] on button "Save" at bounding box center [1248, 36] width 57 height 21
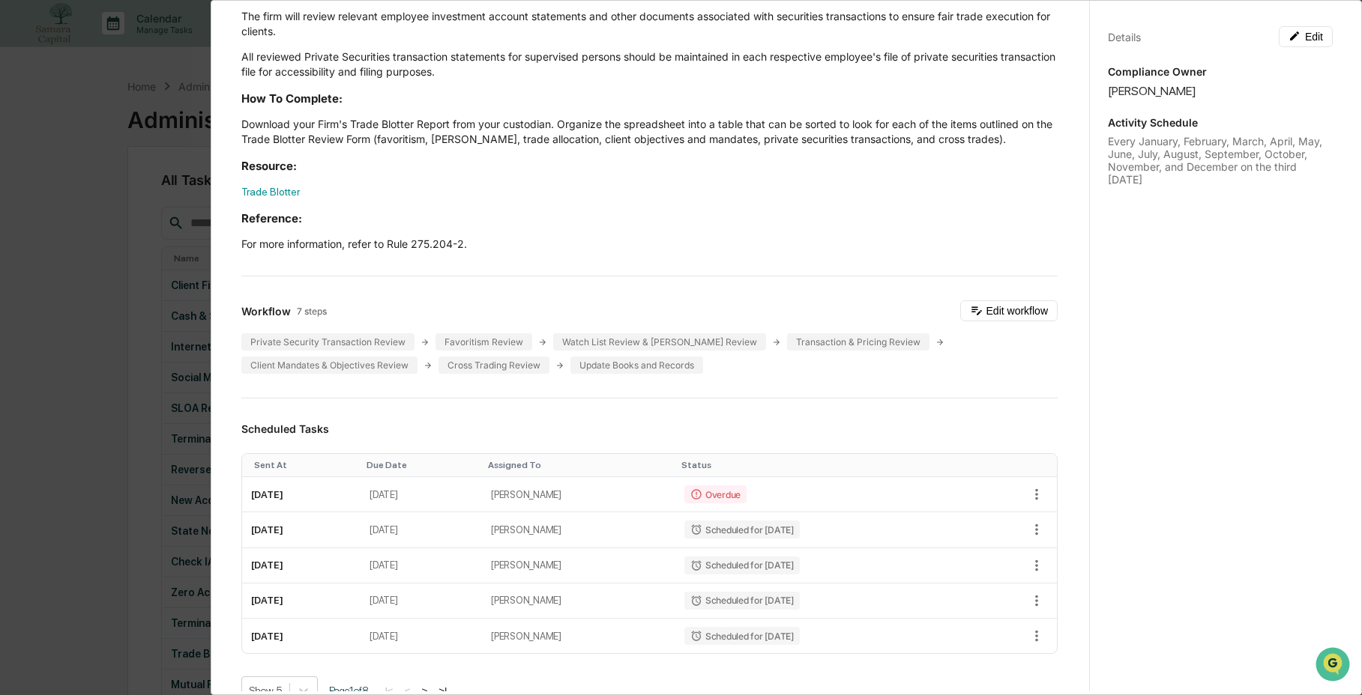
click at [121, 250] on div "Administrator Activity List Trade Blotter Review Continue Task Spawn Task Trade…" at bounding box center [681, 347] width 1362 height 695
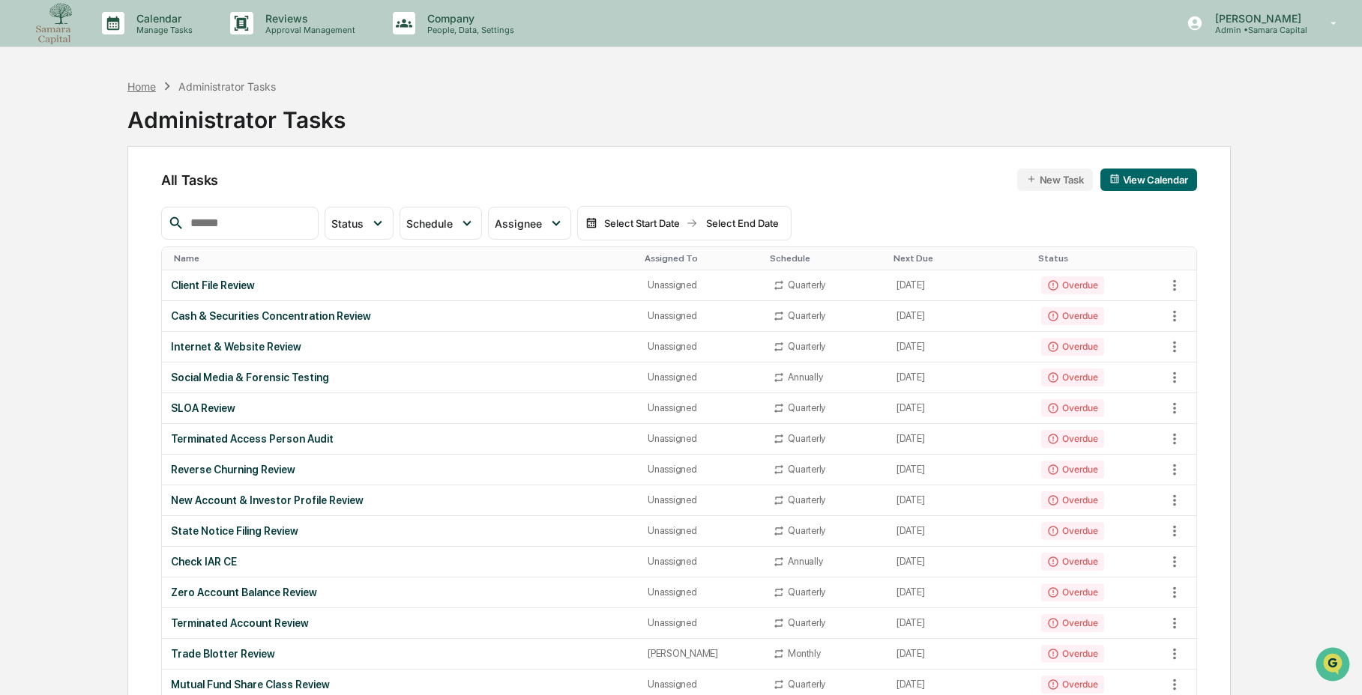
click at [147, 88] on div "Home" at bounding box center [141, 86] width 28 height 13
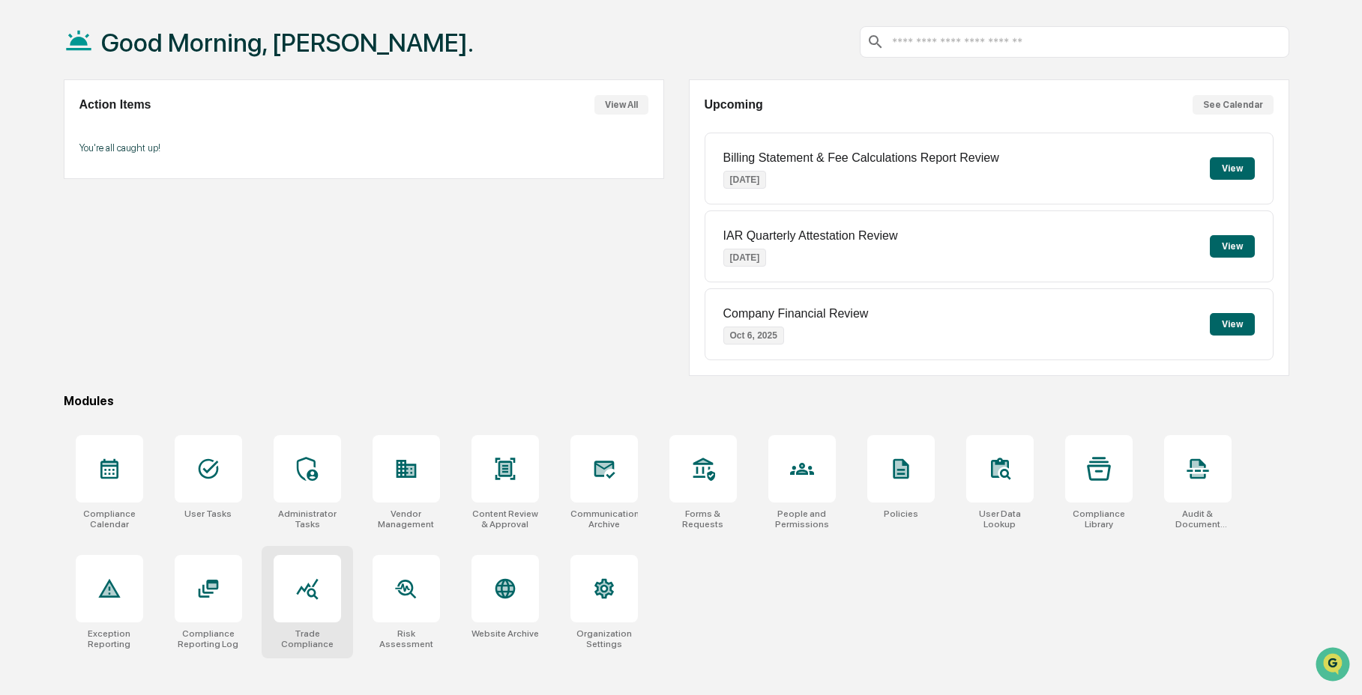
scroll to position [71, 0]
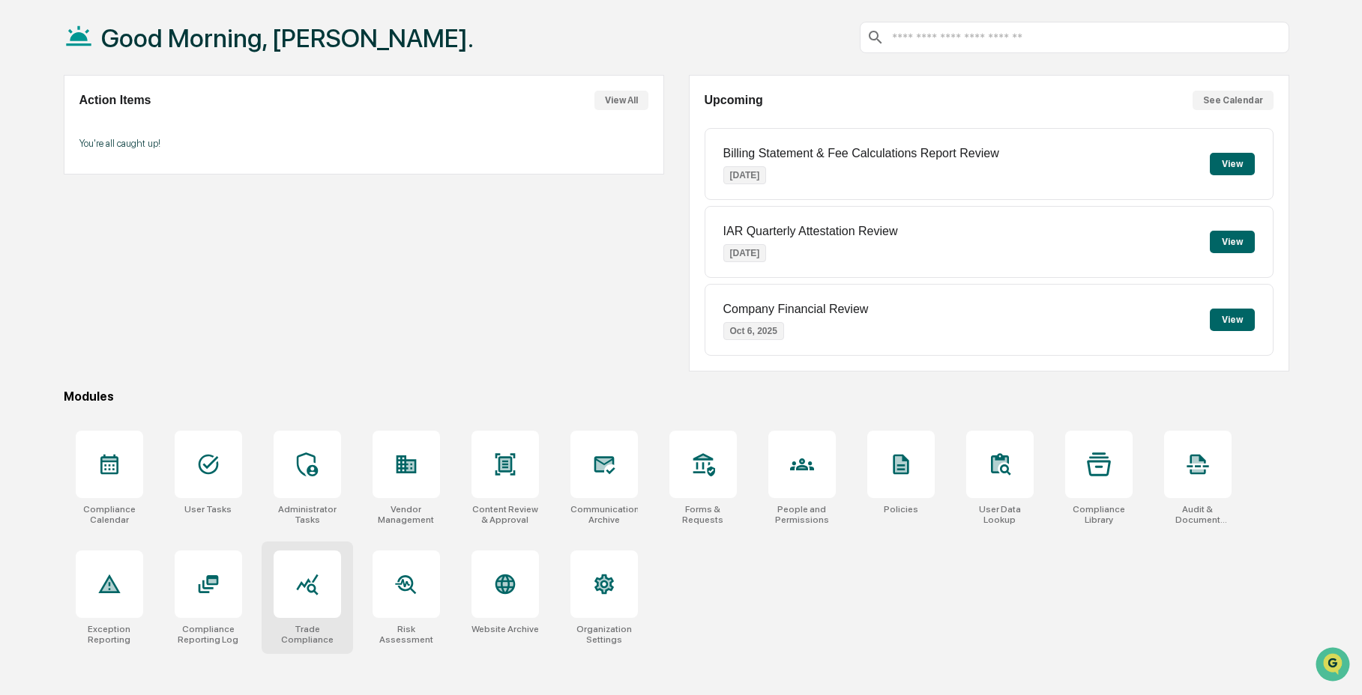
click at [301, 600] on div at bounding box center [307, 584] width 67 height 67
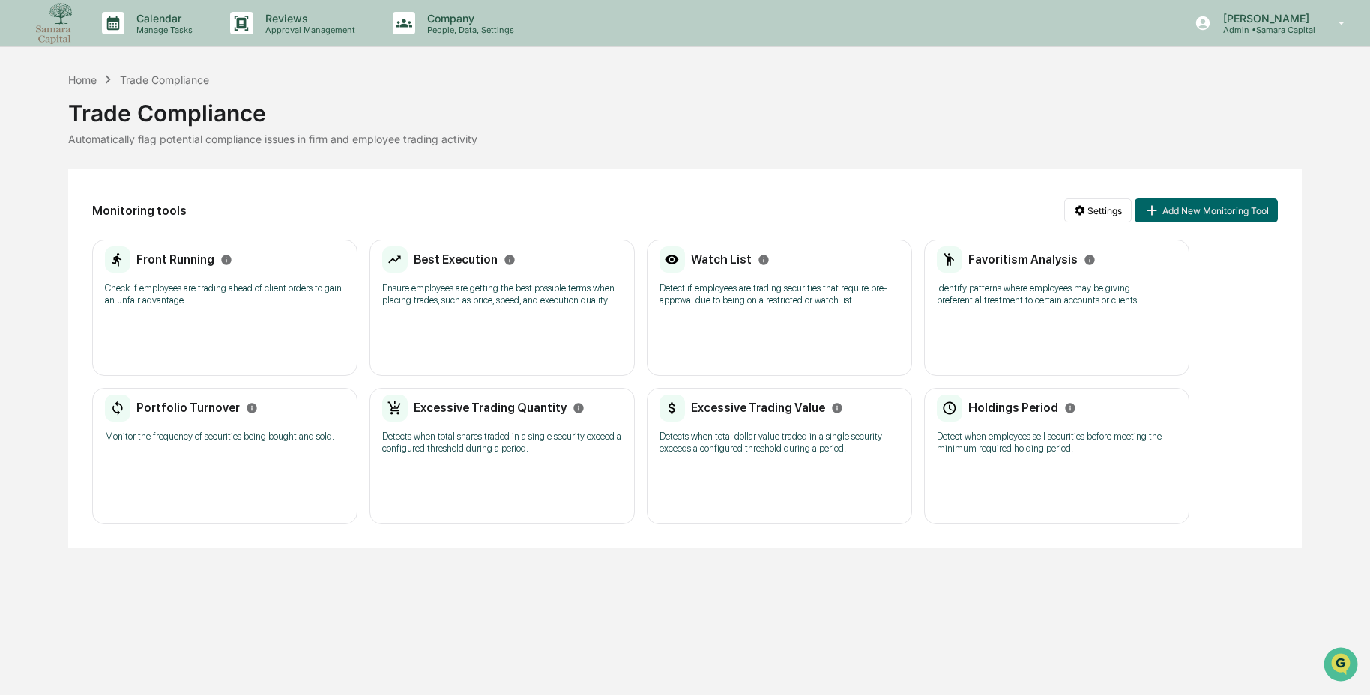
click at [208, 335] on div "Front Running Check if employees are trading ahead of client orders to gain an …" at bounding box center [224, 308] width 265 height 136
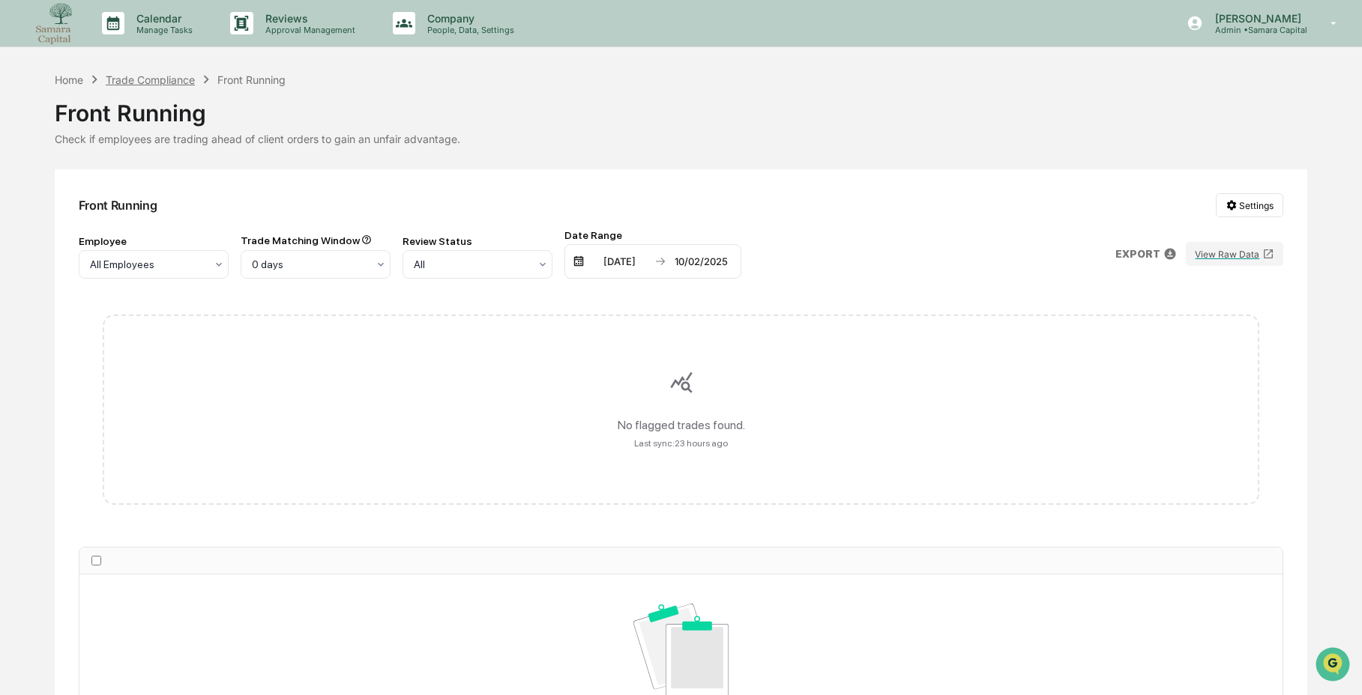
click at [130, 79] on div "Trade Compliance" at bounding box center [150, 79] width 89 height 13
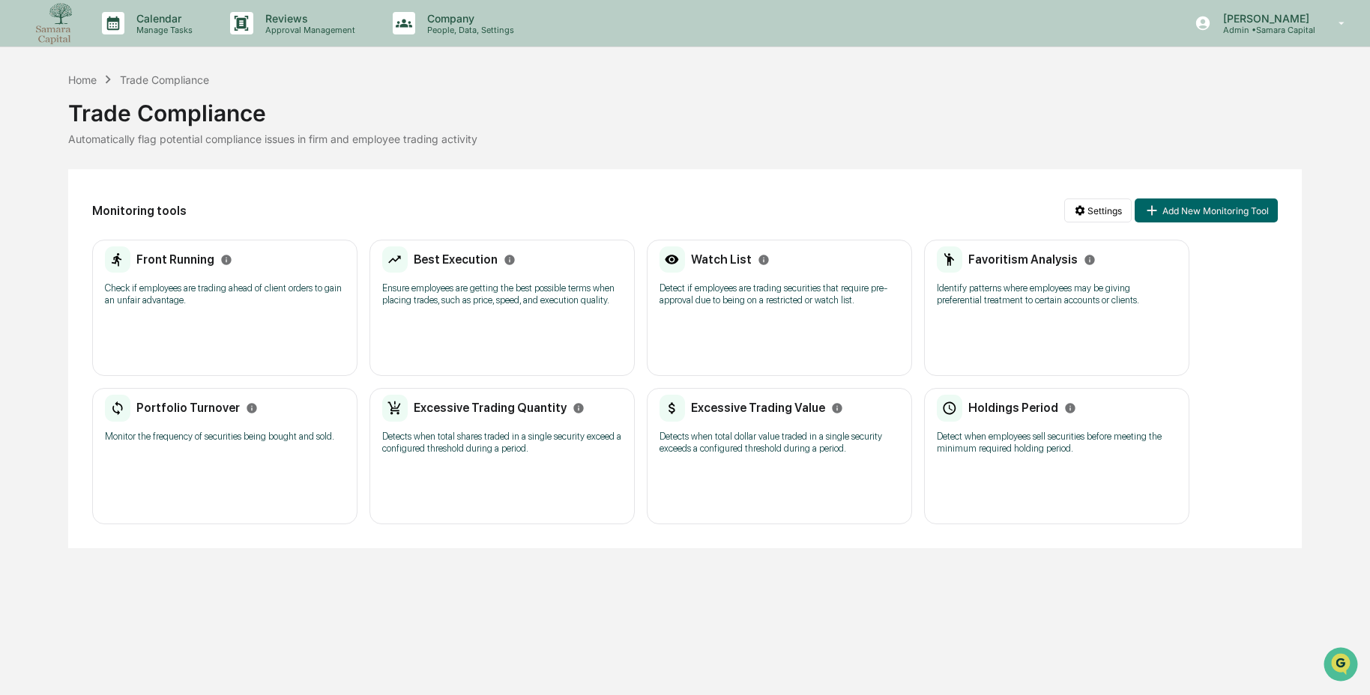
click at [545, 350] on div "Best Execution Ensure employees are getting the best possible terms when placin…" at bounding box center [501, 308] width 265 height 136
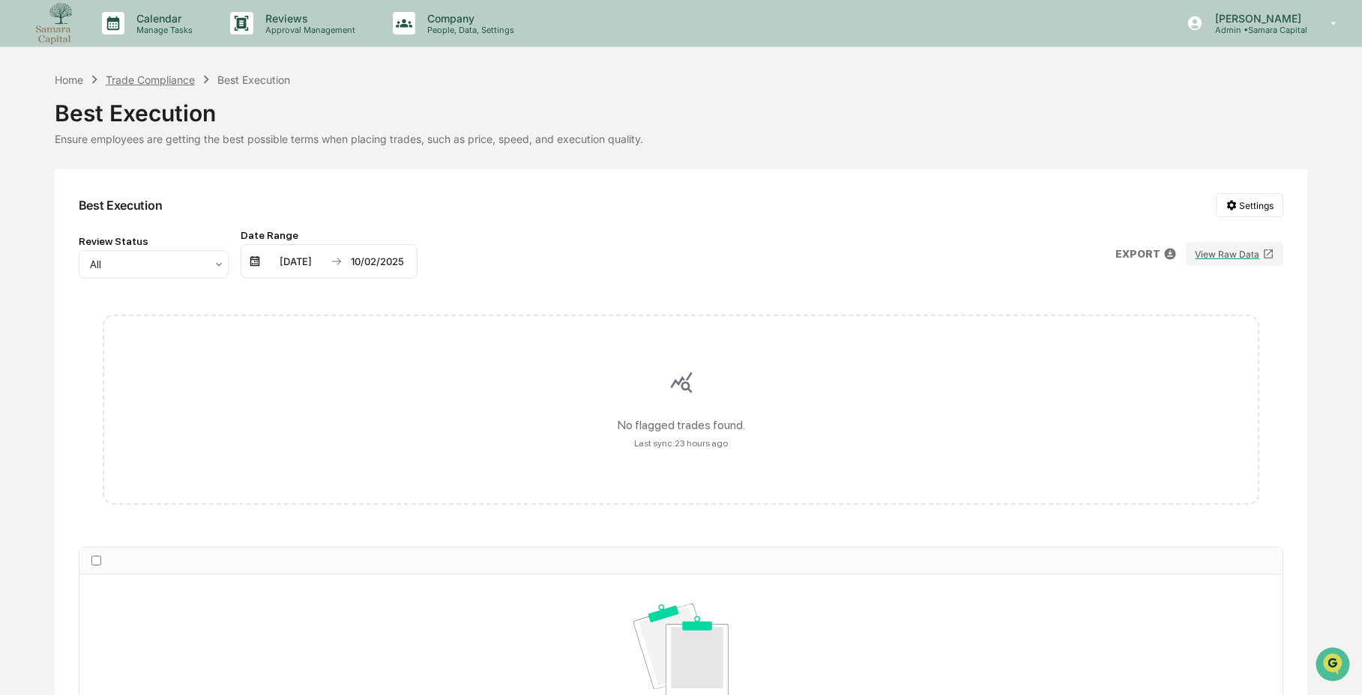
click at [157, 76] on div "Trade Compliance" at bounding box center [150, 79] width 89 height 13
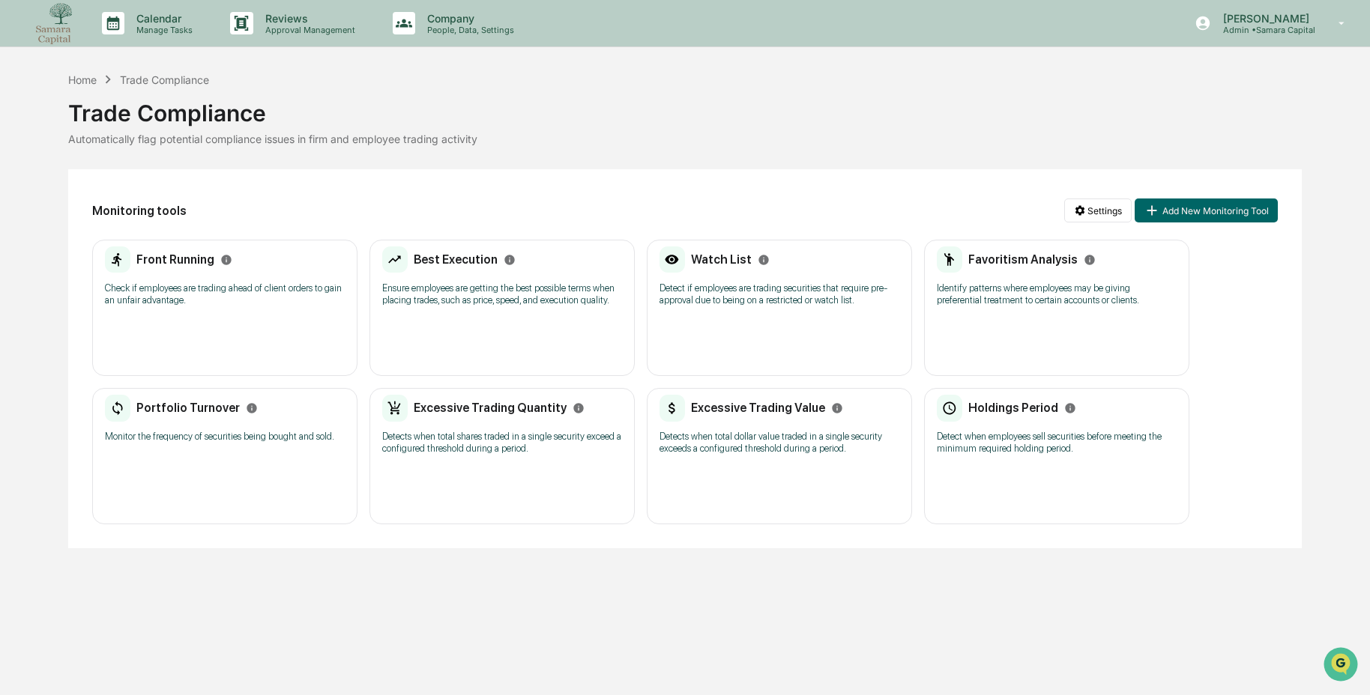
click at [851, 347] on div "Watch List Detect if employees are trading securities that require pre-approval…" at bounding box center [779, 308] width 265 height 136
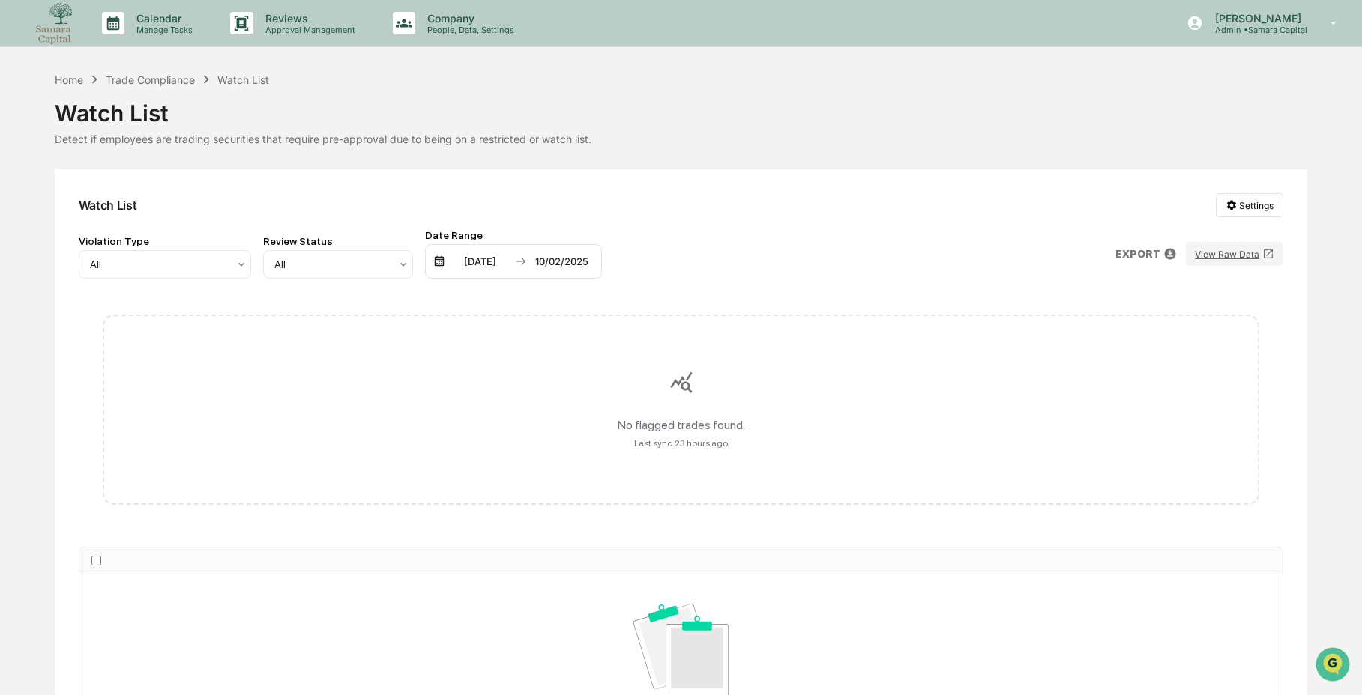
click at [139, 85] on div "Home Trade Compliance Watch List" at bounding box center [162, 79] width 215 height 16
click at [139, 84] on div "Trade Compliance" at bounding box center [150, 79] width 89 height 13
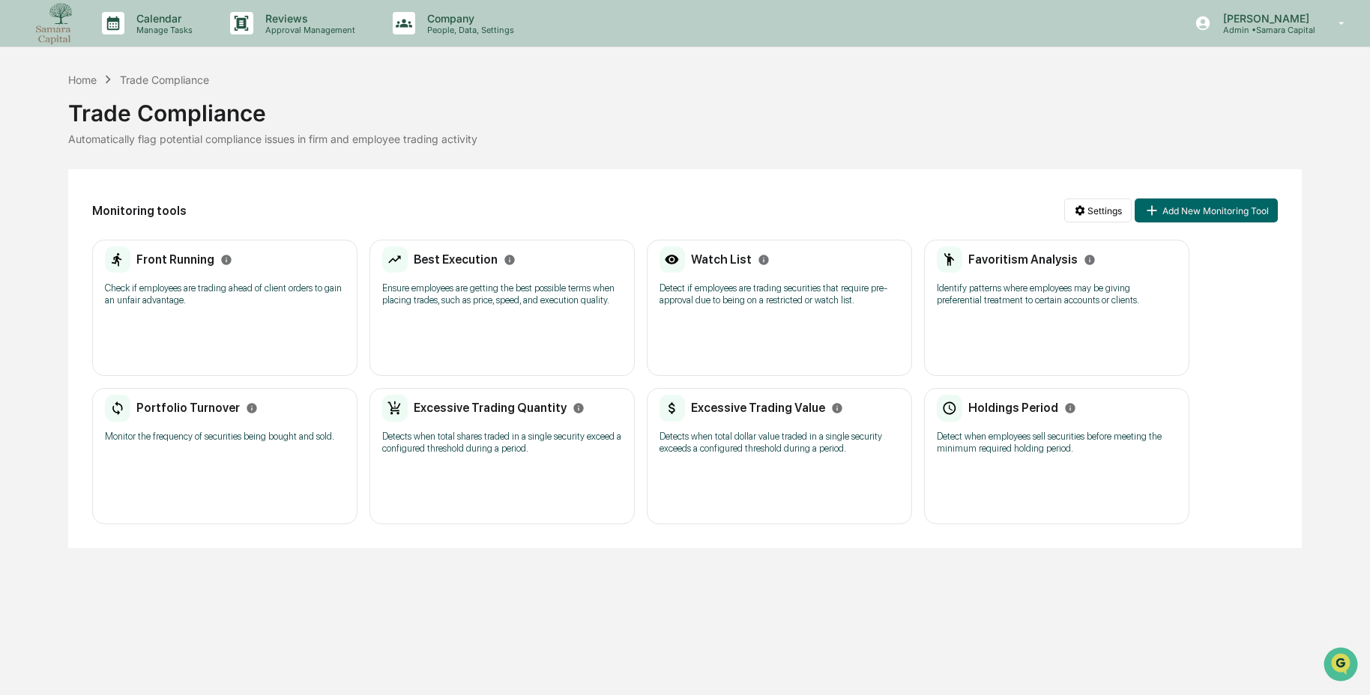
click at [1085, 324] on div "Favoritism Analysis Identify patterns where employees may be giving preferentia…" at bounding box center [1056, 308] width 265 height 136
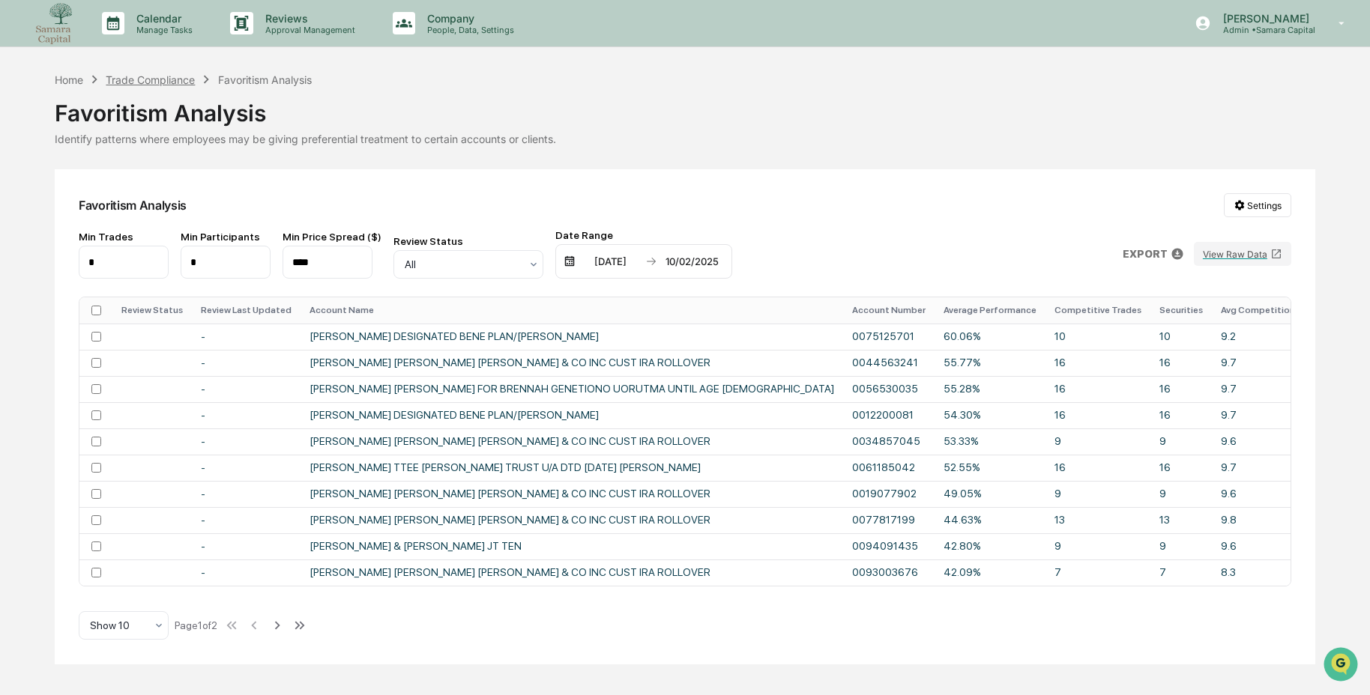
click at [162, 79] on div "Trade Compliance" at bounding box center [150, 79] width 89 height 13
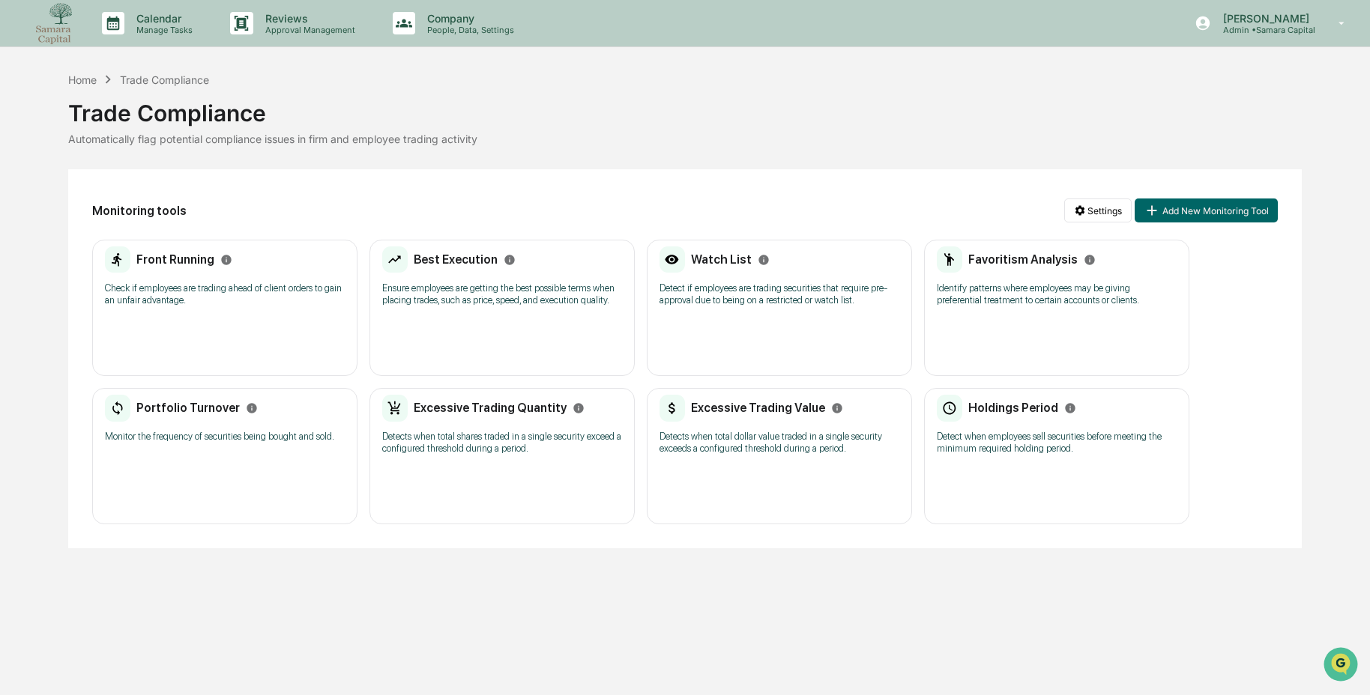
click at [1020, 314] on div "Favoritism Analysis Identify patterns where employees may be giving preferentia…" at bounding box center [1057, 282] width 240 height 70
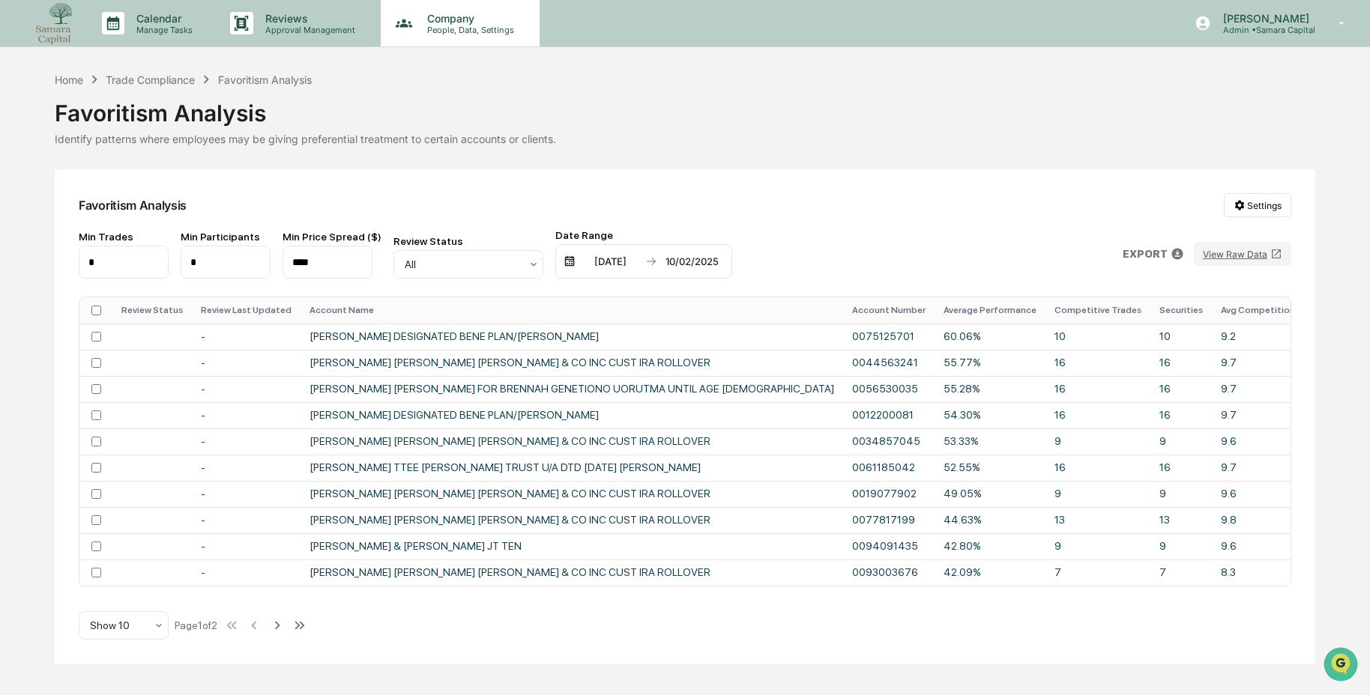
click at [477, 25] on p "People, Data, Settings" at bounding box center [468, 30] width 106 height 10
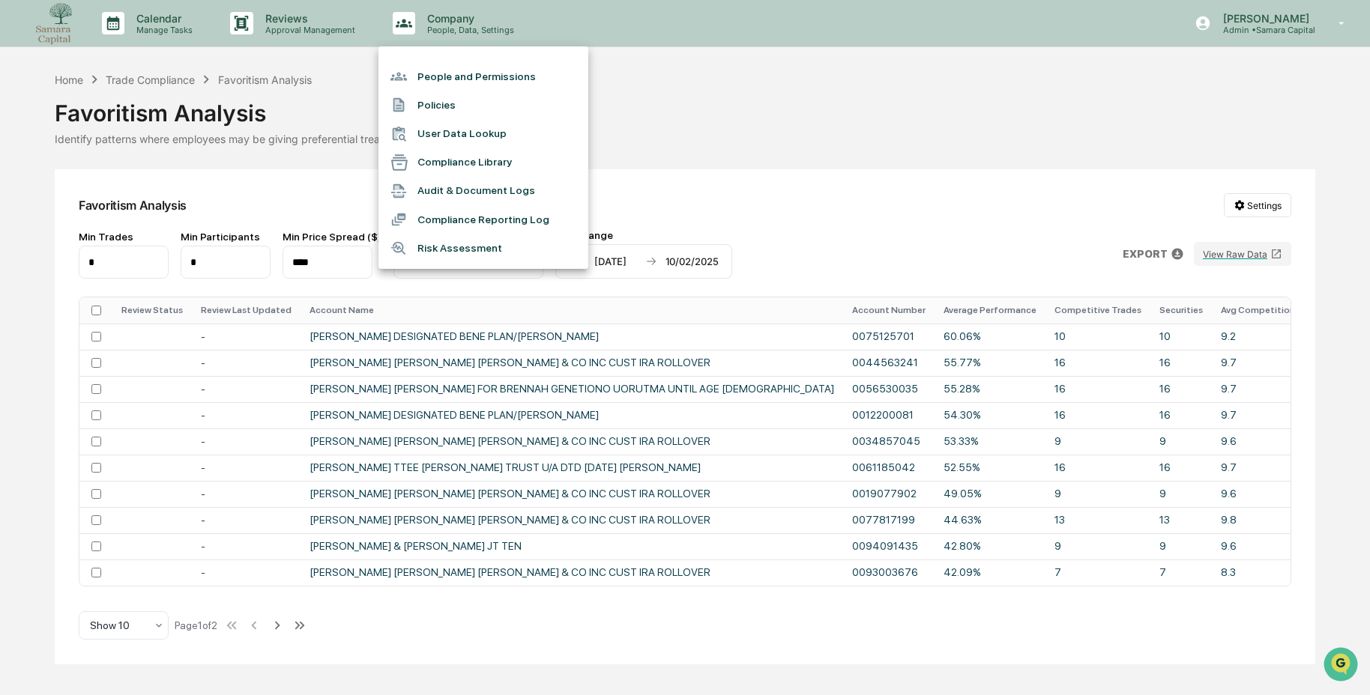
click at [474, 82] on li "People and Permissions" at bounding box center [483, 76] width 210 height 28
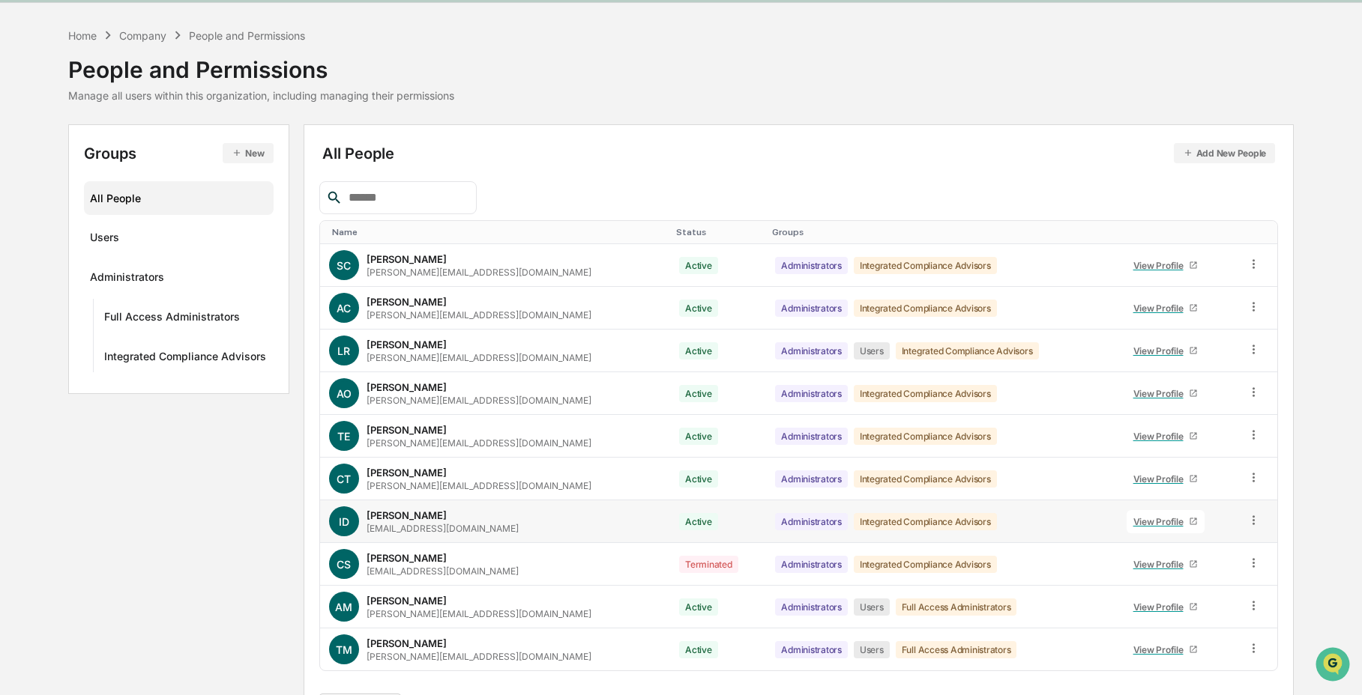
scroll to position [88, 0]
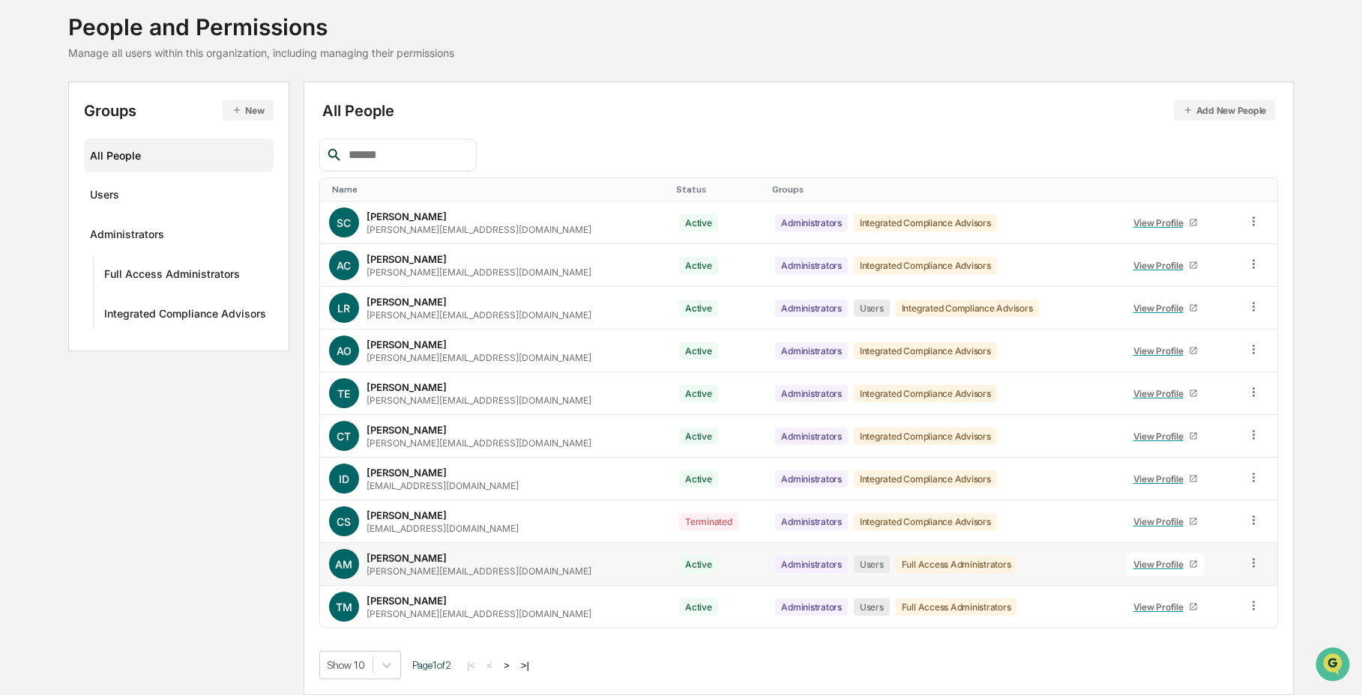
click at [1135, 570] on link "View Profile" at bounding box center [1165, 564] width 78 height 23
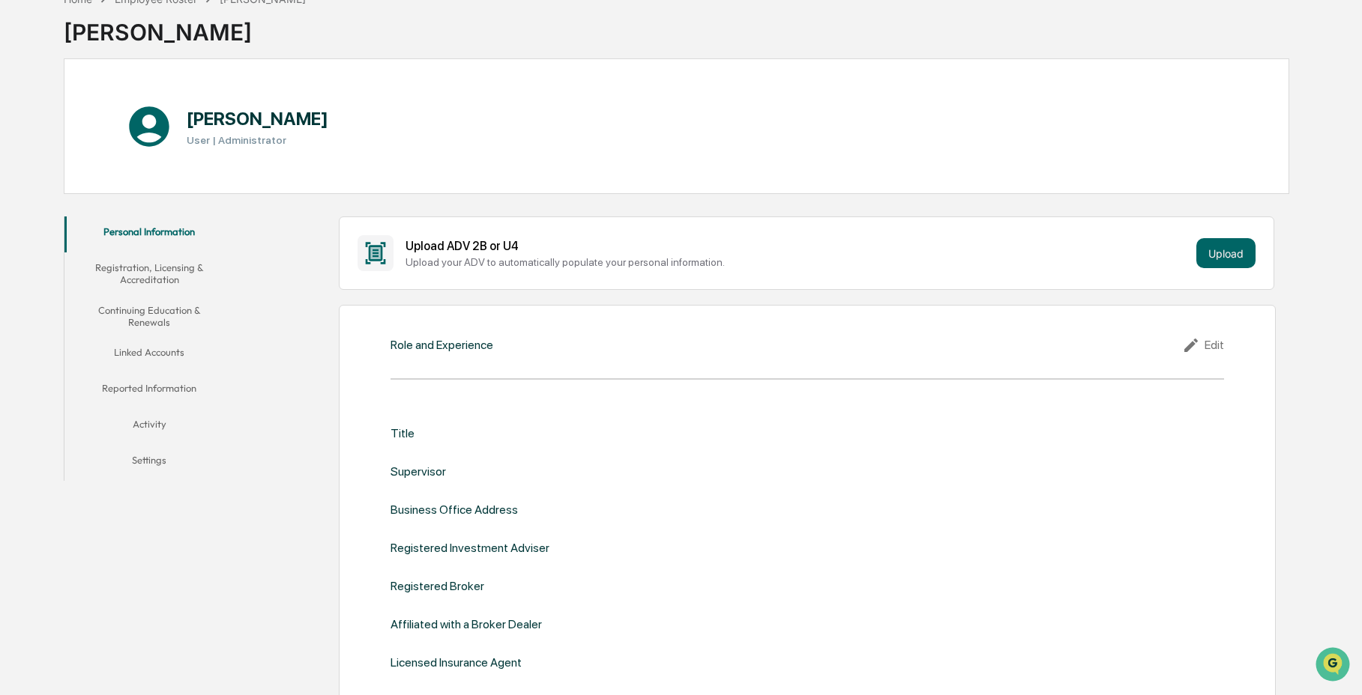
click at [143, 346] on button "Linked Accounts" at bounding box center [149, 355] width 171 height 36
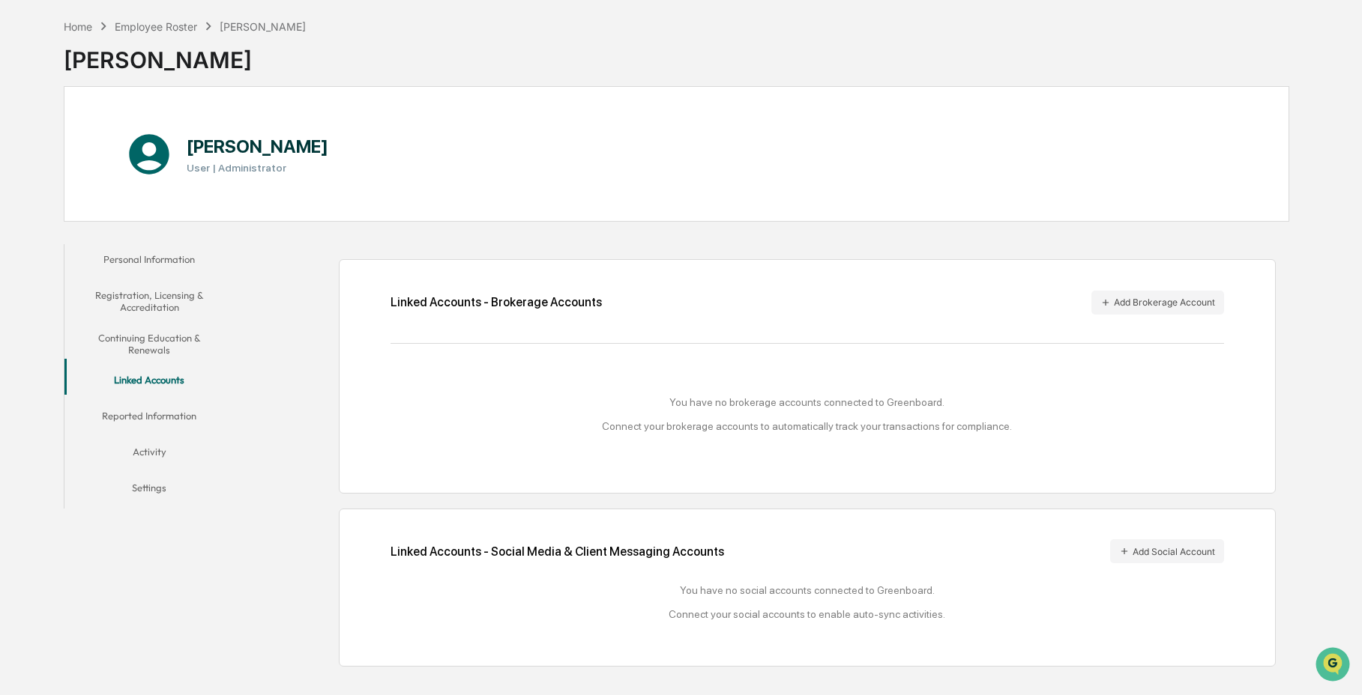
scroll to position [71, 0]
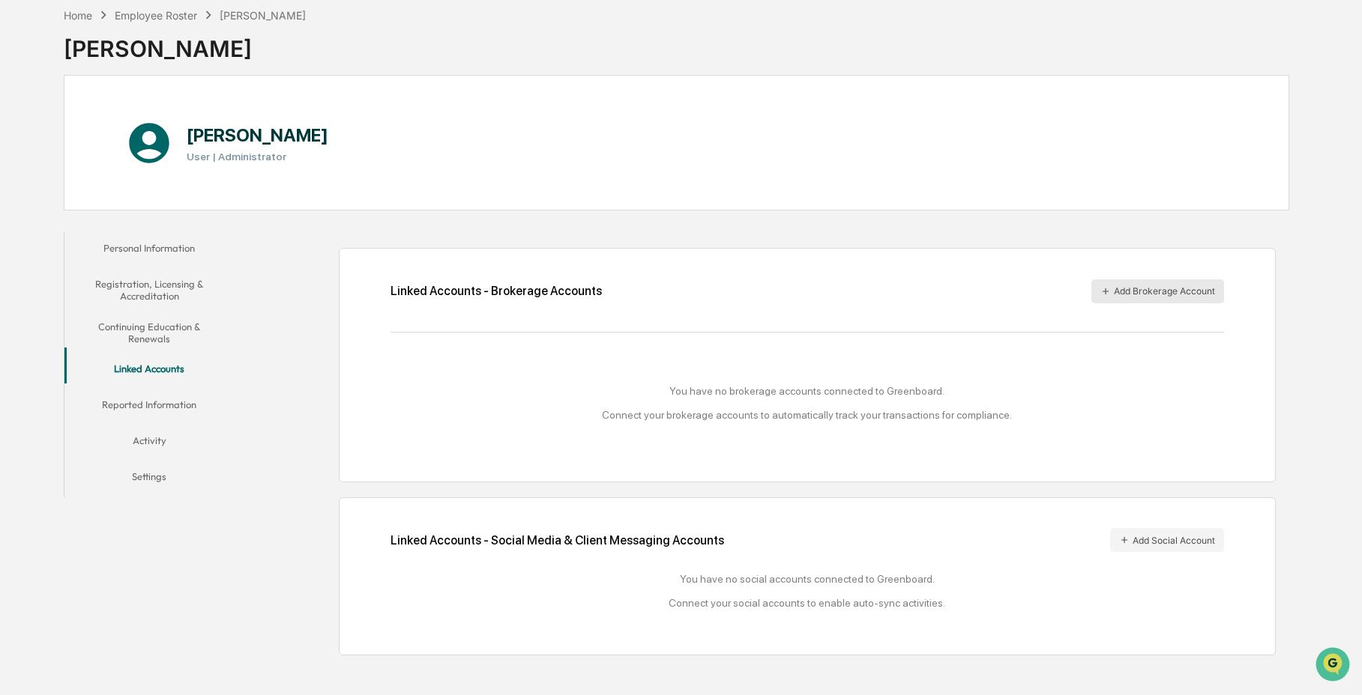
click at [1163, 297] on button "Add Brokerage Account" at bounding box center [1157, 292] width 133 height 24
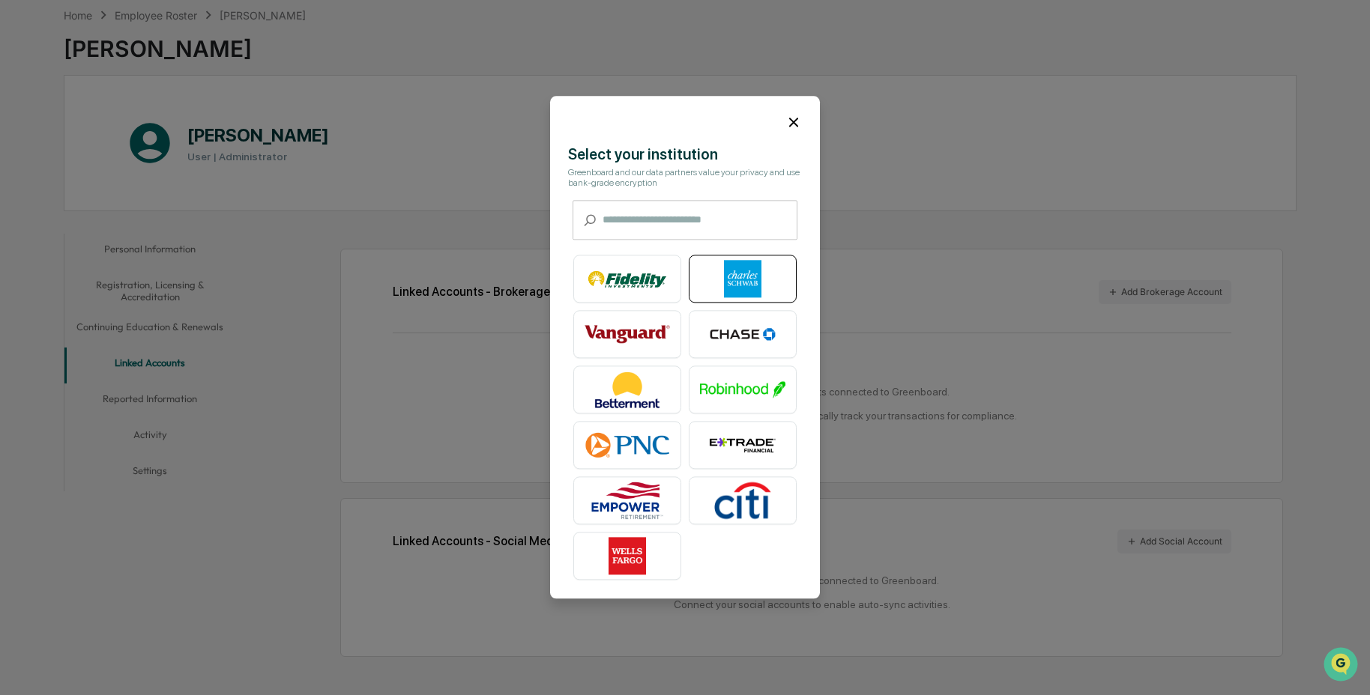
click at [734, 276] on img at bounding box center [742, 279] width 85 height 37
click at [785, 120] on icon at bounding box center [793, 122] width 16 height 16
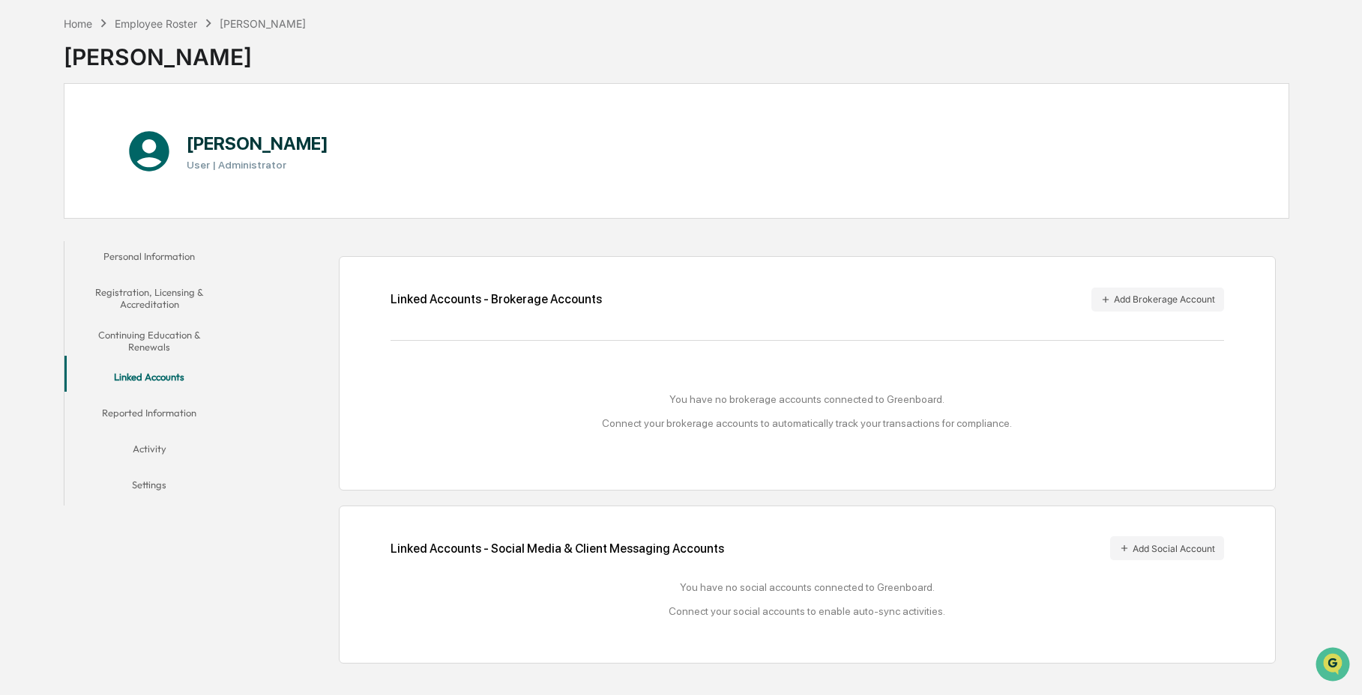
scroll to position [60, 0]
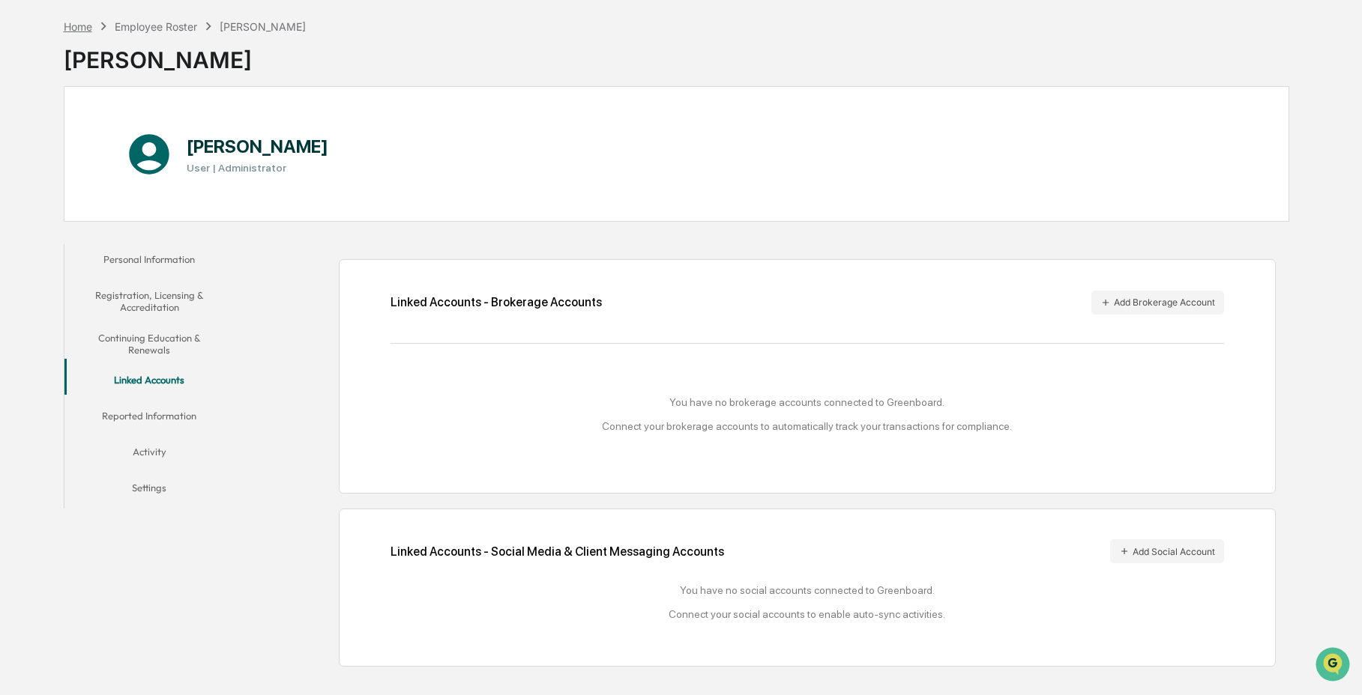
click at [76, 31] on div "Home" at bounding box center [78, 26] width 28 height 13
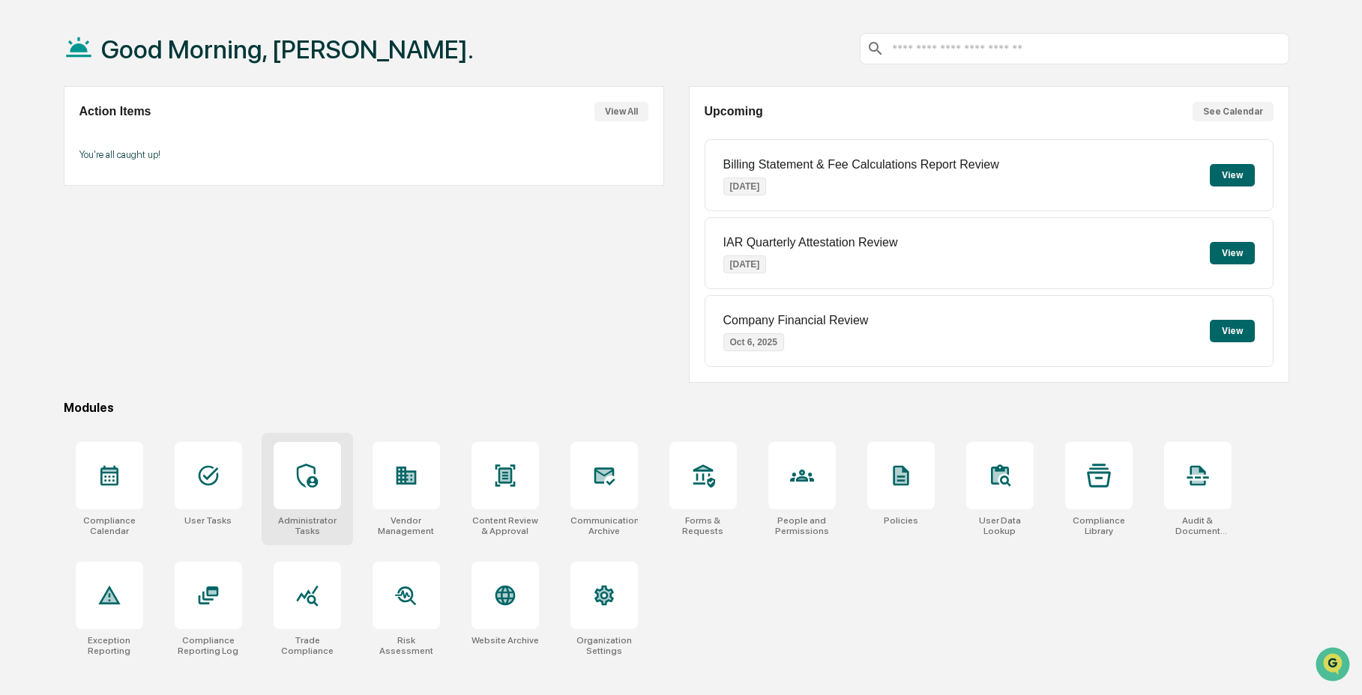
click at [301, 492] on div at bounding box center [307, 475] width 67 height 67
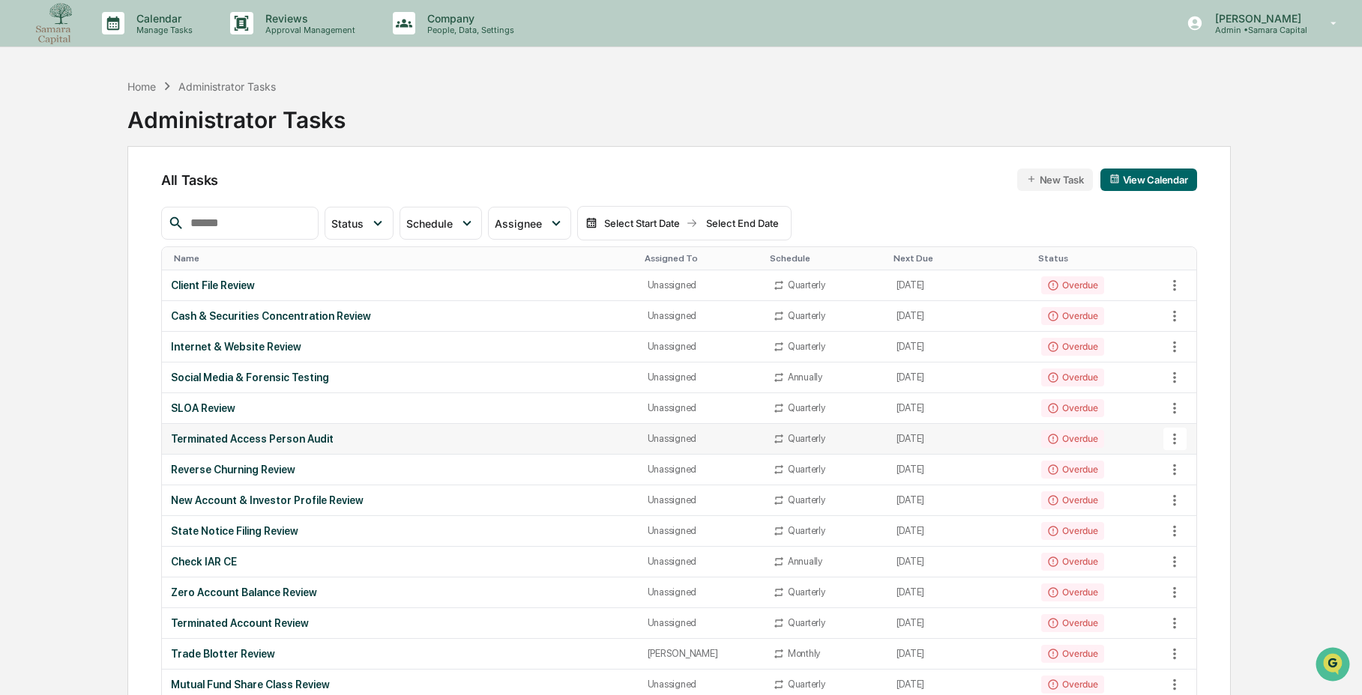
click at [351, 438] on div "Terminated Access Person Audit" at bounding box center [400, 439] width 459 height 12
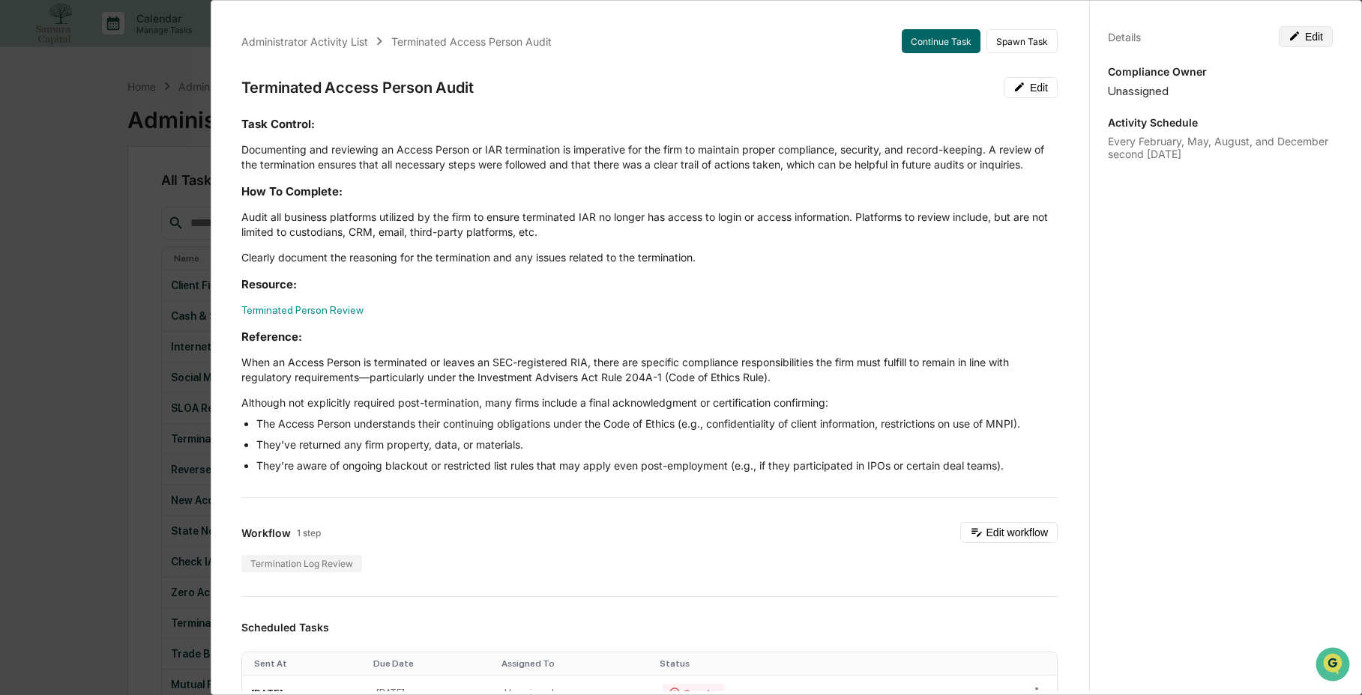
click at [1300, 40] on button "Edit" at bounding box center [1306, 36] width 54 height 21
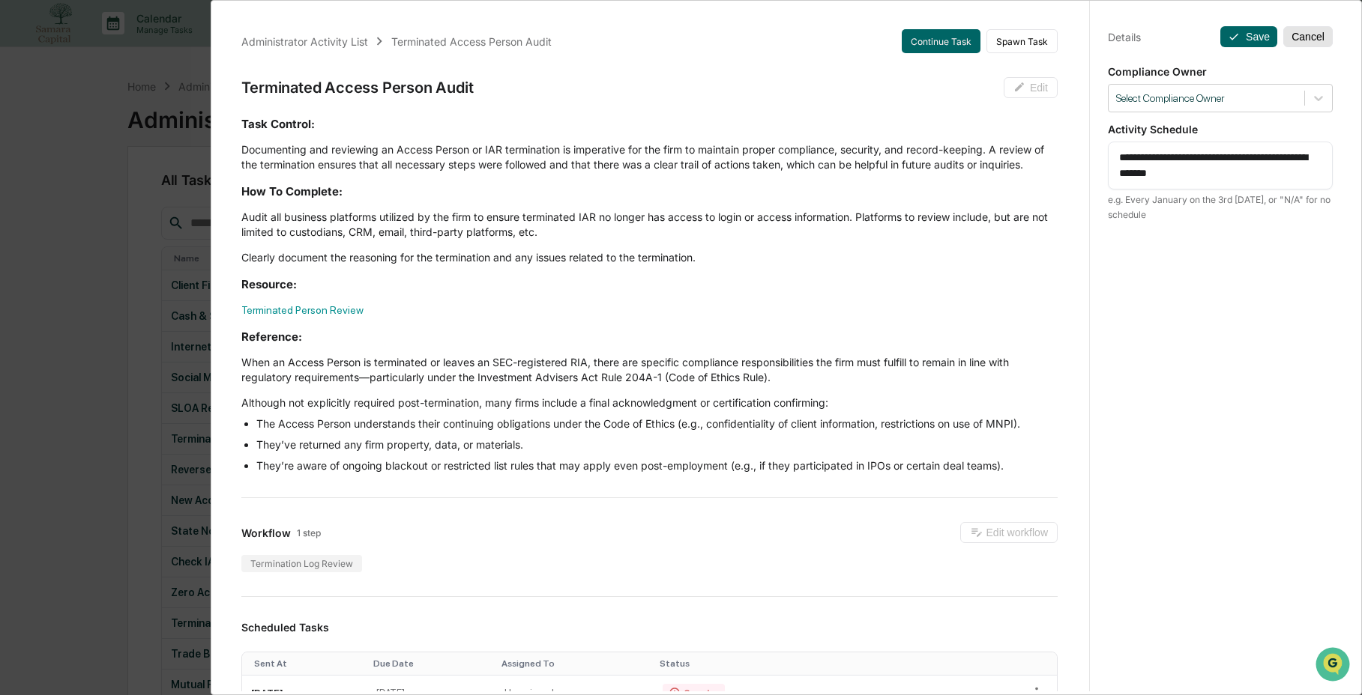
click at [1295, 39] on button "Cancel" at bounding box center [1307, 36] width 49 height 21
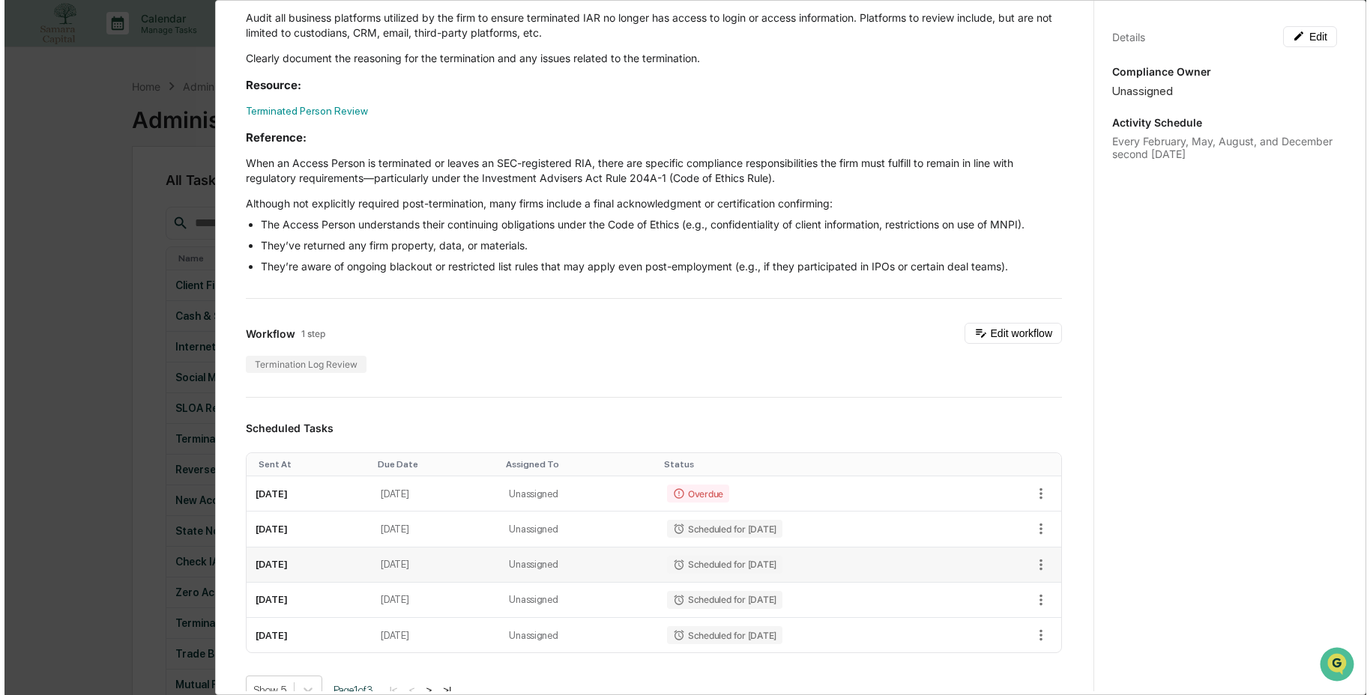
scroll to position [301, 0]
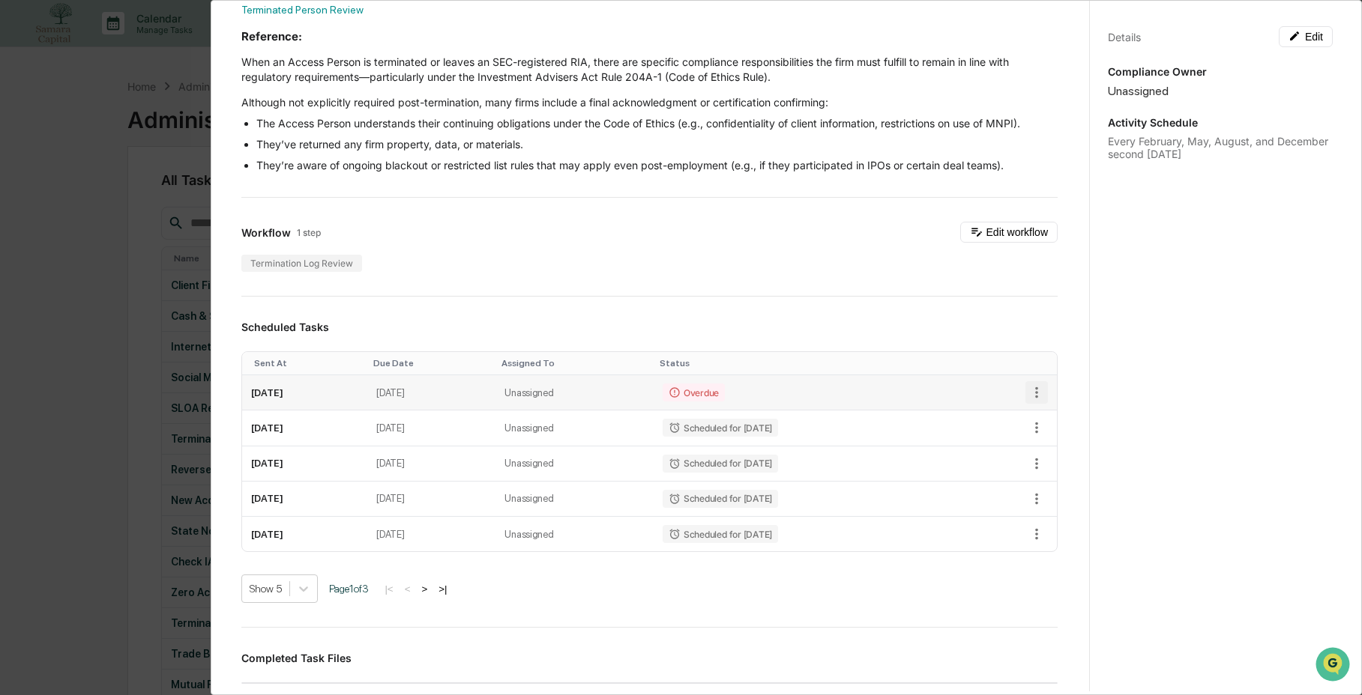
click at [1028, 401] on icon "button" at bounding box center [1036, 392] width 16 height 16
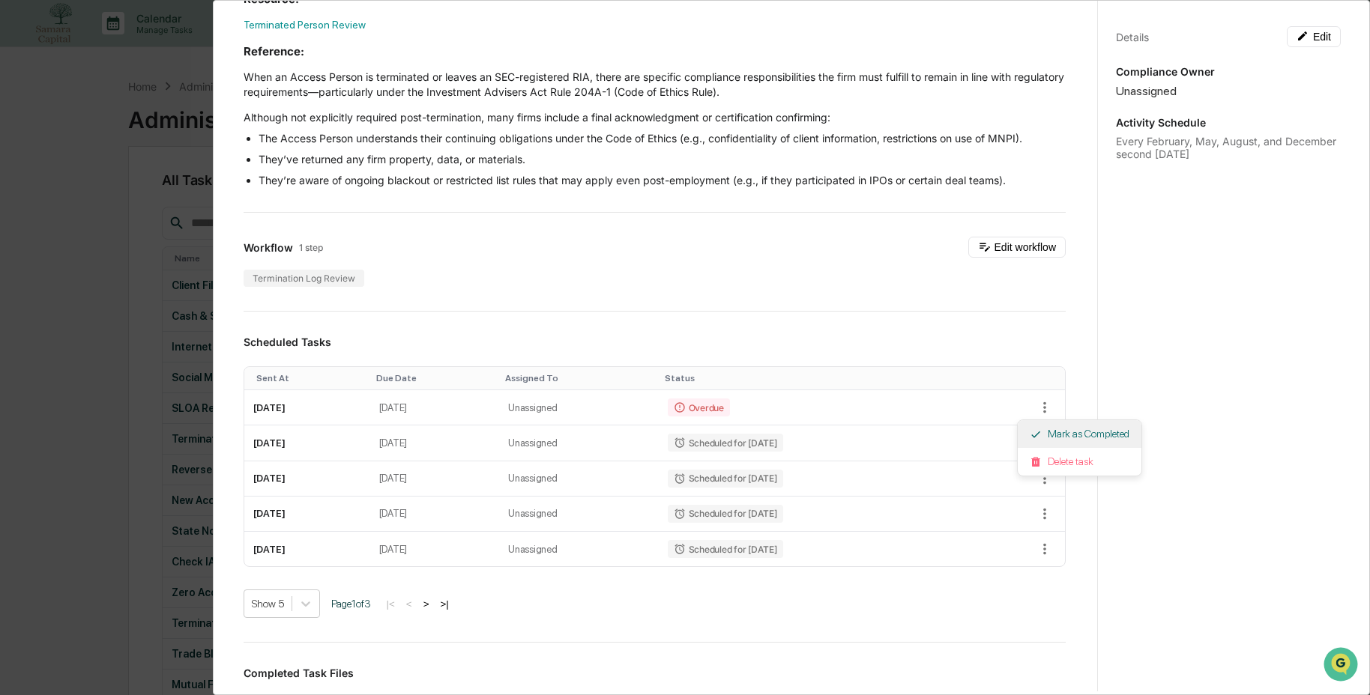
click at [1038, 437] on icon at bounding box center [1036, 435] width 12 height 12
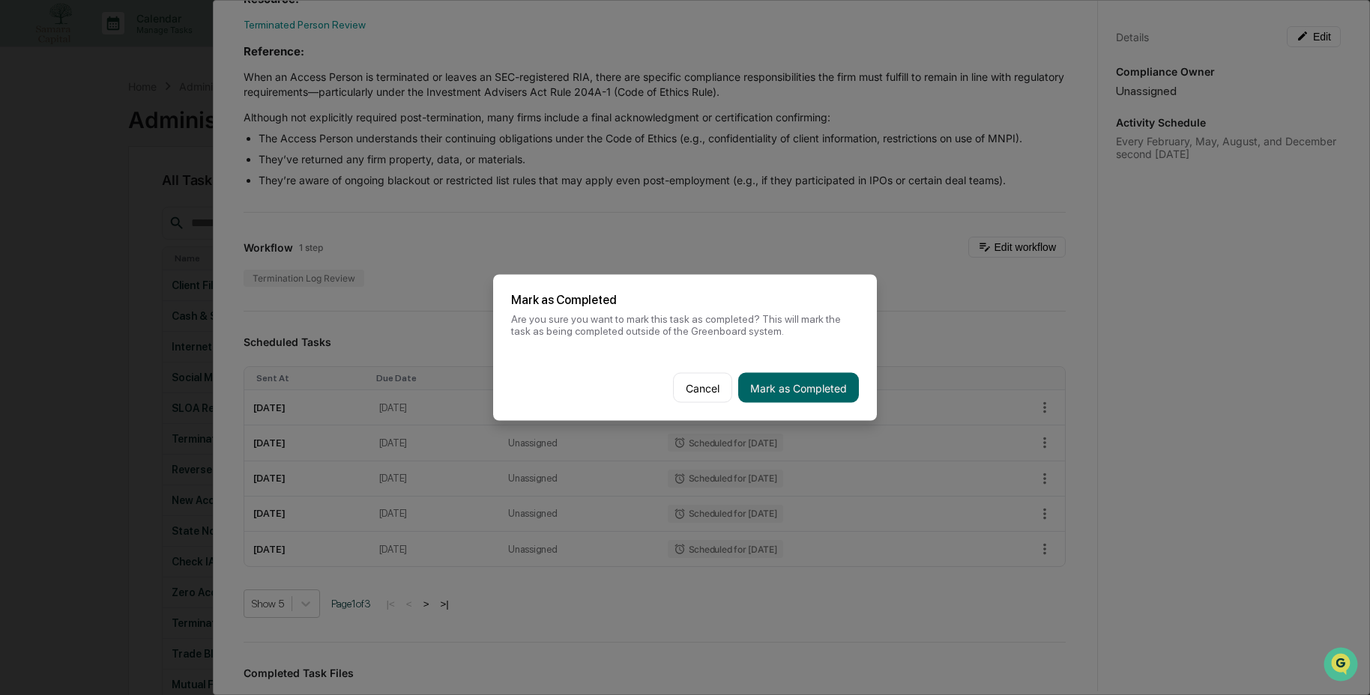
click at [807, 382] on button "Mark as Completed" at bounding box center [798, 388] width 121 height 30
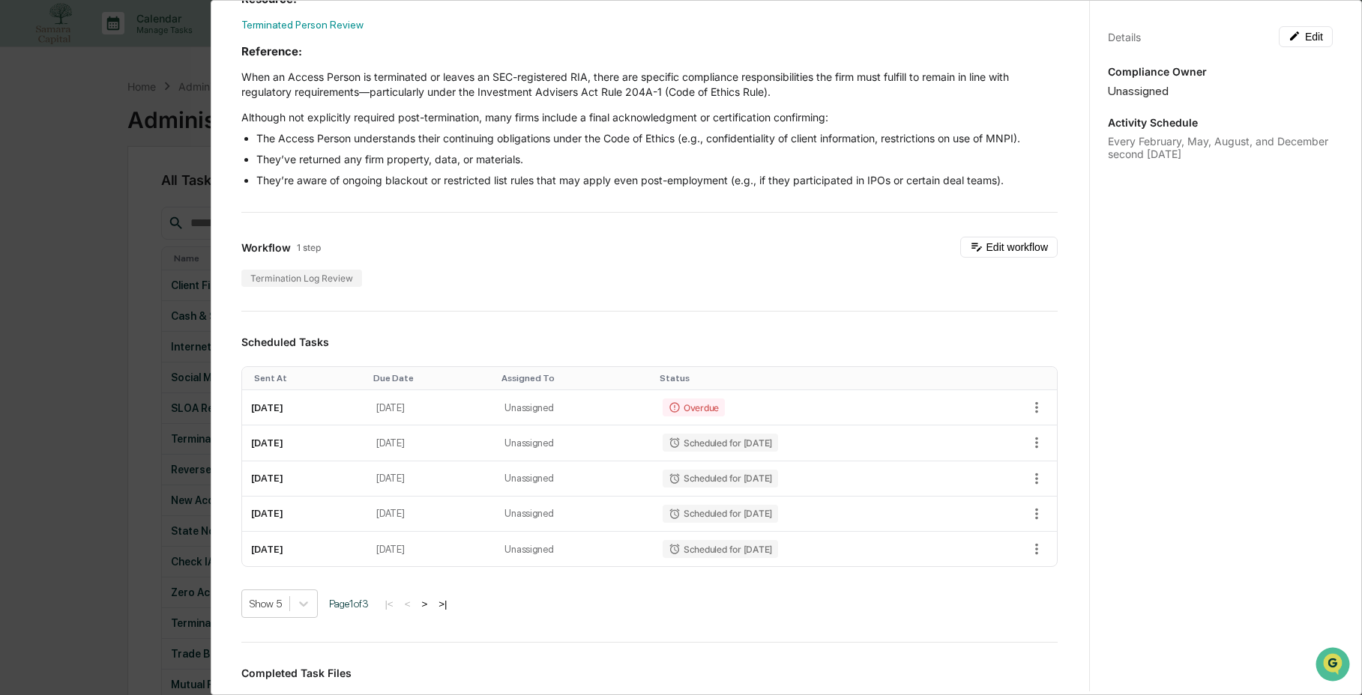
scroll to position [301, 0]
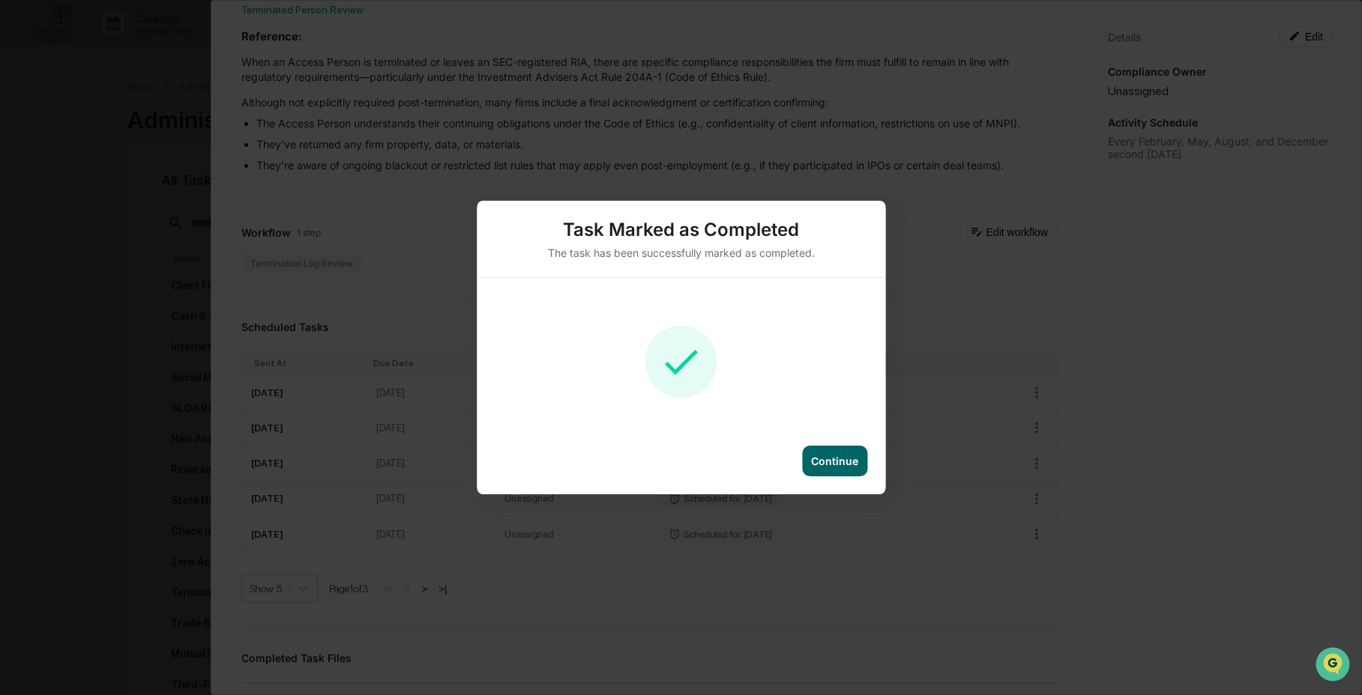
click at [821, 463] on div "Continue" at bounding box center [834, 461] width 47 height 13
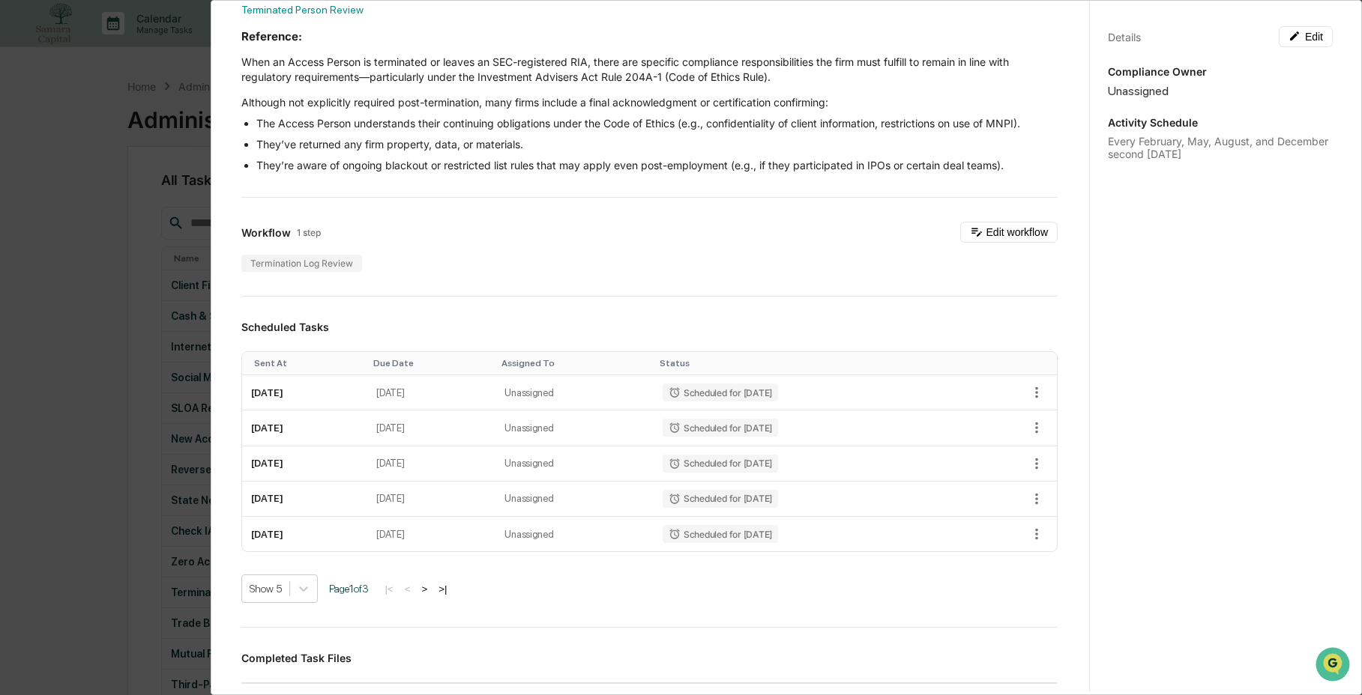
click at [154, 450] on div "Administrator Activity List Terminated Access Person Audit Start Task Spawn Tas…" at bounding box center [681, 347] width 1362 height 695
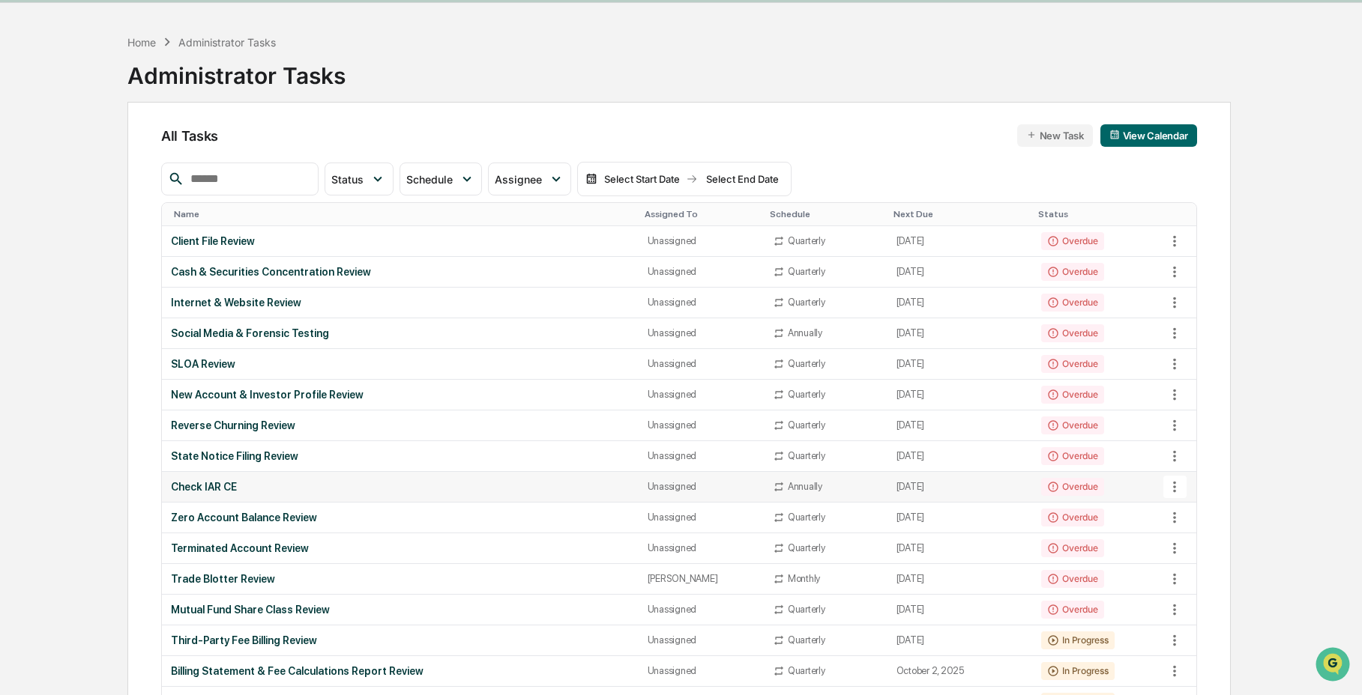
scroll to position [58, 0]
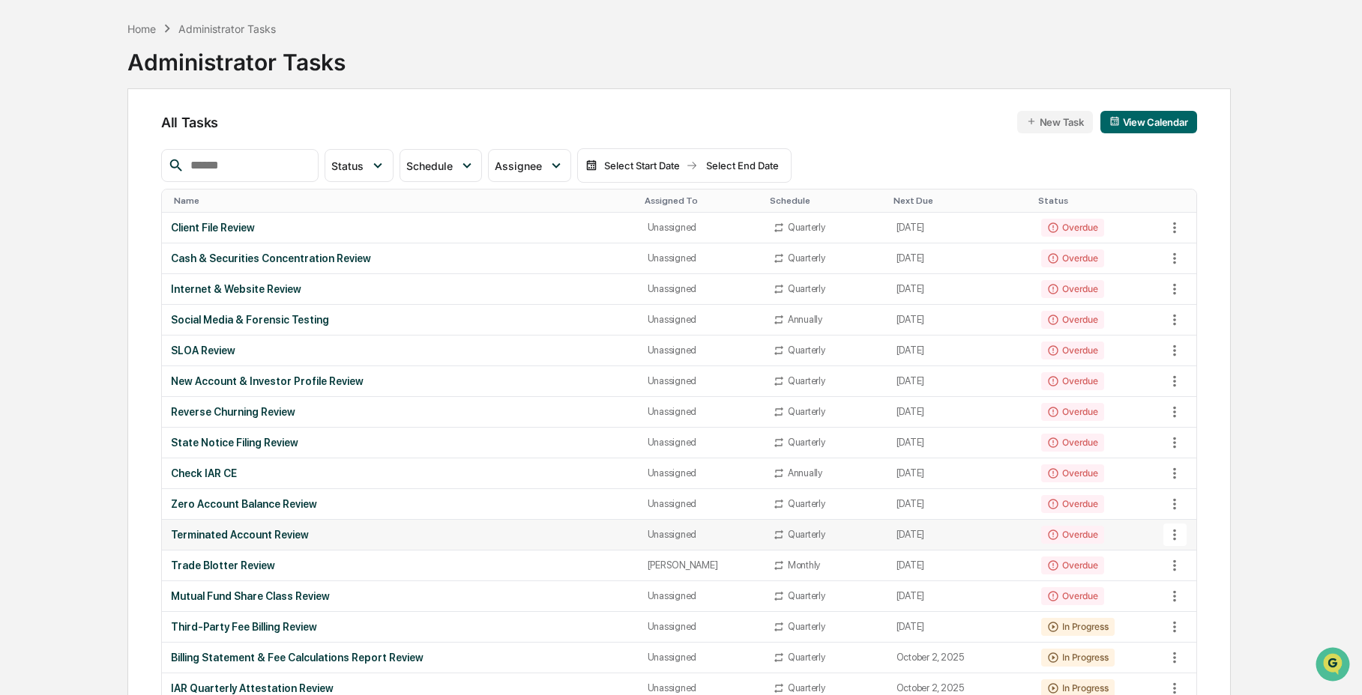
click at [312, 536] on div "Terminated Account Review" at bounding box center [400, 535] width 459 height 12
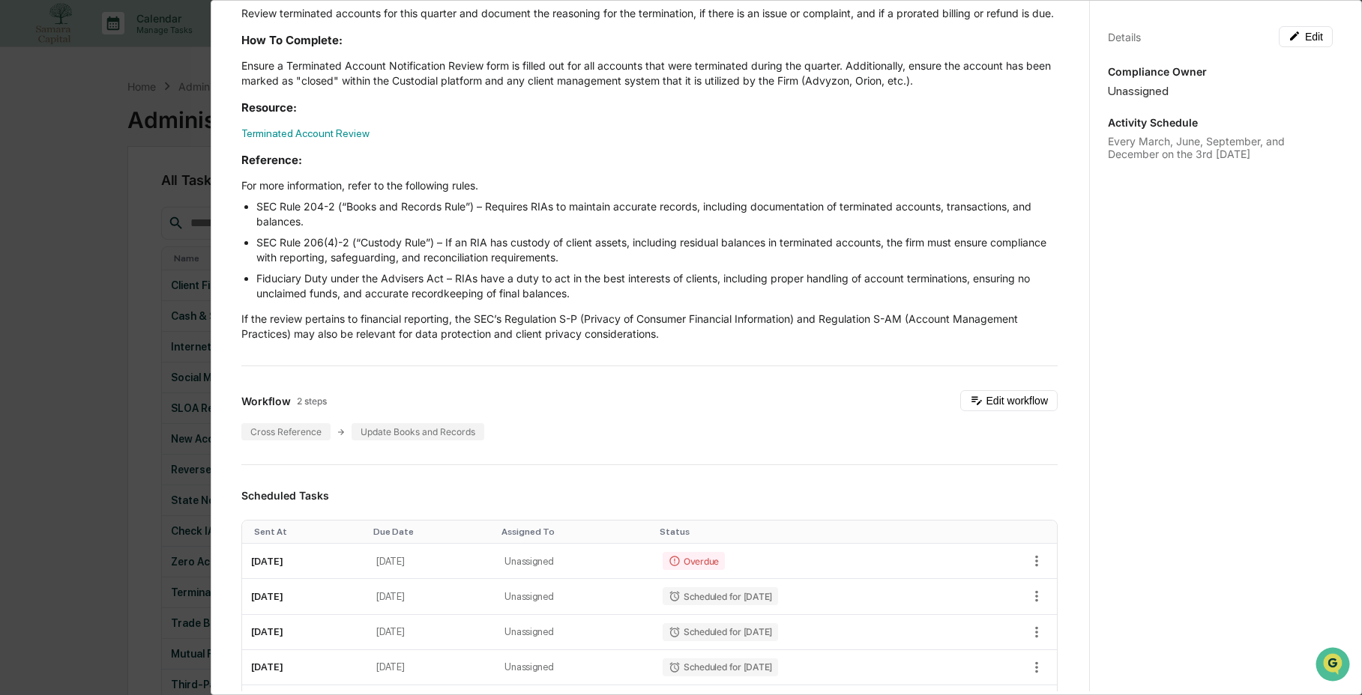
scroll to position [73, 0]
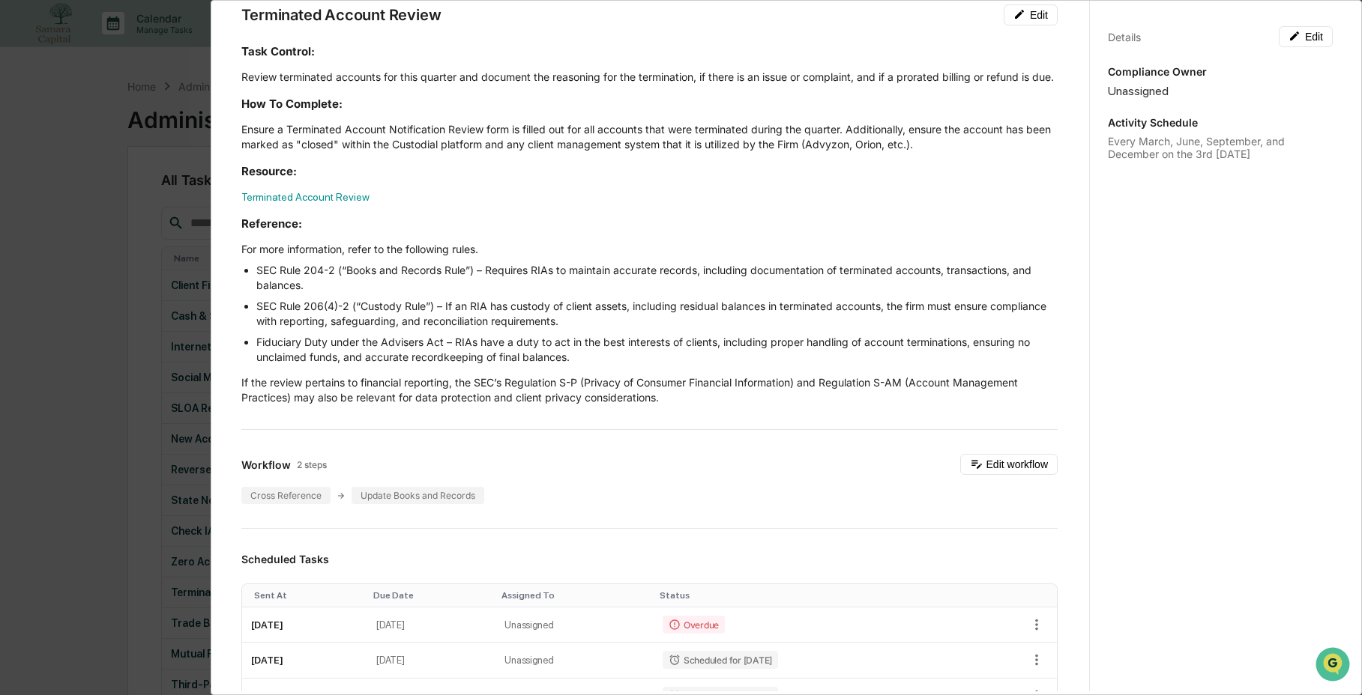
click at [169, 298] on div "Administrator Activity List Terminated Account Review Continue Task Spawn Task …" at bounding box center [681, 347] width 1362 height 695
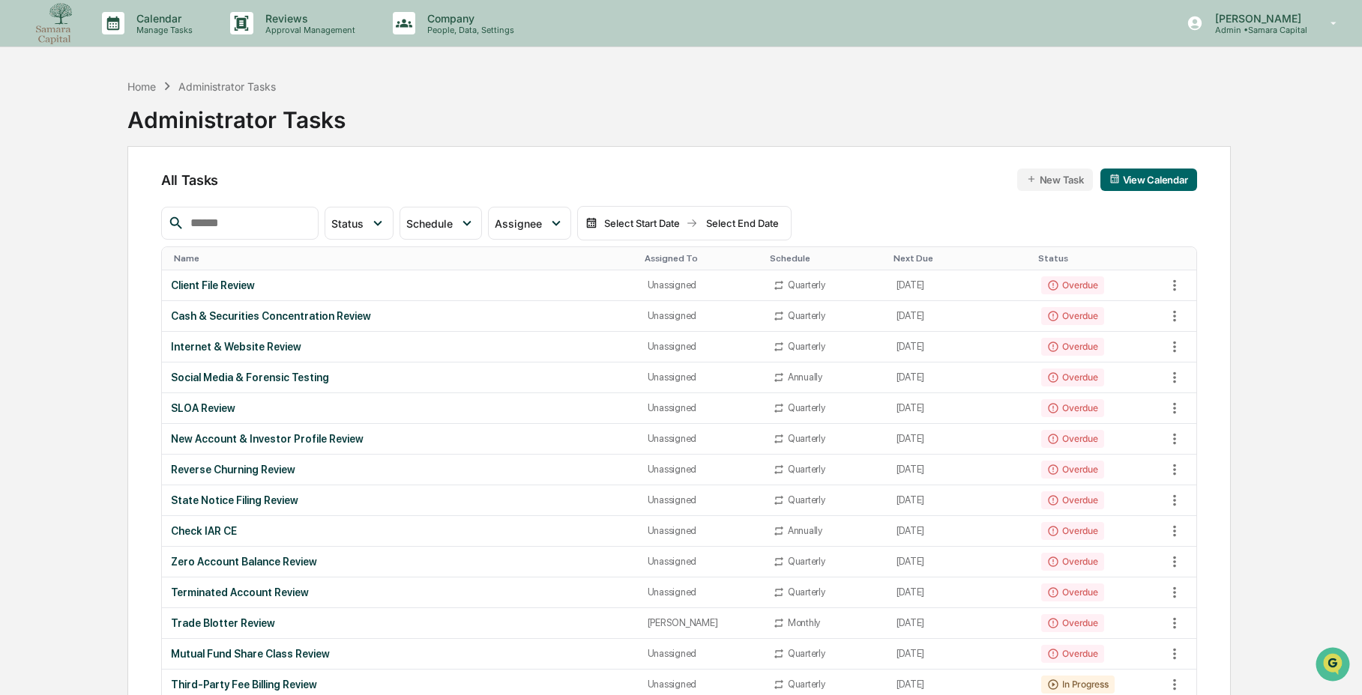
drag, startPoint x: 1066, startPoint y: 88, endPoint x: 1234, endPoint y: 78, distance: 167.4
click at [1068, 85] on div "Home Administrator Tasks Administrator Tasks" at bounding box center [678, 108] width 1103 height 75
click at [1288, 30] on p "Admin • Samara Capital" at bounding box center [1256, 30] width 106 height 10
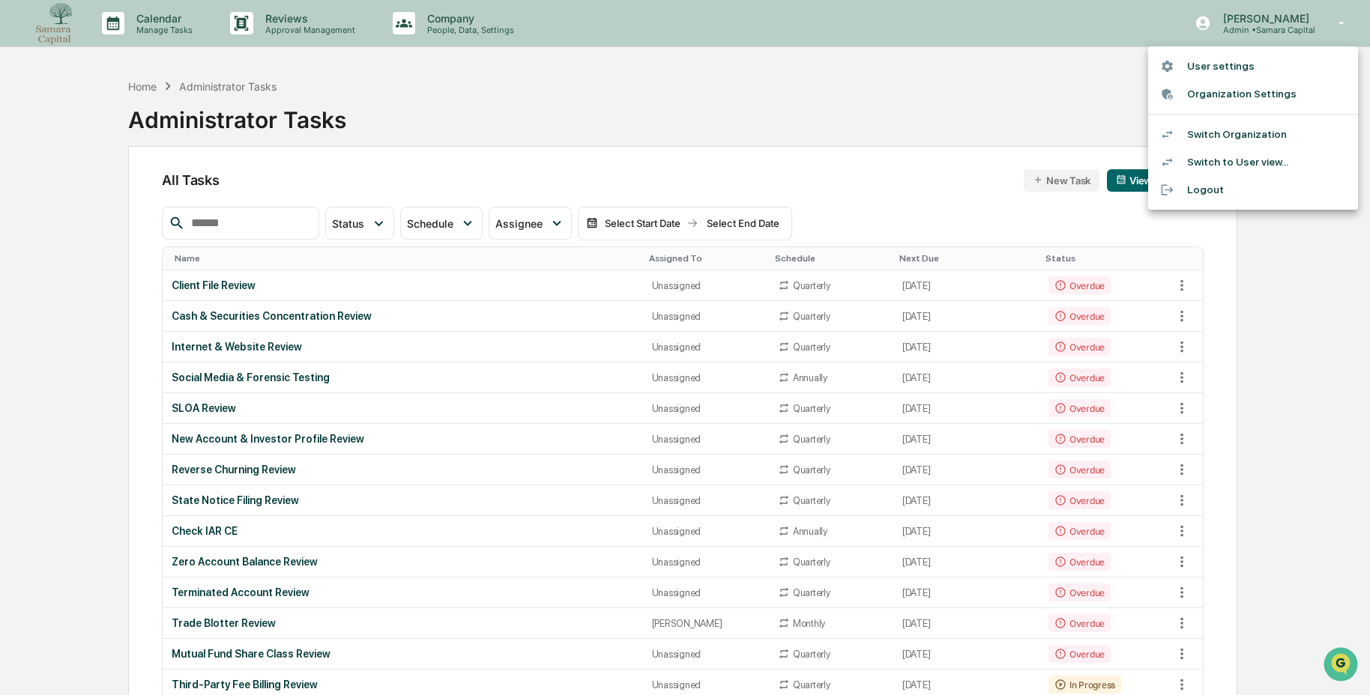
drag, startPoint x: 884, startPoint y: 97, endPoint x: 638, endPoint y: 91, distance: 245.9
click at [839, 97] on div at bounding box center [685, 347] width 1370 height 695
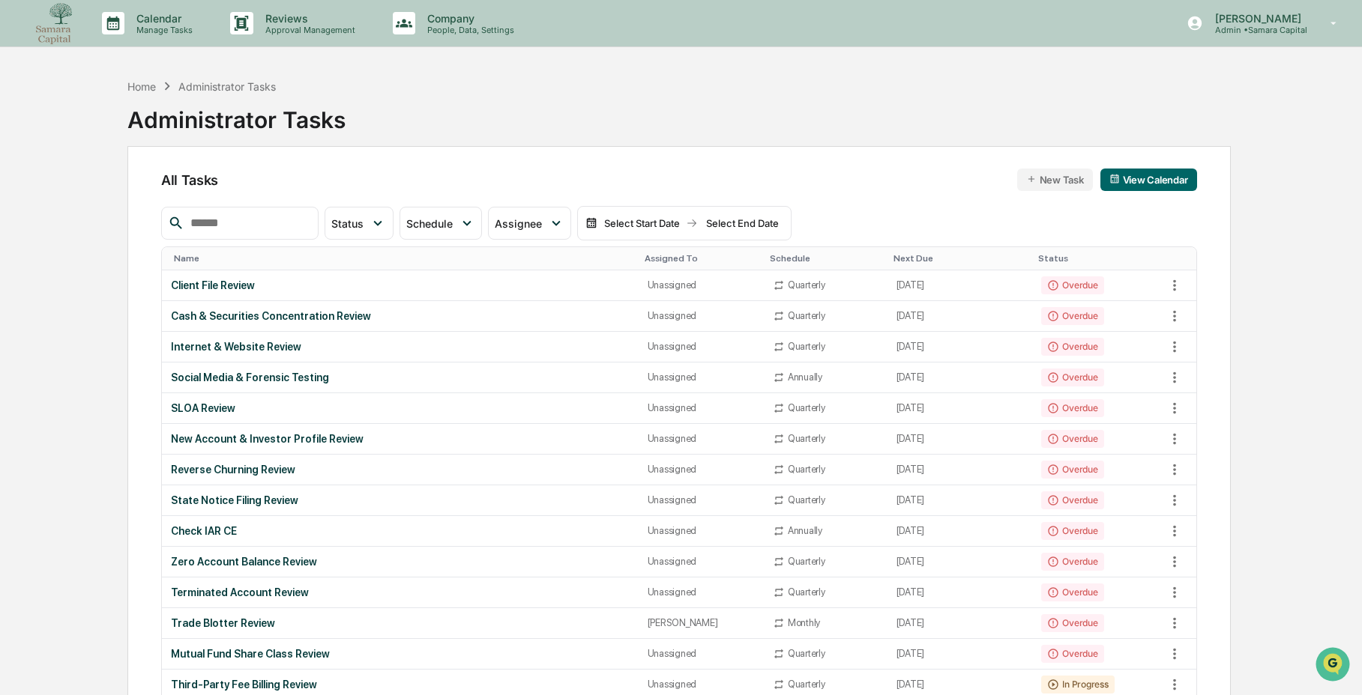
click at [157, 85] on div "Home Administrator Tasks" at bounding box center [201, 86] width 148 height 16
click at [148, 86] on div "Home" at bounding box center [141, 86] width 28 height 13
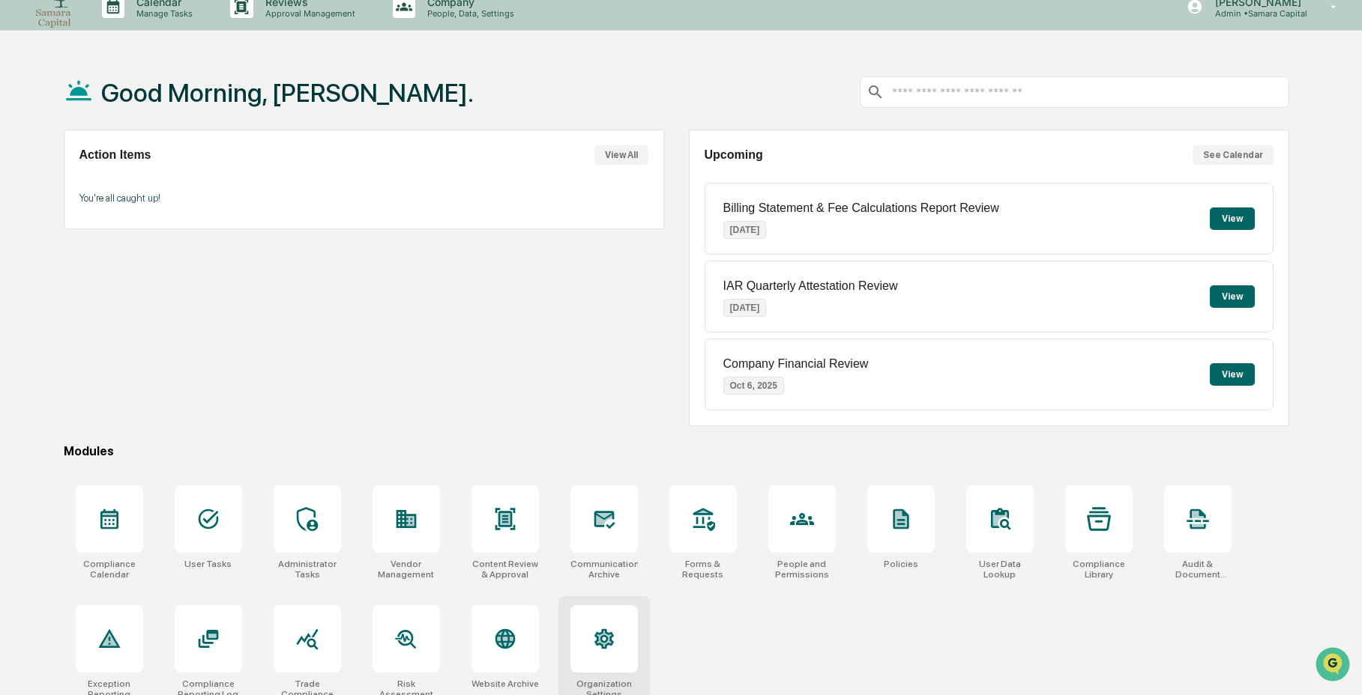
scroll to position [71, 0]
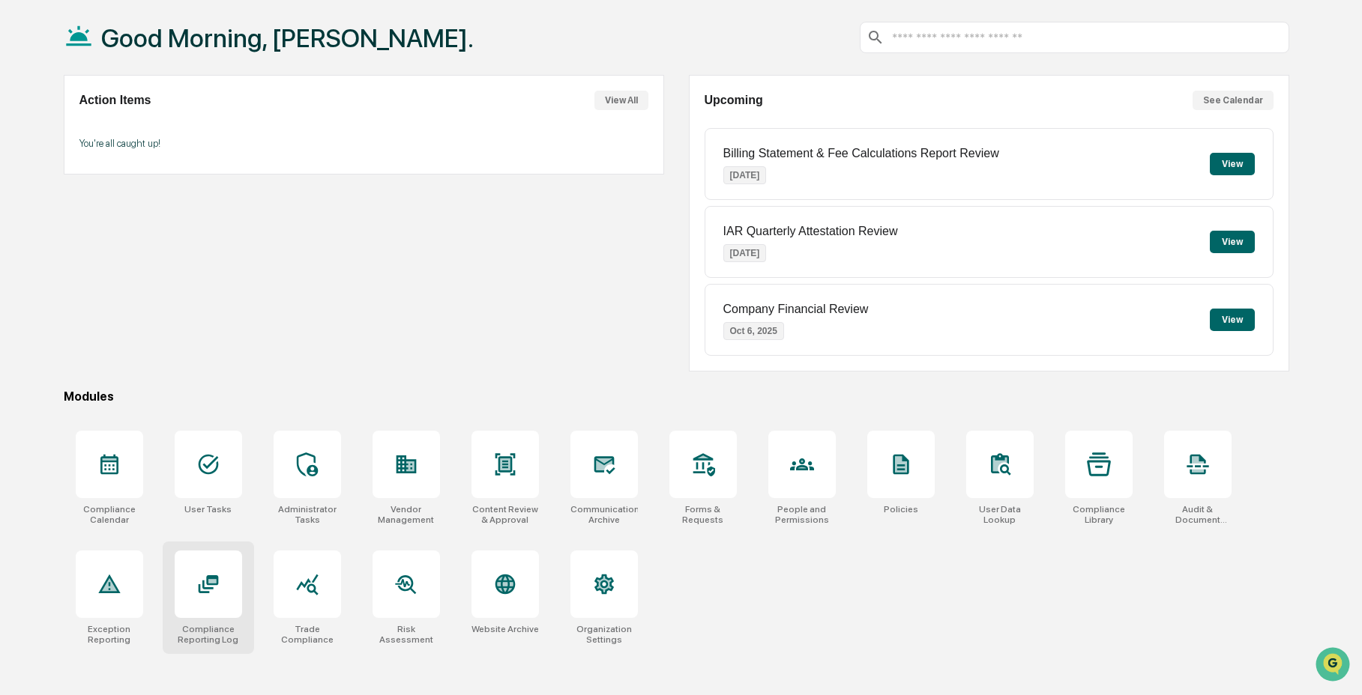
click at [215, 576] on icon at bounding box center [208, 585] width 24 height 24
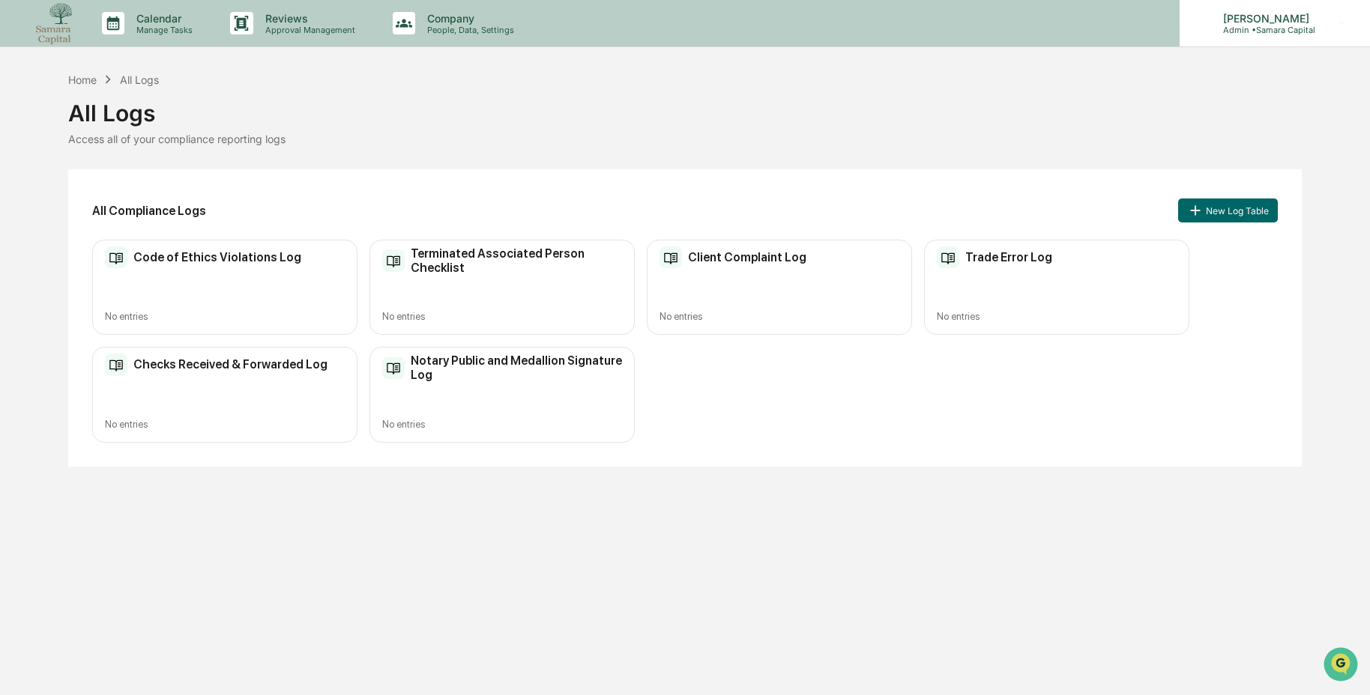
click at [1270, 34] on p "Admin • Samara Capital" at bounding box center [1264, 30] width 106 height 10
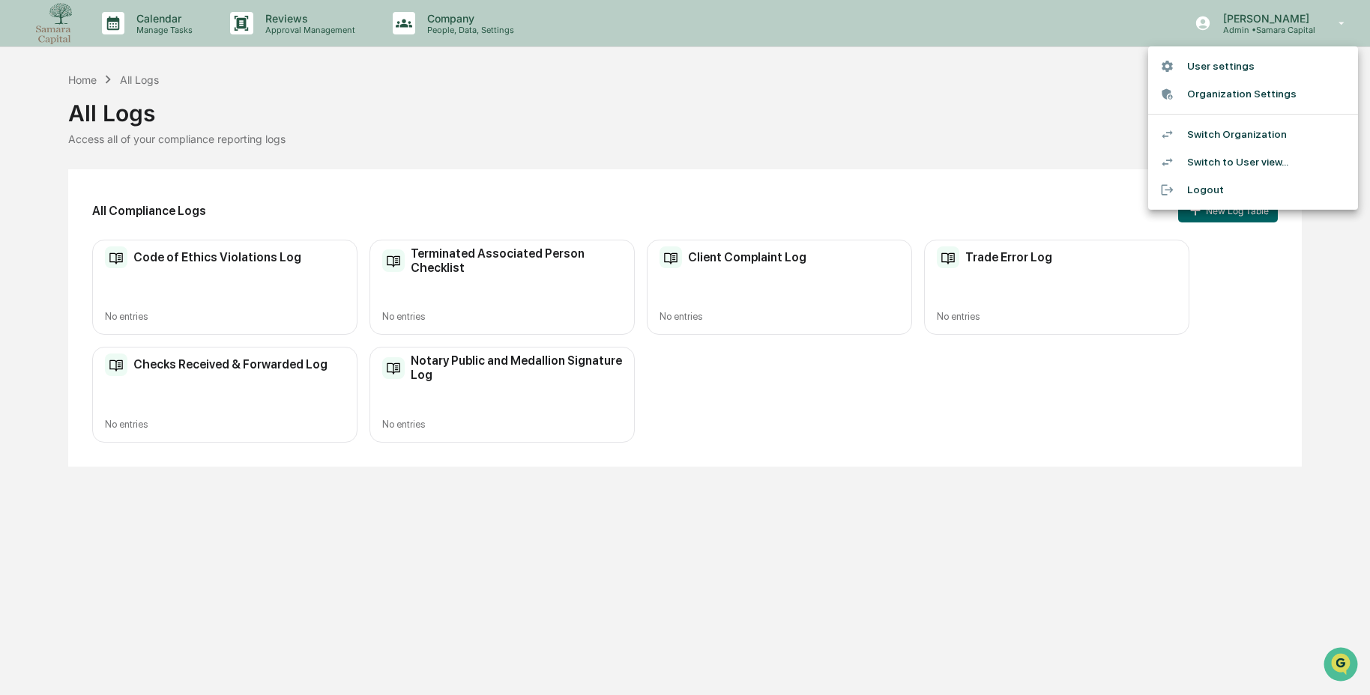
click at [1264, 142] on li "Switch Organization" at bounding box center [1253, 135] width 210 height 28
